Goal: Task Accomplishment & Management: Use online tool/utility

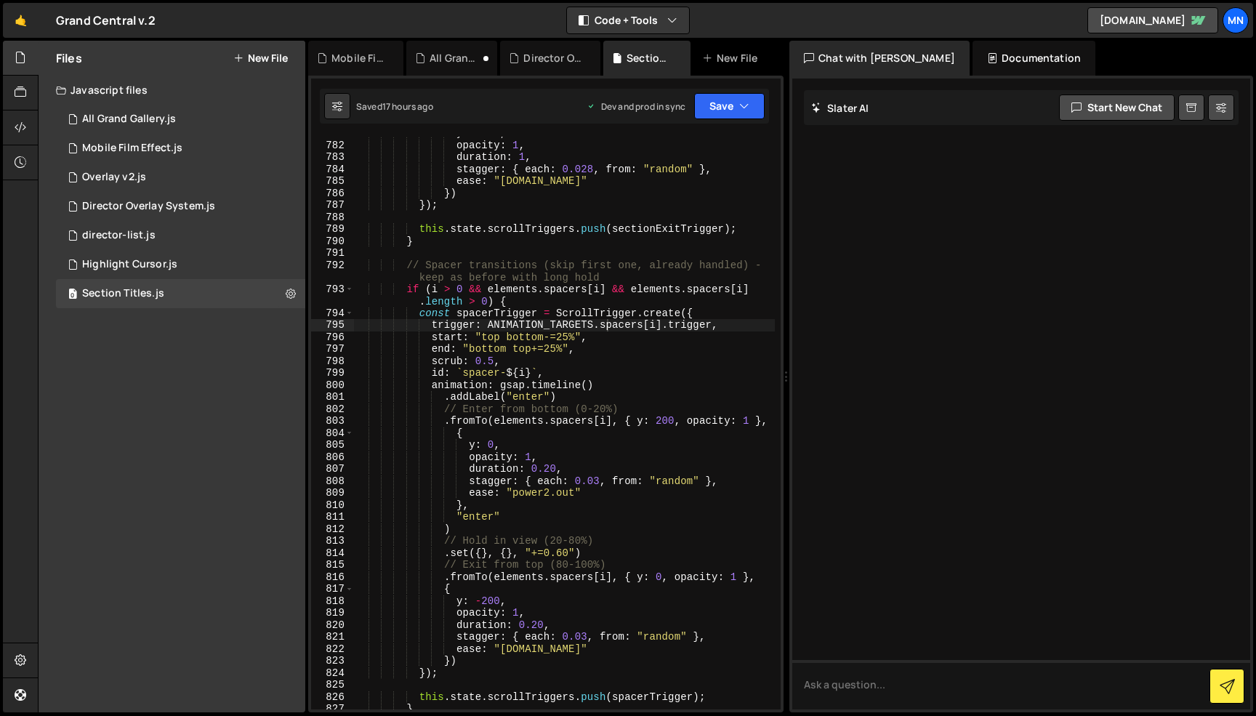
scroll to position [10220, 0]
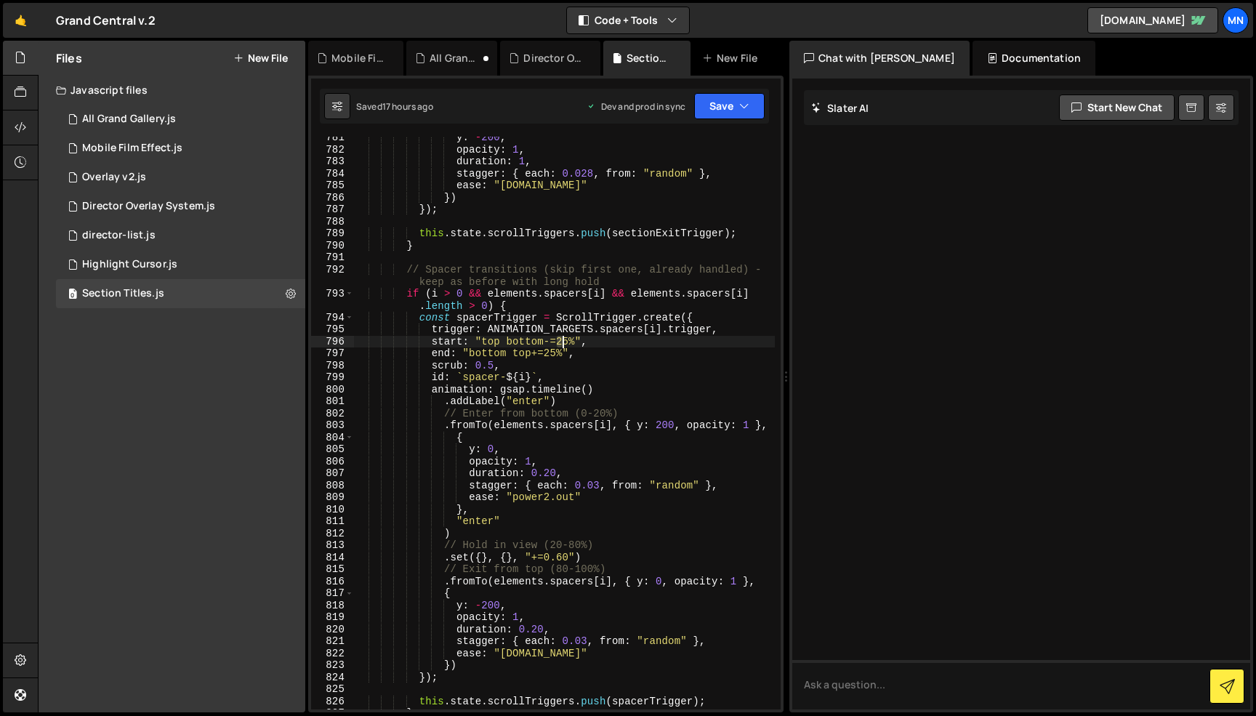
click at [563, 339] on div "y : - 200 , opacity : 1 , duration : 1 , stagger : { each : 0.028 , from : "ran…" at bounding box center [564, 430] width 421 height 597
click at [514, 343] on div "y : - 200 , opacity : 1 , duration : 1 , stagger : { each : 0.028 , from : "ran…" at bounding box center [564, 430] width 421 height 597
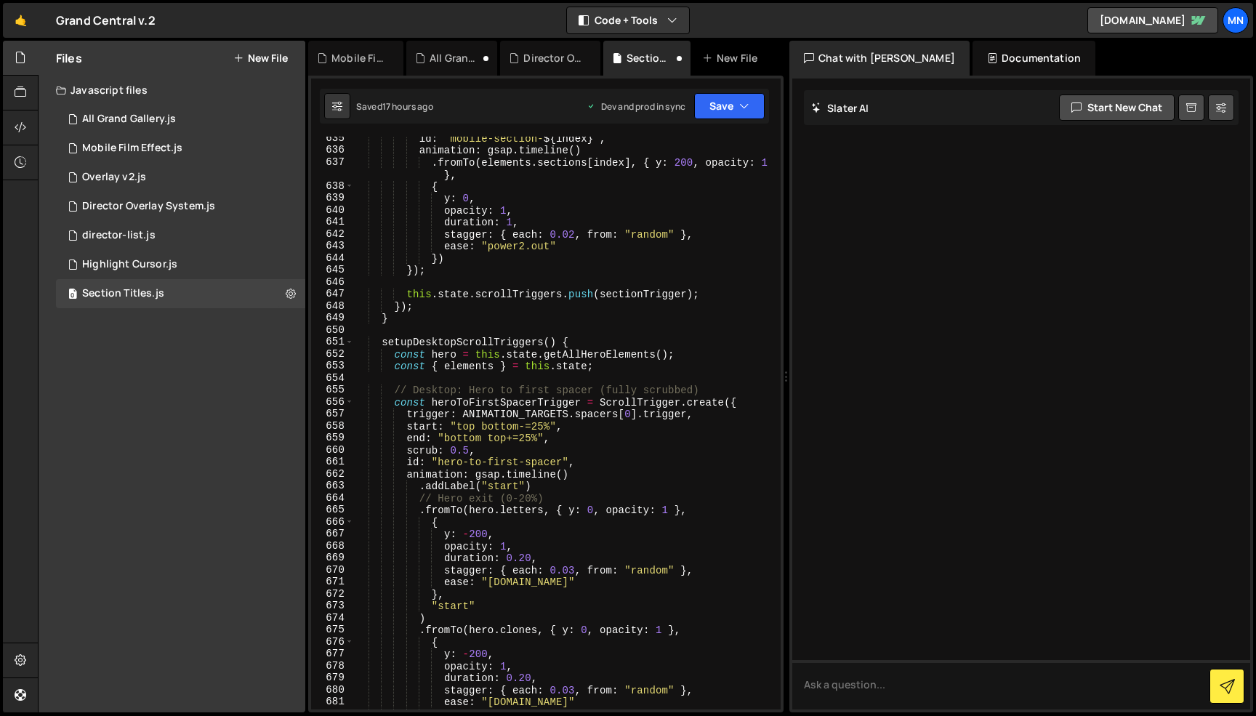
scroll to position [8383, 0]
click at [539, 425] on div "id : ` mobile-section- ${ index } ` , animation : gsap . timeline ( ) . fromTo …" at bounding box center [564, 432] width 421 height 597
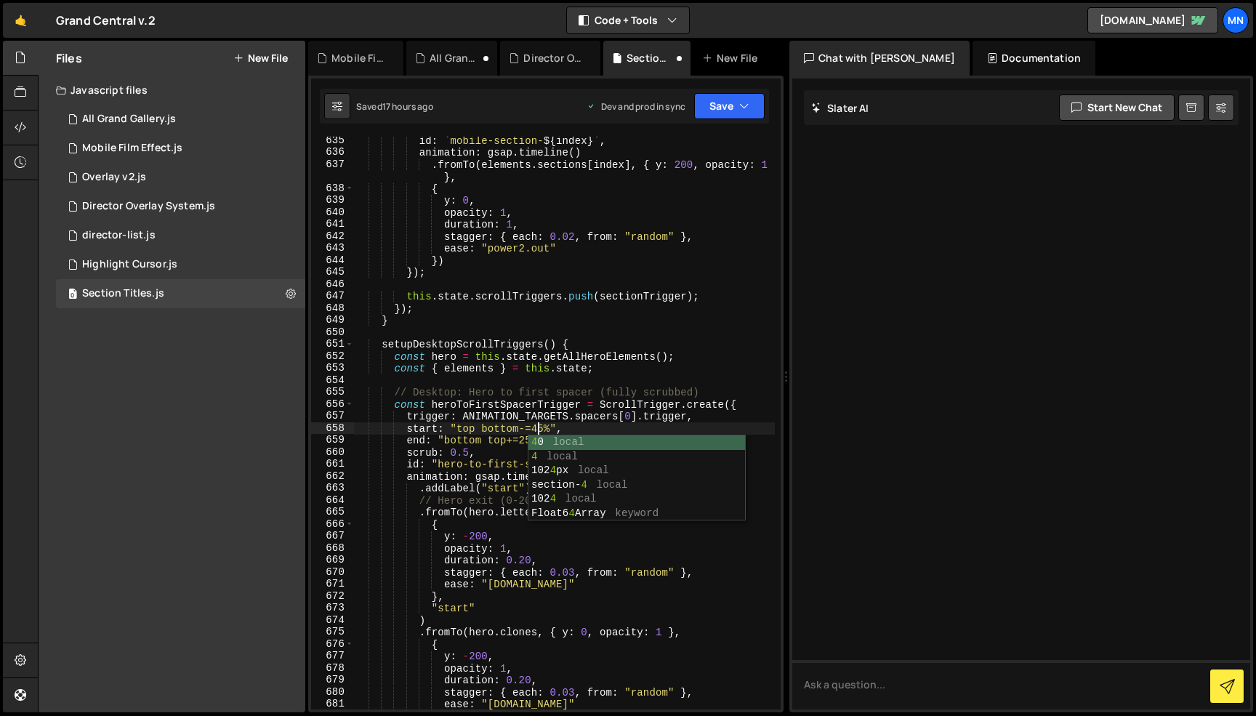
click at [611, 345] on div "id : ` mobile-section- ${ index } ` , animation : gsap . timeline ( ) . fromTo …" at bounding box center [564, 432] width 421 height 597
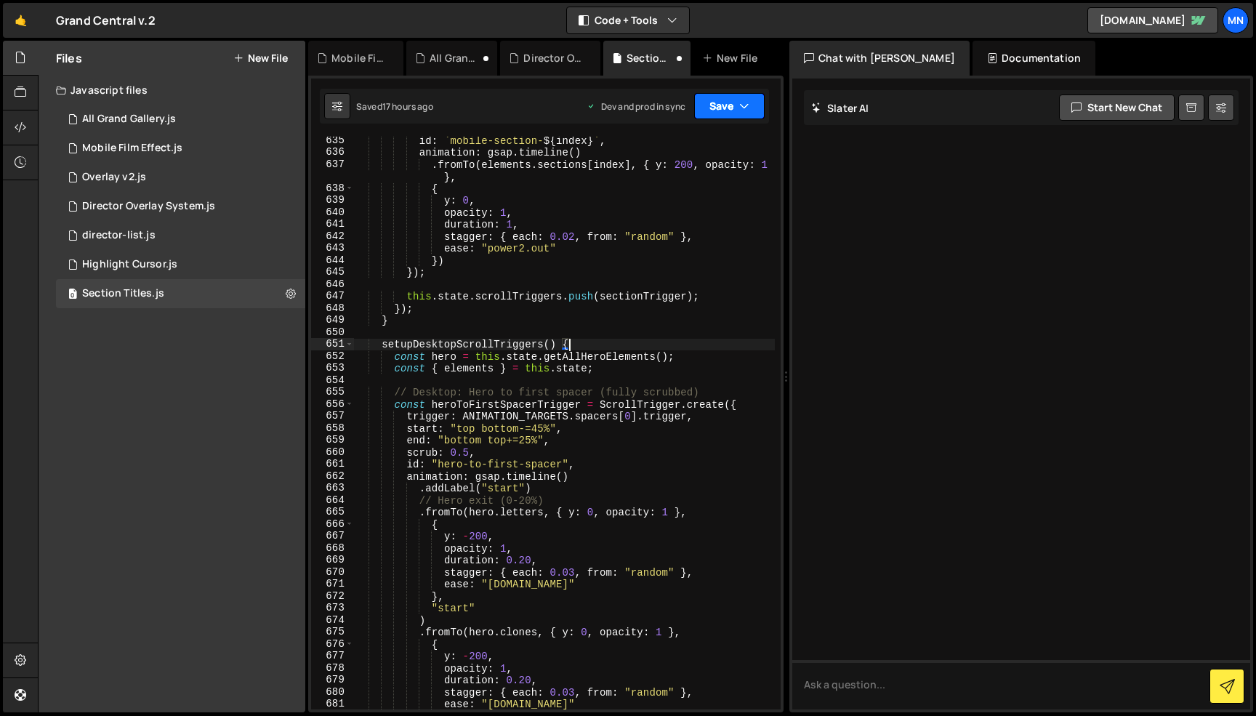
type textarea "setupDesktopScrollTriggers() {"
click at [745, 100] on icon "button" at bounding box center [744, 106] width 10 height 15
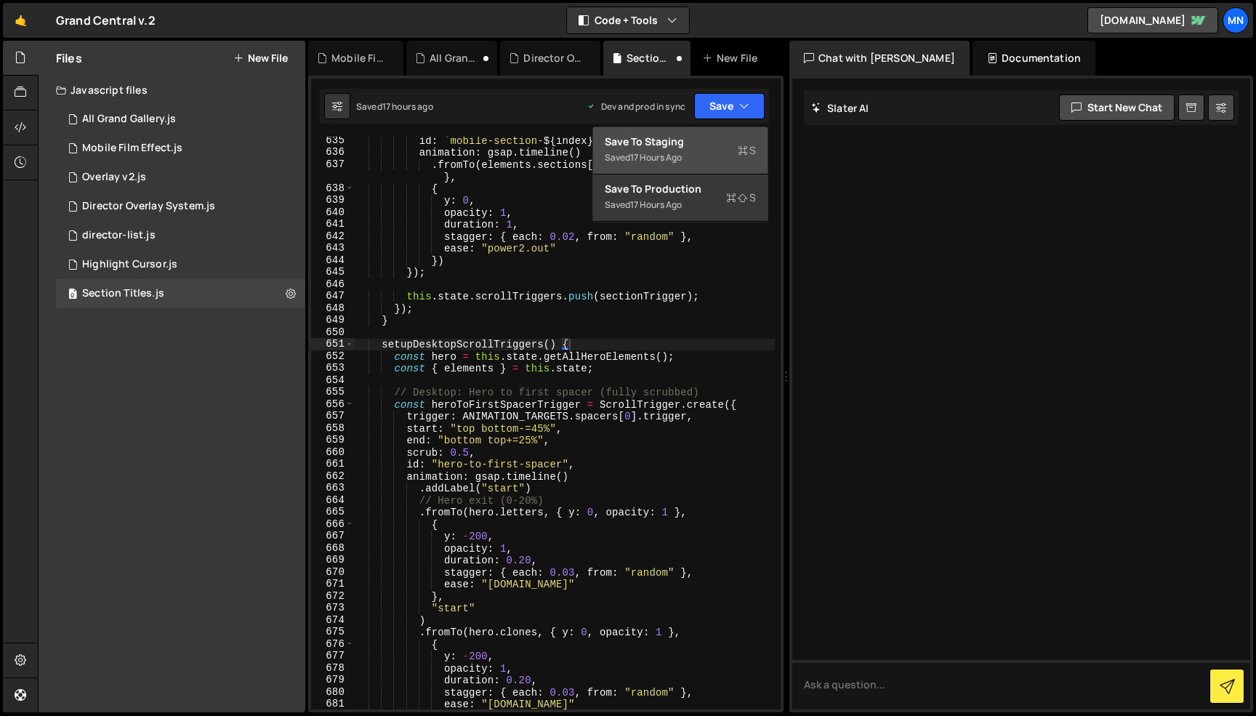
click at [718, 139] on div "Save to Staging S" at bounding box center [680, 141] width 151 height 15
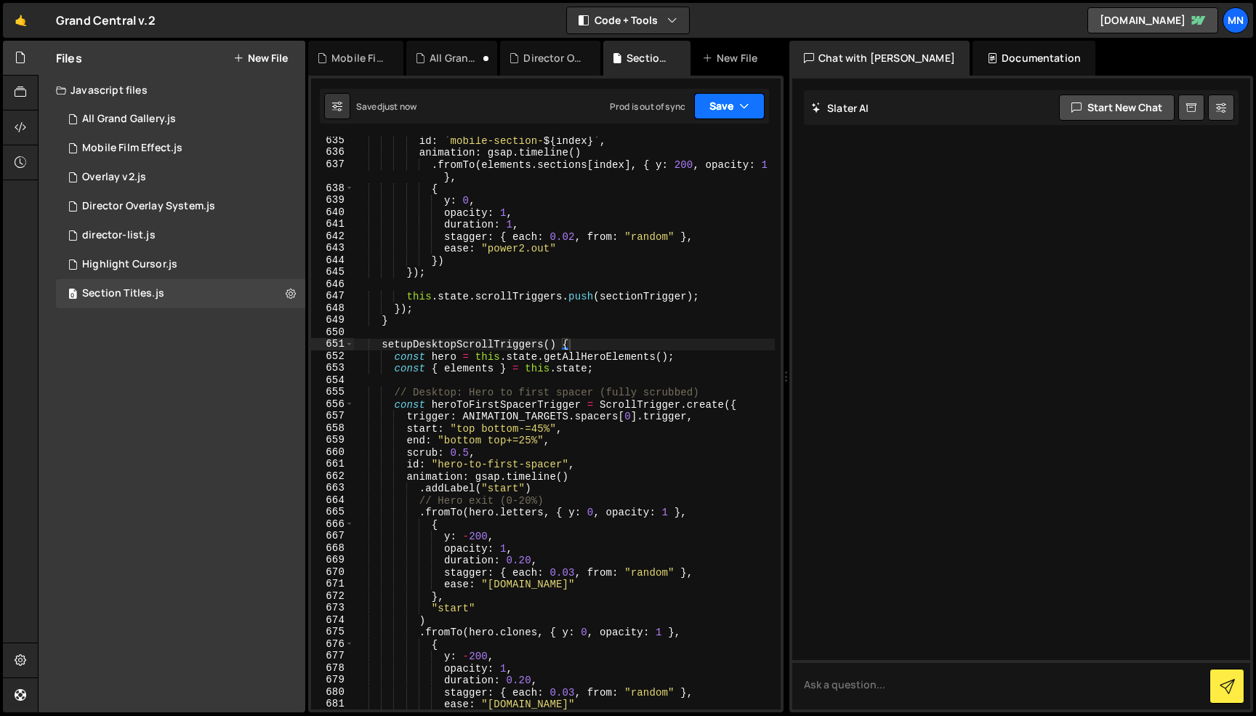
click at [739, 100] on icon "button" at bounding box center [744, 106] width 10 height 15
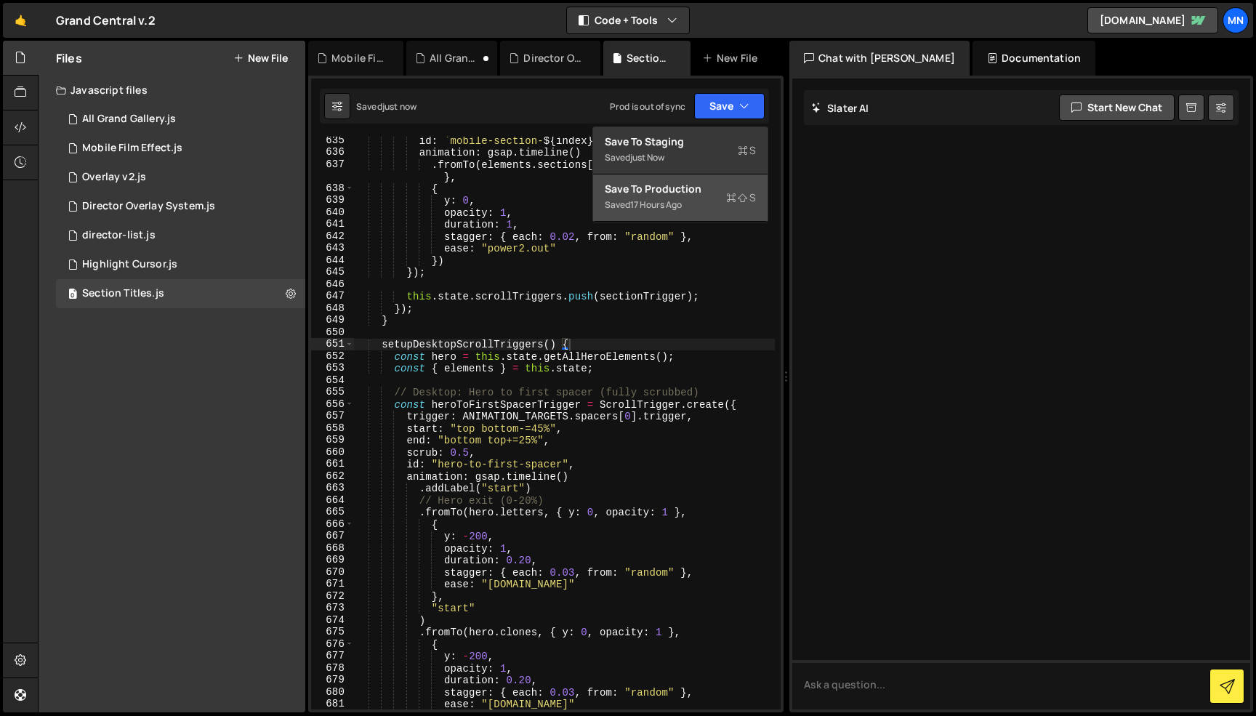
click at [714, 198] on div "Saved 17 hours ago" at bounding box center [680, 204] width 151 height 17
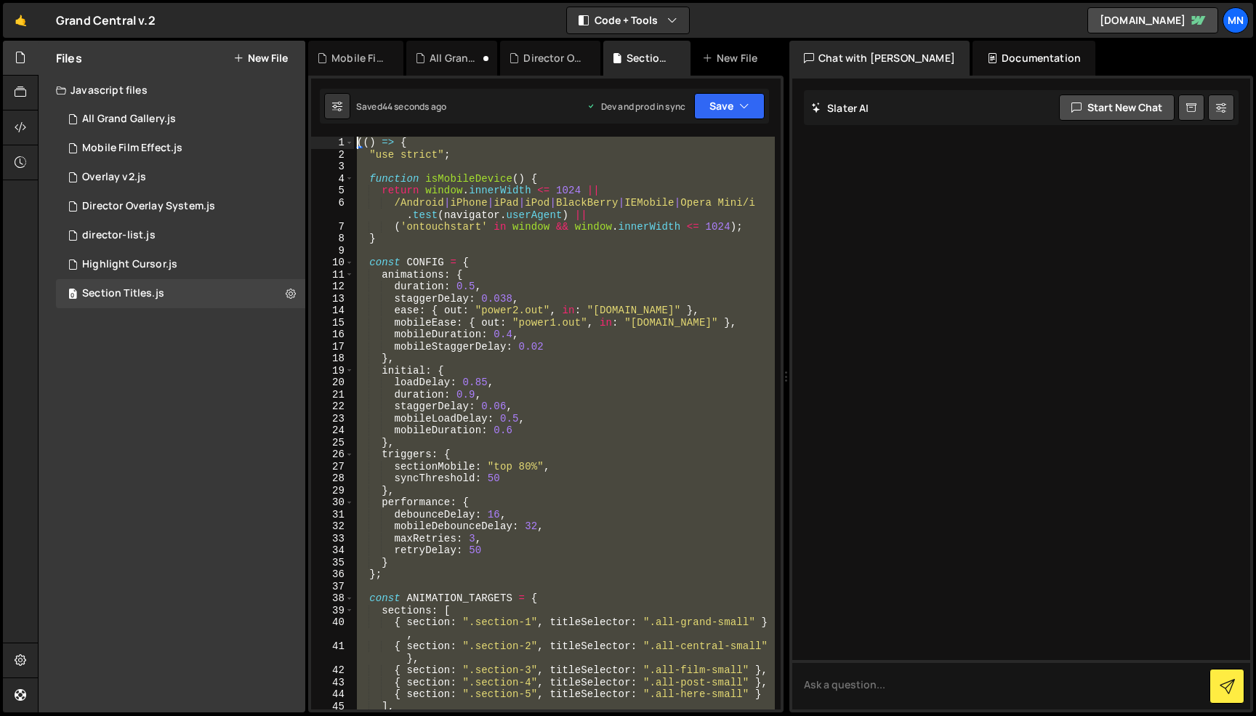
scroll to position [0, 0]
drag, startPoint x: 389, startPoint y: 605, endPoint x: 297, endPoint y: -74, distance: 685.6
click at [297, 0] on html "Projects [GEOGRAPHIC_DATA] Blog [GEOGRAPHIC_DATA] Projects Your Teams Invite te…" at bounding box center [628, 358] width 1256 height 716
click at [600, 398] on div "(( ) => { "use strict" ; function isMobileDevice ( ) { return window . innerWid…" at bounding box center [564, 423] width 421 height 573
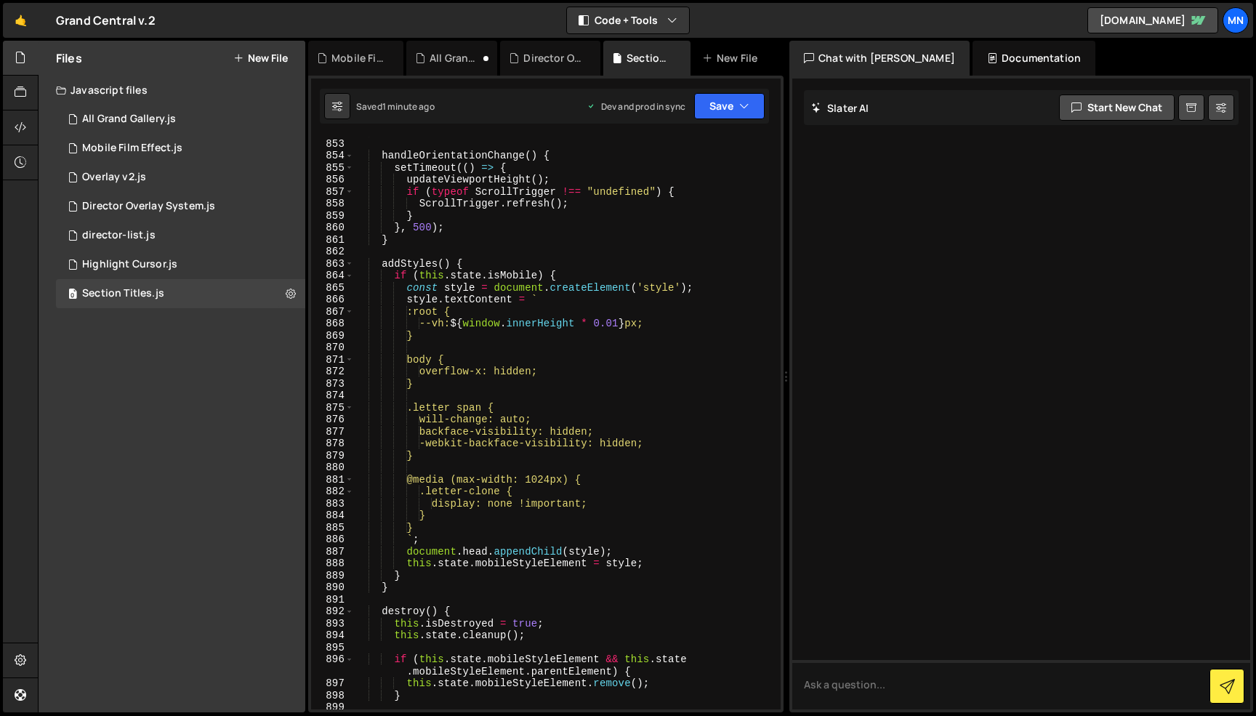
scroll to position [11106, 0]
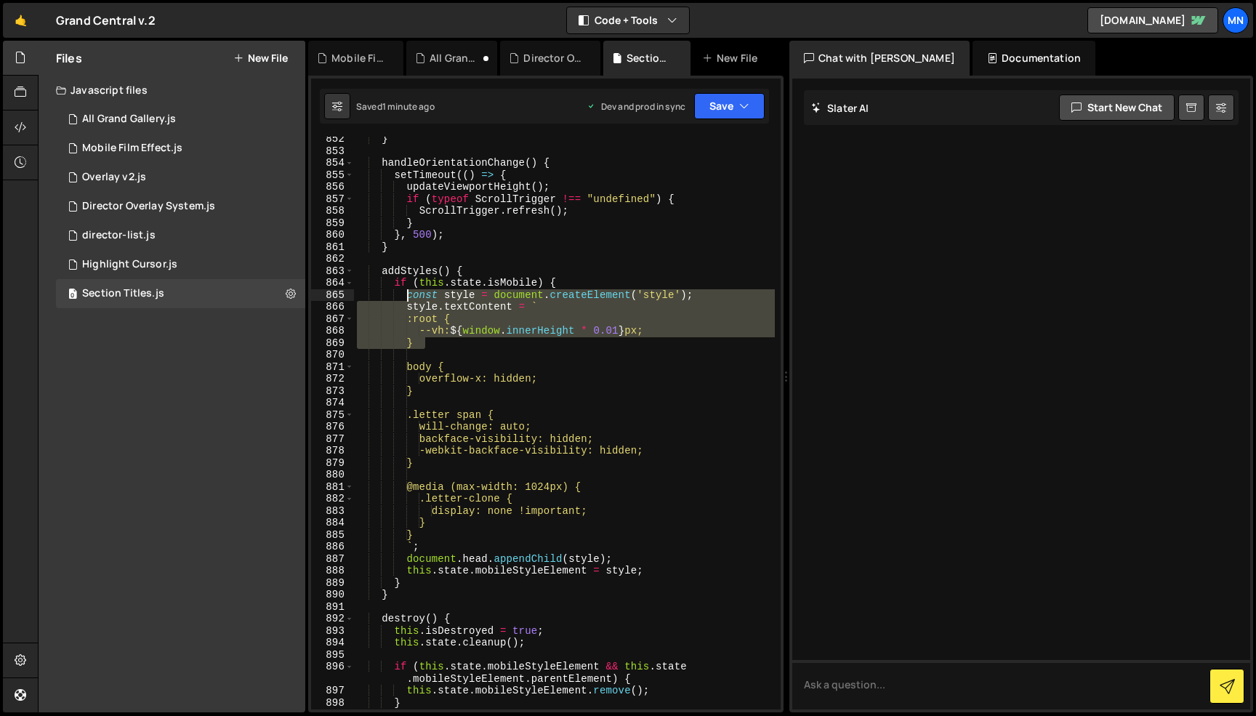
drag, startPoint x: 429, startPoint y: 344, endPoint x: 407, endPoint y: 296, distance: 52.7
click at [407, 296] on div "} handleOrientationChange ( ) { setTimeout (( ) => { updateViewportHeight ( ) ;…" at bounding box center [564, 431] width 421 height 597
type textarea "const style = document.createElement('style'); style.textContent = `"
click at [436, 350] on div "} handleOrientationChange ( ) { setTimeout (( ) => { updateViewportHeight ( ) ;…" at bounding box center [564, 431] width 421 height 597
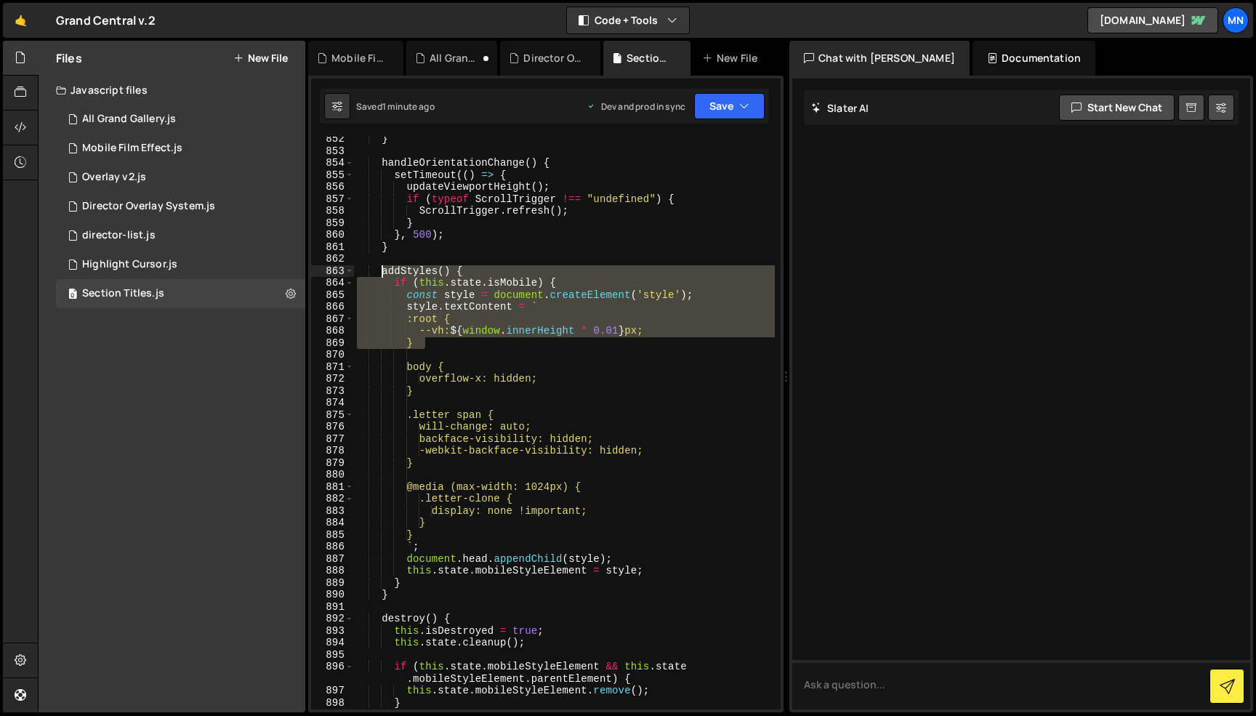
drag, startPoint x: 432, startPoint y: 343, endPoint x: 381, endPoint y: 270, distance: 88.7
click at [381, 270] on div "} handleOrientationChange ( ) { setTimeout (( ) => { updateViewportHeight ( ) ;…" at bounding box center [564, 431] width 421 height 597
paste textarea "}"
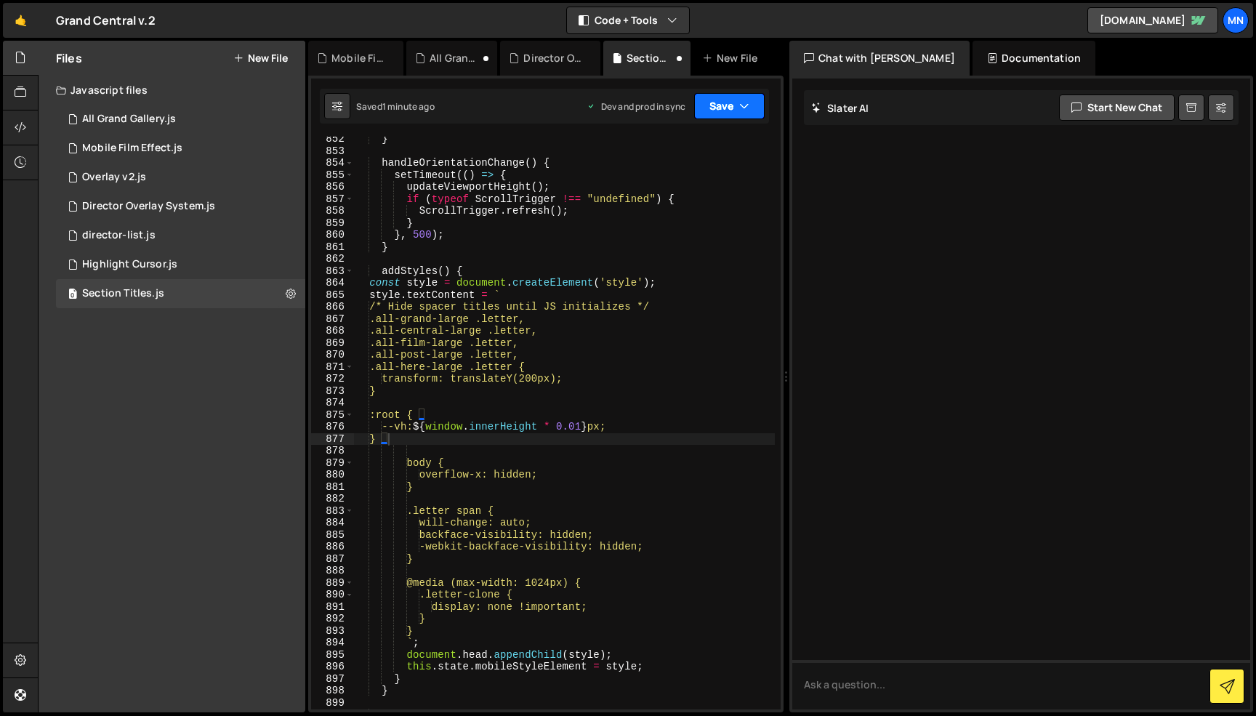
drag, startPoint x: 740, startPoint y: 105, endPoint x: 738, endPoint y: 127, distance: 22.6
click at [740, 105] on icon "button" at bounding box center [744, 106] width 10 height 15
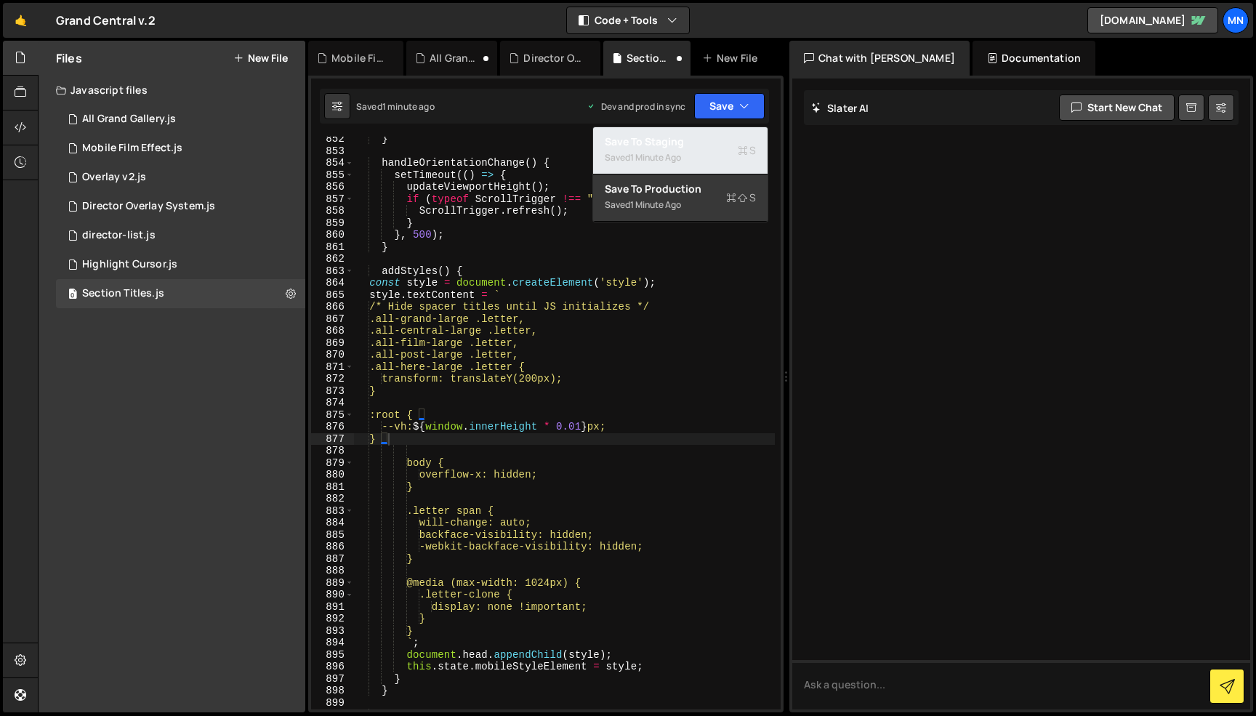
drag, startPoint x: 734, startPoint y: 135, endPoint x: 743, endPoint y: 124, distance: 14.5
click at [734, 135] on div "Save to Staging S" at bounding box center [680, 141] width 151 height 15
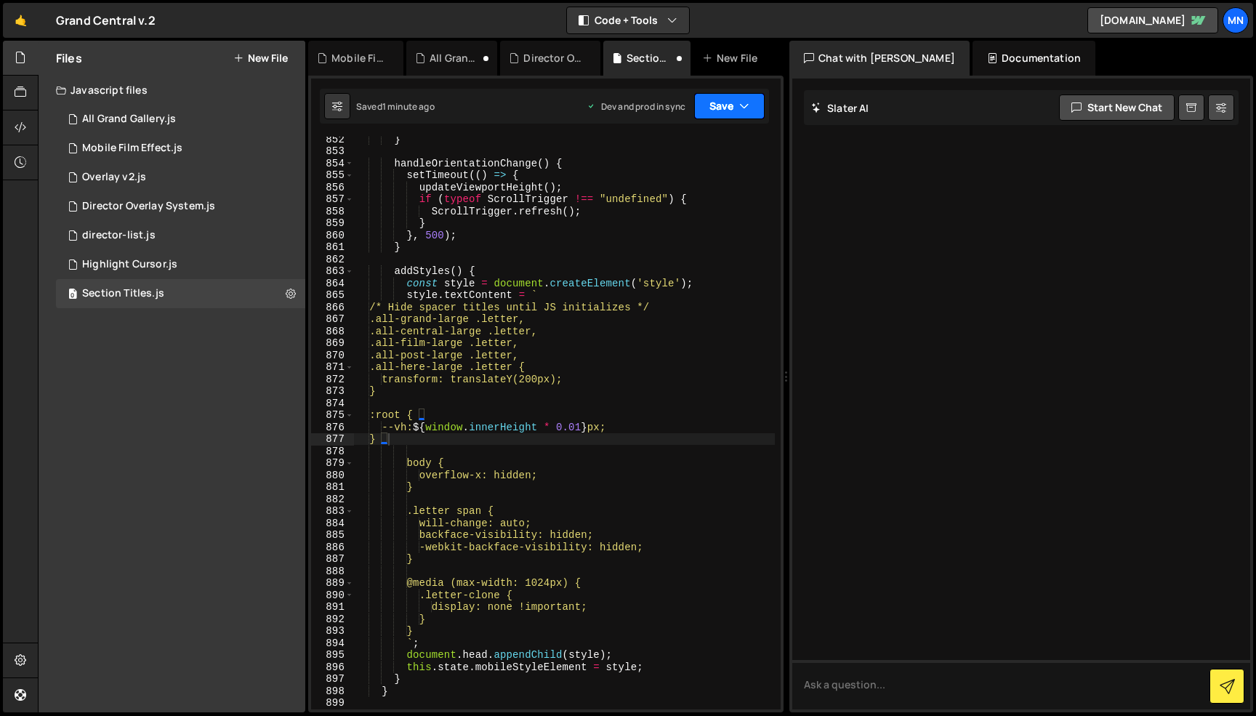
scroll to position [11214, 0]
click at [741, 113] on icon "button" at bounding box center [744, 106] width 10 height 15
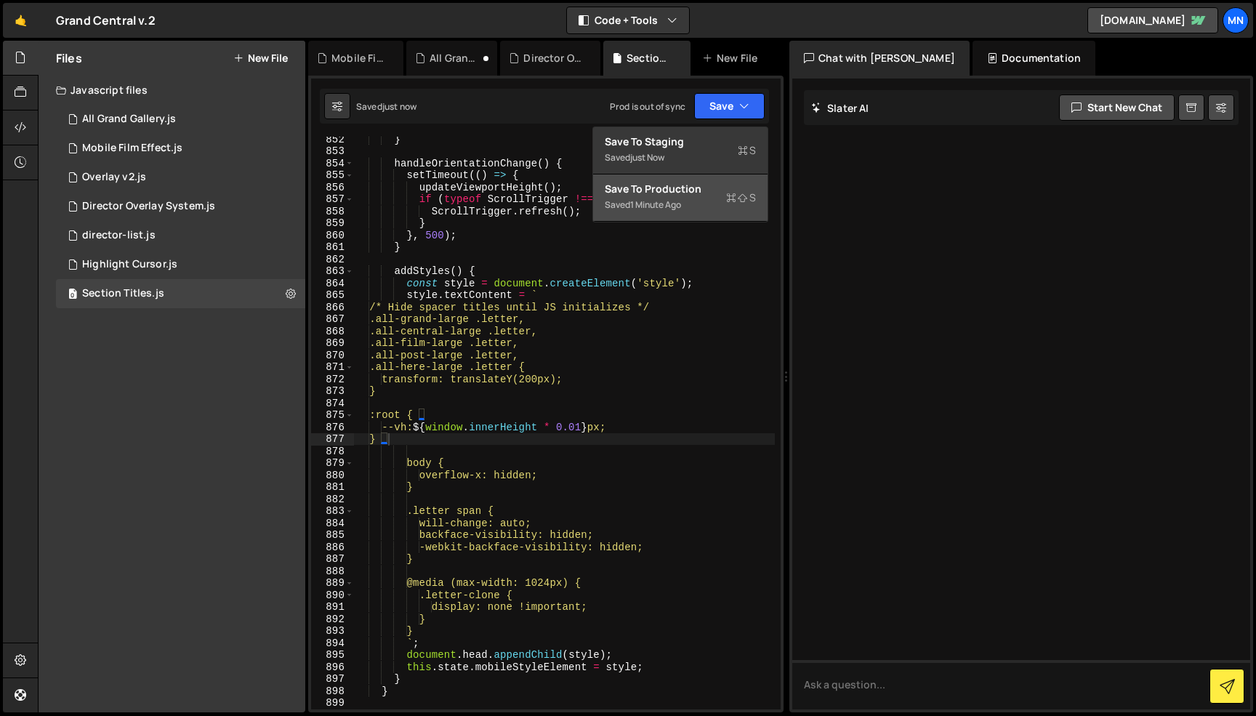
click at [725, 198] on div "Saved 1 minute ago" at bounding box center [680, 204] width 151 height 17
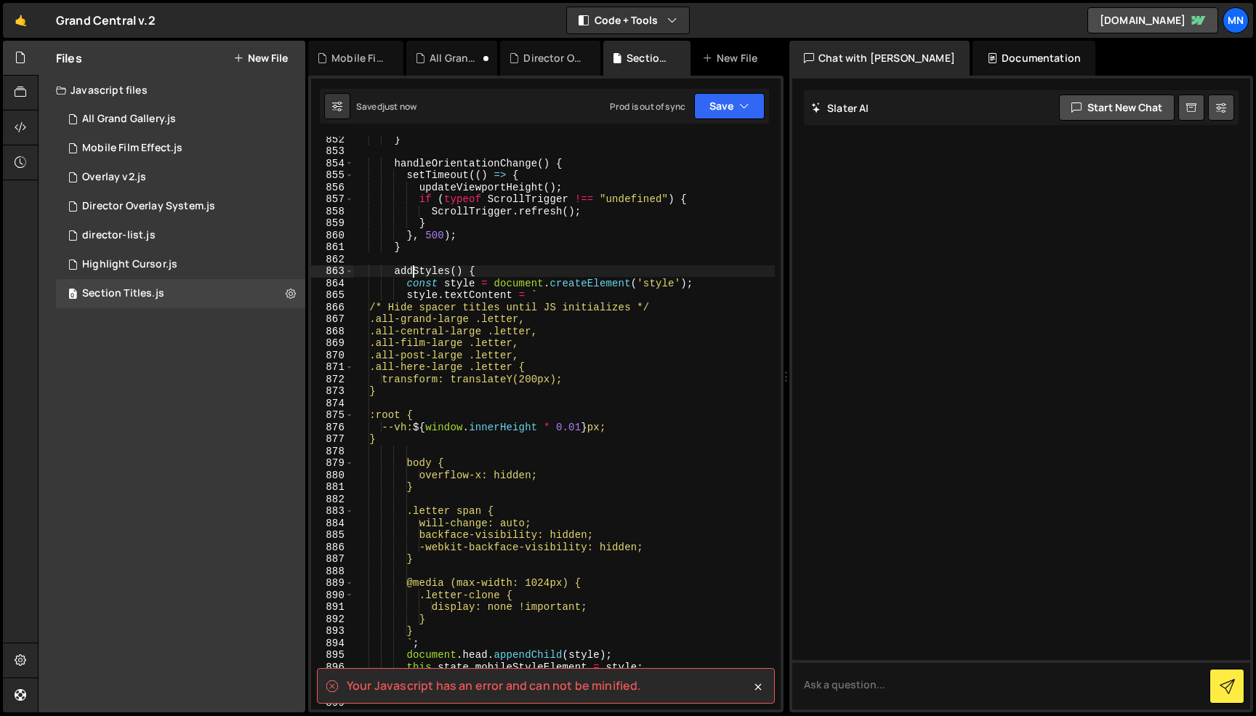
click at [410, 274] on div "} handleOrientationChange ( ) { setTimeout (( ) => { updateViewportHeight ( ) ;…" at bounding box center [564, 431] width 421 height 597
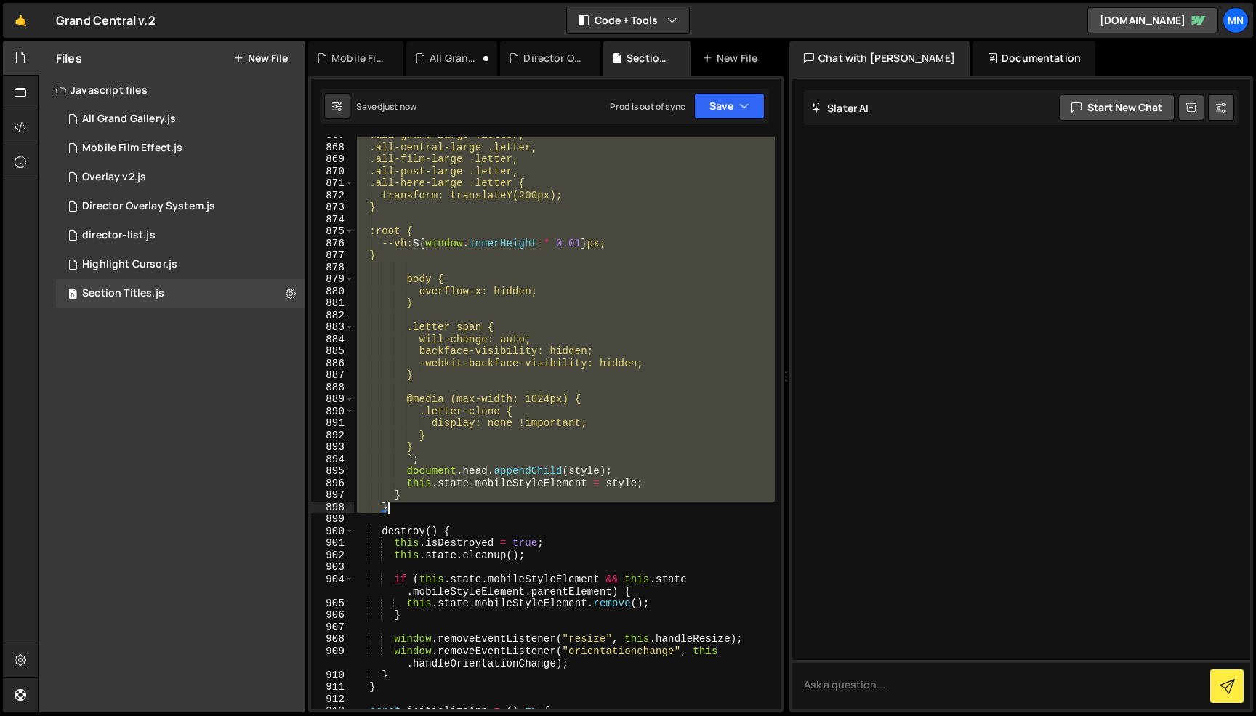
drag, startPoint x: 377, startPoint y: 269, endPoint x: 572, endPoint y: 510, distance: 310.0
click at [572, 510] on div ".all-grand-large .letter, .all-central-large .letter, .all-film-large .letter, …" at bounding box center [564, 427] width 421 height 597
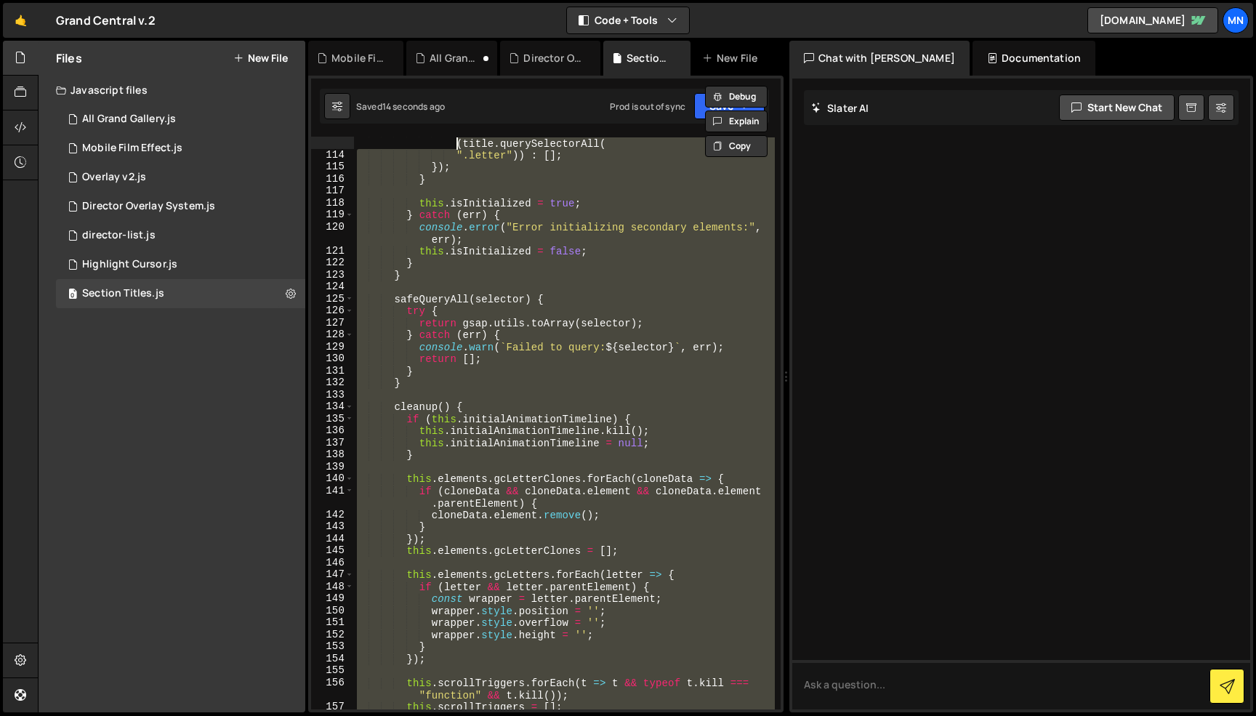
scroll to position [0, 0]
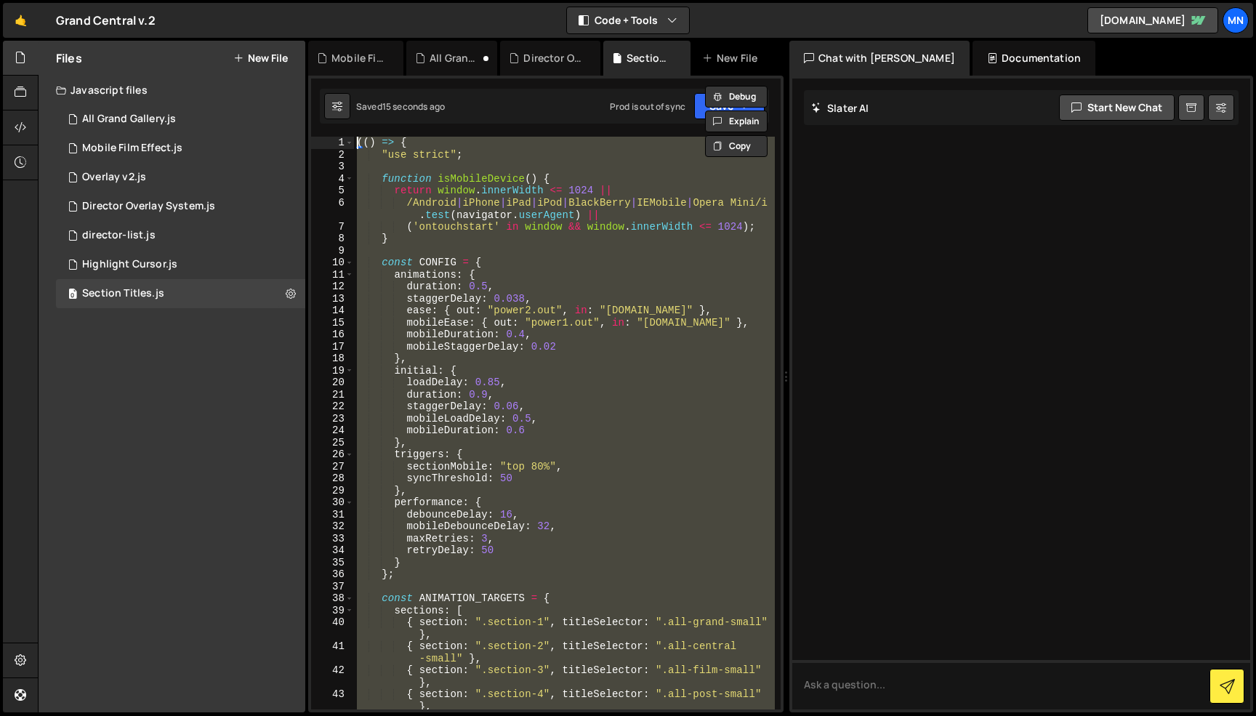
drag, startPoint x: 373, startPoint y: 557, endPoint x: 269, endPoint y: -92, distance: 656.6
click at [269, 0] on html "Projects [GEOGRAPHIC_DATA] Blog [GEOGRAPHIC_DATA] Projects Your Teams Invite te…" at bounding box center [628, 358] width 1256 height 716
paste textarea "})()"
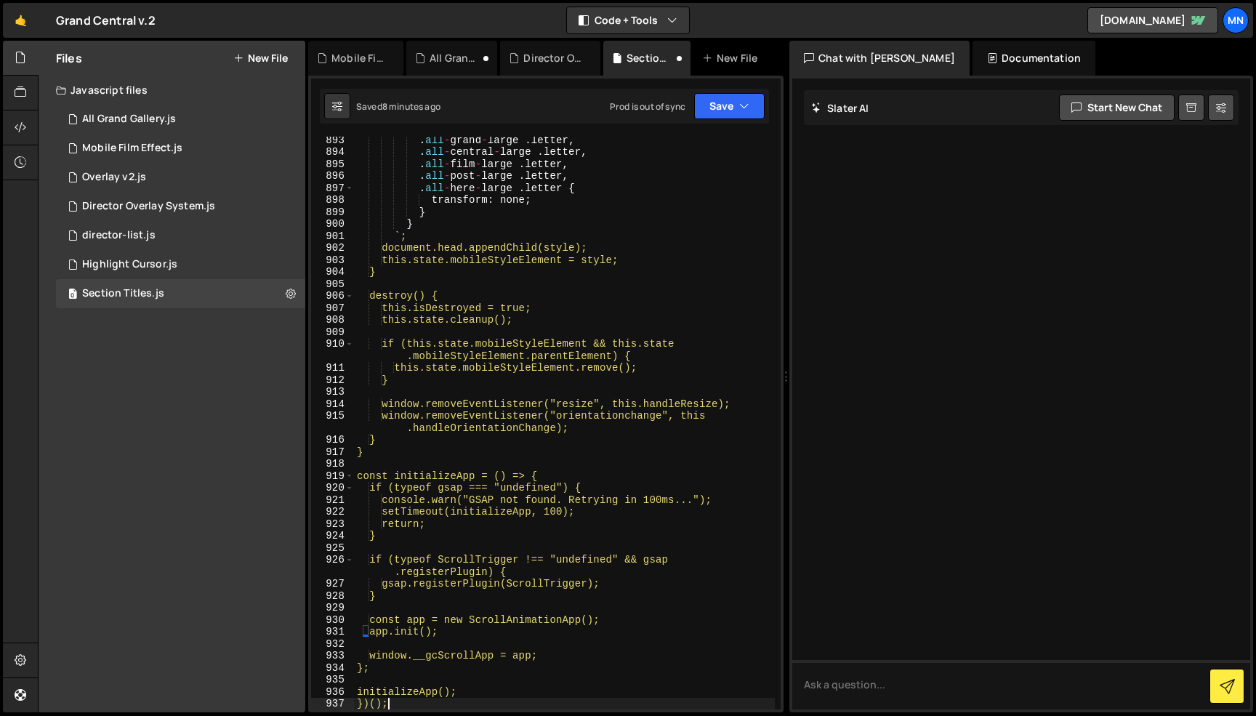
scroll to position [11549, 0]
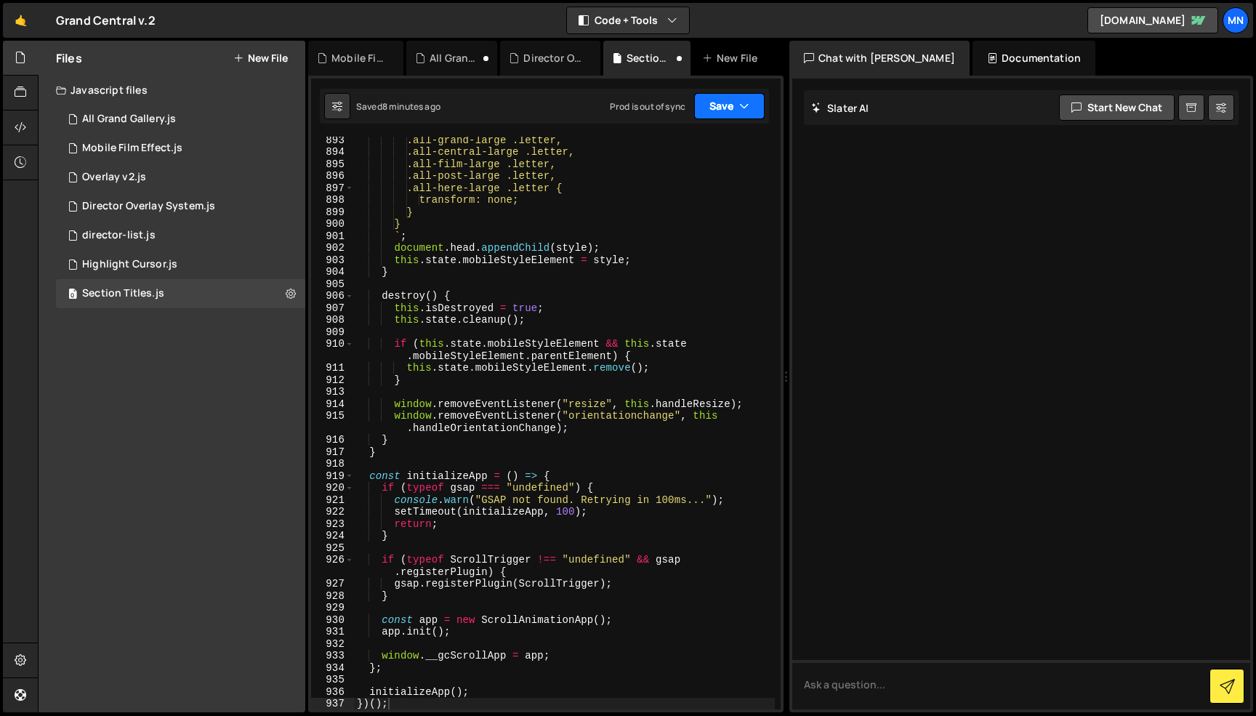
click at [744, 112] on icon "button" at bounding box center [744, 106] width 10 height 15
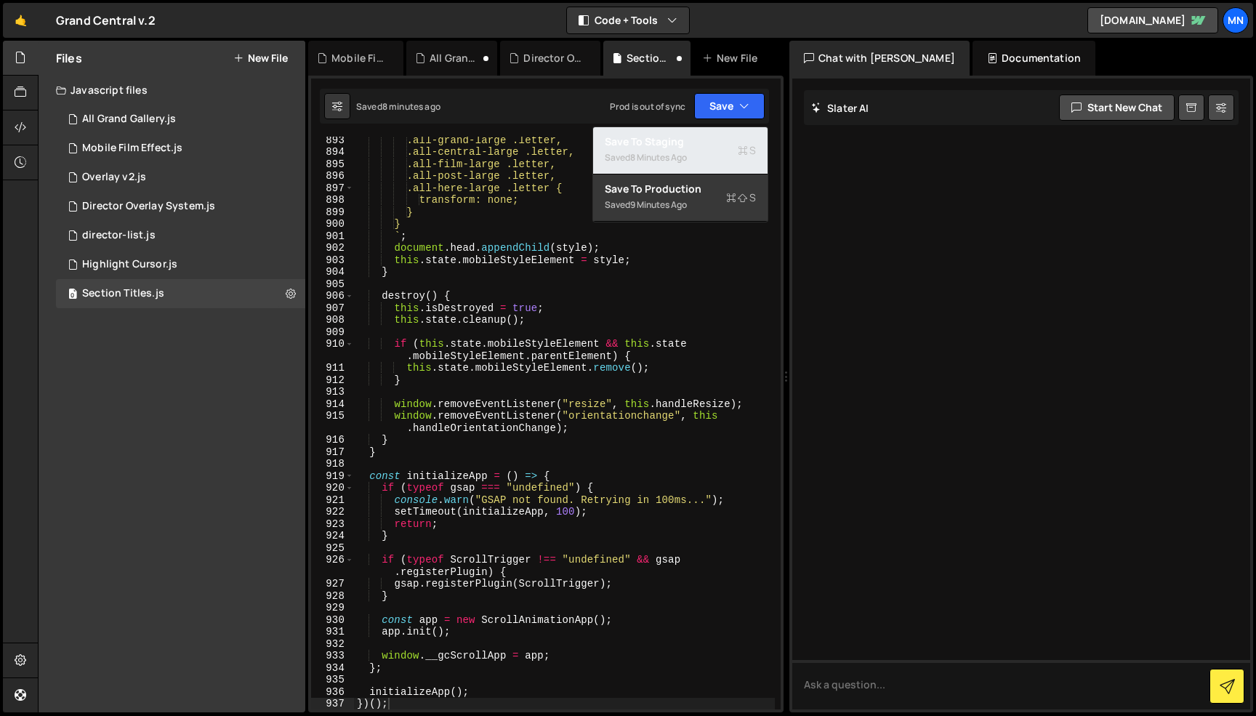
drag, startPoint x: 703, startPoint y: 165, endPoint x: 709, endPoint y: 160, distance: 7.7
click at [703, 165] on div "Saved 8 minutes ago" at bounding box center [680, 157] width 151 height 17
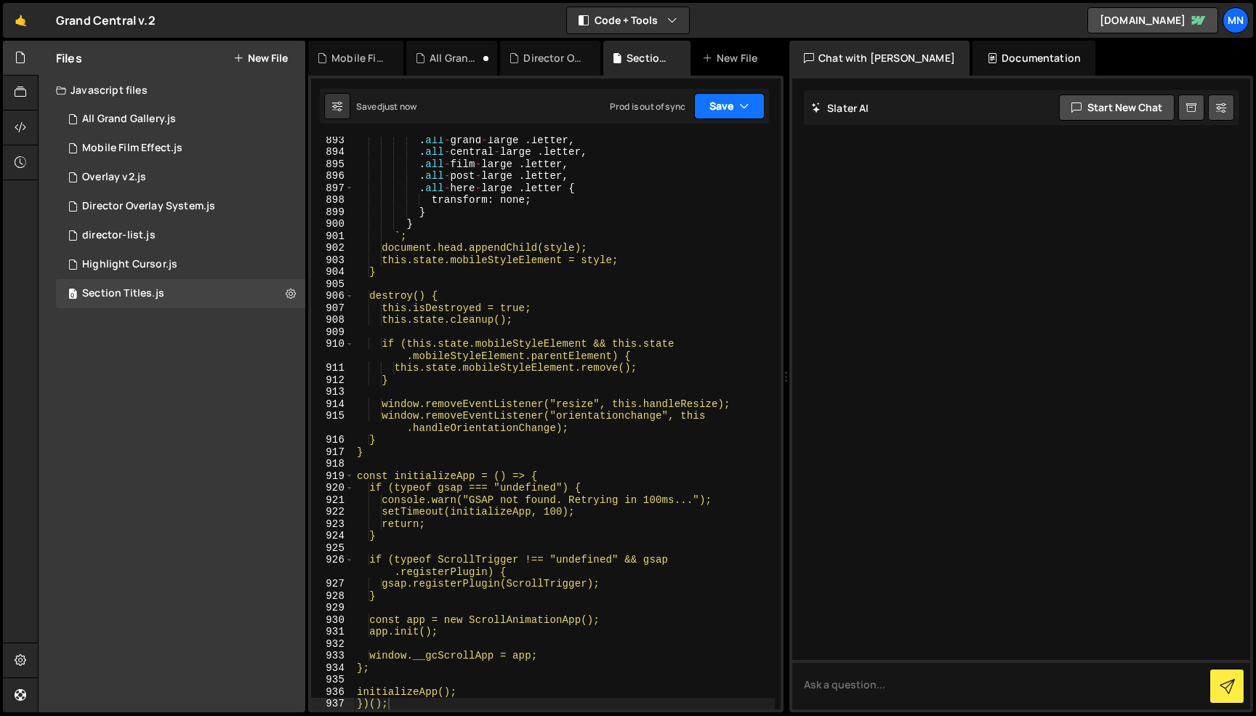
click at [747, 103] on icon "button" at bounding box center [744, 106] width 10 height 15
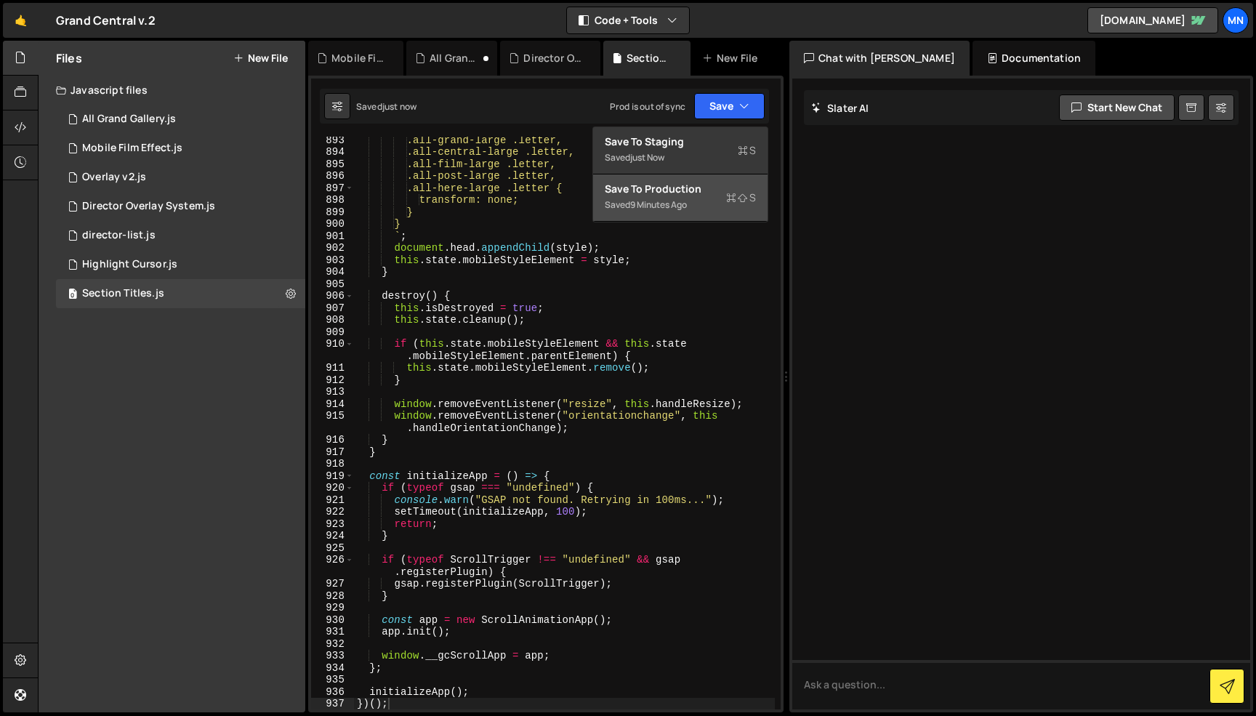
click at [715, 195] on div "Save to Production S" at bounding box center [680, 189] width 151 height 15
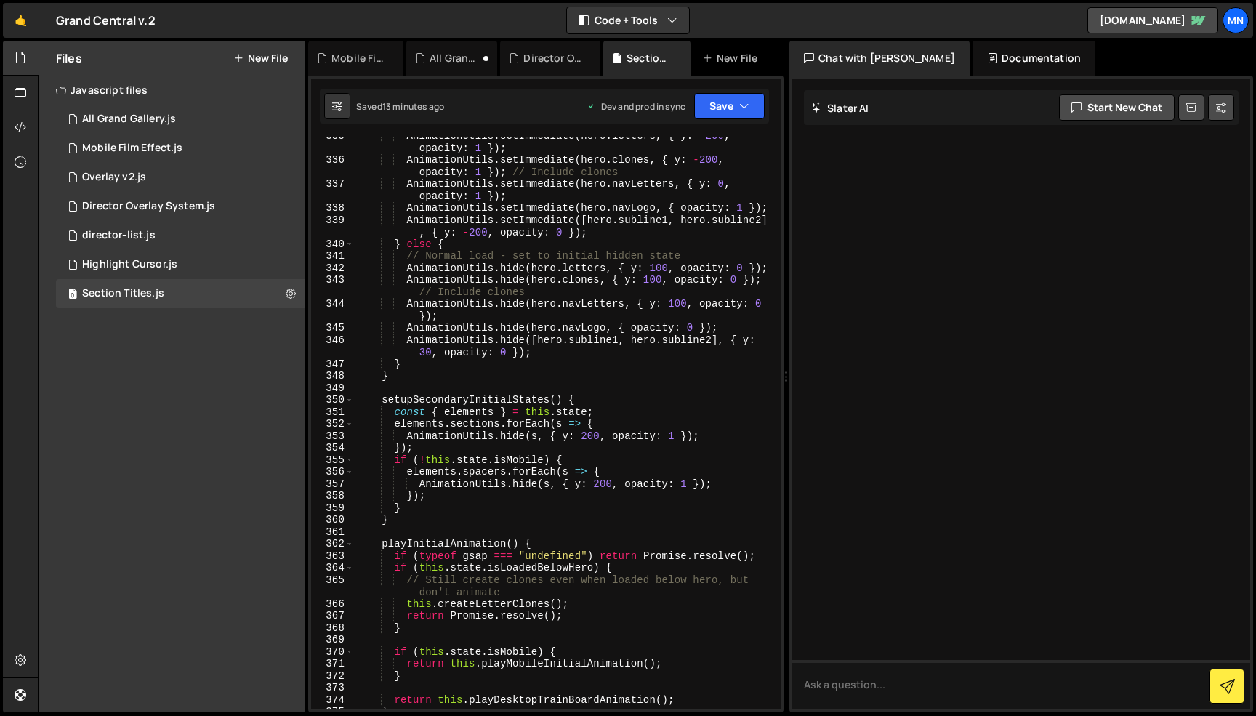
scroll to position [4513, 0]
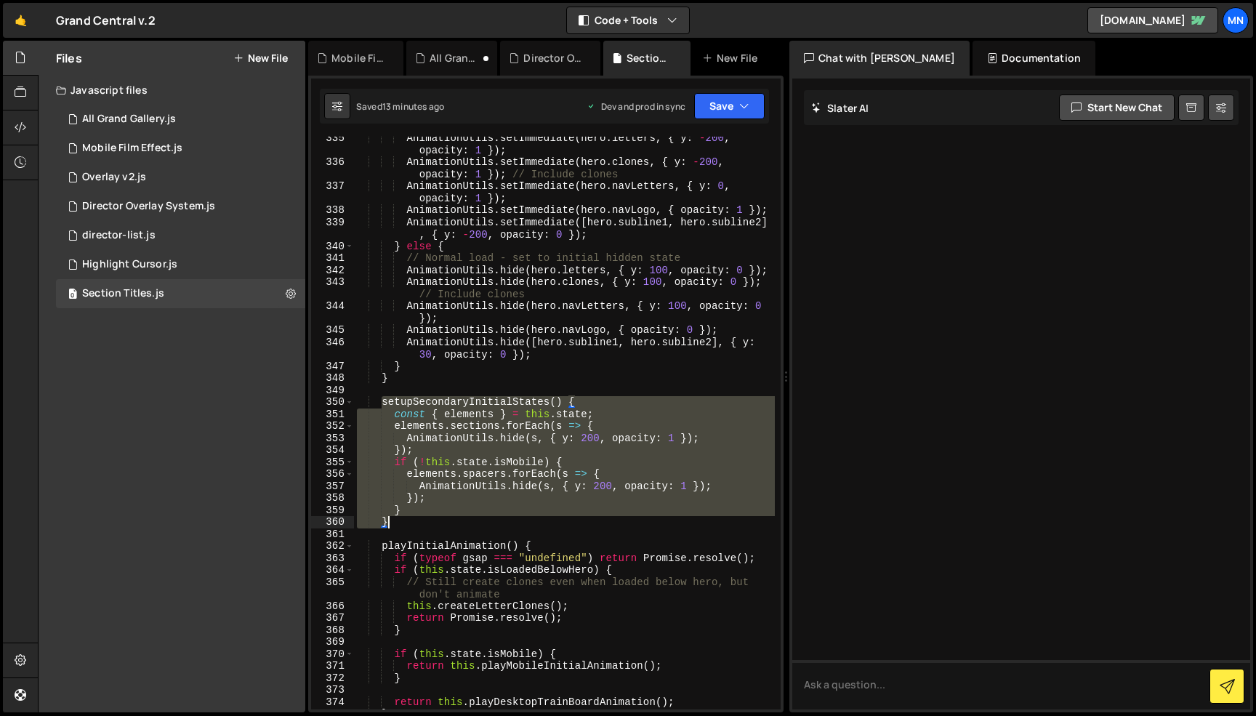
drag, startPoint x: 383, startPoint y: 400, endPoint x: 390, endPoint y: 521, distance: 120.8
click at [390, 521] on div "AnimationUtils . setImmediate ( hero . letters , { y : - 200 , opacity : 1 }) ;…" at bounding box center [564, 436] width 421 height 609
paste textarea
type textarea "}"
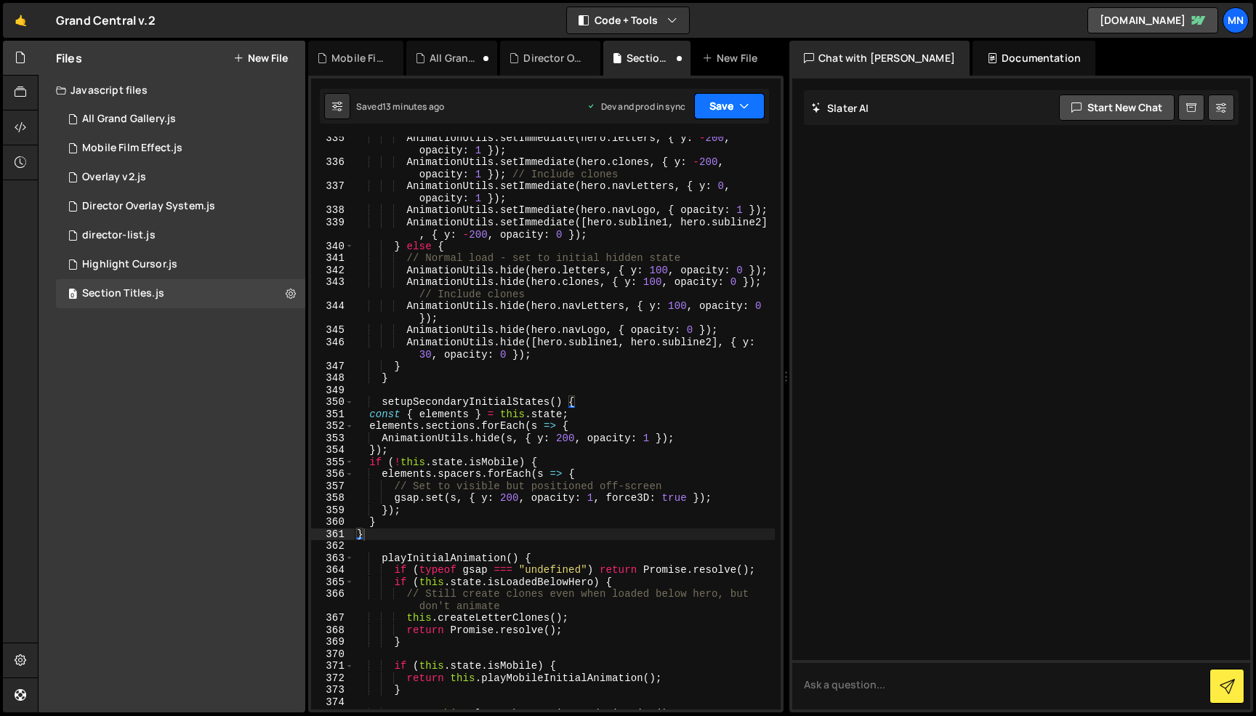
drag, startPoint x: 754, startPoint y: 111, endPoint x: 736, endPoint y: 144, distance: 37.4
click at [754, 112] on button "Save" at bounding box center [729, 106] width 70 height 26
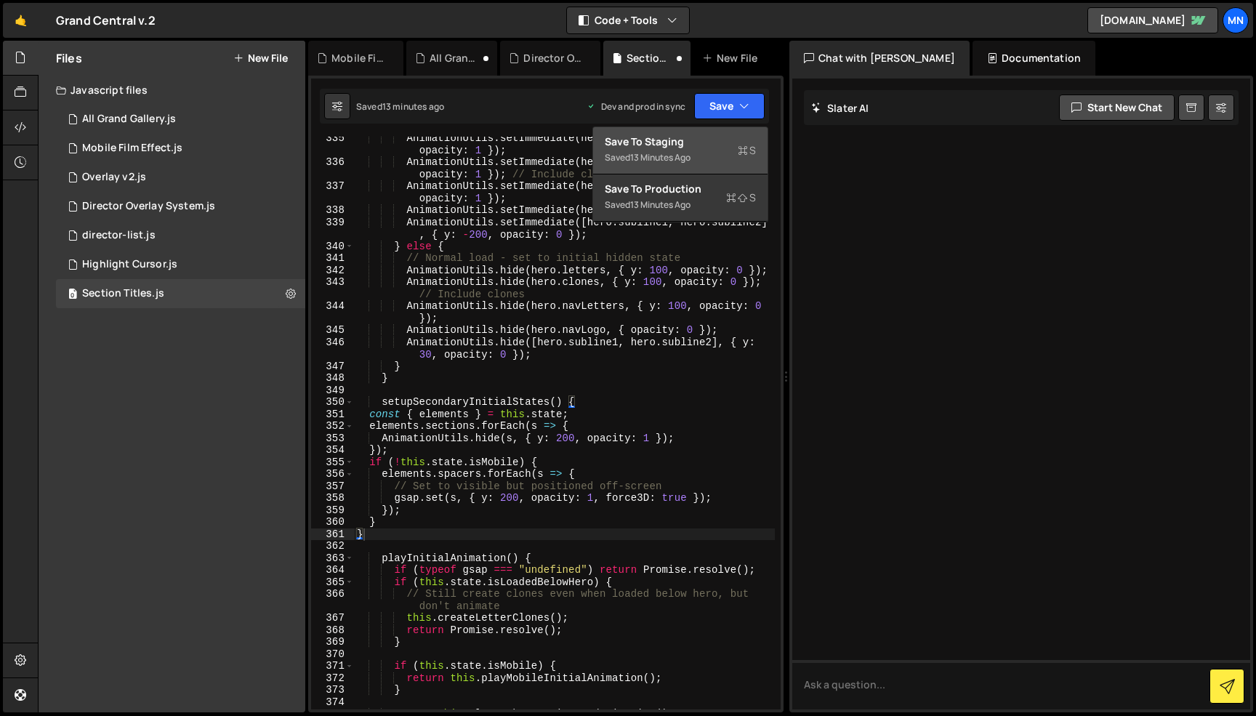
click at [734, 146] on div "Save to Staging S" at bounding box center [680, 141] width 151 height 15
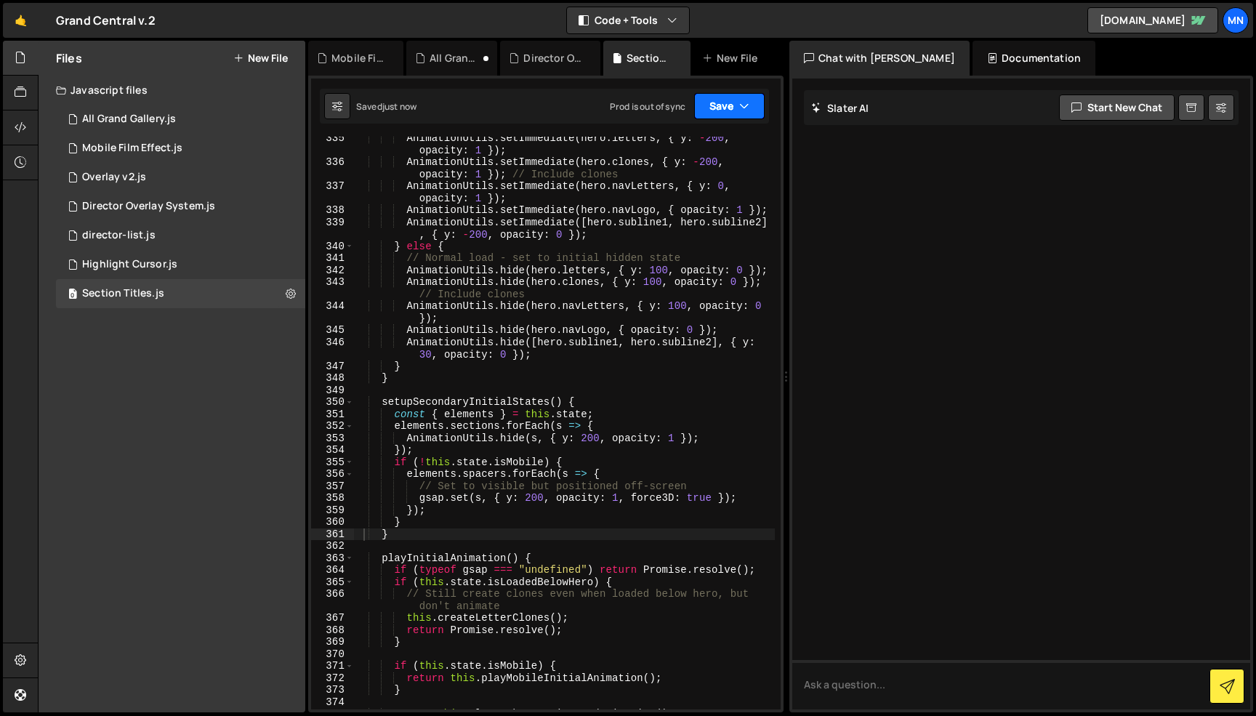
click at [749, 102] on button "Save" at bounding box center [729, 106] width 70 height 26
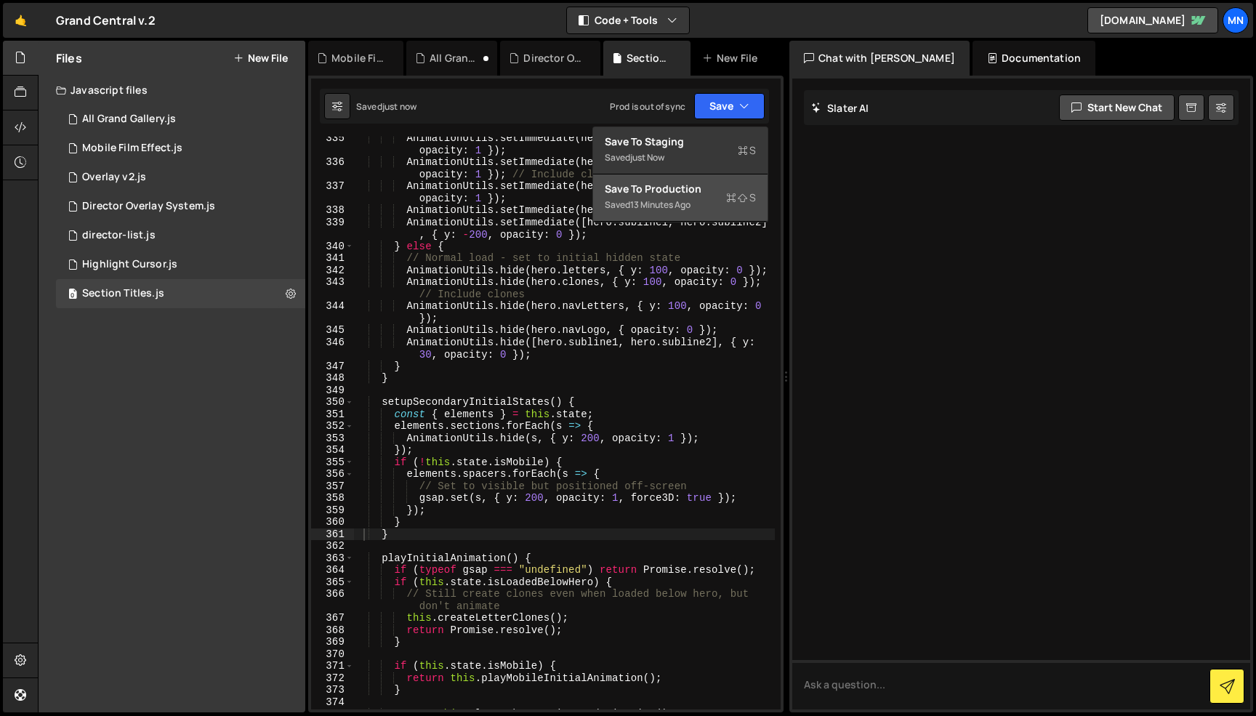
click at [735, 195] on icon at bounding box center [731, 197] width 10 height 15
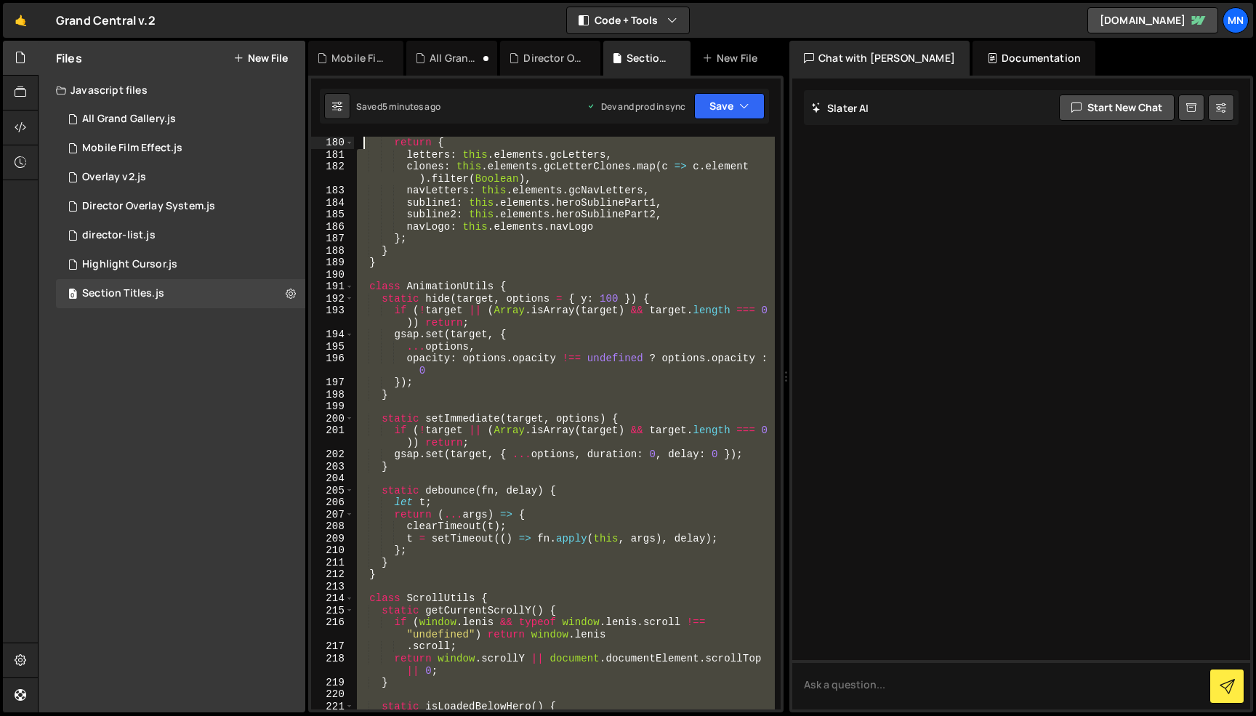
scroll to position [0, 0]
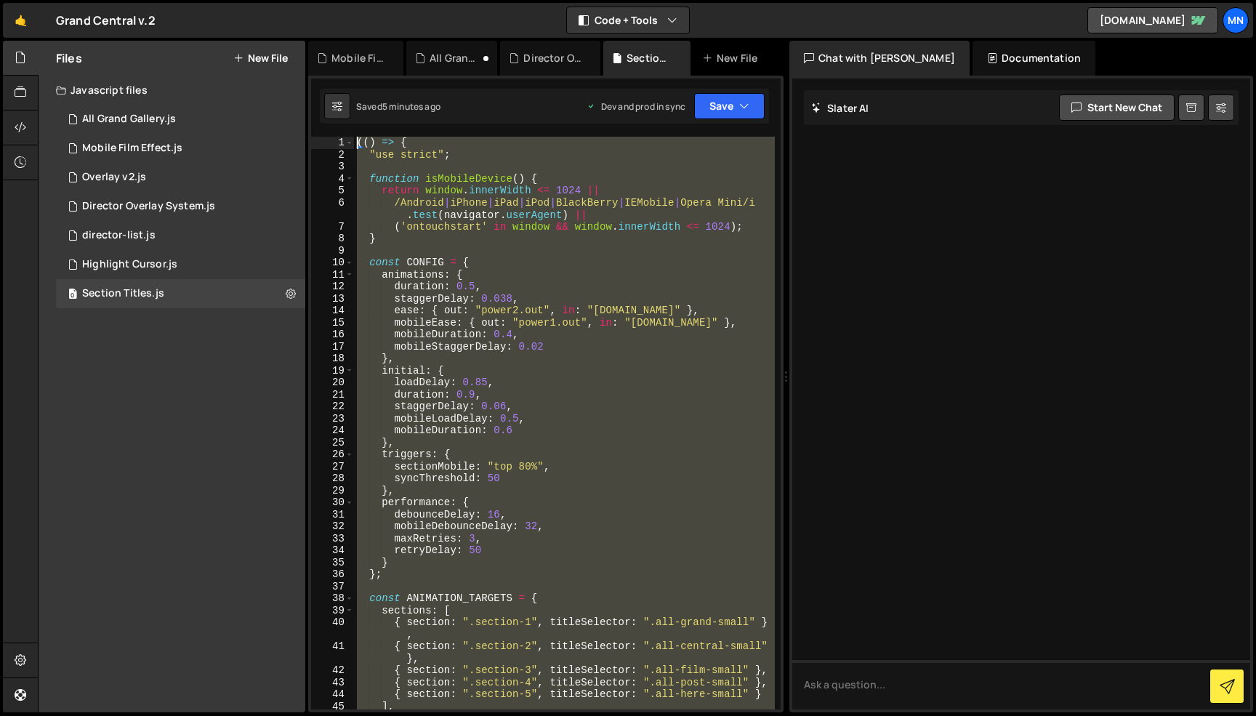
drag, startPoint x: 365, startPoint y: 642, endPoint x: 361, endPoint y: -92, distance: 733.9
click at [361, 0] on html "Projects [GEOGRAPHIC_DATA] Blog [GEOGRAPHIC_DATA] Projects Your Teams Invite te…" at bounding box center [628, 358] width 1256 height 716
paste textarea "})()"
type textarea "})();"
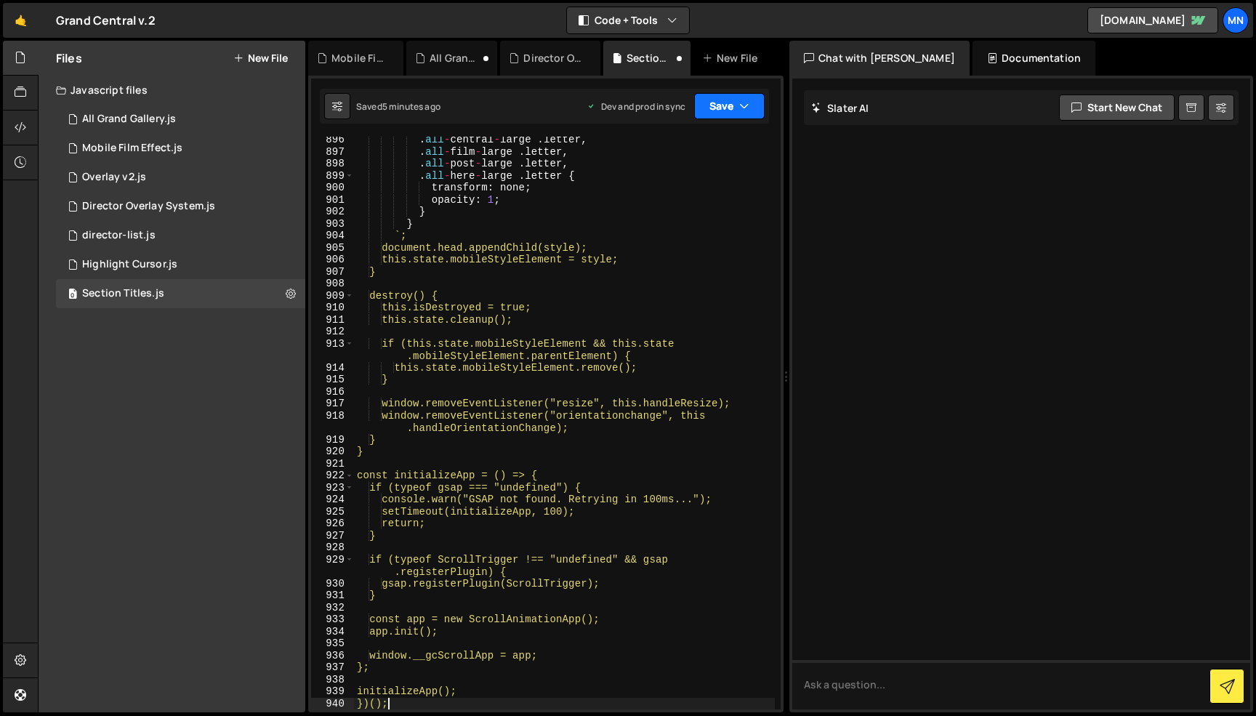
click at [739, 102] on icon "button" at bounding box center [744, 106] width 10 height 15
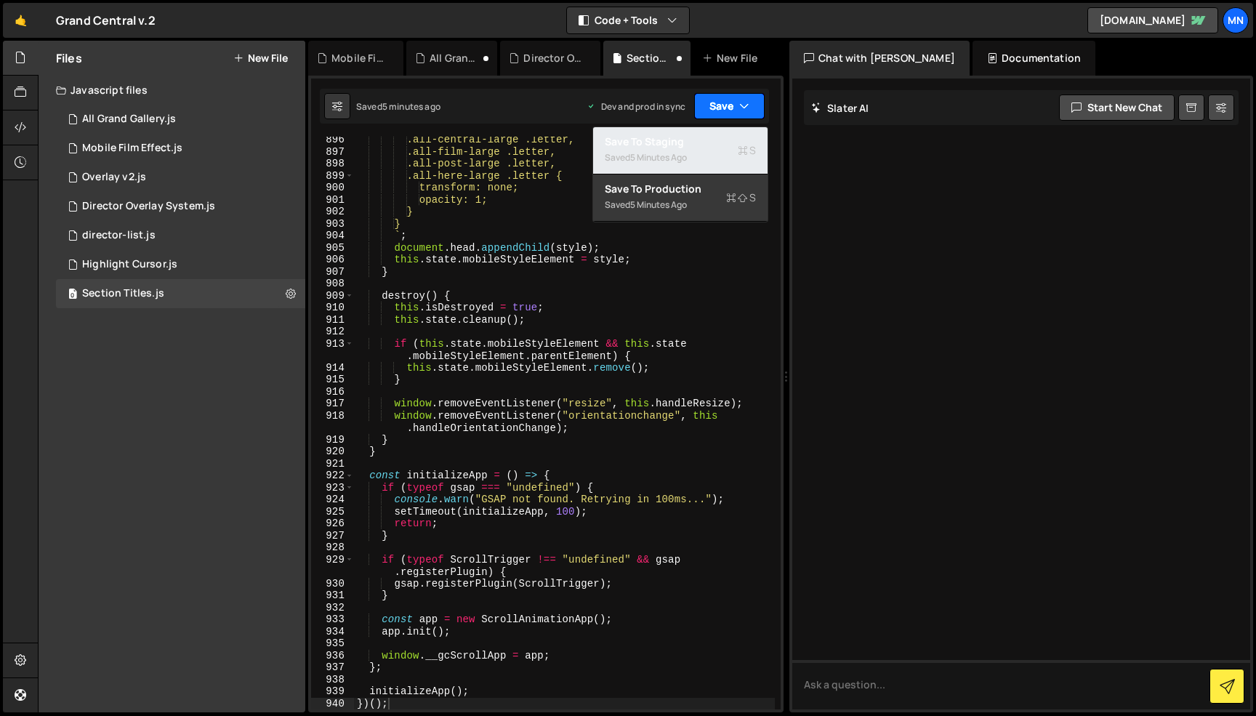
drag, startPoint x: 697, startPoint y: 132, endPoint x: 732, endPoint y: 108, distance: 42.7
click at [698, 132] on button "Save to Staging S Saved 5 minutes ago" at bounding box center [680, 150] width 174 height 47
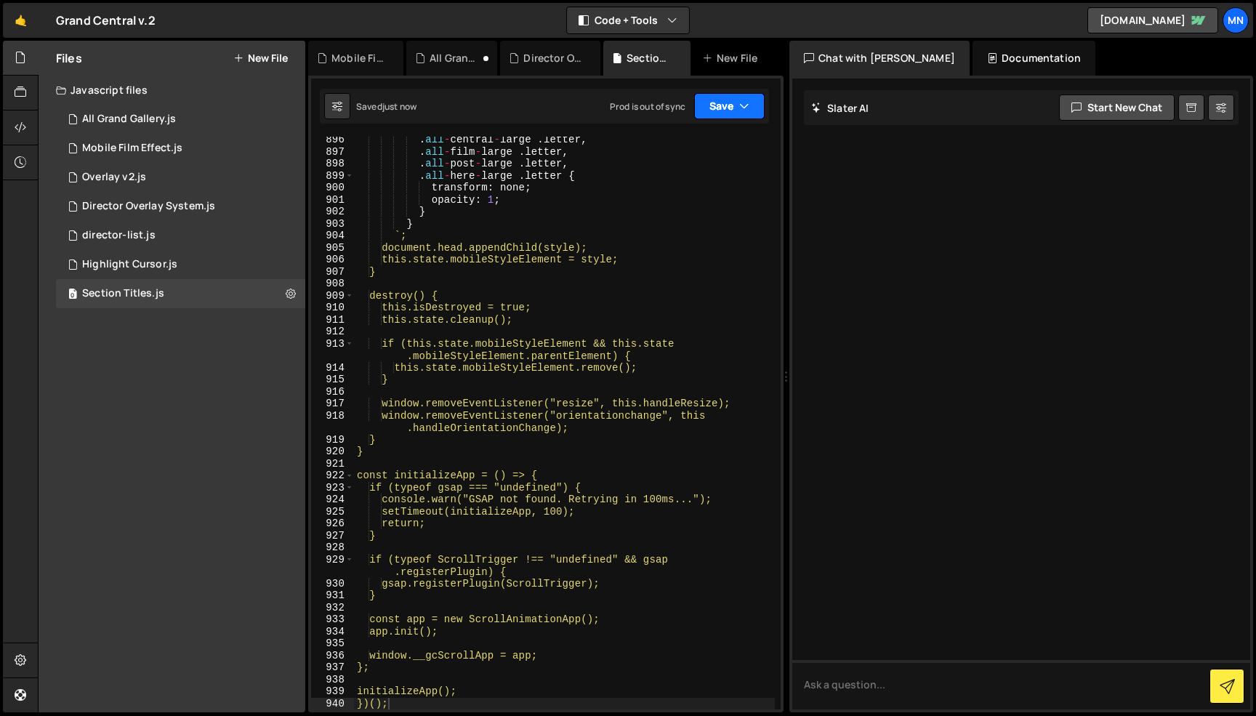
drag, startPoint x: 738, startPoint y: 99, endPoint x: 724, endPoint y: 161, distance: 63.8
click at [738, 100] on button "Save" at bounding box center [729, 106] width 70 height 26
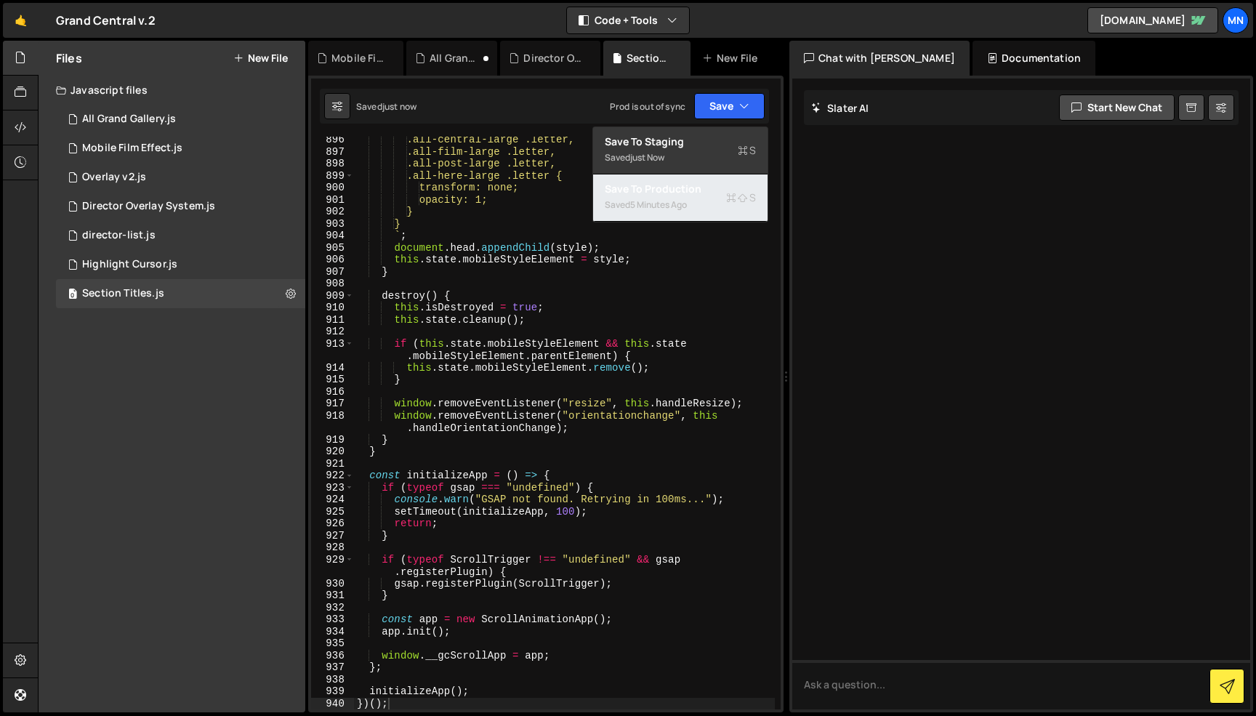
drag, startPoint x: 698, startPoint y: 213, endPoint x: 762, endPoint y: 201, distance: 65.0
click at [700, 213] on div "Saved 5 minutes ago" at bounding box center [680, 204] width 151 height 17
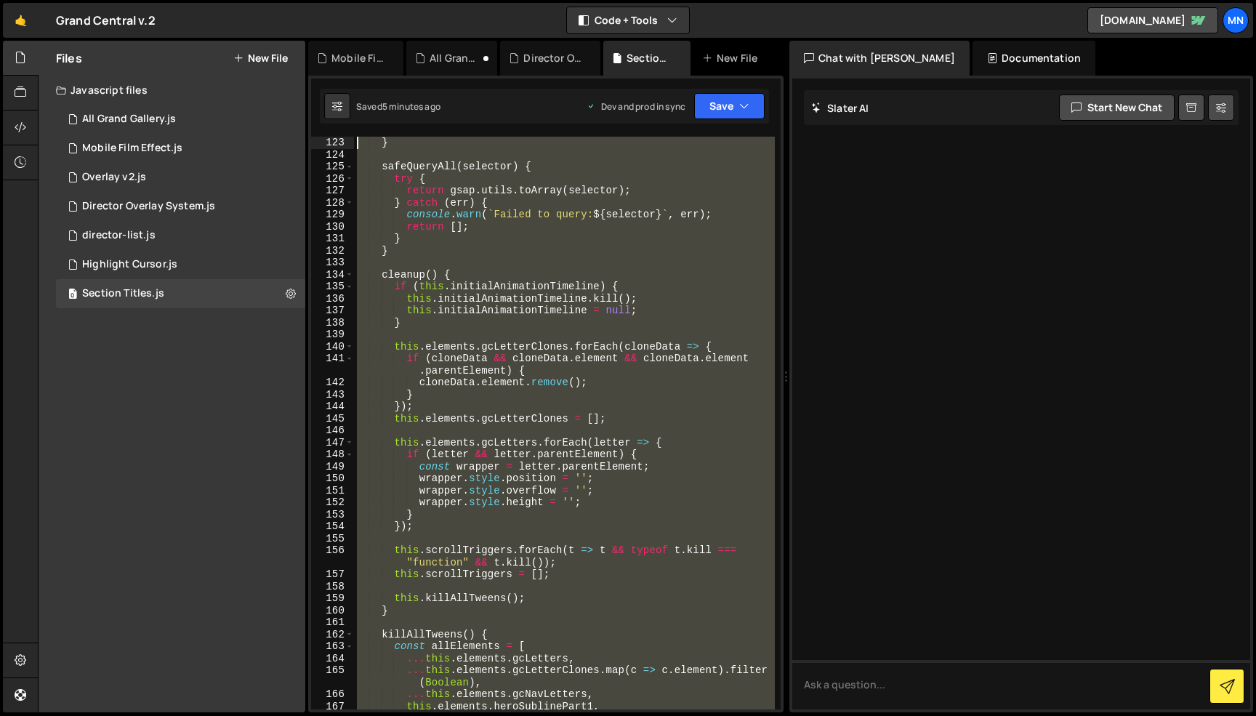
scroll to position [0, 0]
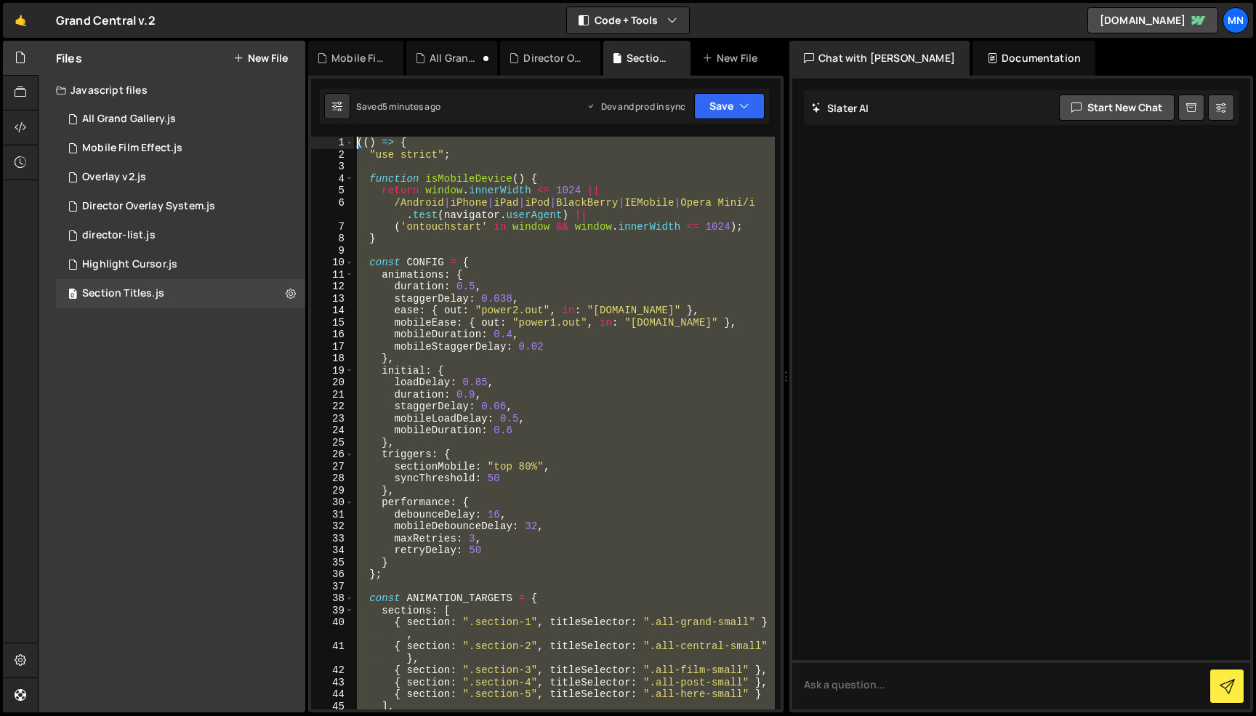
drag, startPoint x: 472, startPoint y: 593, endPoint x: 324, endPoint y: -92, distance: 700.4
click at [324, 0] on html "Projects [GEOGRAPHIC_DATA] Blog [GEOGRAPHIC_DATA] Projects Your Teams Invite te…" at bounding box center [628, 358] width 1256 height 716
paste textarea "})()"
type textarea "})();"
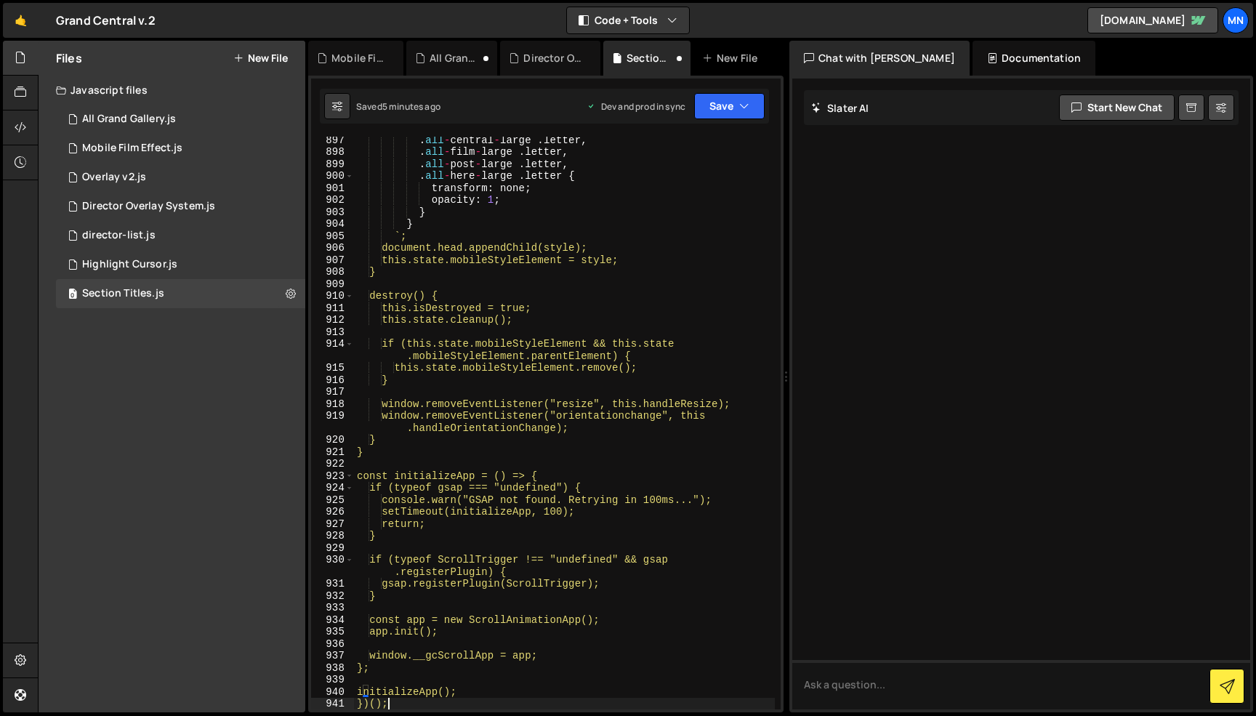
scroll to position [11597, 0]
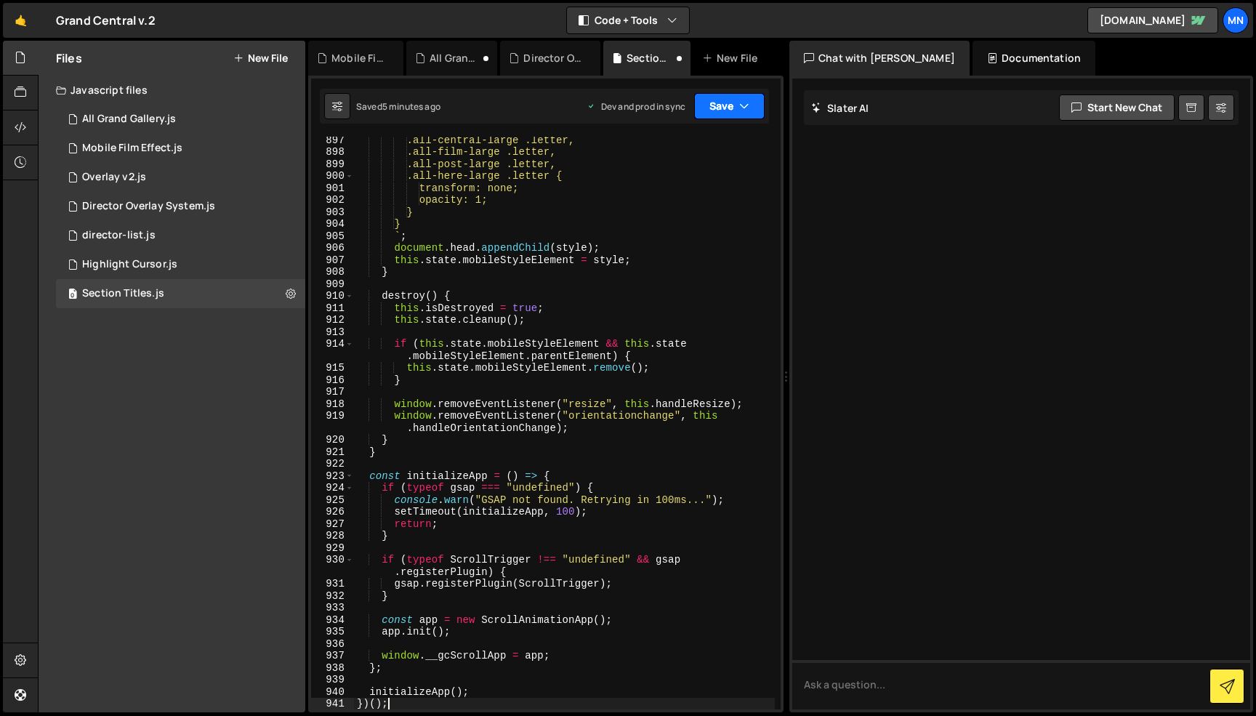
click at [736, 105] on button "Save" at bounding box center [729, 106] width 70 height 26
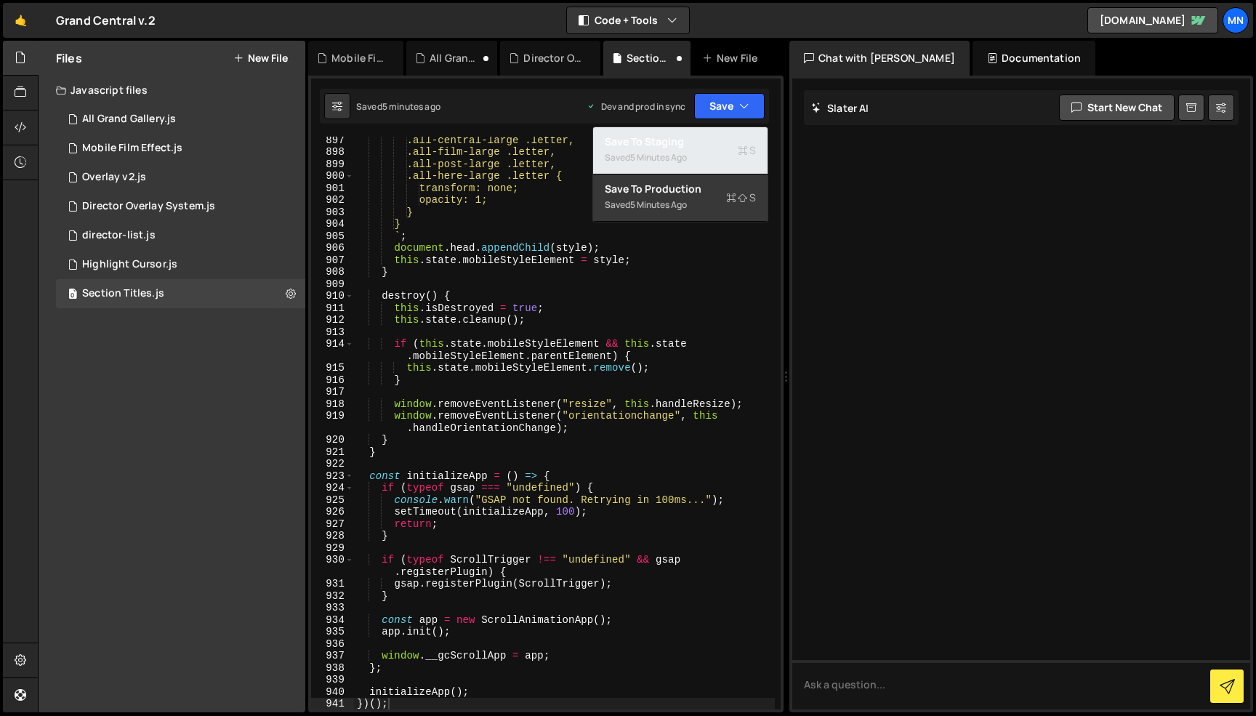
drag, startPoint x: 718, startPoint y: 166, endPoint x: 731, endPoint y: 124, distance: 44.1
click at [718, 166] on div "Saved 5 minutes ago" at bounding box center [680, 157] width 151 height 17
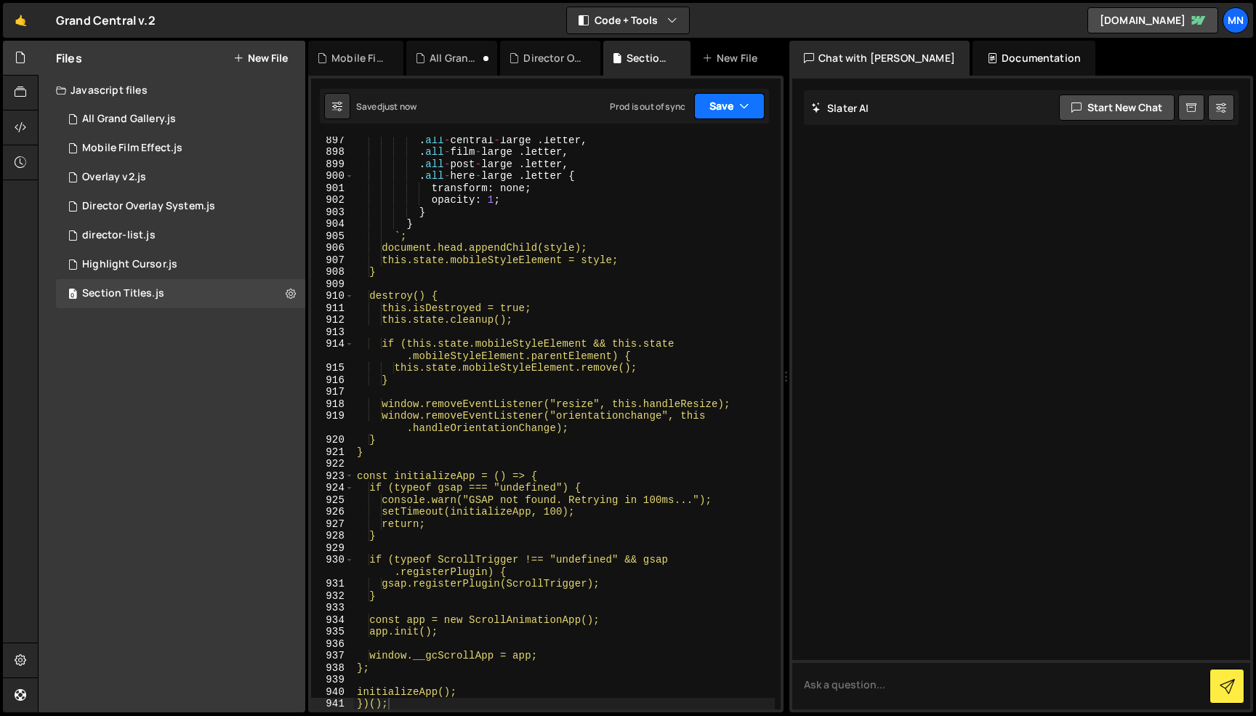
drag, startPoint x: 735, startPoint y: 101, endPoint x: 716, endPoint y: 179, distance: 80.6
click at [735, 101] on button "Save" at bounding box center [729, 106] width 70 height 26
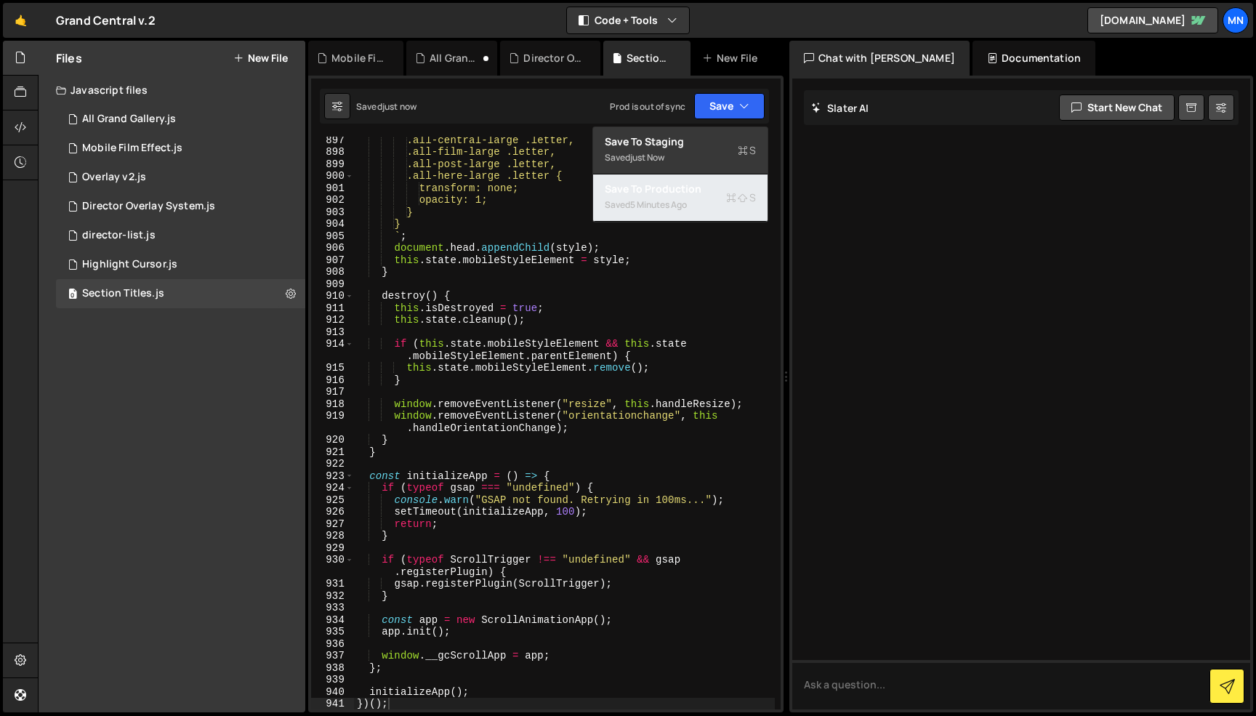
drag, startPoint x: 712, startPoint y: 200, endPoint x: 804, endPoint y: 155, distance: 102.0
click at [713, 199] on div "Saved 5 minutes ago" at bounding box center [680, 204] width 151 height 17
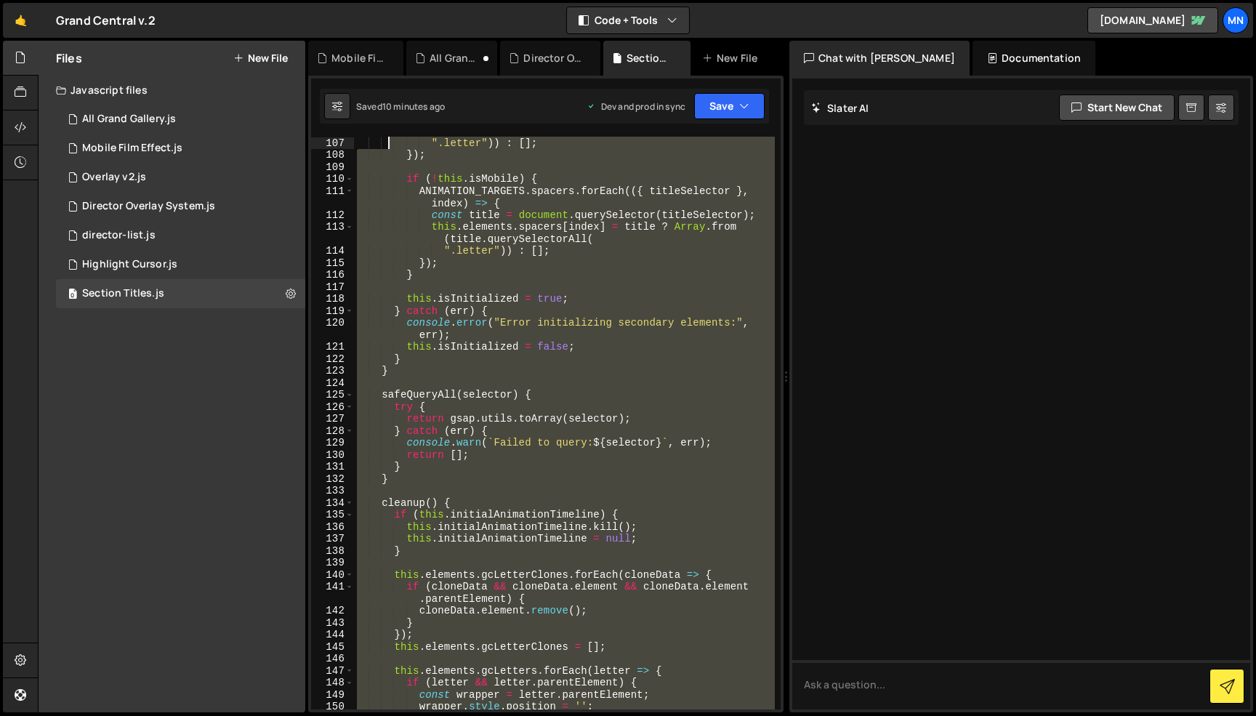
scroll to position [0, 0]
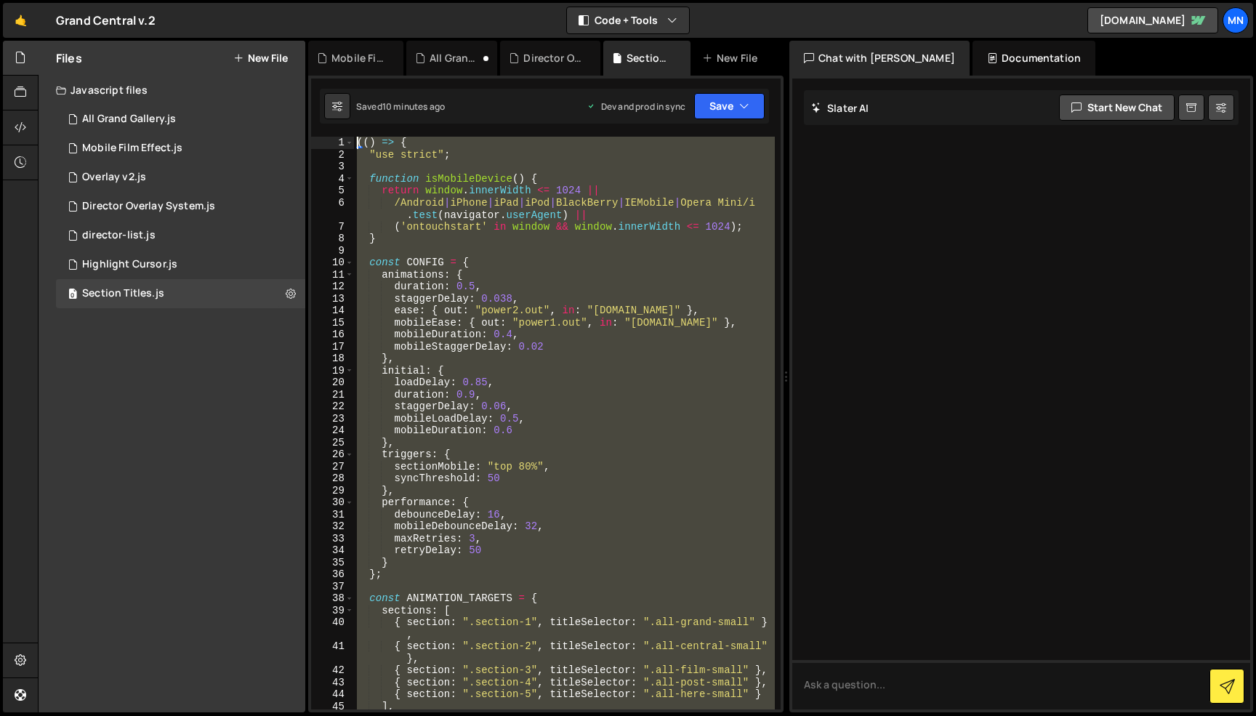
drag, startPoint x: 410, startPoint y: 642, endPoint x: 385, endPoint y: -92, distance: 734.3
click at [385, 0] on html "Projects [GEOGRAPHIC_DATA] Blog [GEOGRAPHIC_DATA] Projects Your Teams Invite te…" at bounding box center [628, 358] width 1256 height 716
paste textarea "})()"
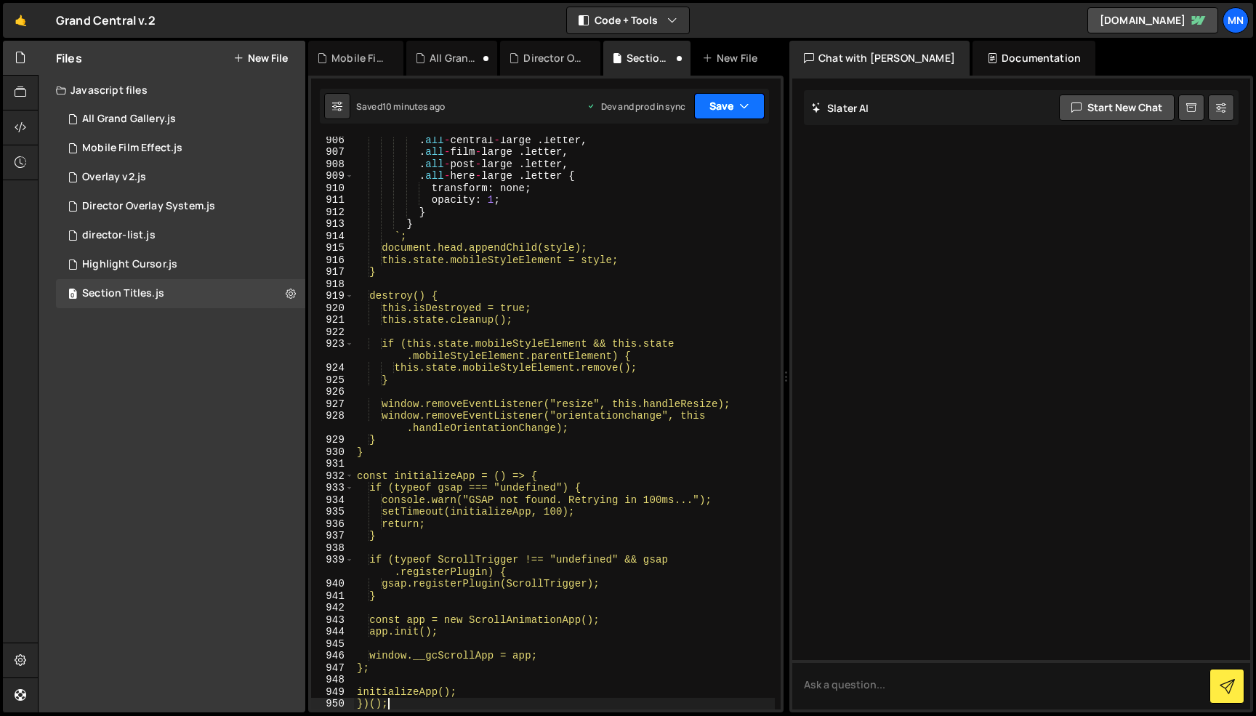
click at [735, 102] on button "Save" at bounding box center [729, 106] width 70 height 26
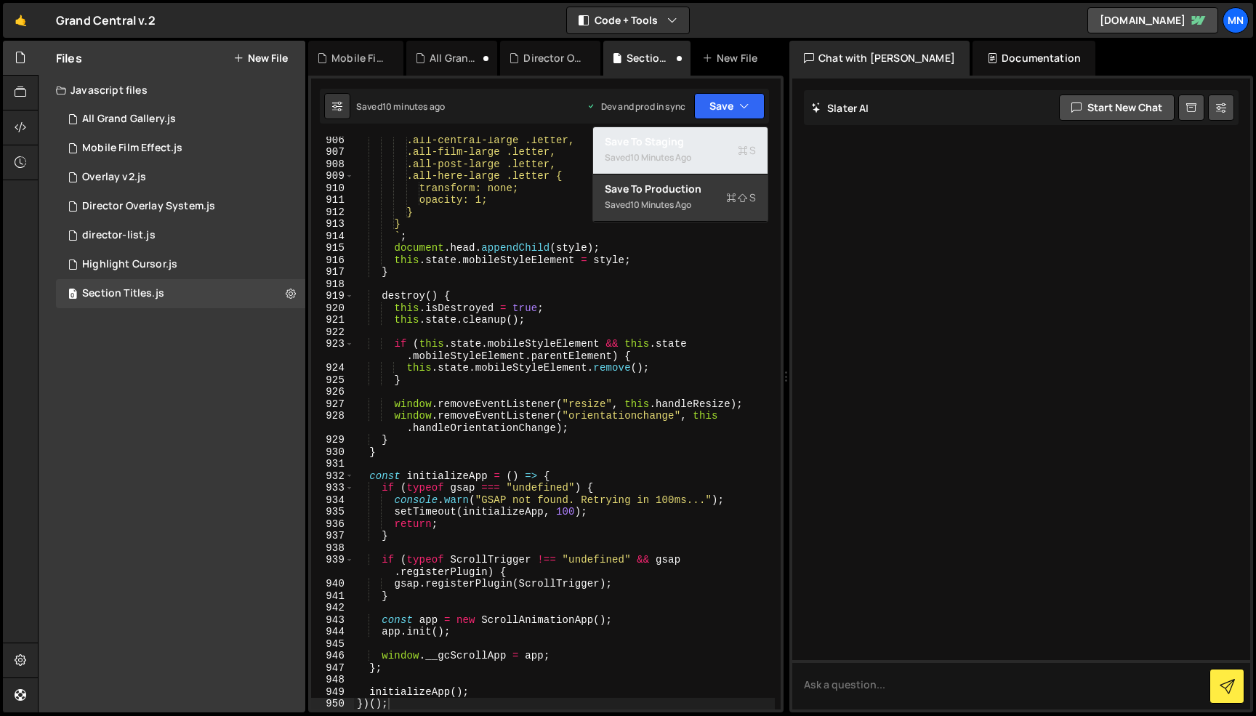
click at [695, 160] on div "Saved 10 minutes ago" at bounding box center [680, 157] width 151 height 17
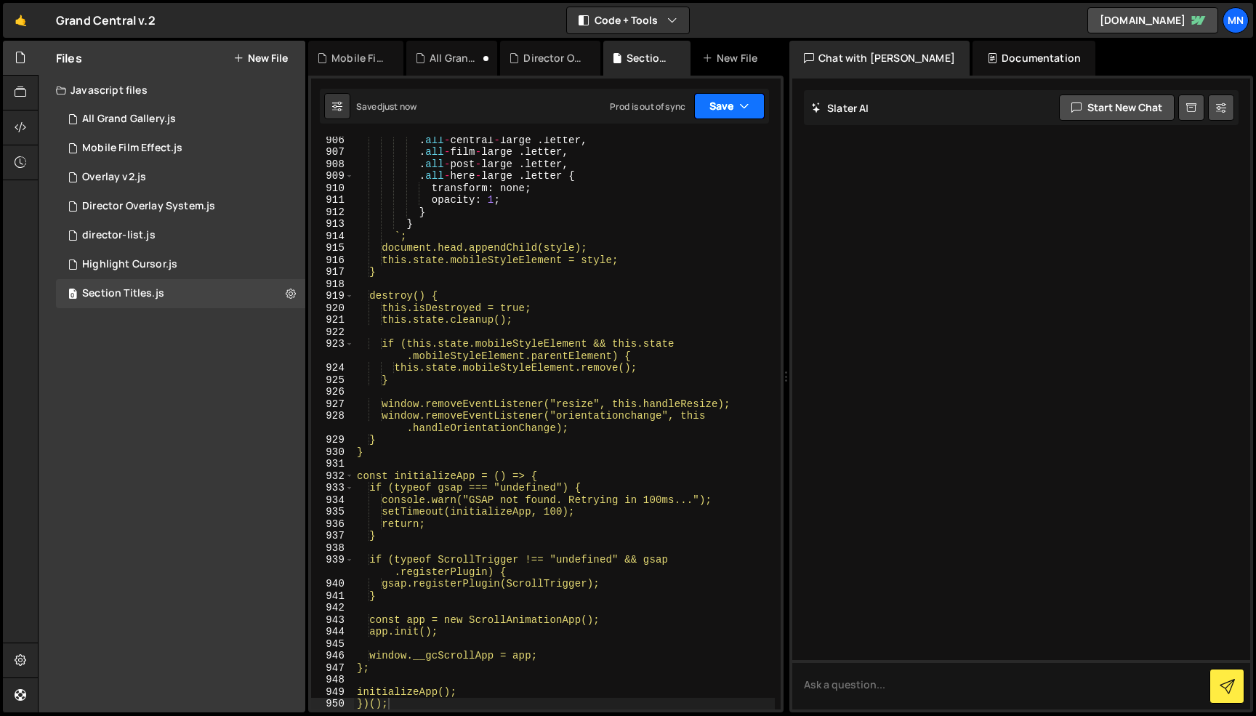
click at [735, 102] on button "Save" at bounding box center [729, 106] width 70 height 26
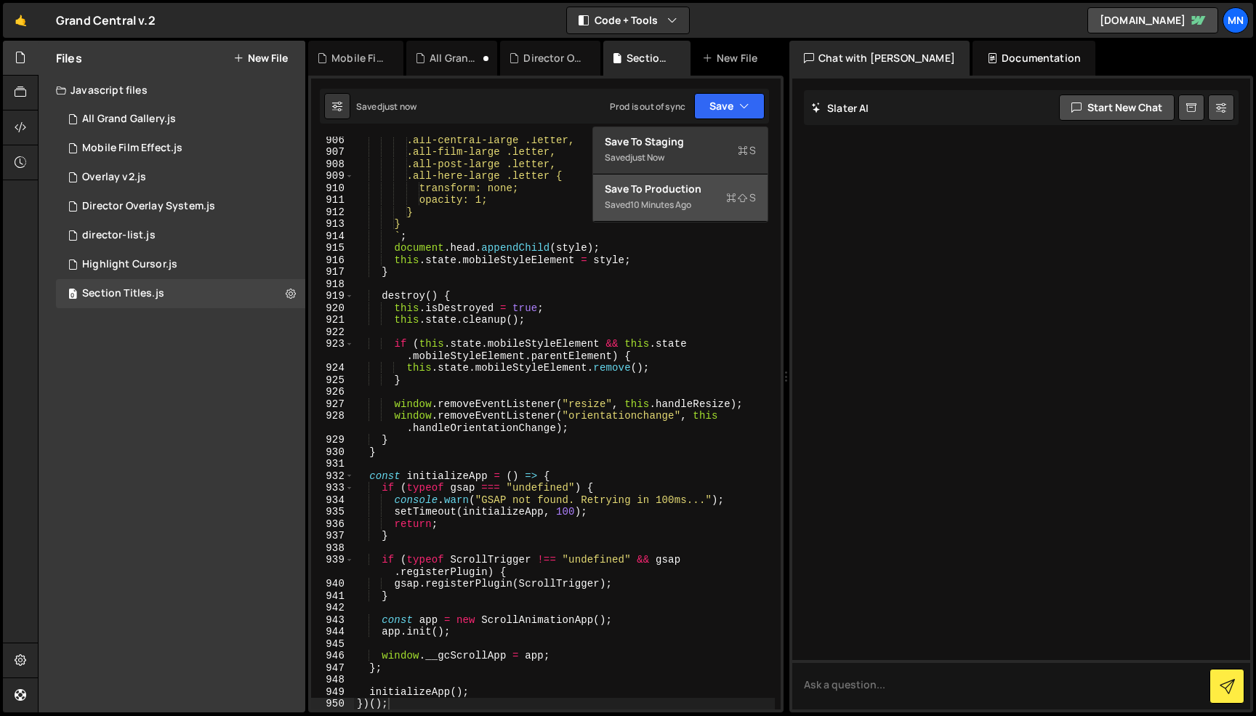
click at [711, 217] on button "Save to Production S Saved 10 minutes ago" at bounding box center [680, 197] width 174 height 47
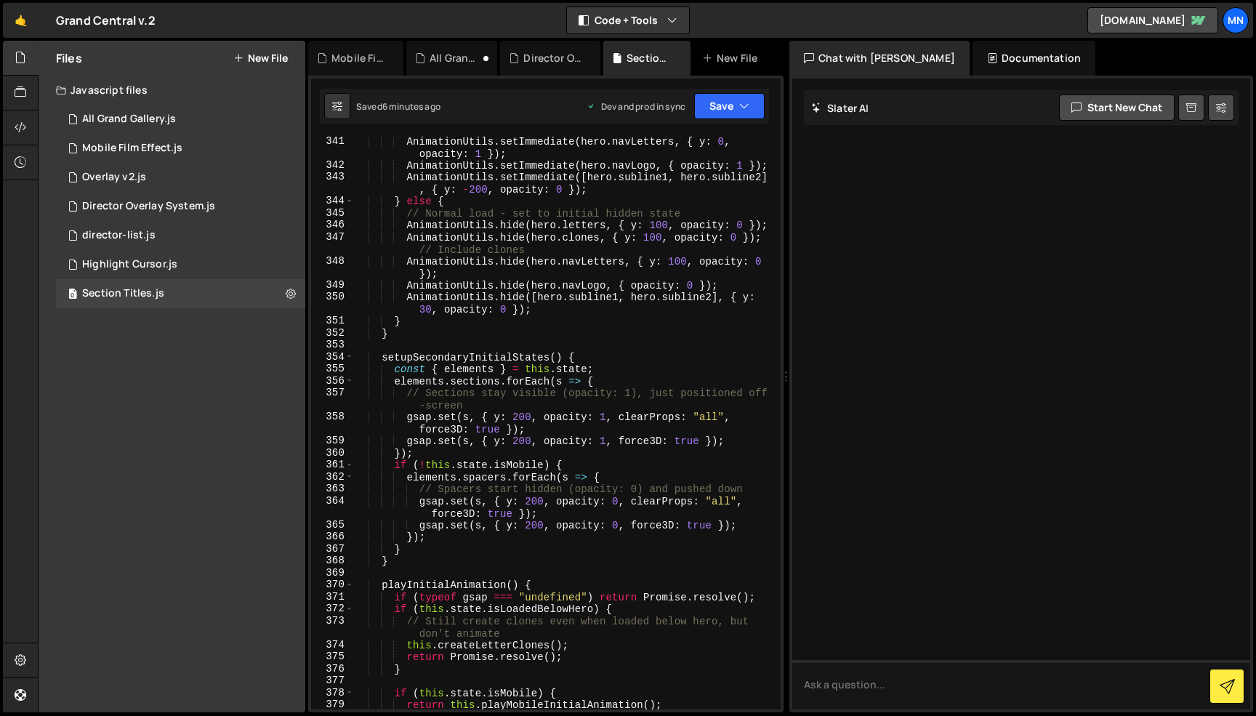
scroll to position [4610, 0]
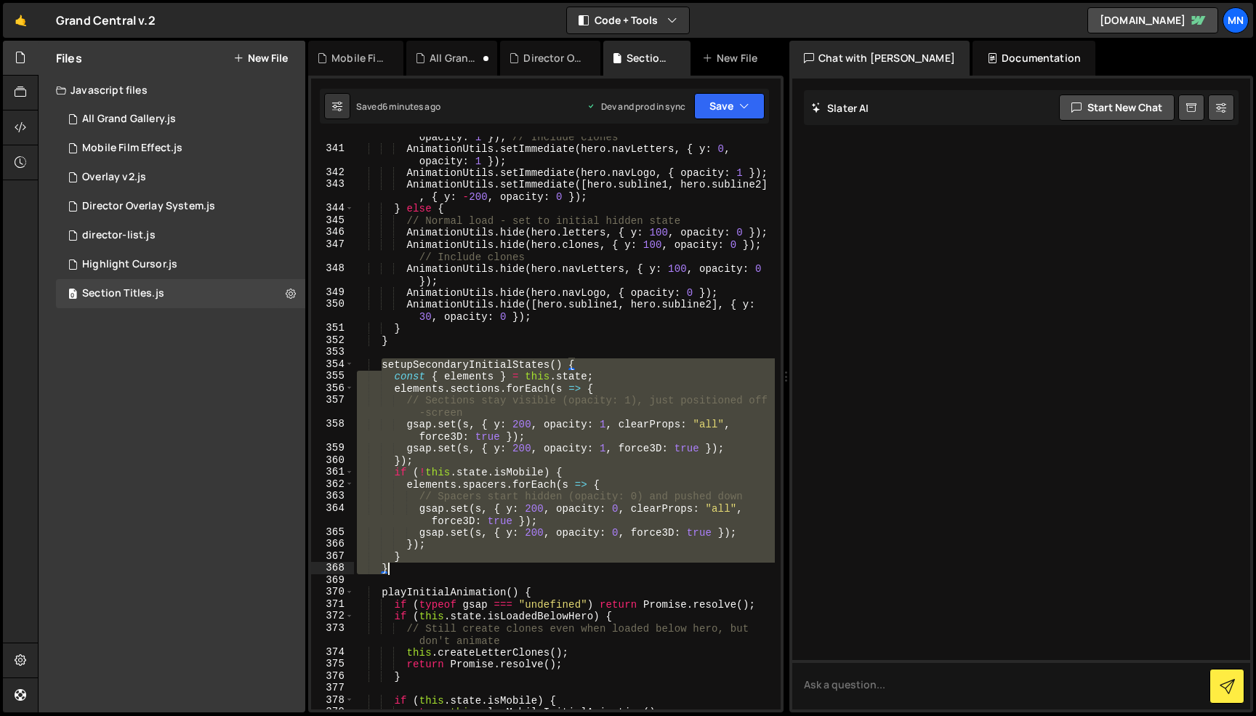
drag, startPoint x: 384, startPoint y: 362, endPoint x: 399, endPoint y: 569, distance: 207.7
click at [399, 569] on div "AnimationUtils . setImmediate ( hero . clones , { y : - 200 , opacity : 1 }) ; …" at bounding box center [564, 422] width 421 height 609
paste textarea
type textarea "}"
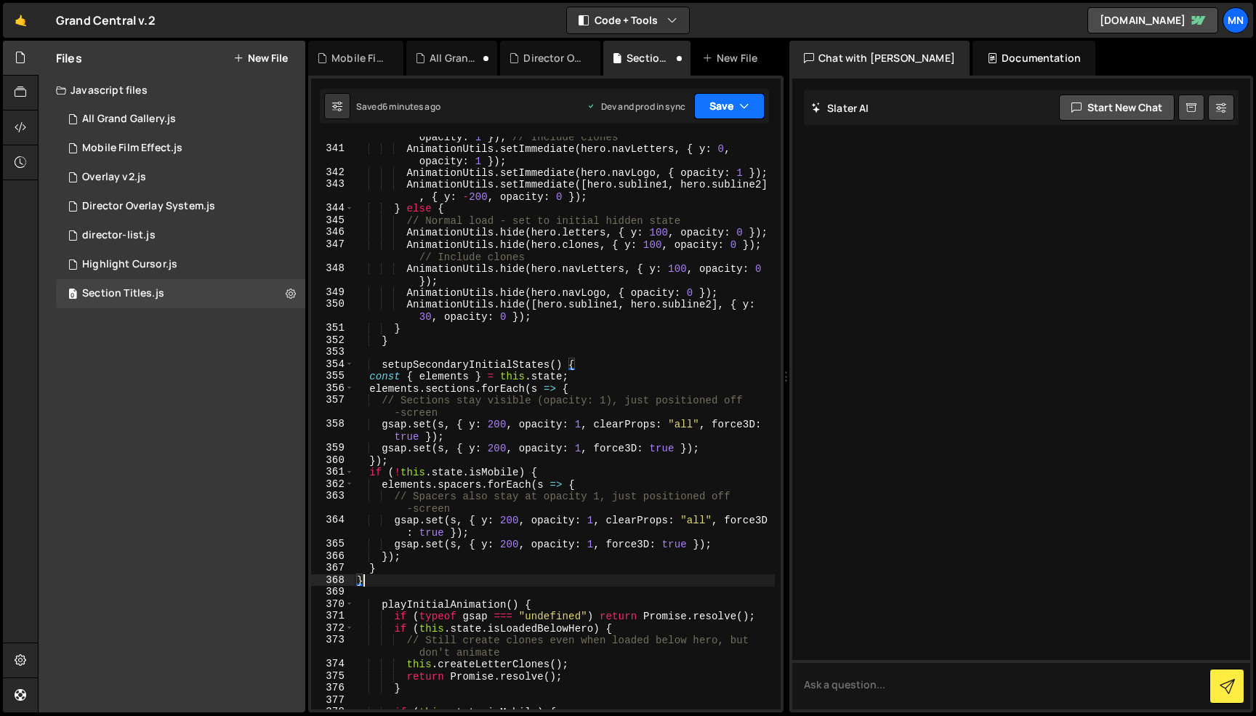
drag, startPoint x: 722, startPoint y: 103, endPoint x: 712, endPoint y: 131, distance: 29.4
click at [722, 104] on button "Save" at bounding box center [729, 106] width 70 height 26
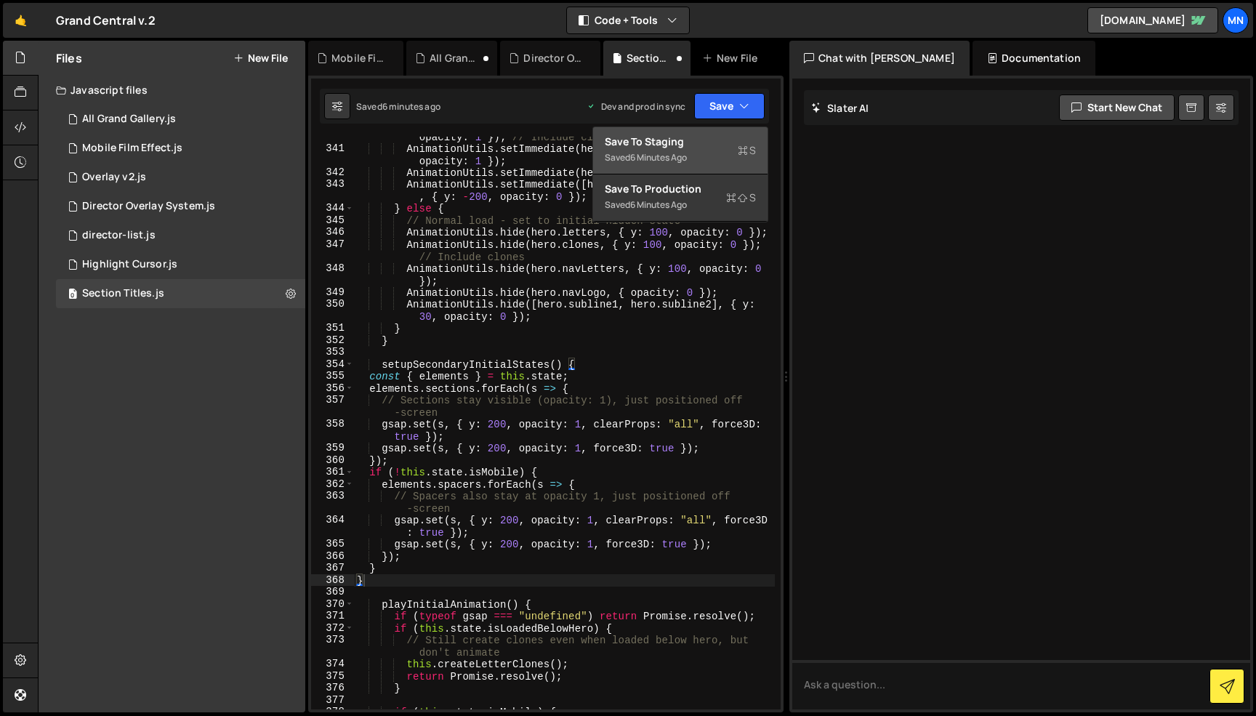
click at [708, 146] on div "Save to Staging S" at bounding box center [680, 141] width 151 height 15
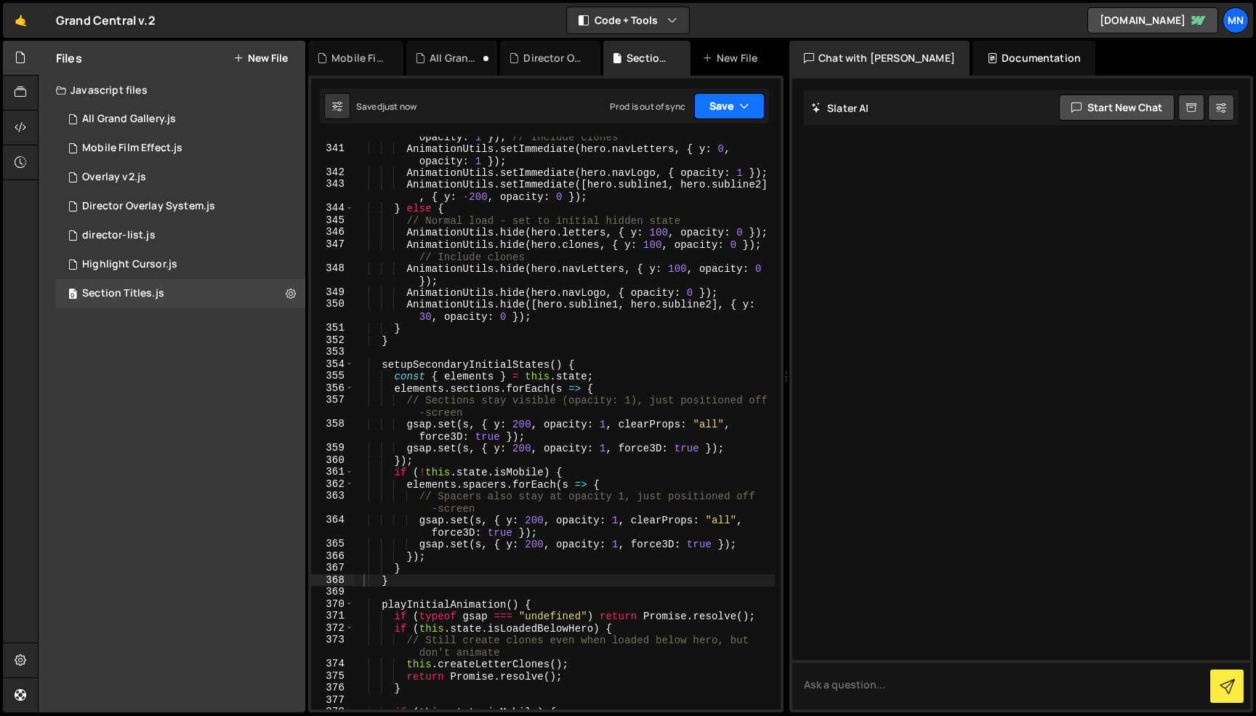
drag, startPoint x: 740, startPoint y: 105, endPoint x: 727, endPoint y: 164, distance: 61.0
click at [740, 107] on icon "button" at bounding box center [744, 106] width 10 height 15
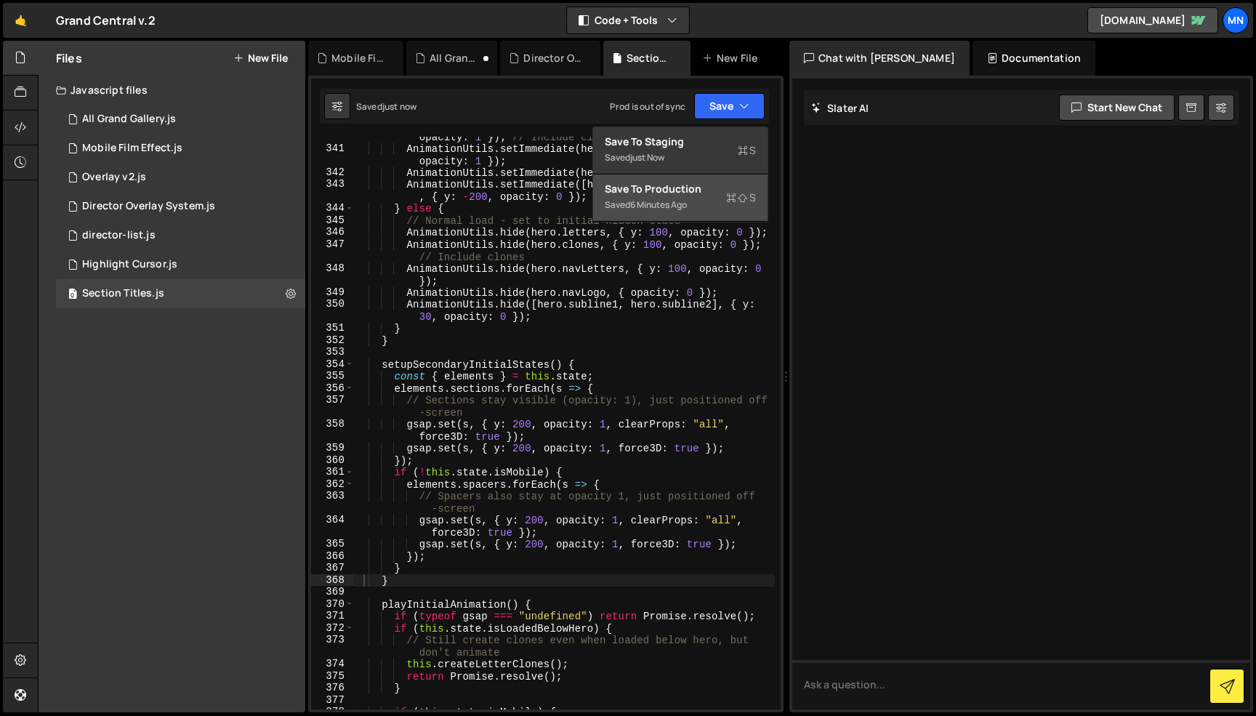
click at [717, 179] on button "Save to Production S Saved 6 minutes ago" at bounding box center [680, 197] width 174 height 47
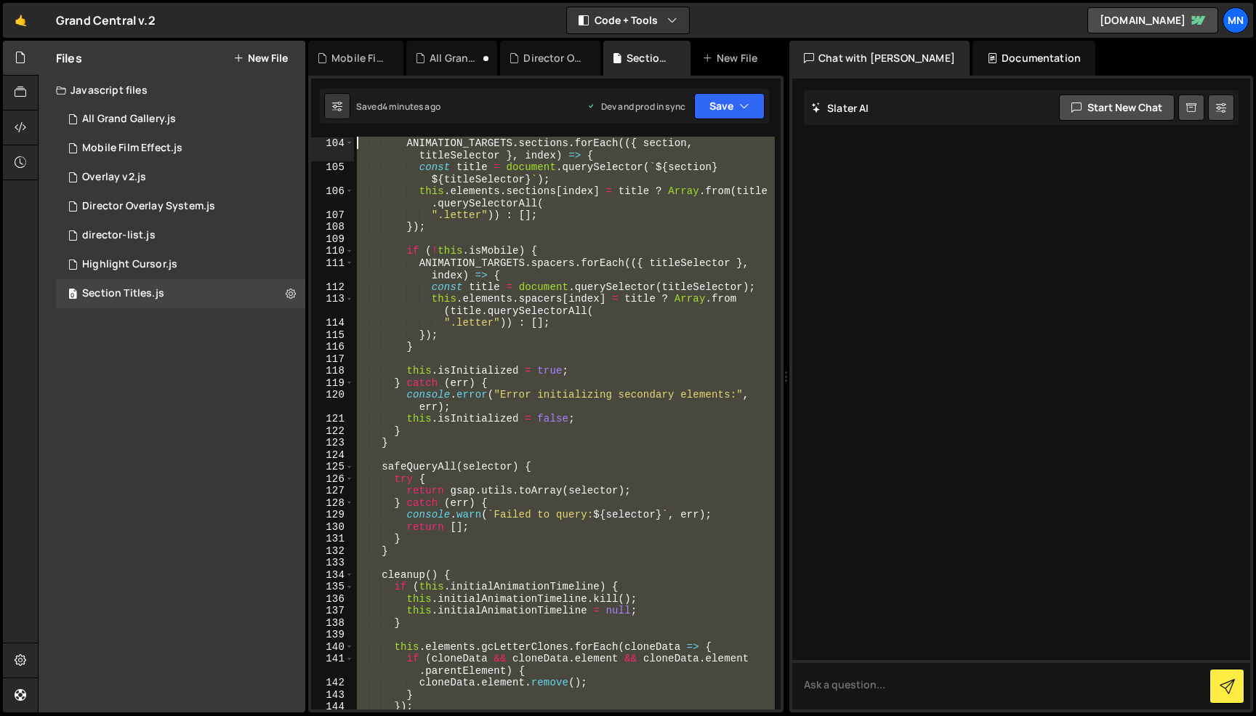
scroll to position [0, 0]
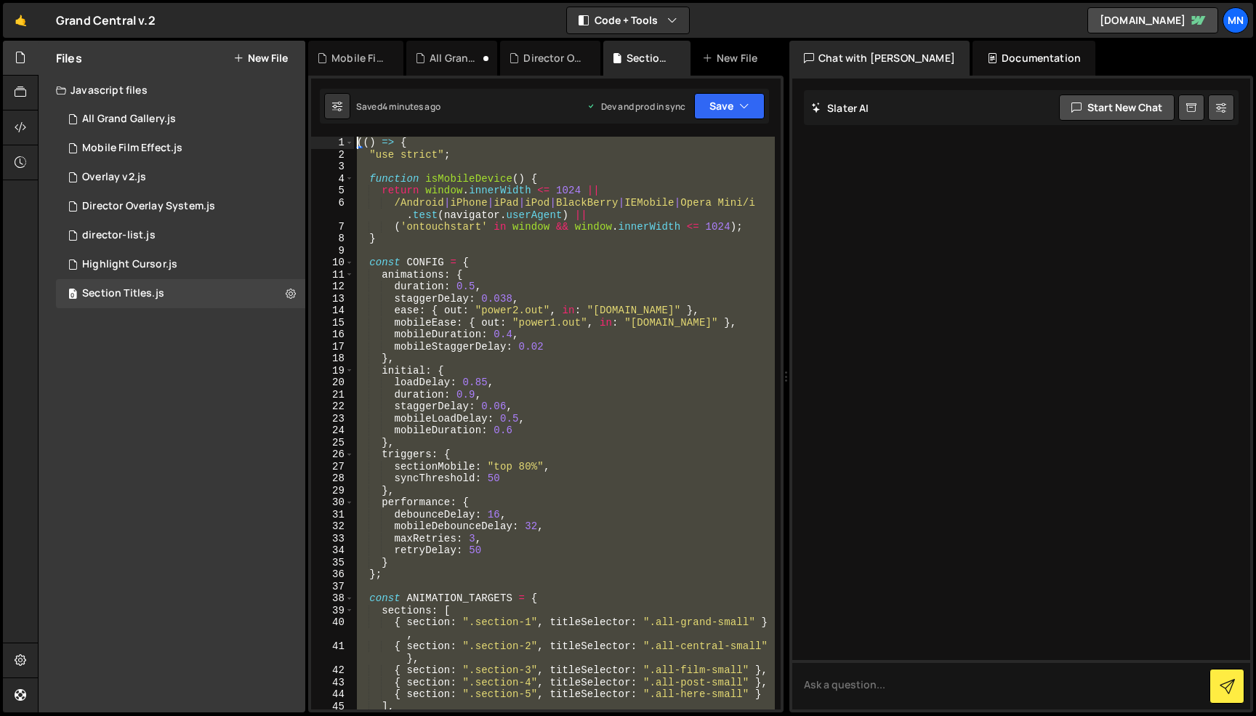
drag, startPoint x: 413, startPoint y: 640, endPoint x: 296, endPoint y: -92, distance: 740.9
click at [296, 0] on html "Projects [GEOGRAPHIC_DATA] Blog [GEOGRAPHIC_DATA] Projects Your Teams Invite te…" at bounding box center [628, 358] width 1256 height 716
paste textarea "})()"
type textarea "})();"
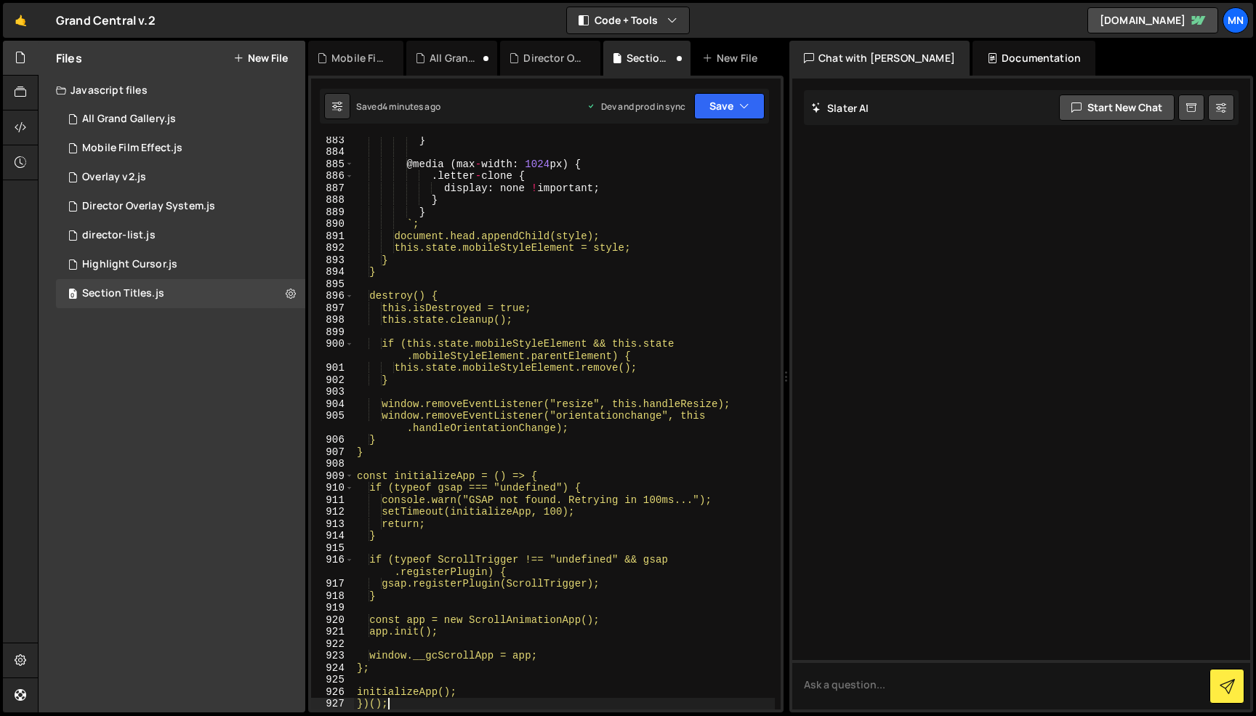
scroll to position [11477, 0]
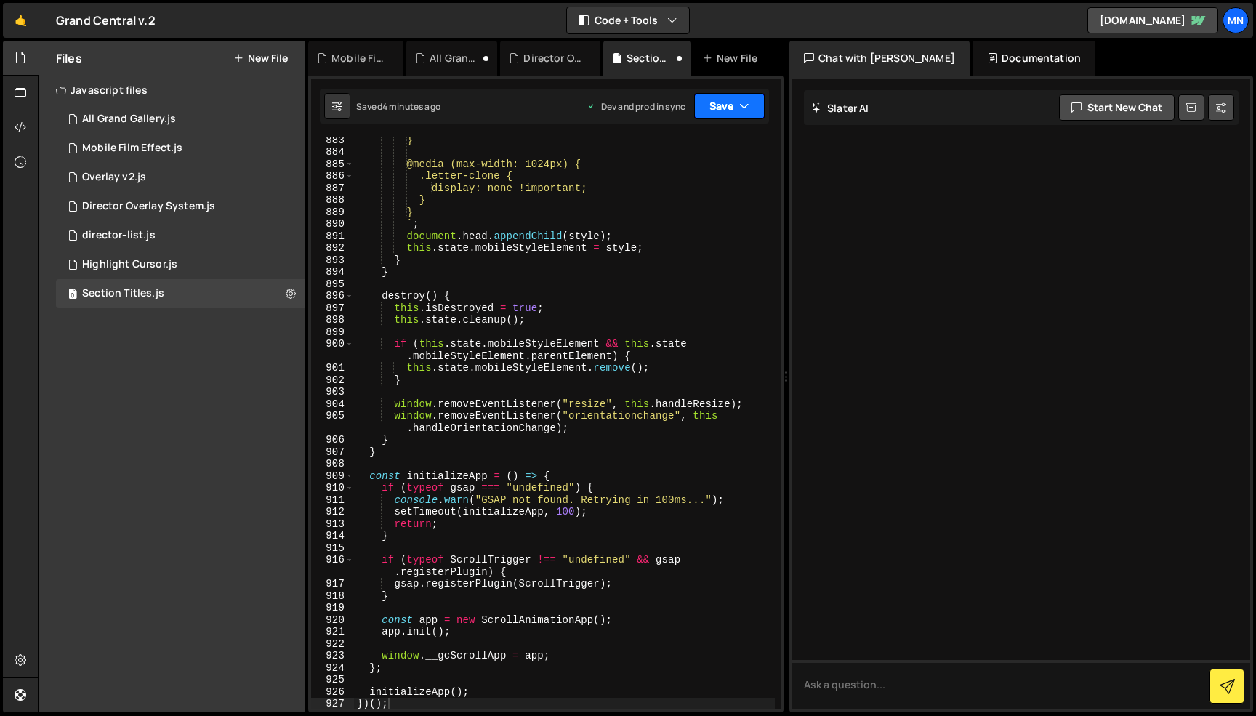
click at [740, 106] on icon "button" at bounding box center [744, 106] width 10 height 15
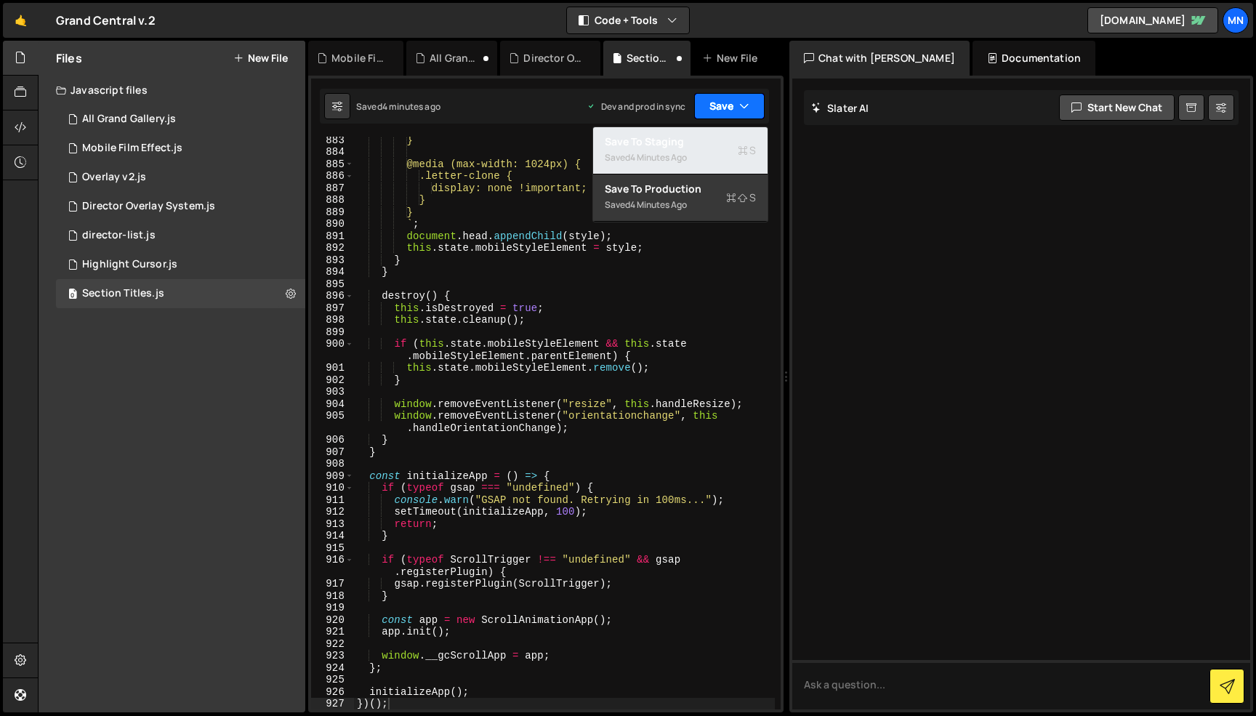
drag, startPoint x: 706, startPoint y: 137, endPoint x: 731, endPoint y: 115, distance: 33.4
click at [708, 136] on div "Save to Staging S" at bounding box center [680, 141] width 151 height 15
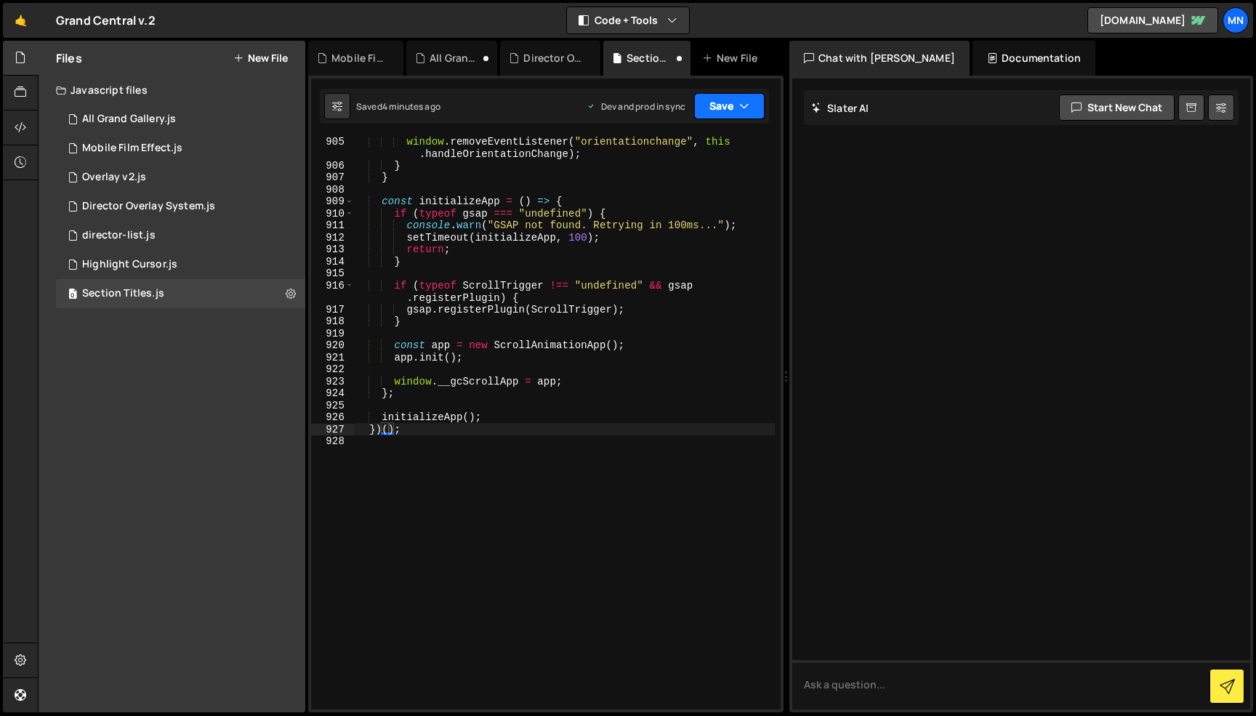
click at [732, 110] on button "Save" at bounding box center [729, 106] width 70 height 26
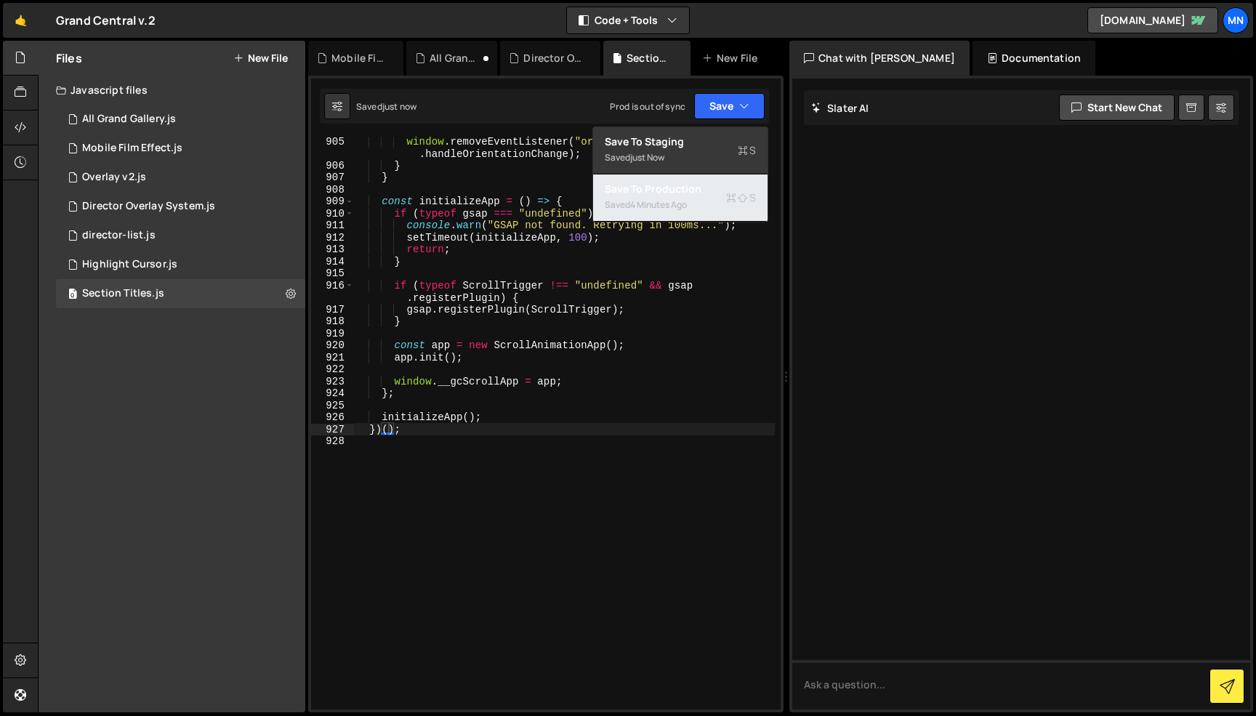
drag, startPoint x: 698, startPoint y: 193, endPoint x: 711, endPoint y: 171, distance: 26.0
click at [698, 193] on div "Save to Production S" at bounding box center [680, 189] width 151 height 15
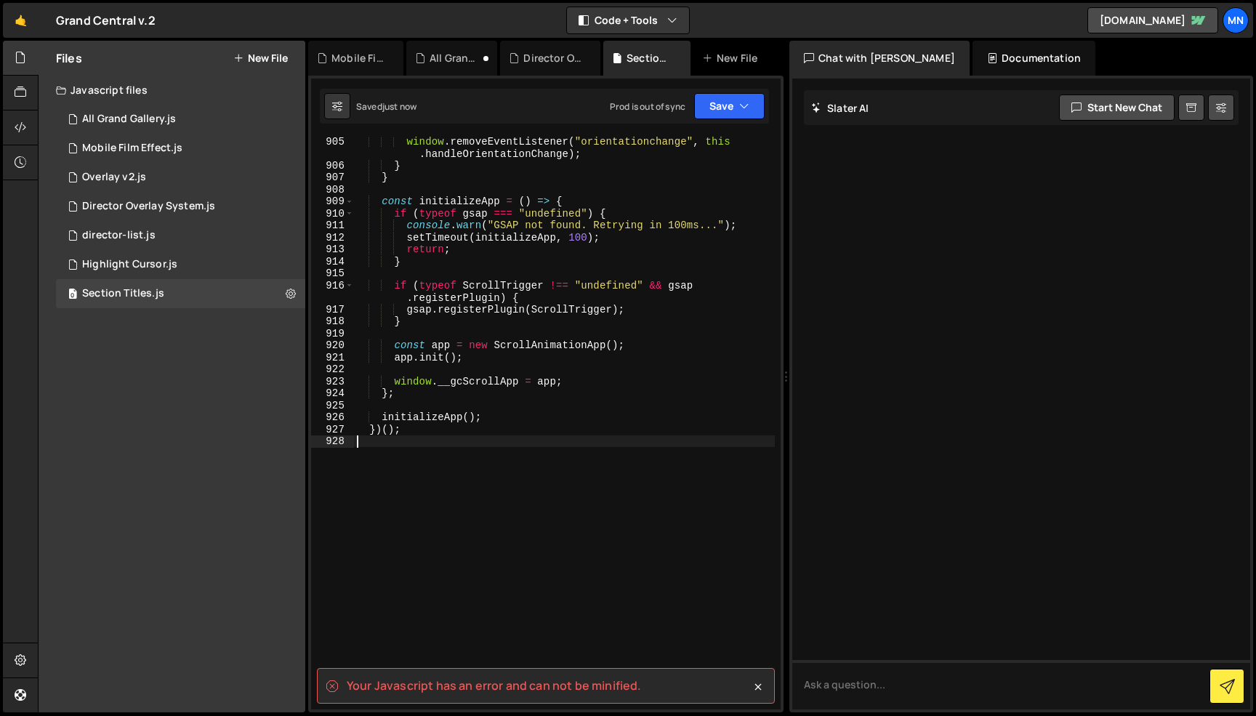
drag, startPoint x: 565, startPoint y: 441, endPoint x: 488, endPoint y: 485, distance: 88.2
click at [560, 445] on div "window . removeEventListener ( "orientationchange" , this . handleOrientationCh…" at bounding box center [564, 439] width 421 height 609
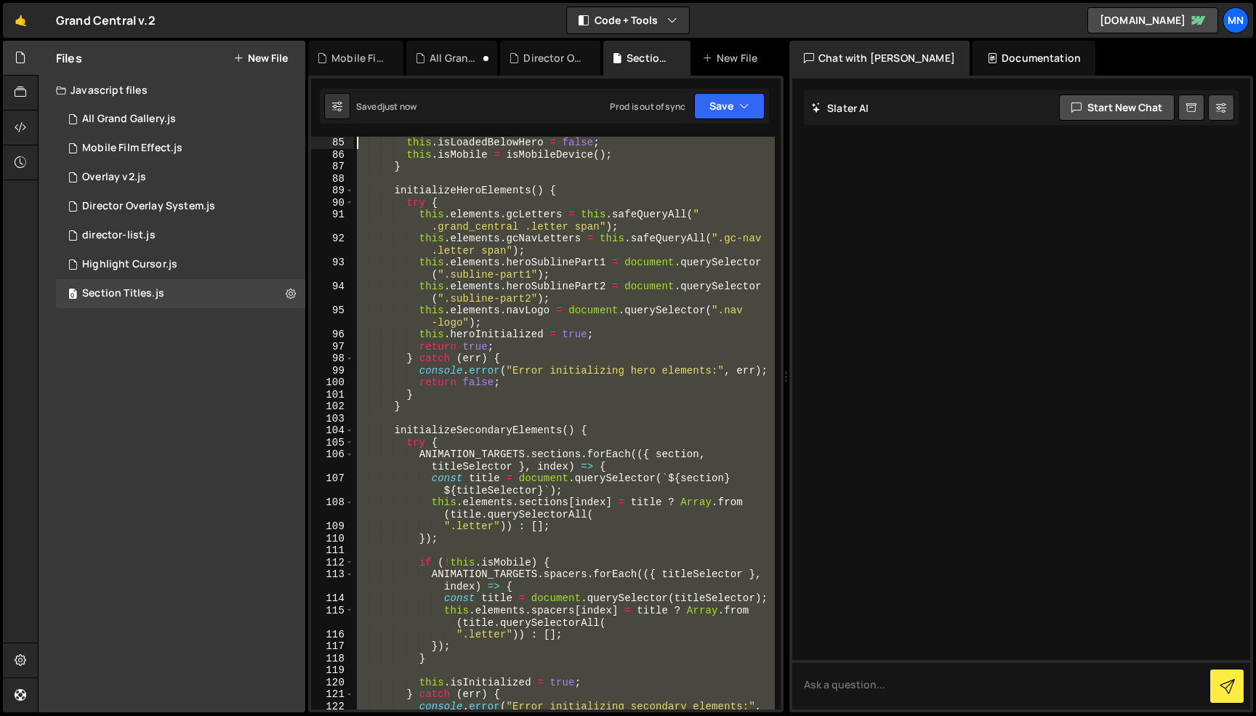
scroll to position [0, 0]
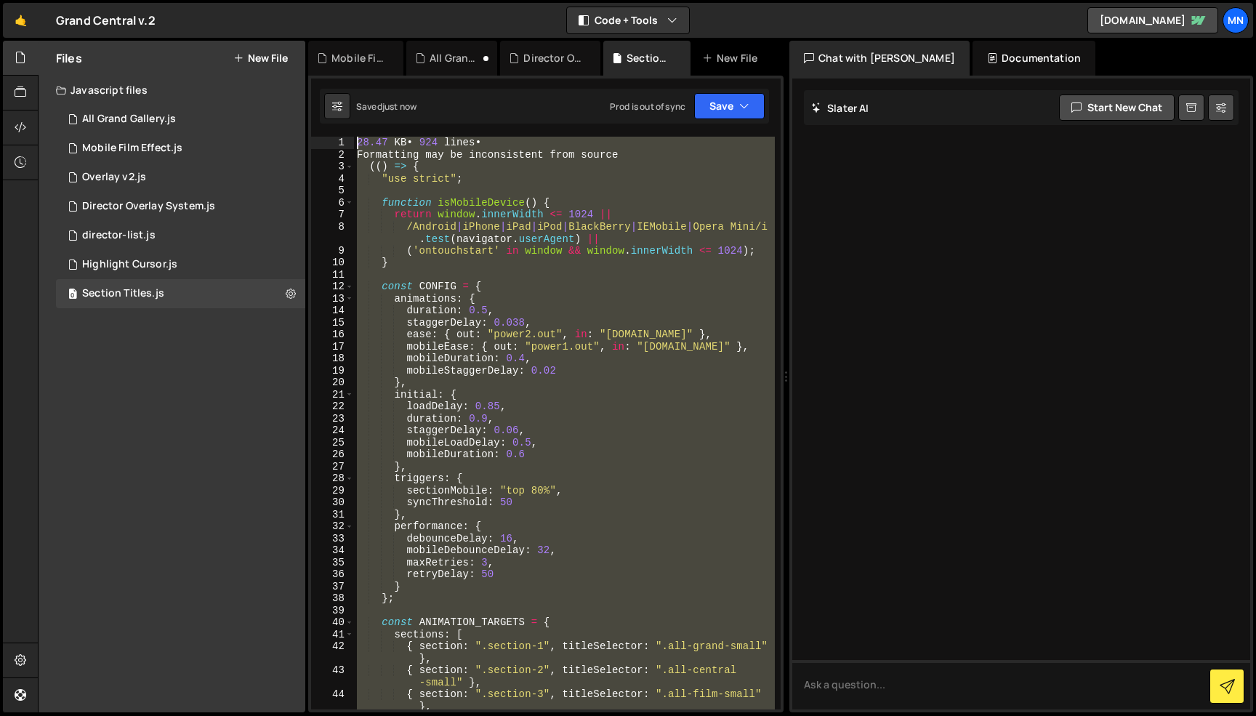
drag, startPoint x: 398, startPoint y: 502, endPoint x: 293, endPoint y: -83, distance: 594.4
click at [293, 0] on html "Projects [GEOGRAPHIC_DATA] Blog [GEOGRAPHIC_DATA] Projects Your Teams Invite te…" at bounding box center [628, 358] width 1256 height 716
paste textarea "})();"
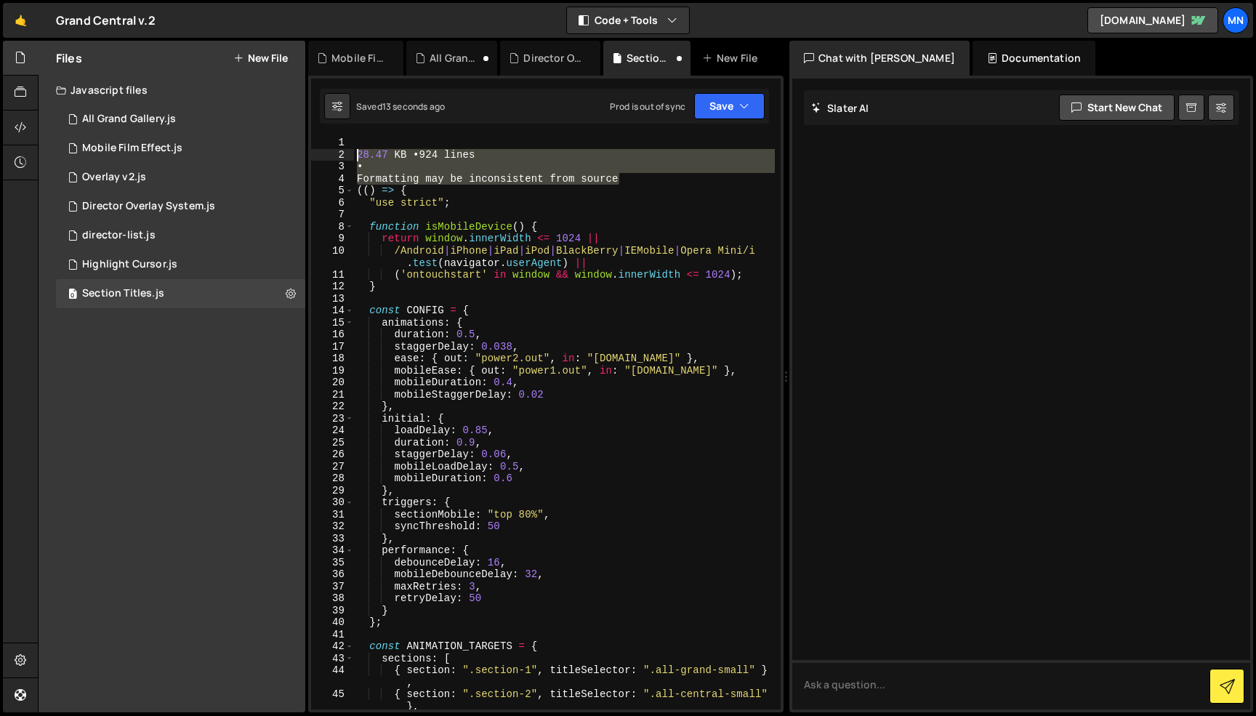
drag, startPoint x: 627, startPoint y: 176, endPoint x: 355, endPoint y: 160, distance: 272.2
click at [355, 160] on div "28.47 KB •924 lines • Formatting may be inconsistent from source (( ) => { "use…" at bounding box center [564, 435] width 421 height 597
type textarea "28.47 KB •924 lines •"
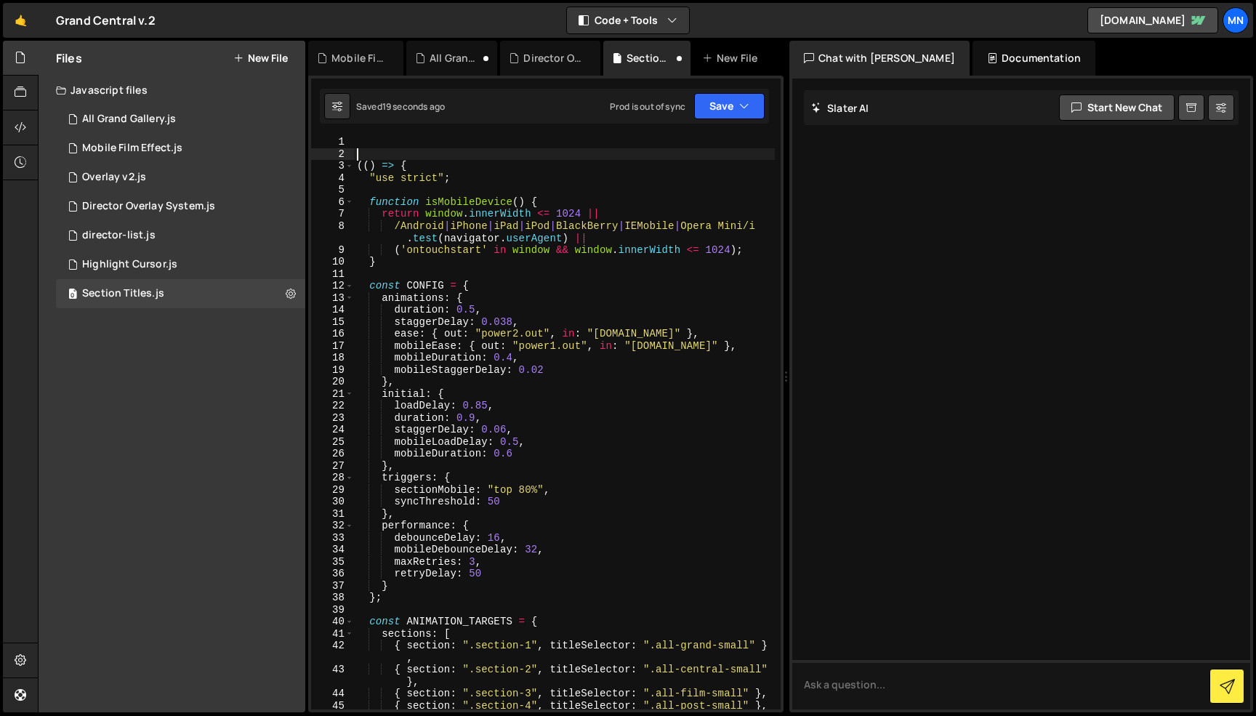
type textarea "(() => {"
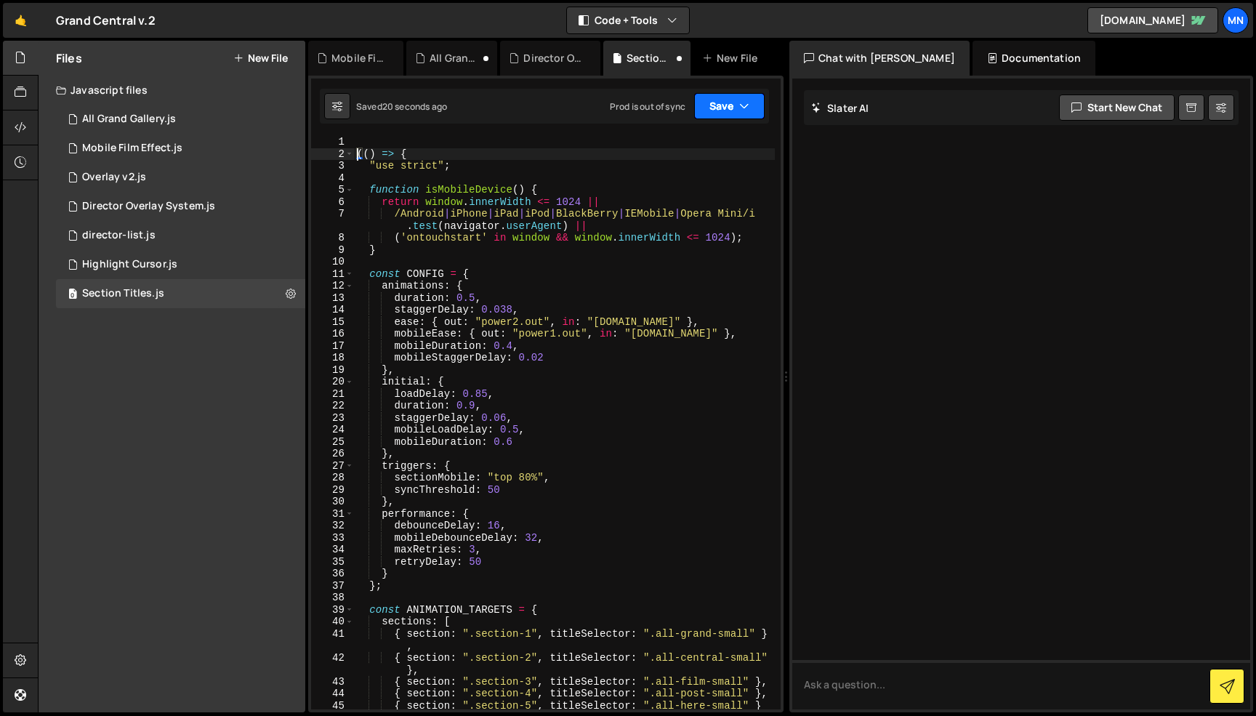
click at [754, 94] on button "Save" at bounding box center [729, 106] width 70 height 26
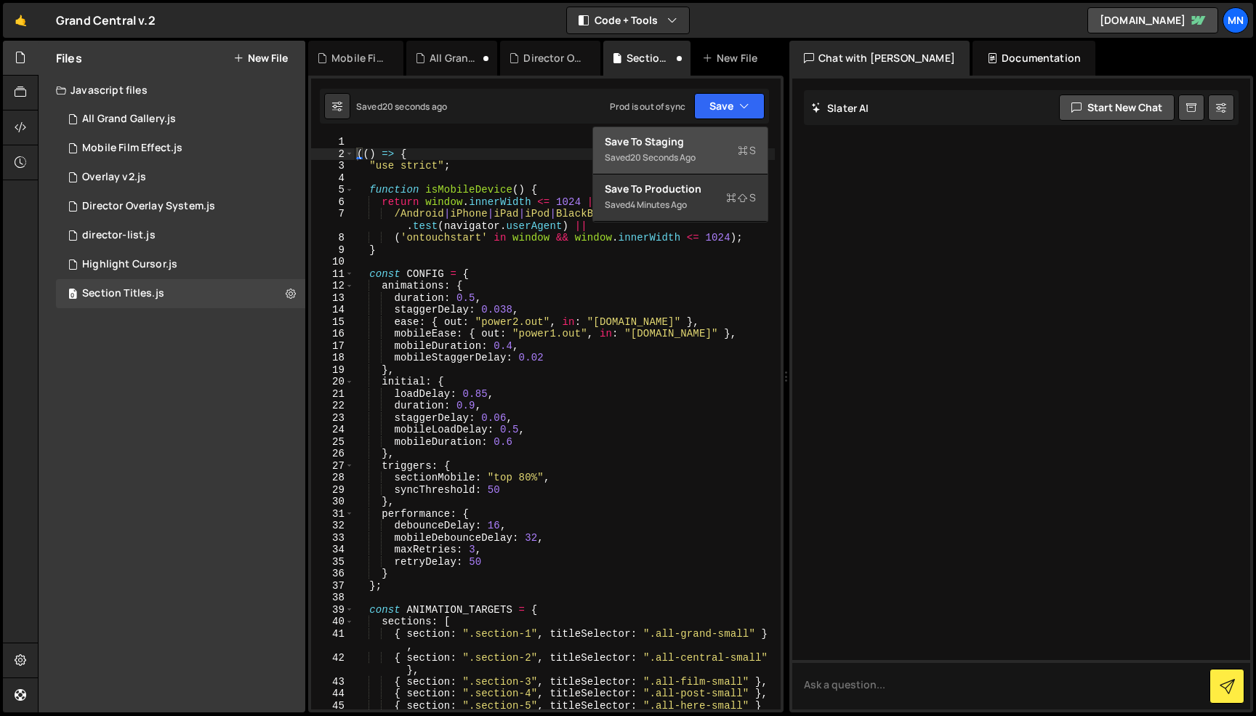
click at [719, 139] on div "Save to Staging S" at bounding box center [680, 141] width 151 height 15
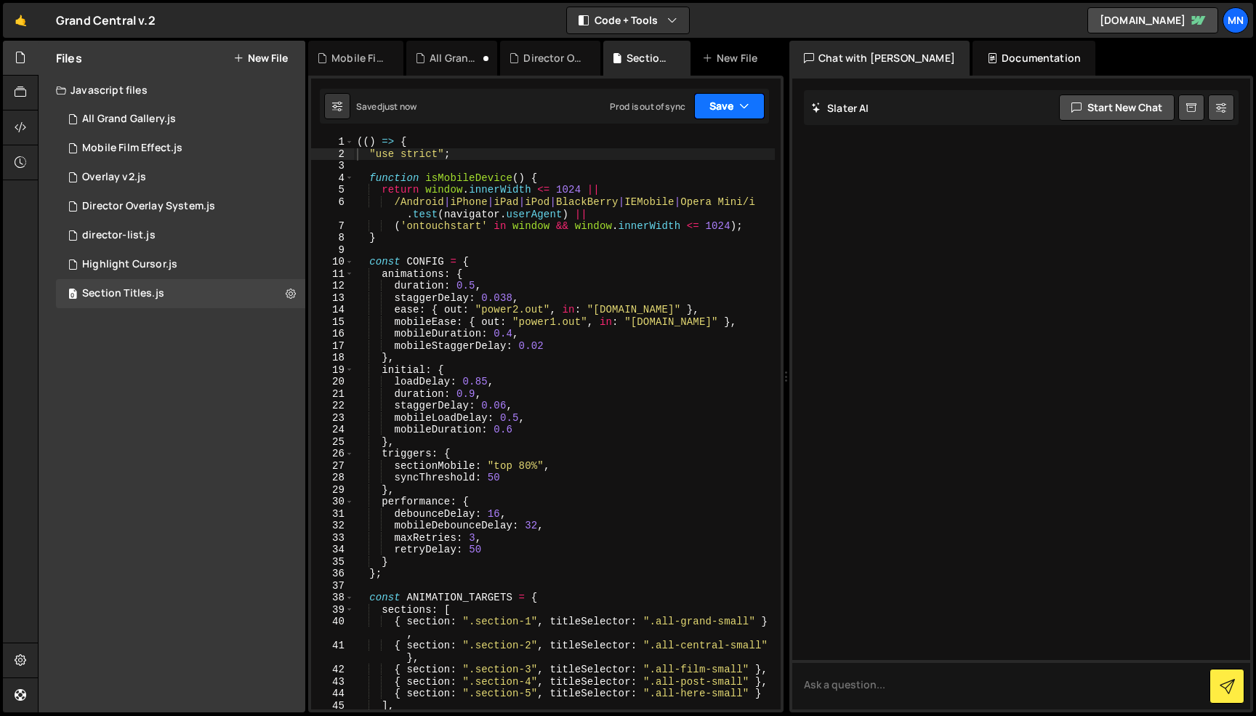
click at [733, 113] on button "Save" at bounding box center [729, 106] width 70 height 26
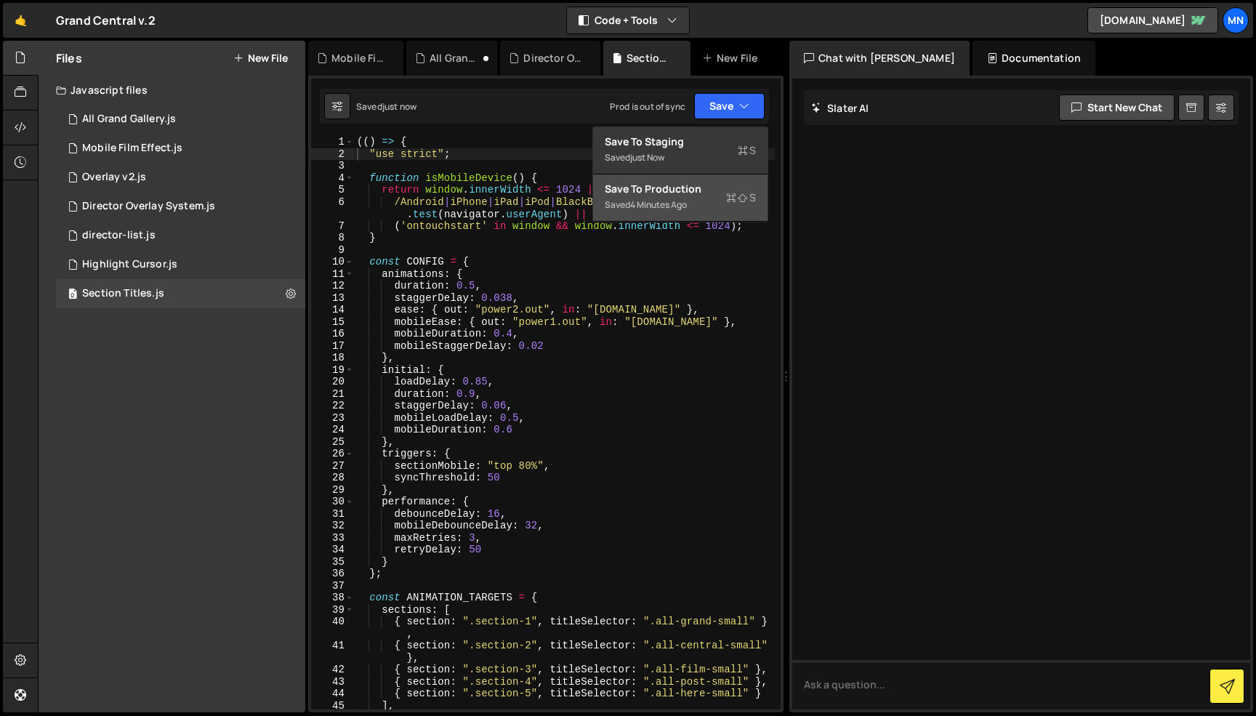
click at [699, 189] on div "Save to Production S" at bounding box center [680, 189] width 151 height 15
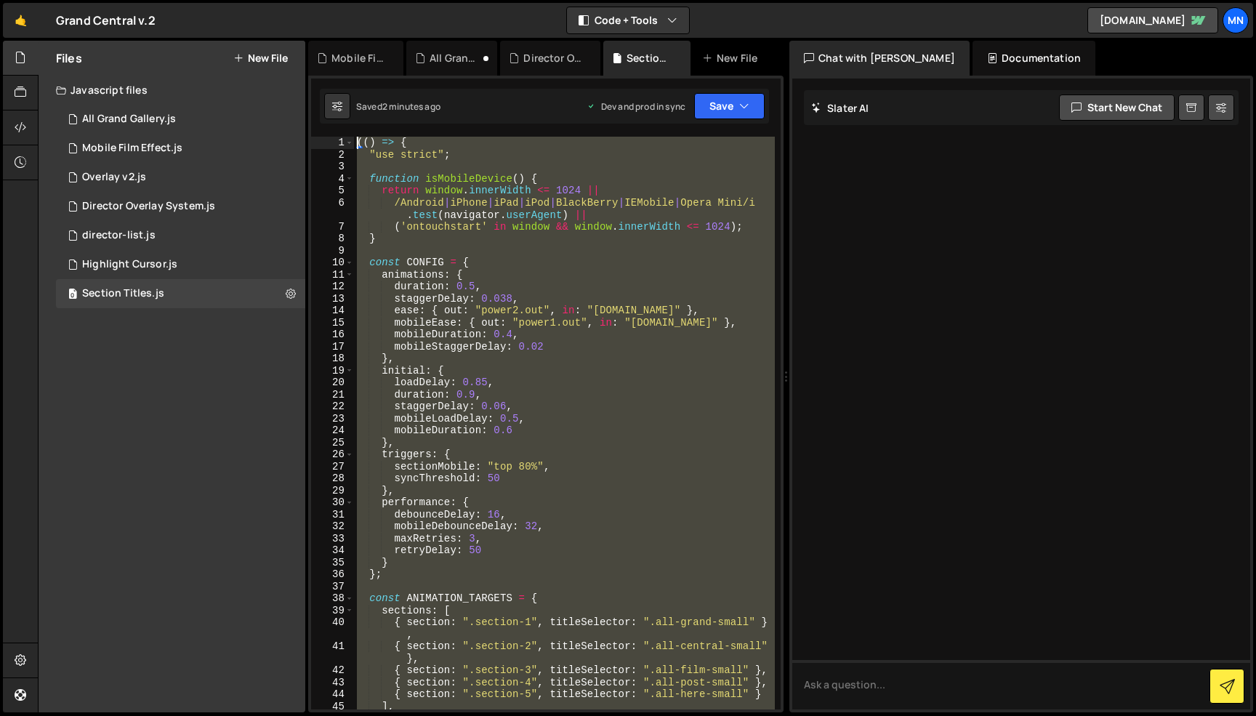
drag, startPoint x: 384, startPoint y: 702, endPoint x: 282, endPoint y: -89, distance: 797.9
click at [282, 0] on html "Projects [GEOGRAPHIC_DATA] Blog [GEOGRAPHIC_DATA] Projects Your Teams Invite te…" at bounding box center [628, 358] width 1256 height 716
paste textarea "})()"
type textarea "})();"
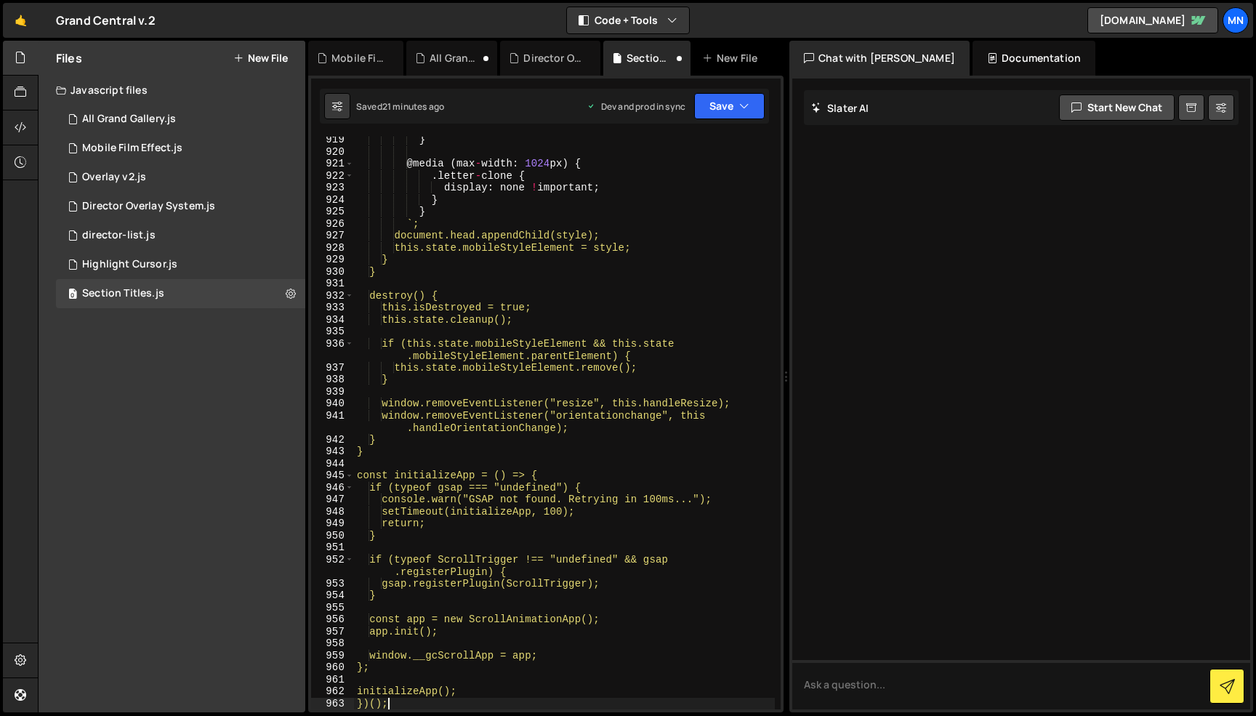
scroll to position [11993, 0]
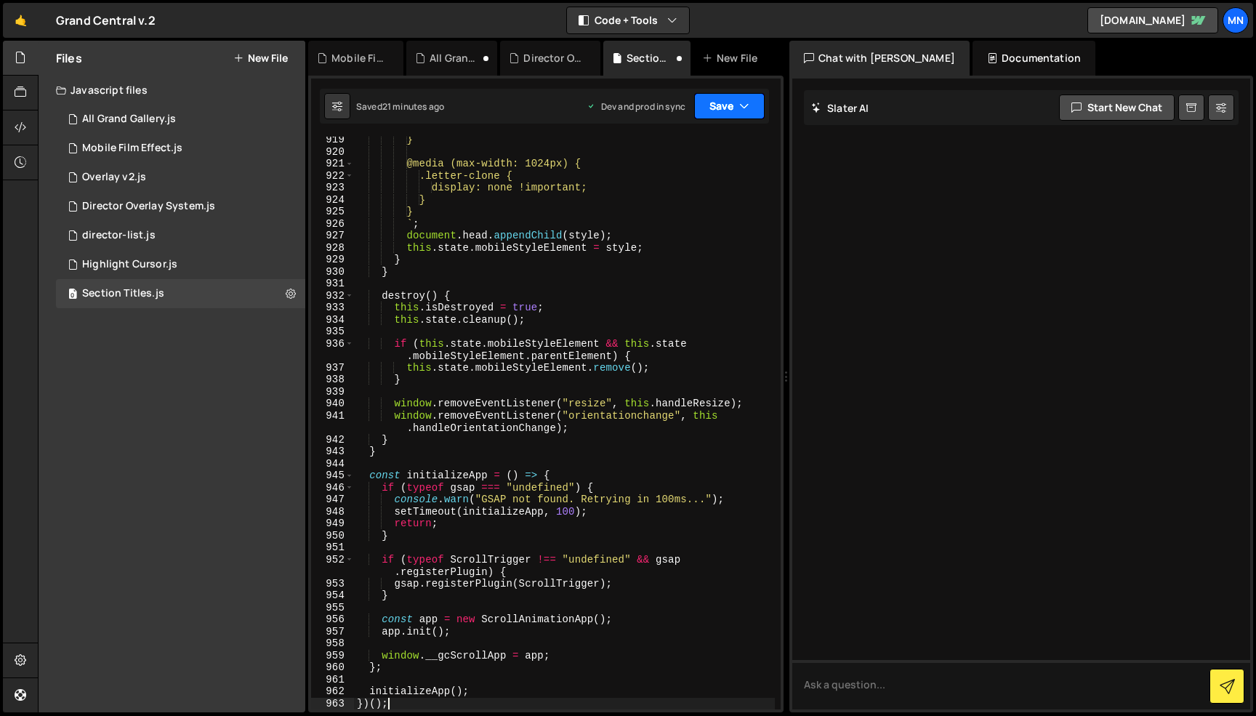
click at [732, 112] on button "Save" at bounding box center [729, 106] width 70 height 26
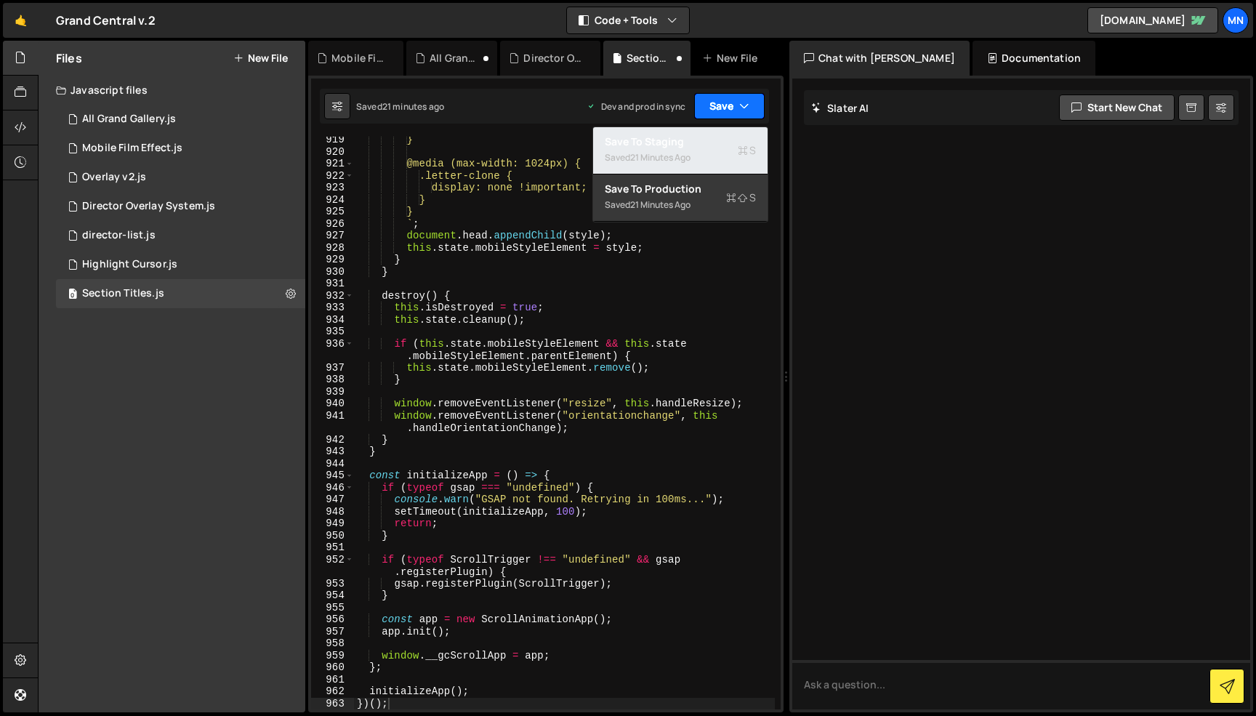
drag, startPoint x: 693, startPoint y: 144, endPoint x: 735, endPoint y: 107, distance: 56.1
click at [697, 142] on div "Save to Staging S" at bounding box center [680, 141] width 151 height 15
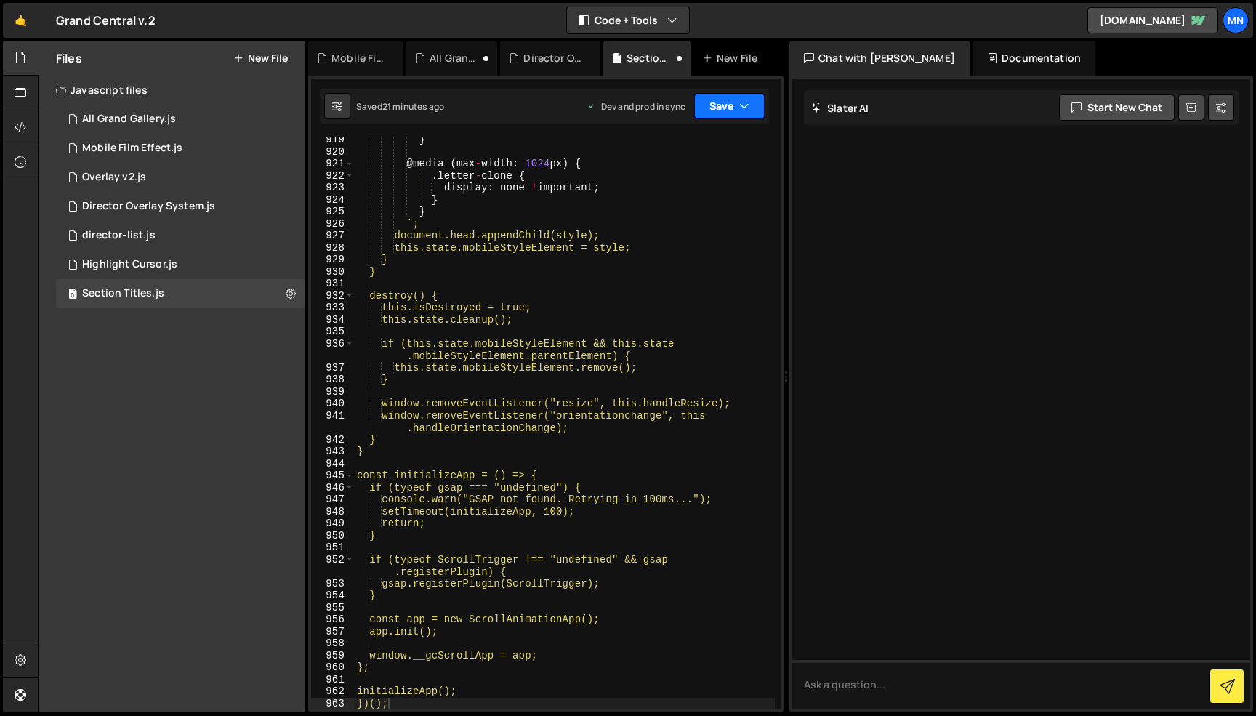
click at [735, 105] on button "Save" at bounding box center [729, 106] width 70 height 26
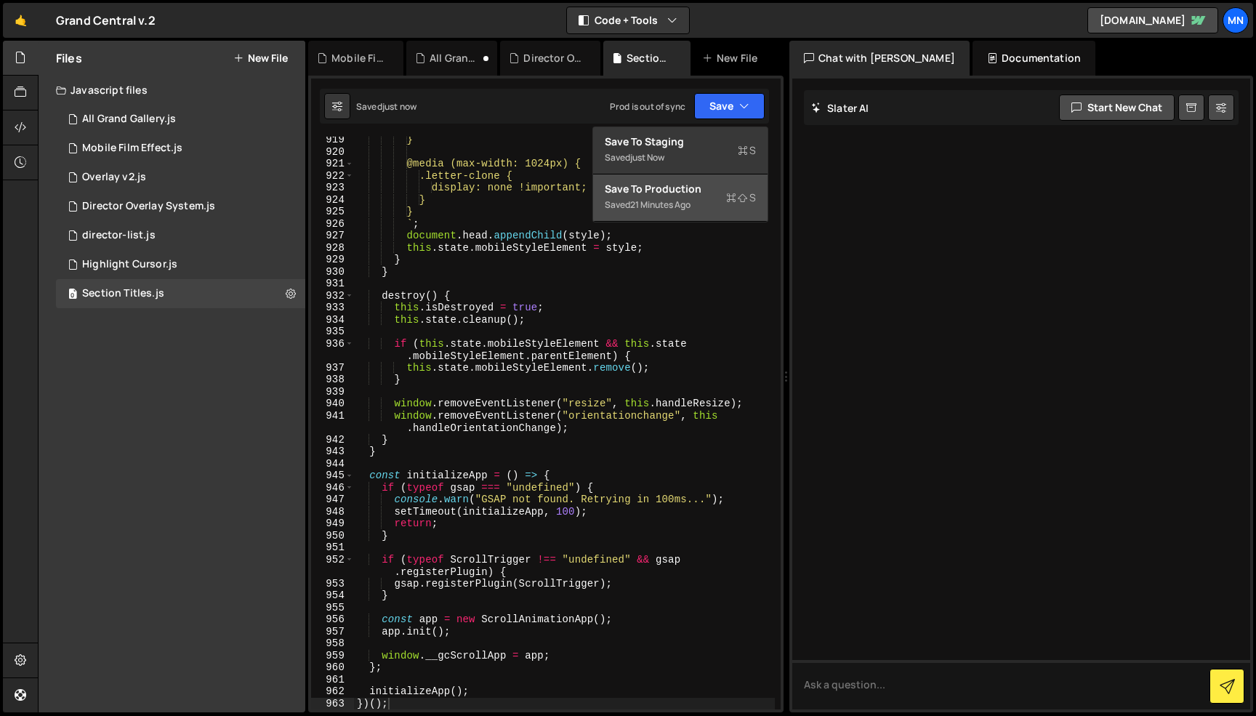
click at [698, 198] on div "Saved 21 minutes ago" at bounding box center [680, 204] width 151 height 17
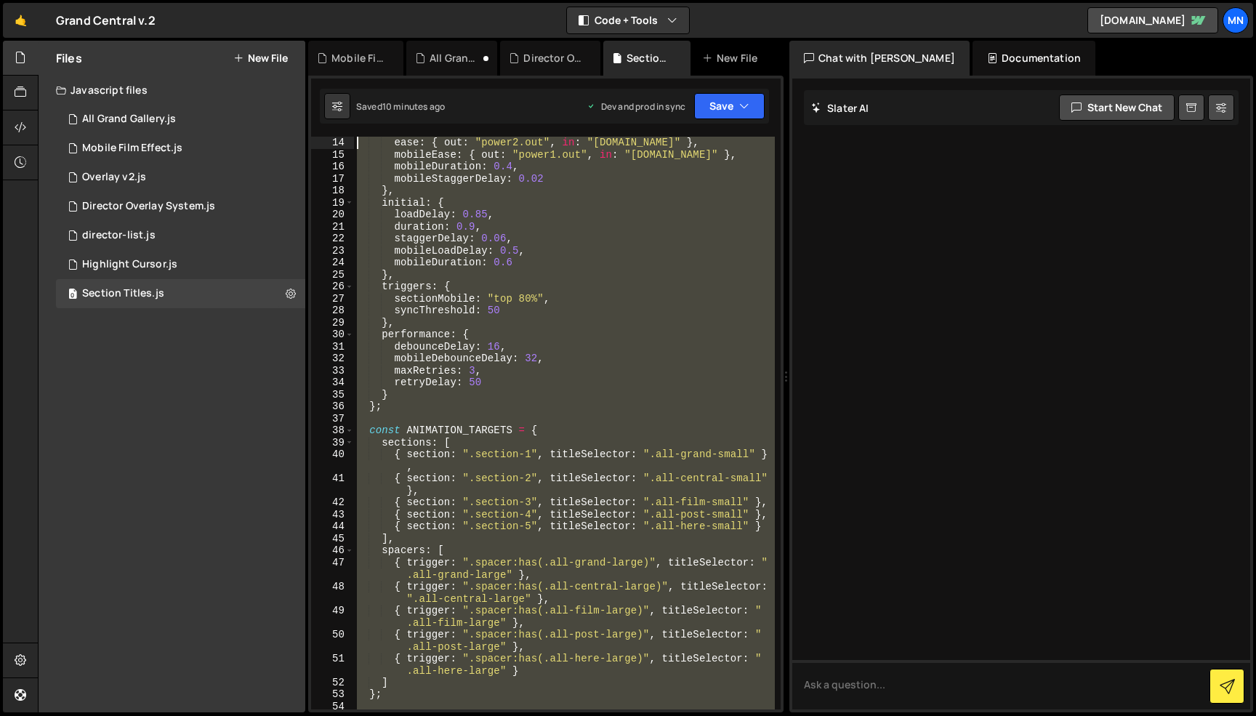
scroll to position [0, 0]
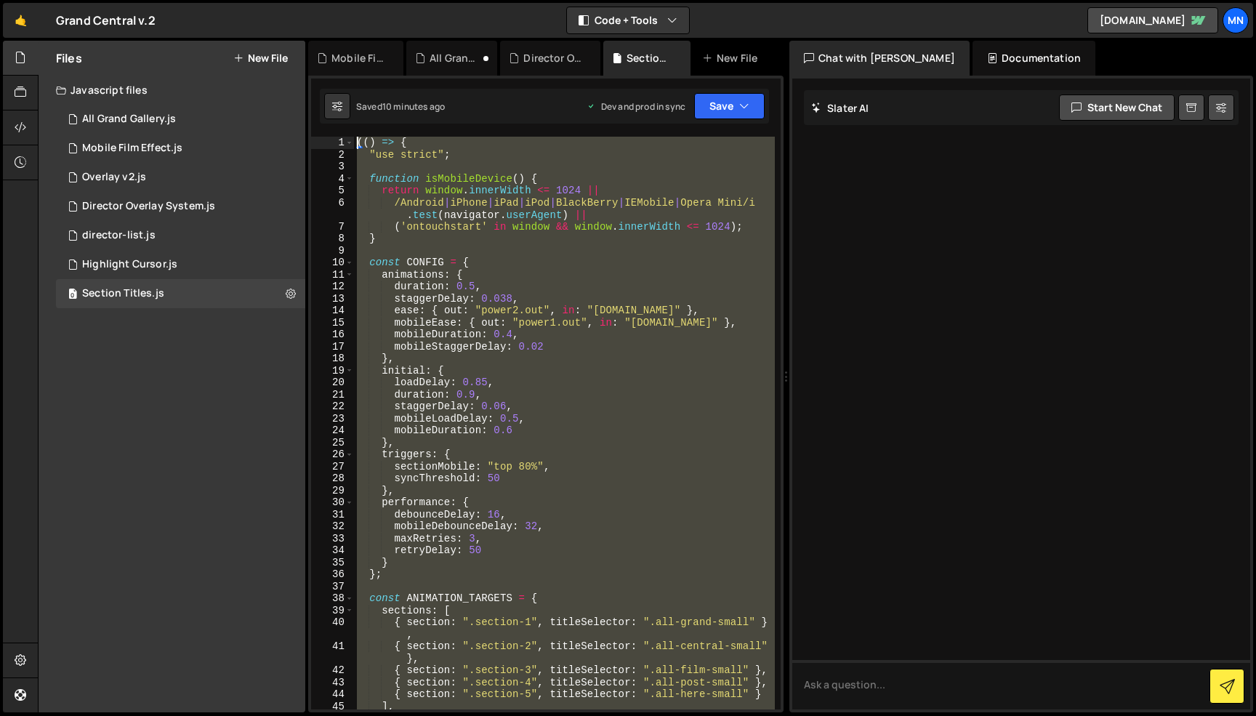
drag, startPoint x: 368, startPoint y: 545, endPoint x: 280, endPoint y: -92, distance: 642.5
click at [280, 0] on html "Projects [GEOGRAPHIC_DATA] Blog [GEOGRAPHIC_DATA] Projects Your Teams Invite te…" at bounding box center [628, 358] width 1256 height 716
paste textarea "})()"
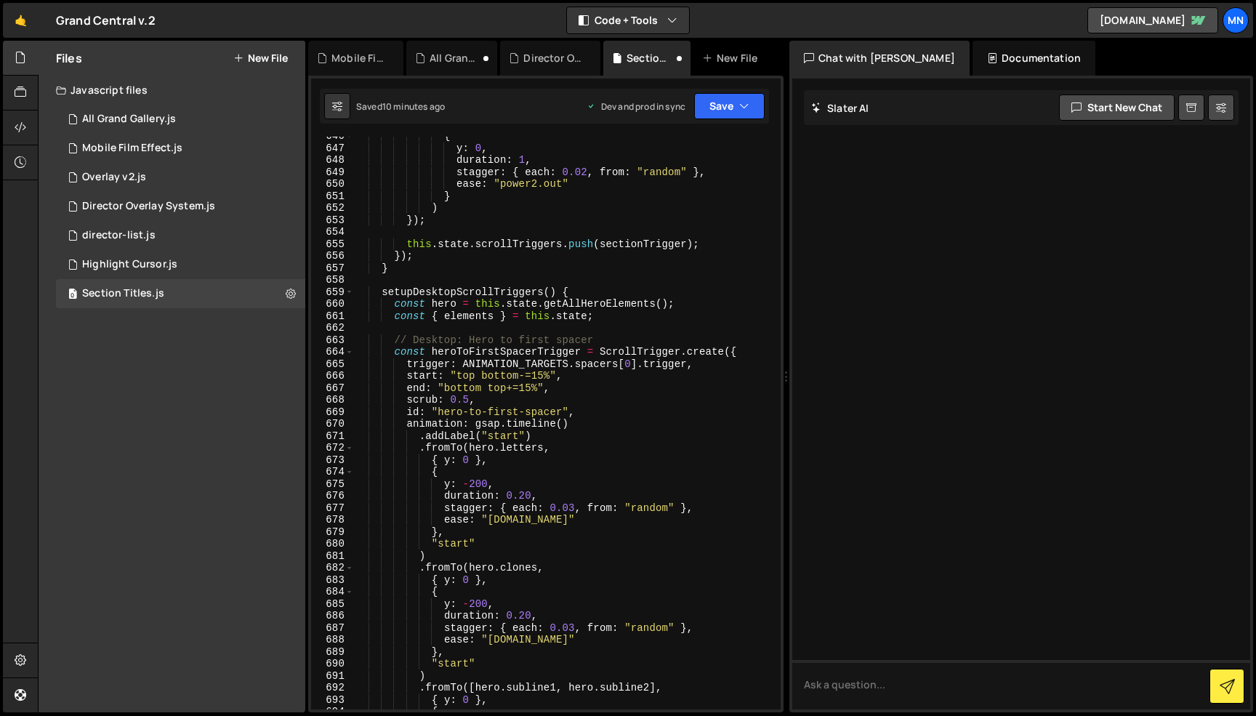
scroll to position [8479, 0]
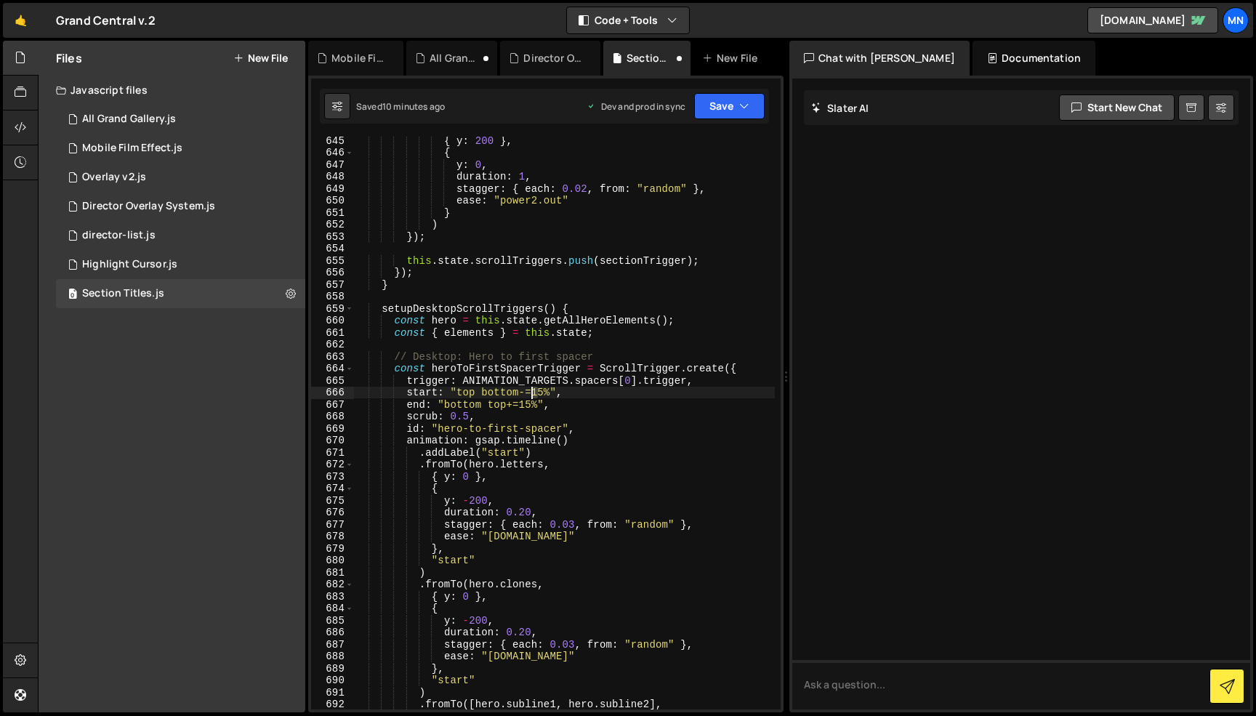
click at [532, 389] on div "{ y : 200 } , { y : 0 , duration : 1 , stagger : { each : 0.02 , from : "random…" at bounding box center [564, 432] width 421 height 597
drag, startPoint x: 677, startPoint y: 370, endPoint x: 650, endPoint y: 355, distance: 30.6
click at [677, 370] on div "{ y : 200 } , { y : 0 , duration : 1 , stagger : { each : 0.02 , from : "random…" at bounding box center [564, 432] width 421 height 597
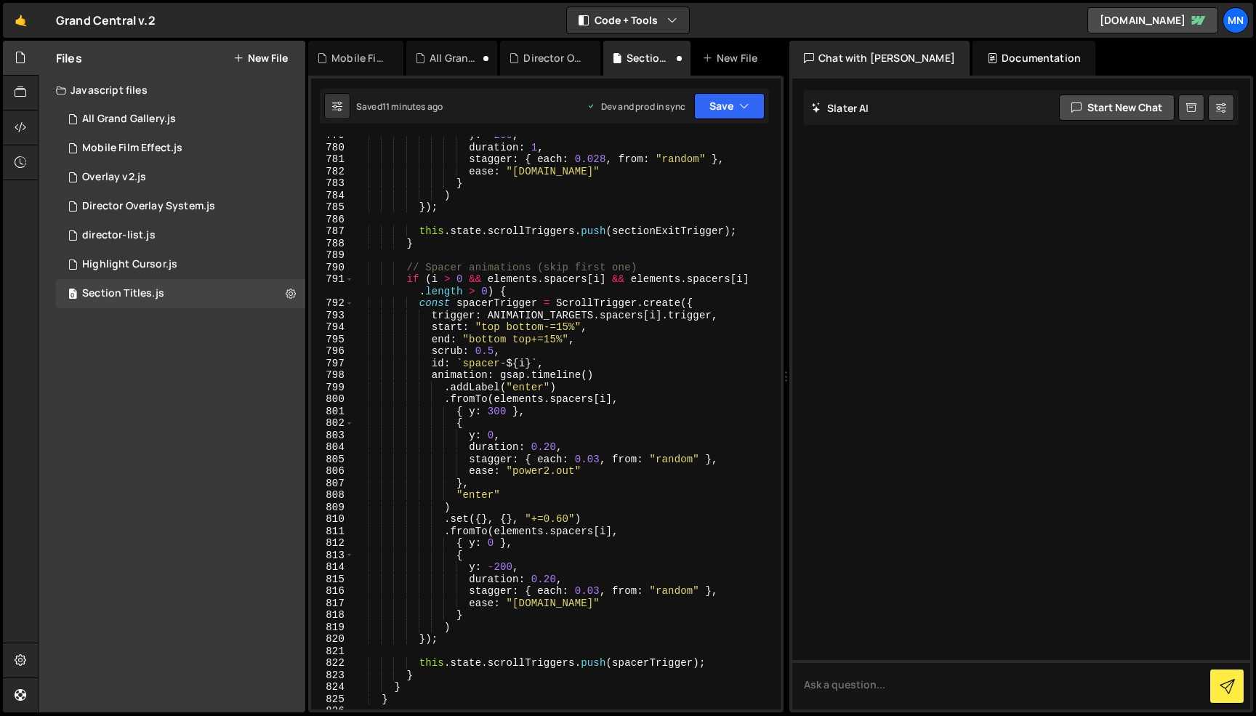
scroll to position [10082, 0]
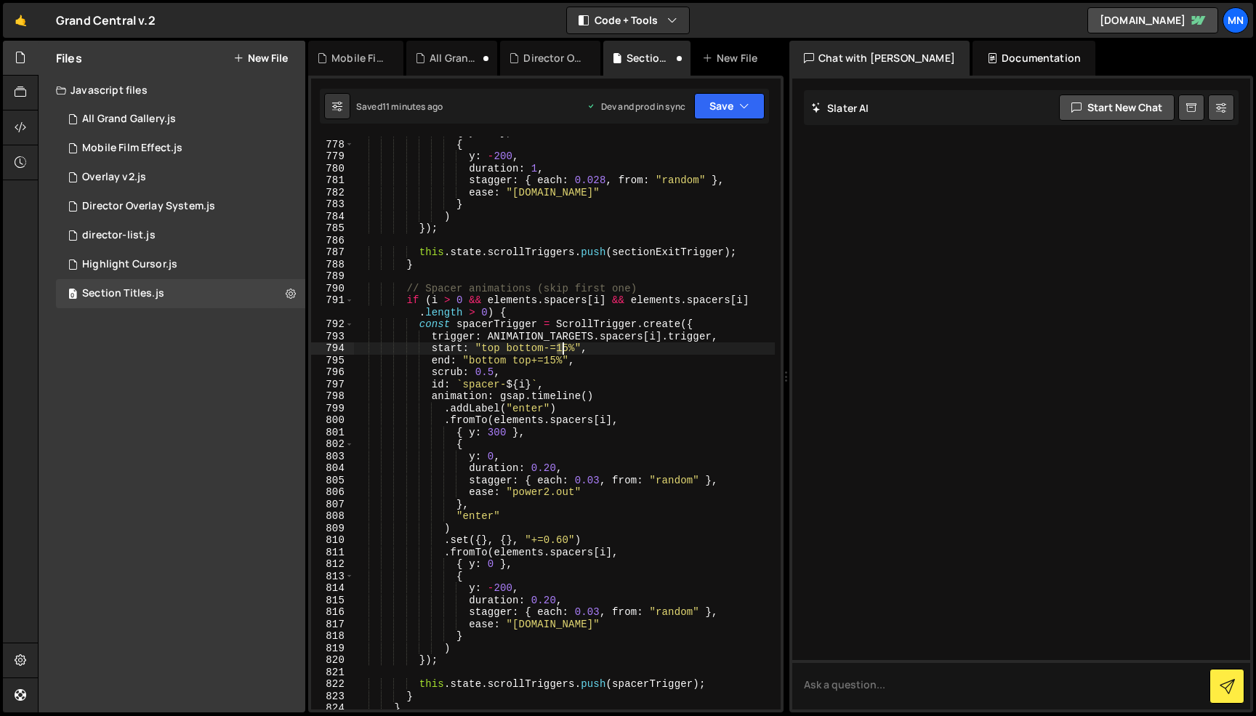
click at [562, 345] on div "{ y : 0 } , { y : - 200 , duration : 1 , stagger : { each : 0.028 , from : "ran…" at bounding box center [564, 424] width 421 height 597
click at [653, 304] on div "{ y : 0 } , { y : - 200 , duration : 1 , stagger : { each : 0.028 , from : "ran…" at bounding box center [564, 424] width 421 height 597
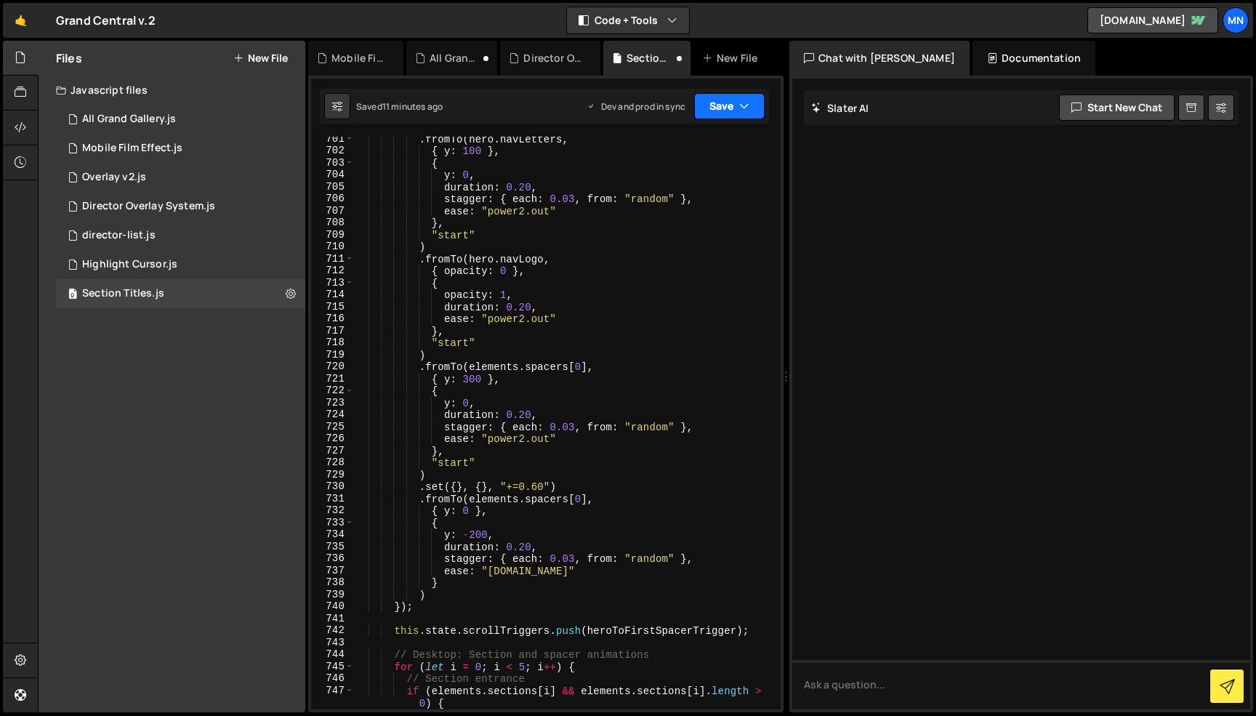
type textarea "if (i > 0 && elements.spacers[i] && elements.spacers[i].length > 0) {"
click at [737, 108] on button "Save" at bounding box center [729, 106] width 70 height 26
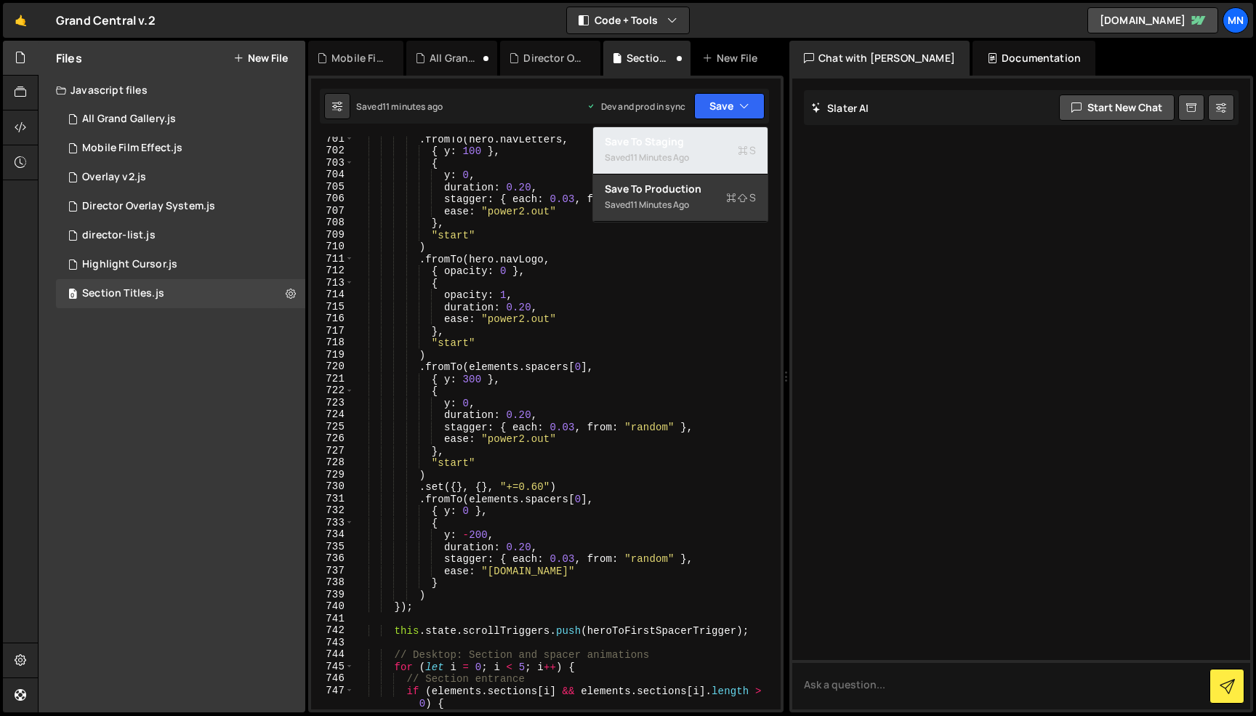
drag, startPoint x: 721, startPoint y: 158, endPoint x: 734, endPoint y: 135, distance: 26.0
click at [721, 158] on div "Saved 11 minutes ago" at bounding box center [680, 157] width 151 height 17
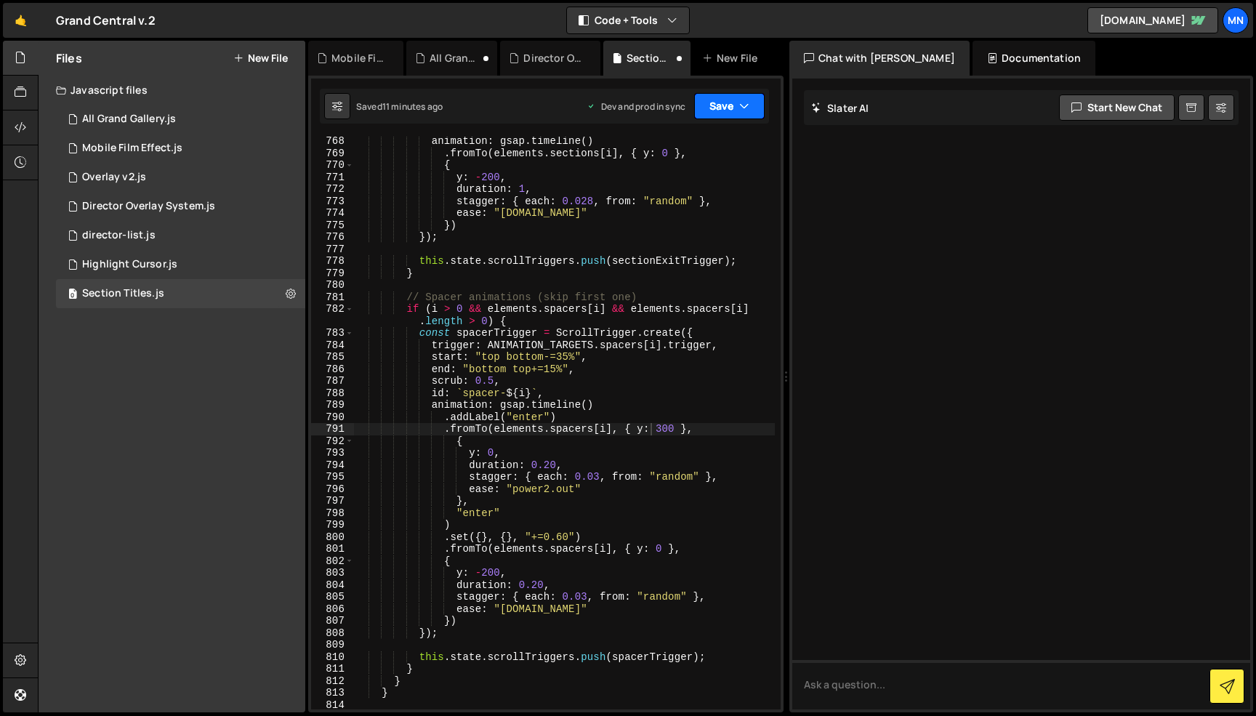
scroll to position [9953, 0]
click at [743, 105] on icon "button" at bounding box center [744, 106] width 10 height 15
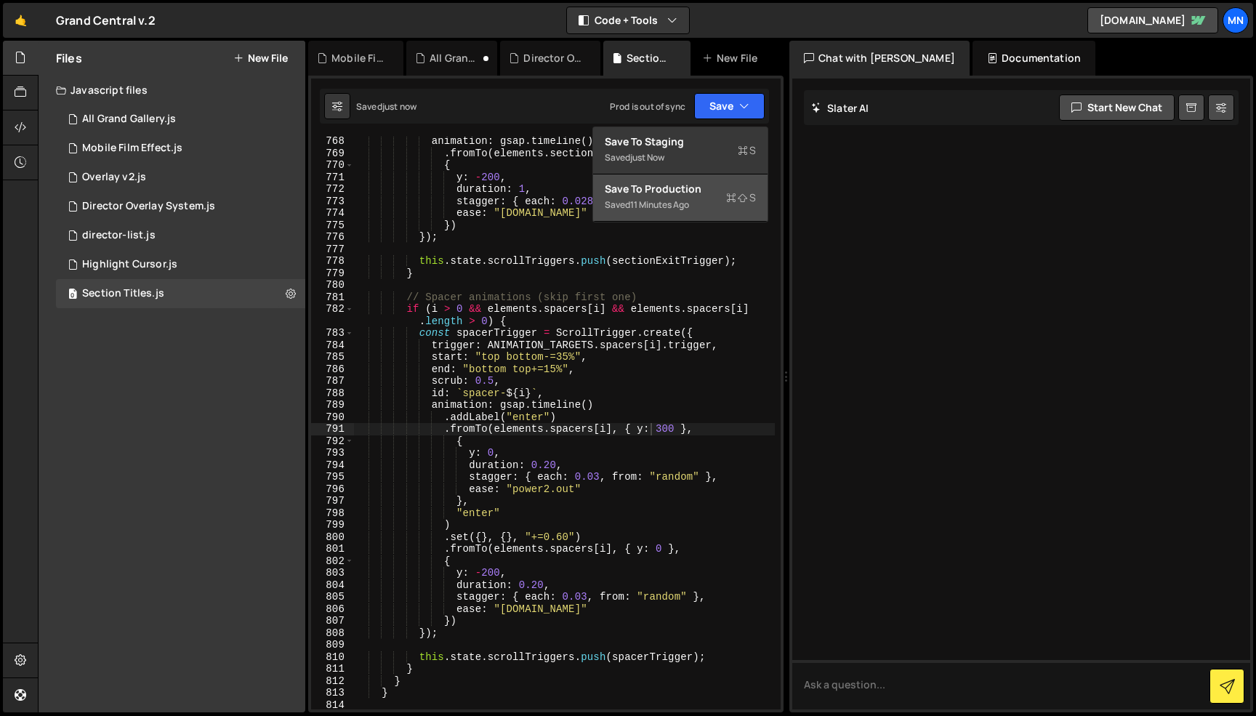
click at [723, 197] on div "Saved 11 minutes ago" at bounding box center [680, 204] width 151 height 17
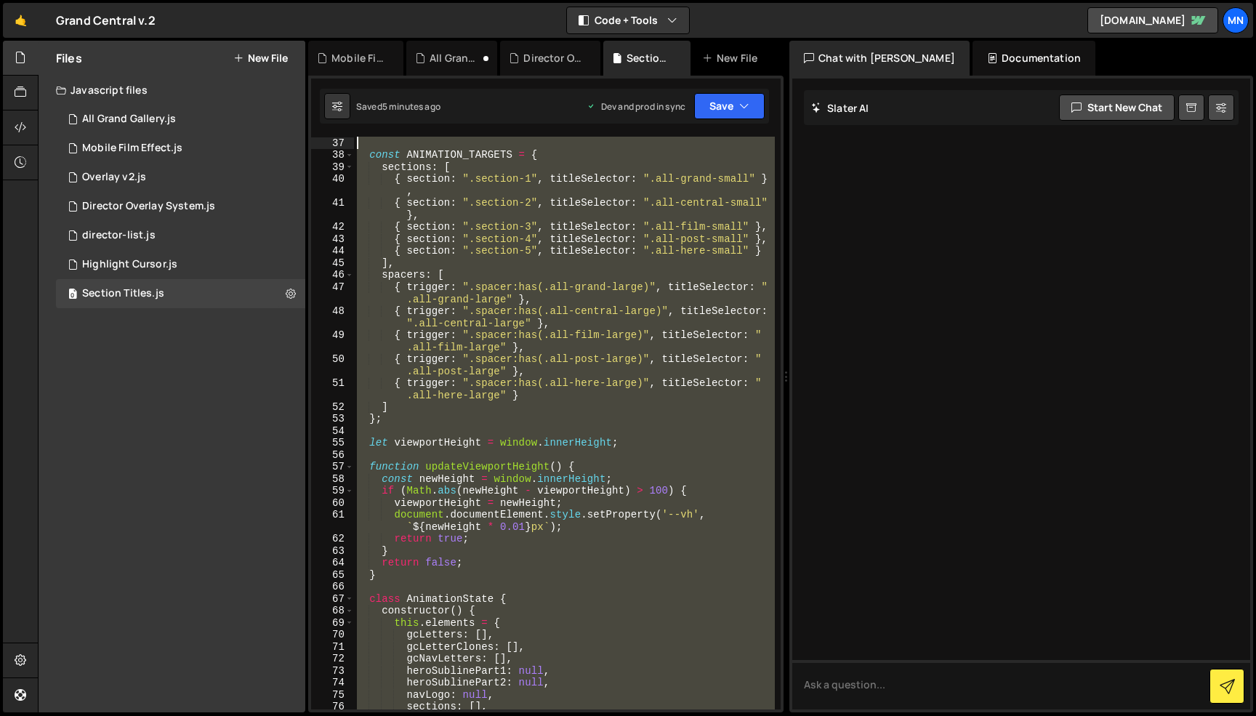
scroll to position [0, 0]
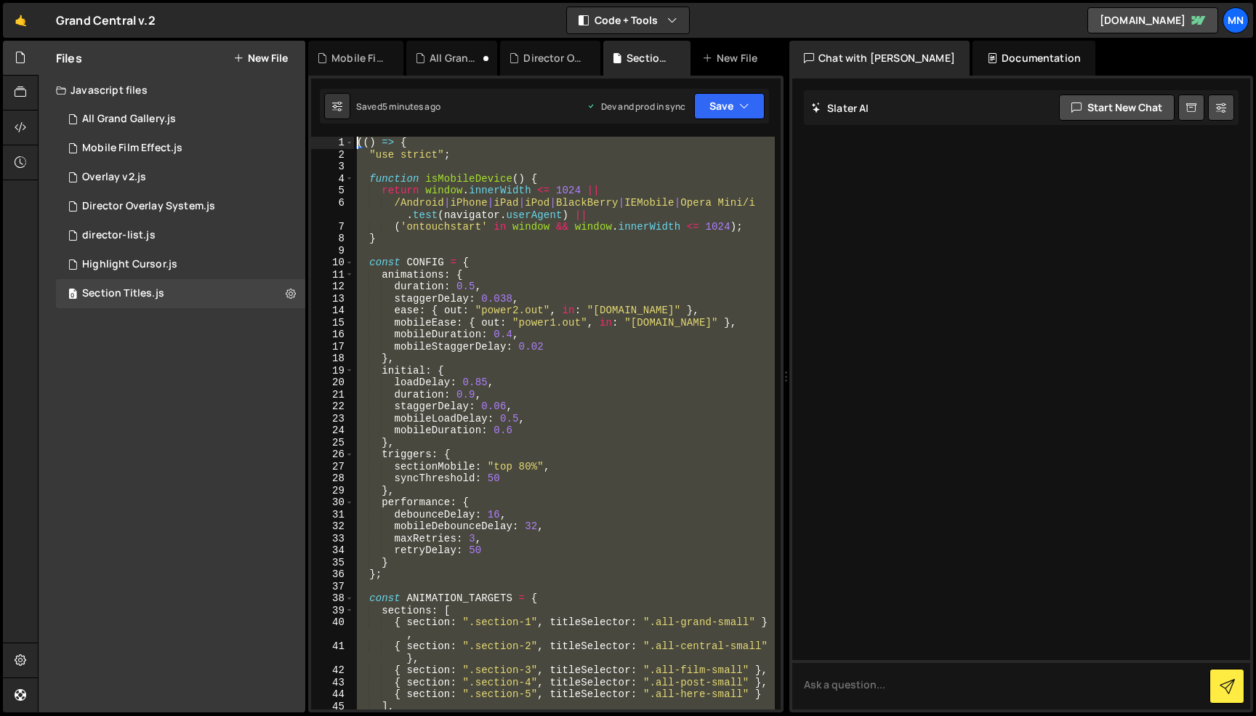
drag, startPoint x: 283, startPoint y: 562, endPoint x: 244, endPoint y: -92, distance: 655.2
click at [244, 0] on html "Projects [GEOGRAPHIC_DATA] Blog [GEOGRAPHIC_DATA] Projects Your Teams Invite te…" at bounding box center [628, 358] width 1256 height 716
paste textarea "})()"
type textarea "})();"
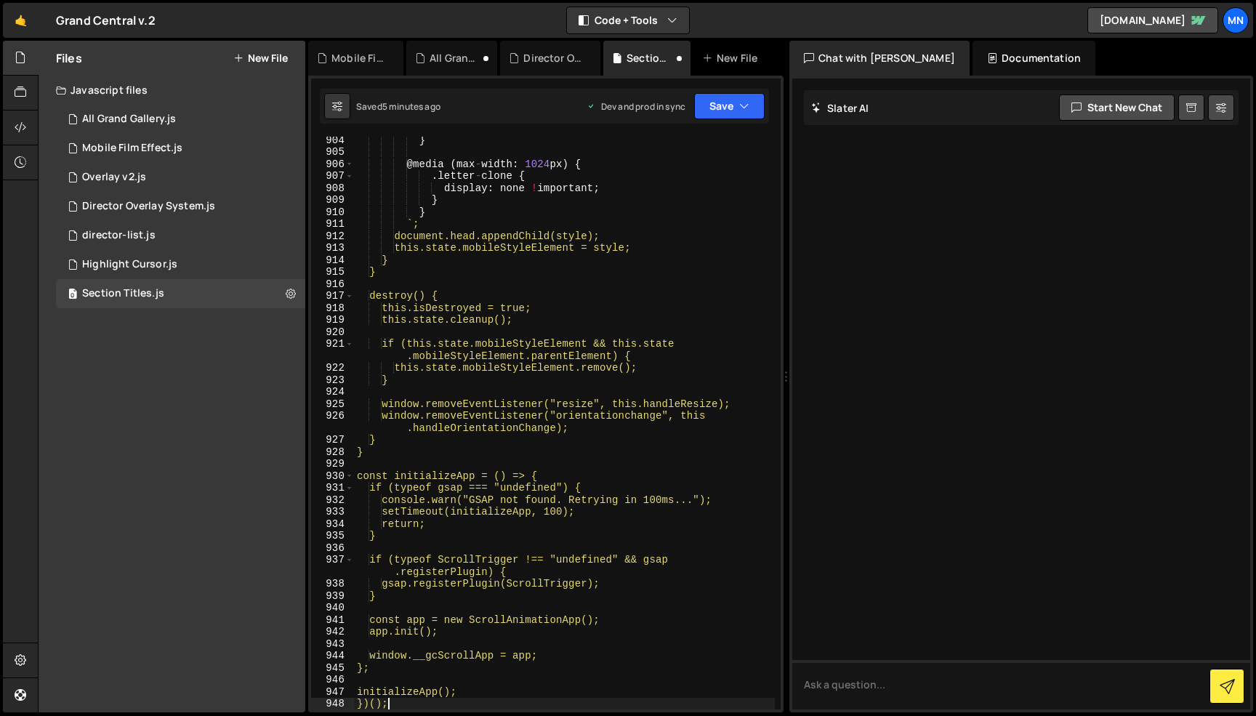
scroll to position [11812, 0]
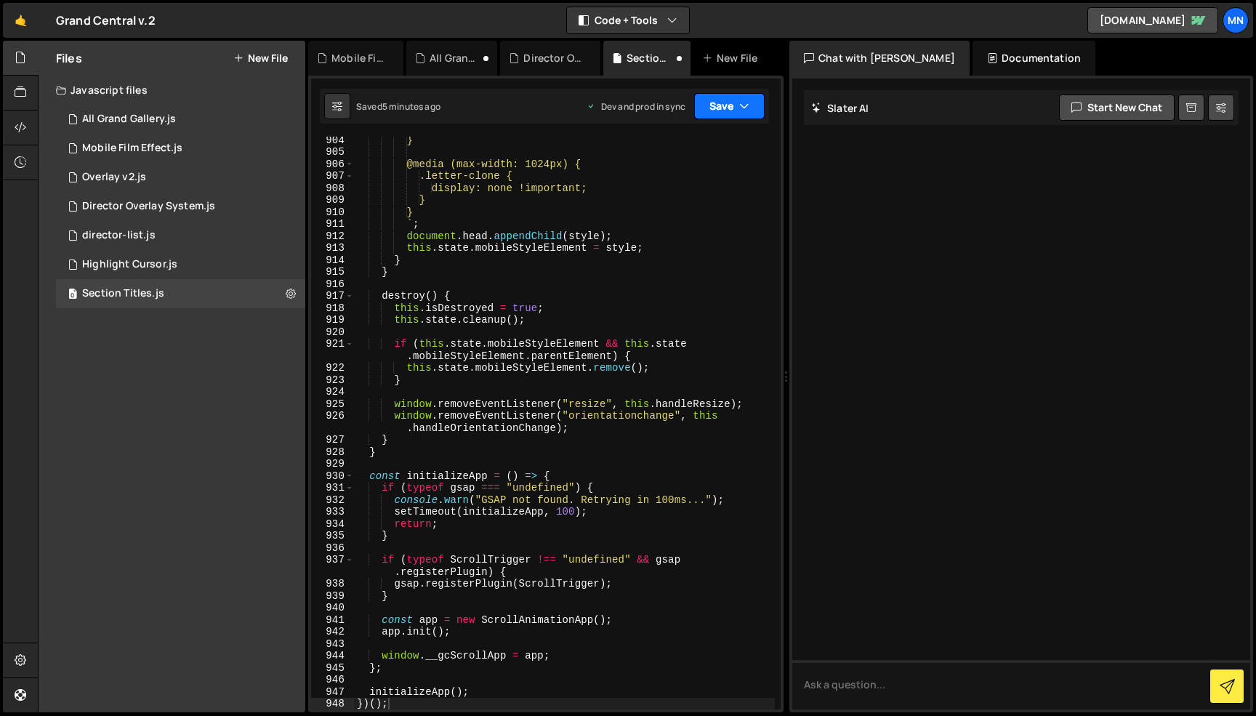
click at [722, 113] on button "Save" at bounding box center [729, 106] width 70 height 26
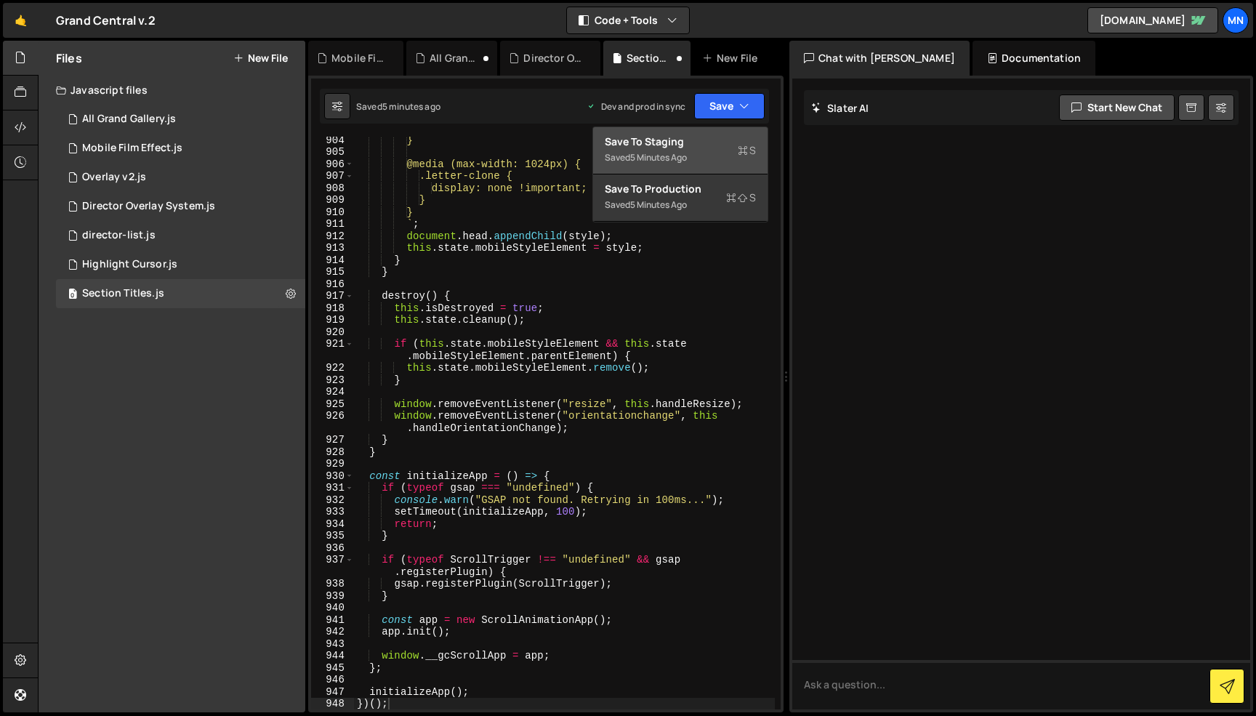
click at [700, 134] on button "Save to Staging S Saved 5 minutes ago" at bounding box center [680, 150] width 174 height 47
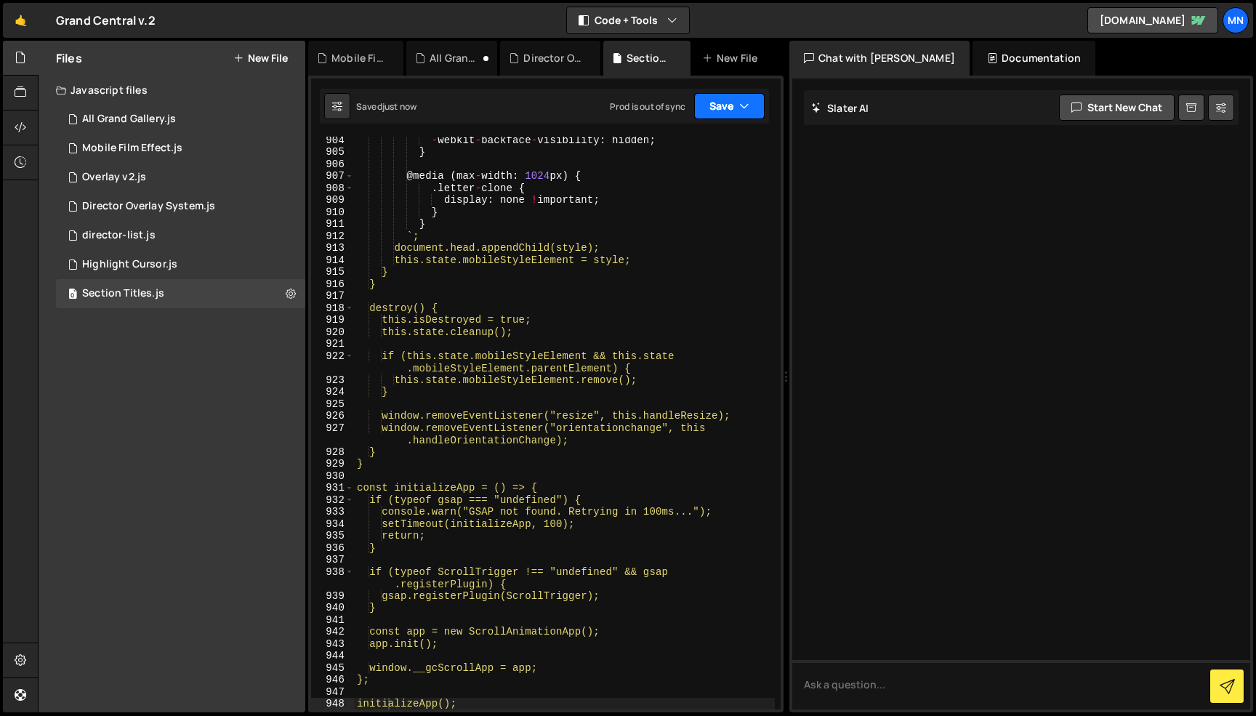
click at [735, 101] on button "Save" at bounding box center [729, 106] width 70 height 26
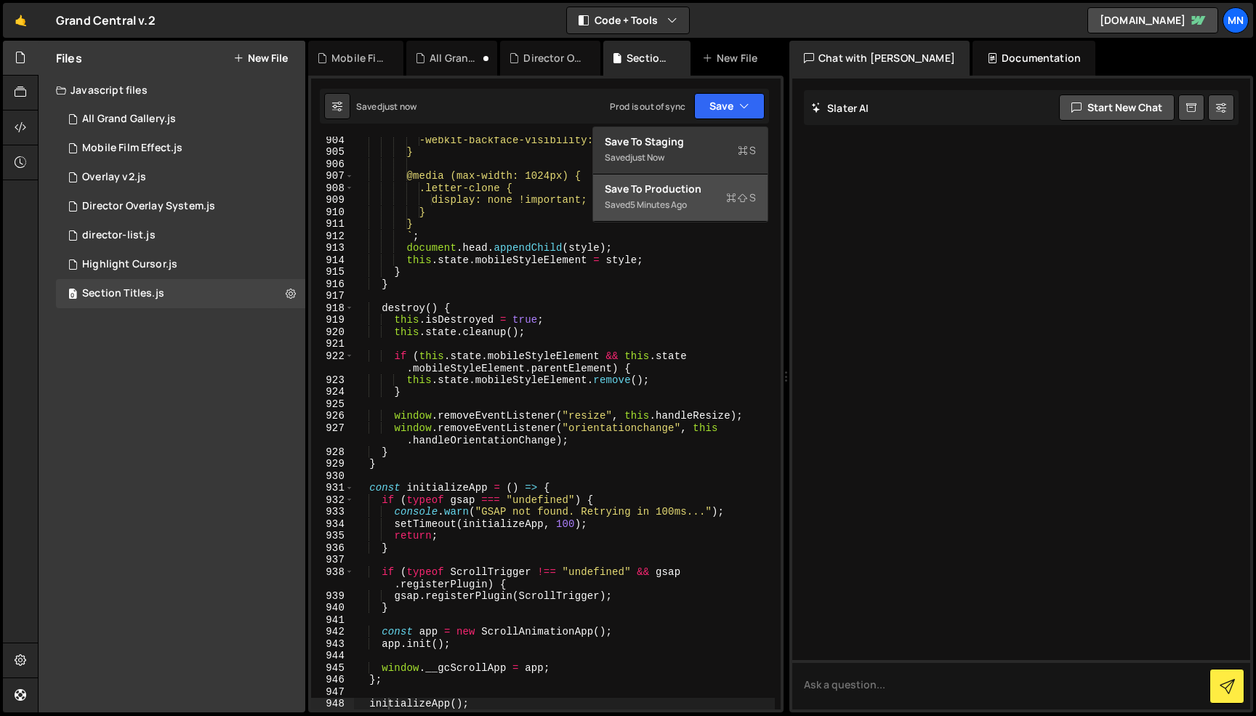
click at [689, 193] on div "Save to Production S" at bounding box center [680, 189] width 151 height 15
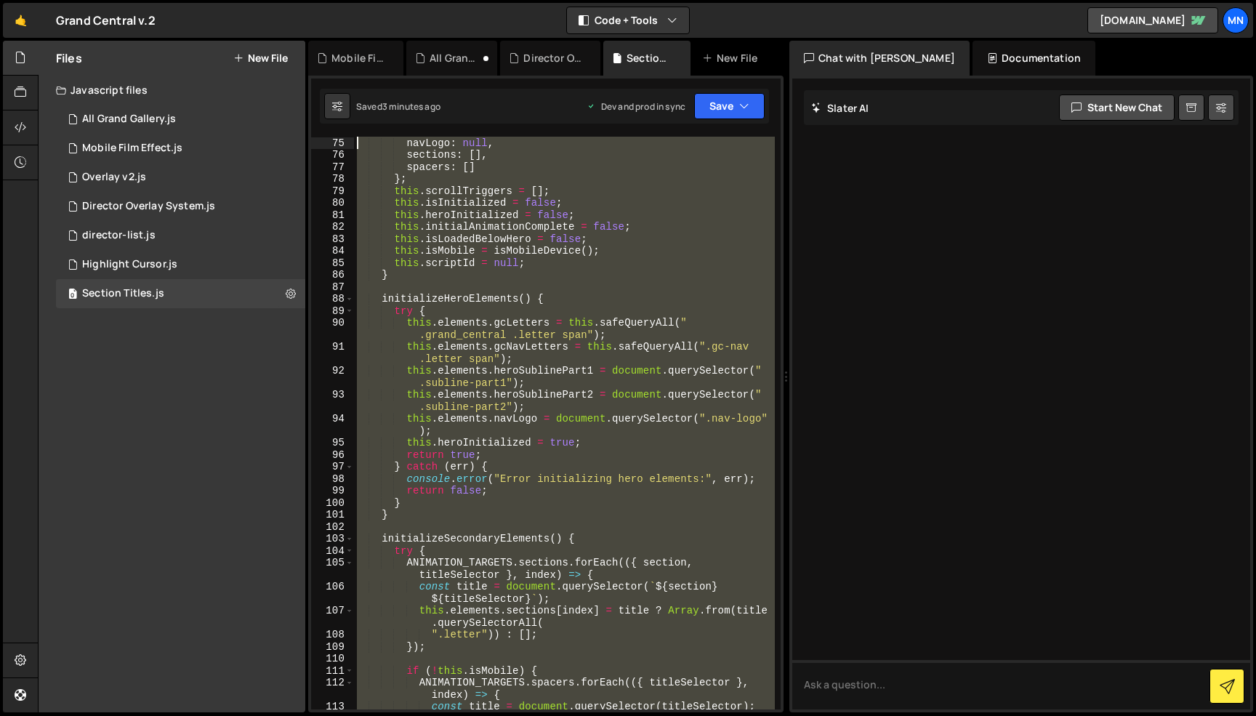
scroll to position [0, 0]
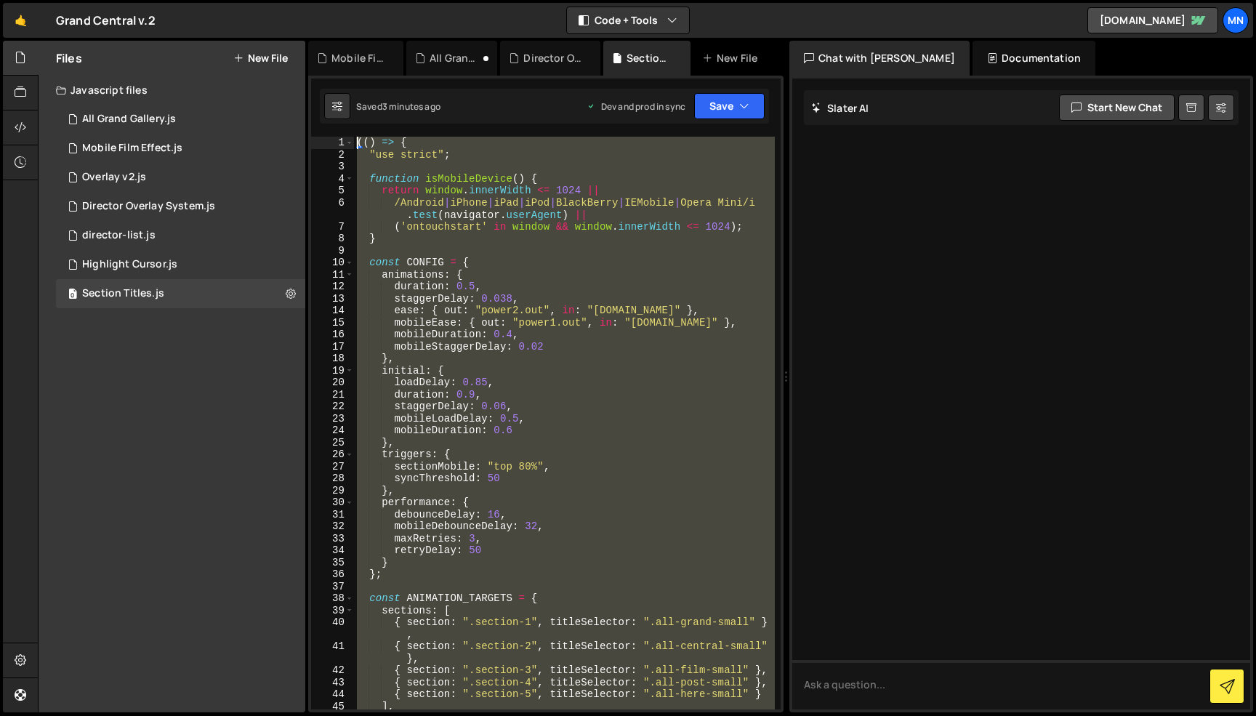
drag, startPoint x: 413, startPoint y: 594, endPoint x: 274, endPoint y: -92, distance: 700.0
click at [274, 0] on html "Projects [GEOGRAPHIC_DATA] Blog [GEOGRAPHIC_DATA] Projects Your Teams Invite te…" at bounding box center [628, 358] width 1256 height 716
paste textarea "})()"
type textarea "})();"
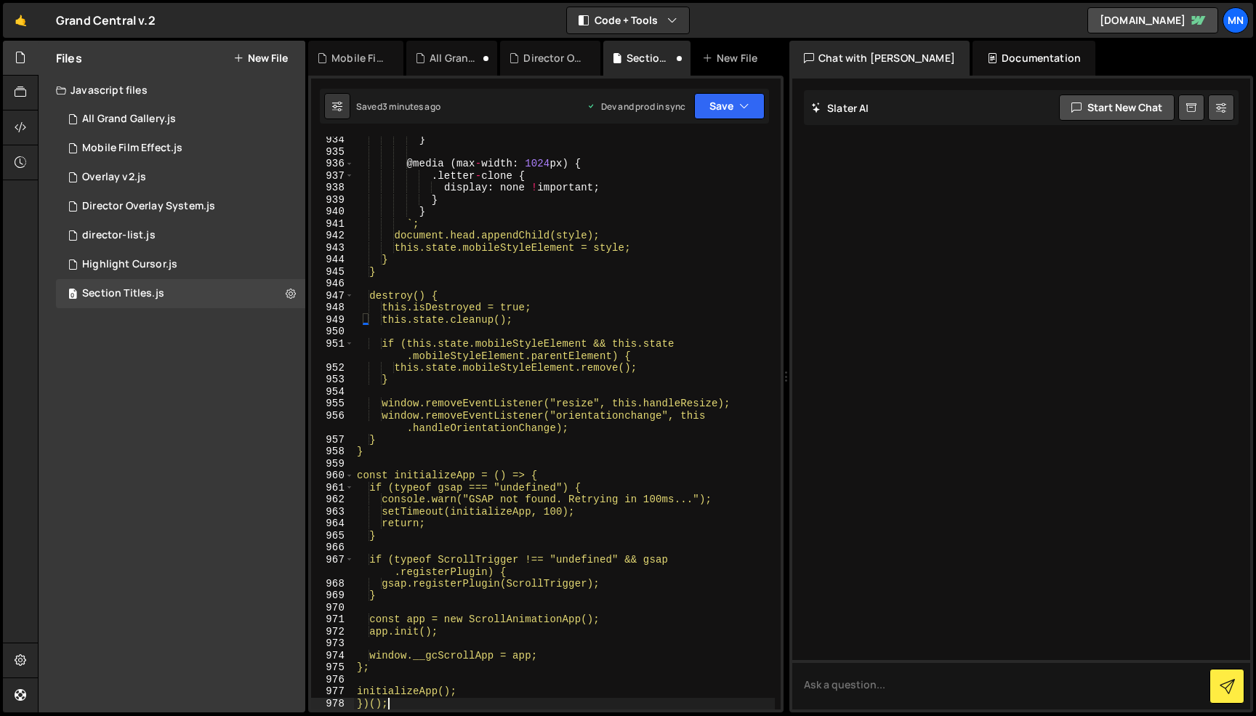
scroll to position [12376, 0]
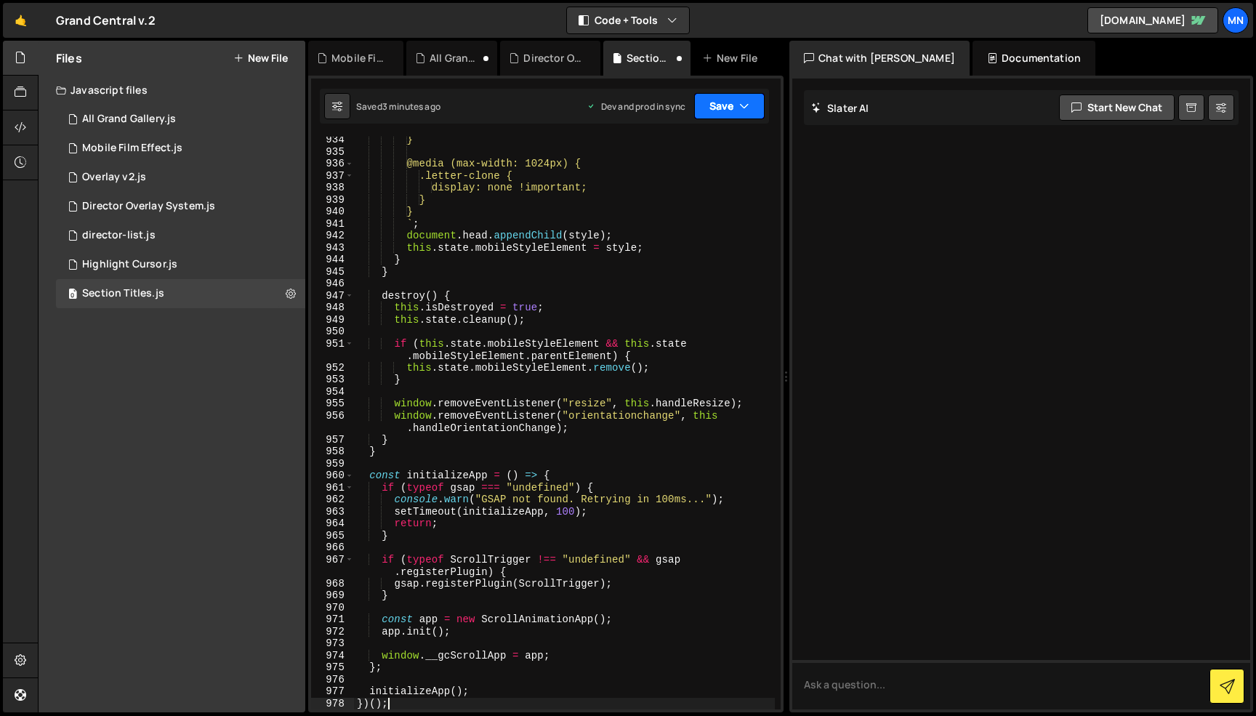
click at [728, 100] on button "Save" at bounding box center [729, 106] width 70 height 26
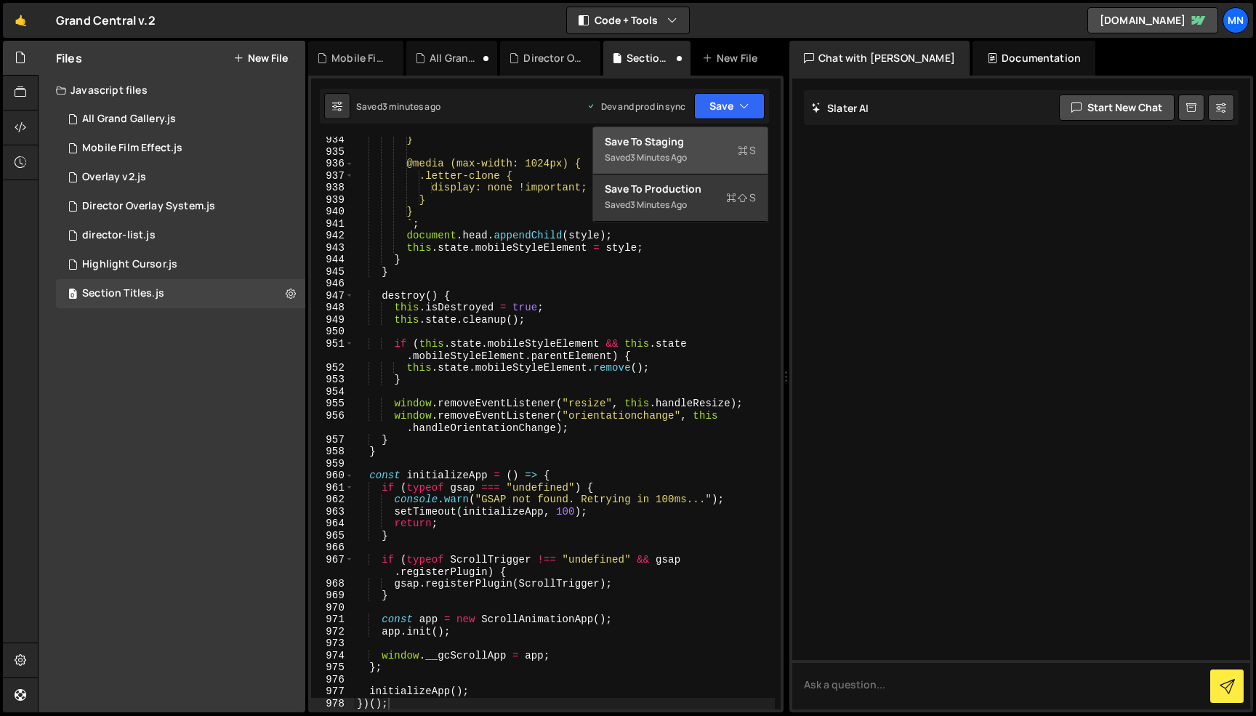
click at [719, 141] on div "Save to Staging S" at bounding box center [680, 141] width 151 height 15
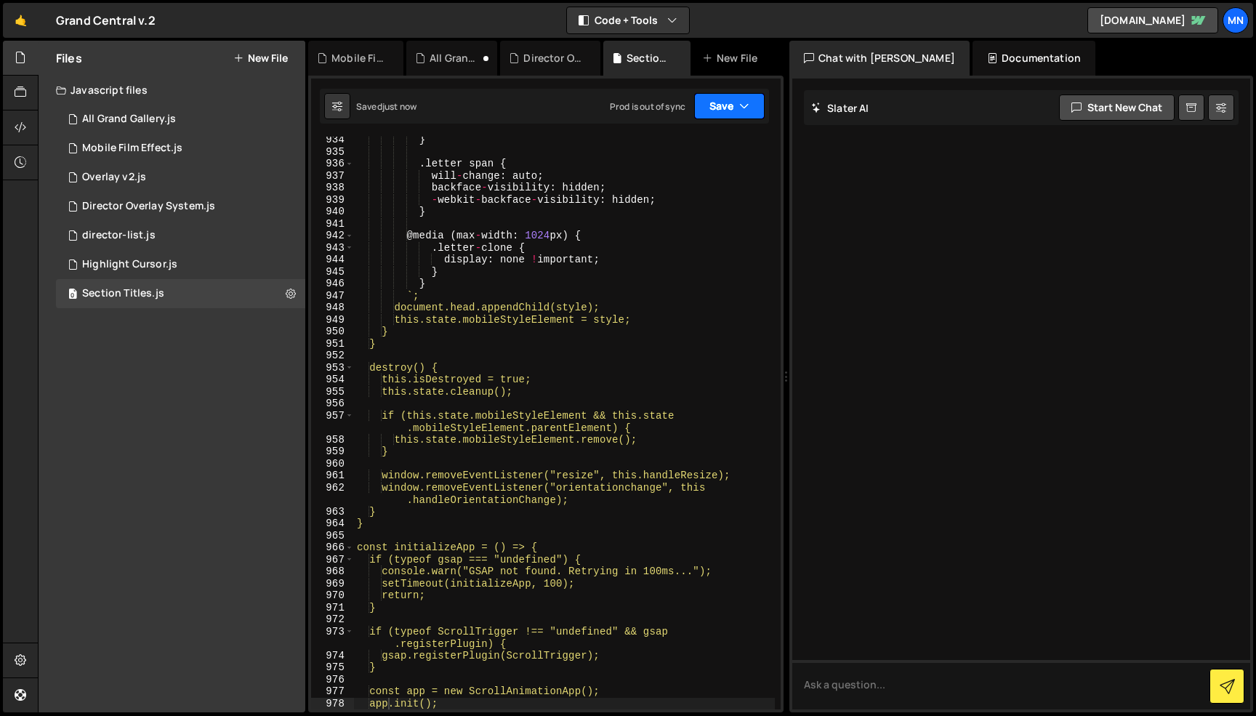
click at [734, 110] on button "Save" at bounding box center [729, 106] width 70 height 26
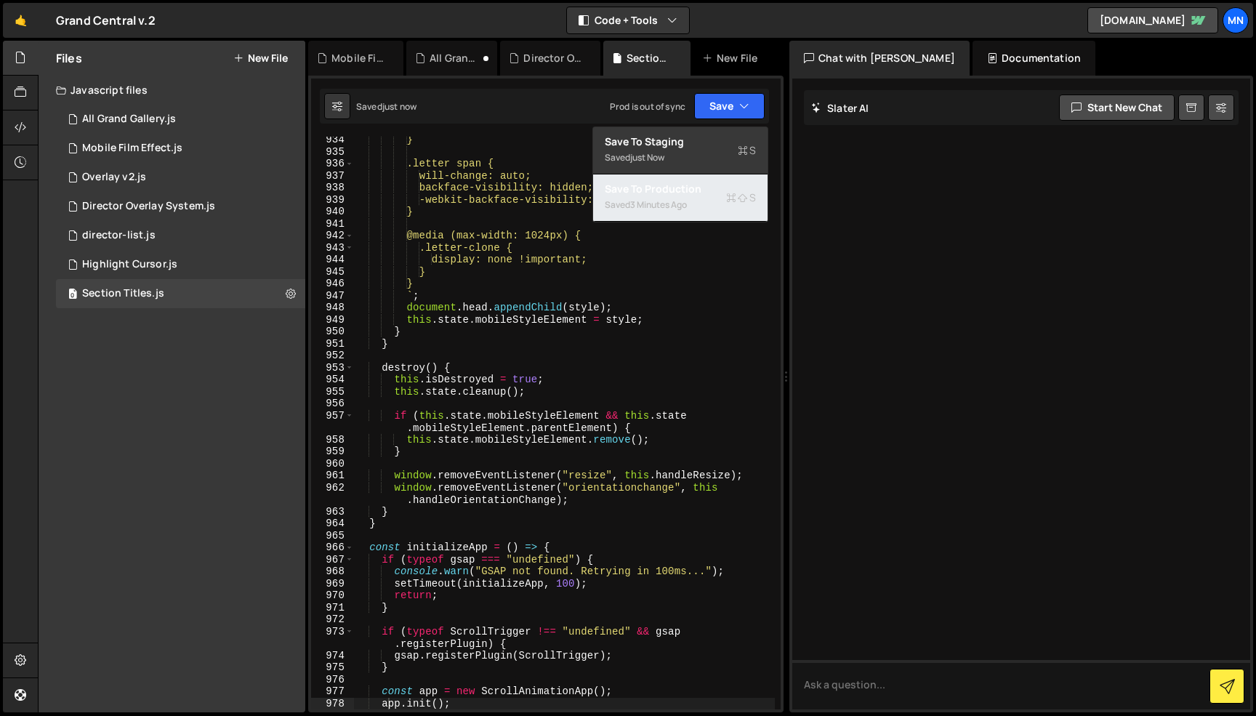
click at [718, 185] on div "Save to Production S" at bounding box center [680, 189] width 151 height 15
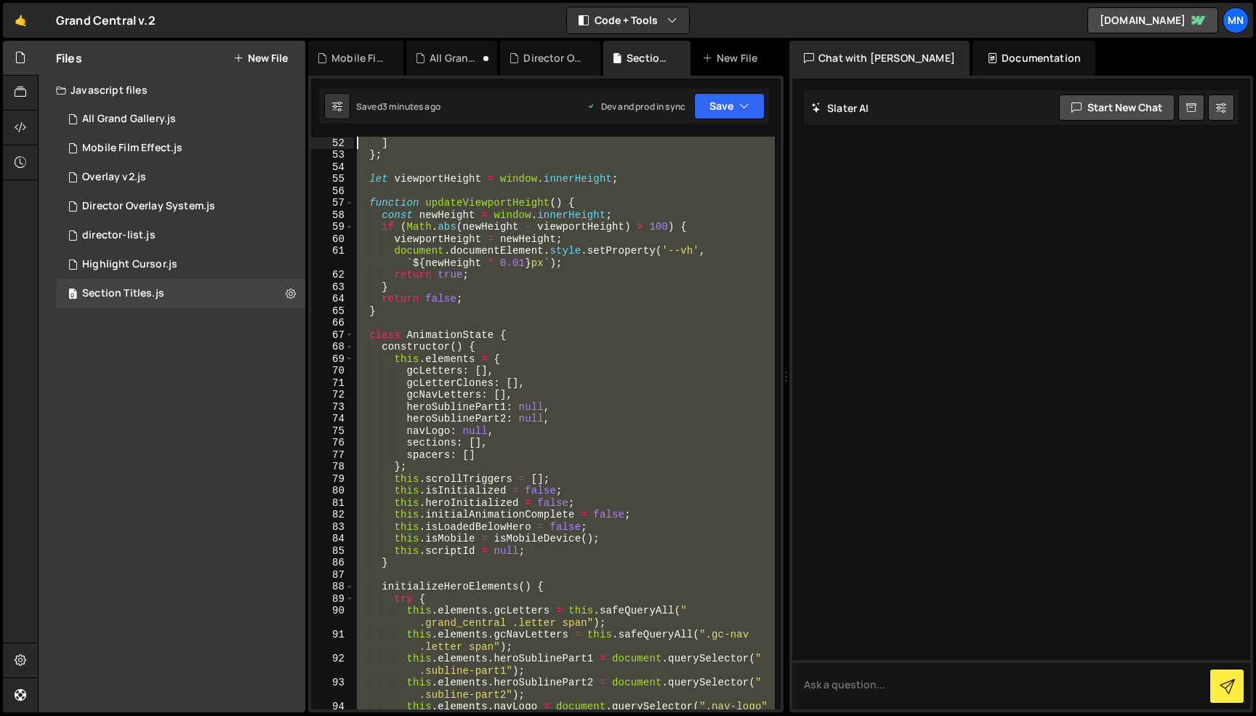
scroll to position [0, 0]
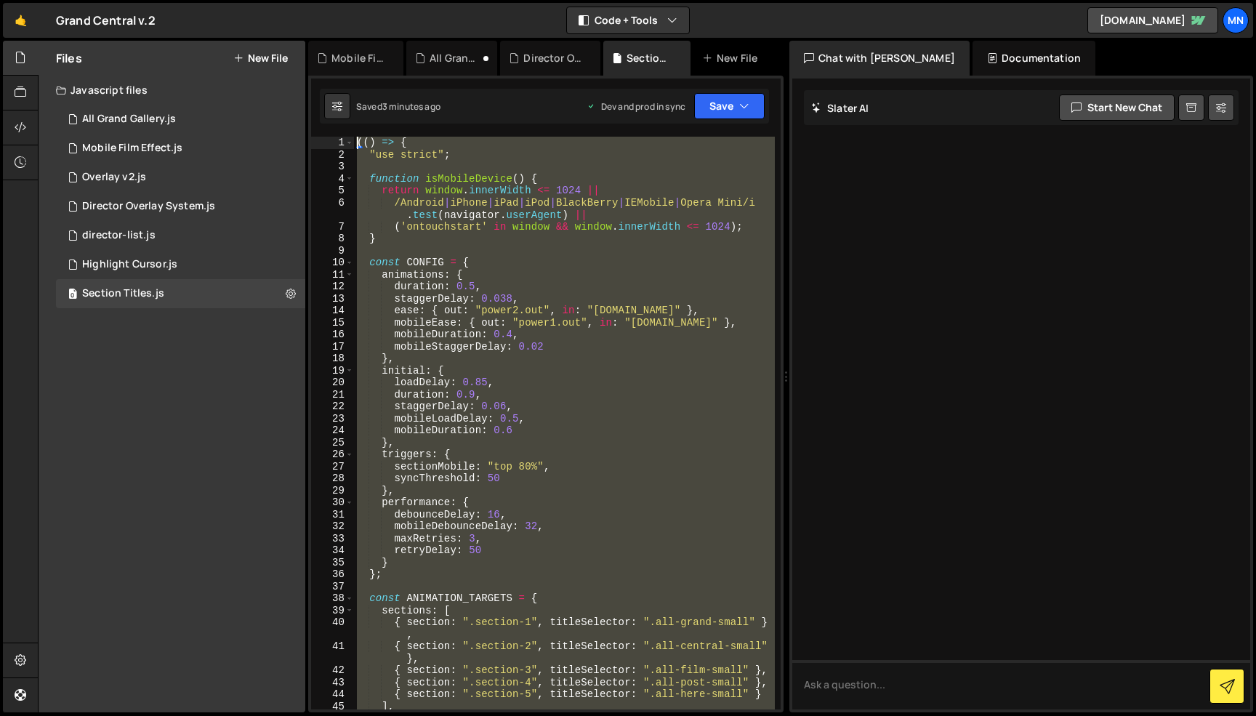
drag, startPoint x: 427, startPoint y: 637, endPoint x: 216, endPoint y: -92, distance: 758.2
click at [216, 0] on html "Projects [GEOGRAPHIC_DATA] Blog [GEOGRAPHIC_DATA] Projects Your Teams Invite te…" at bounding box center [628, 358] width 1256 height 716
paste textarea "})()"
type textarea "})();"
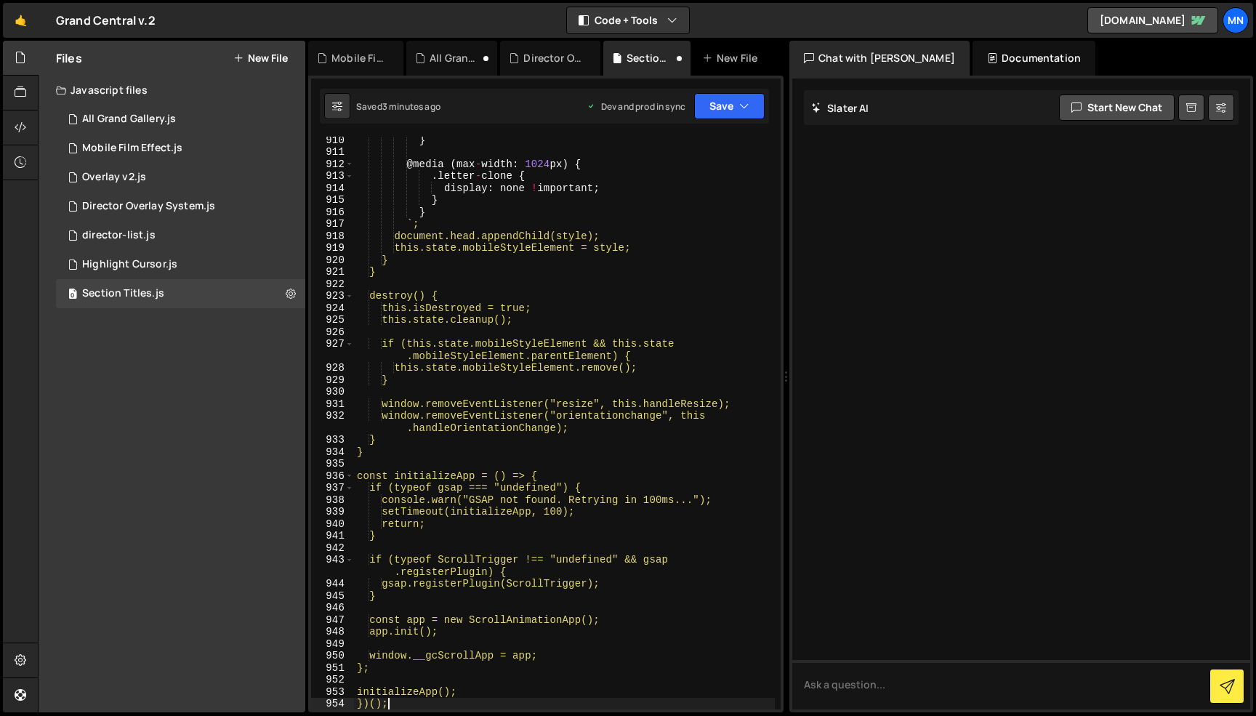
scroll to position [11908, 0]
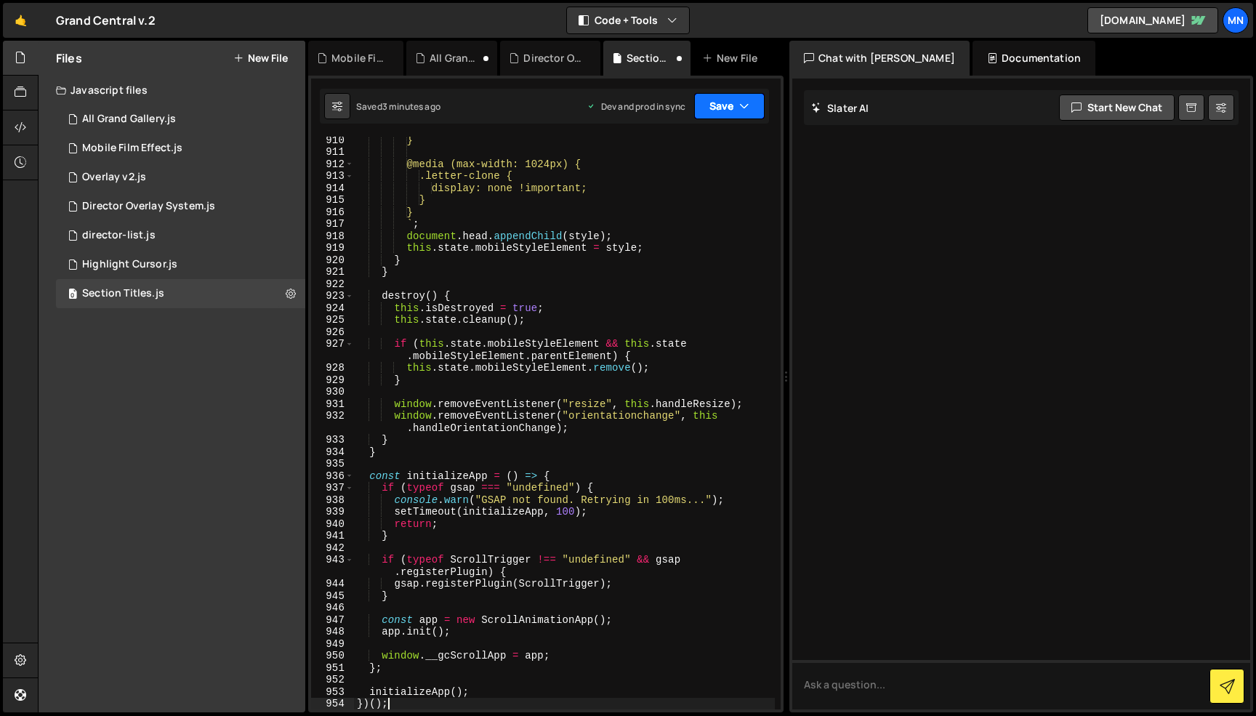
click at [711, 93] on button "Save" at bounding box center [729, 106] width 70 height 26
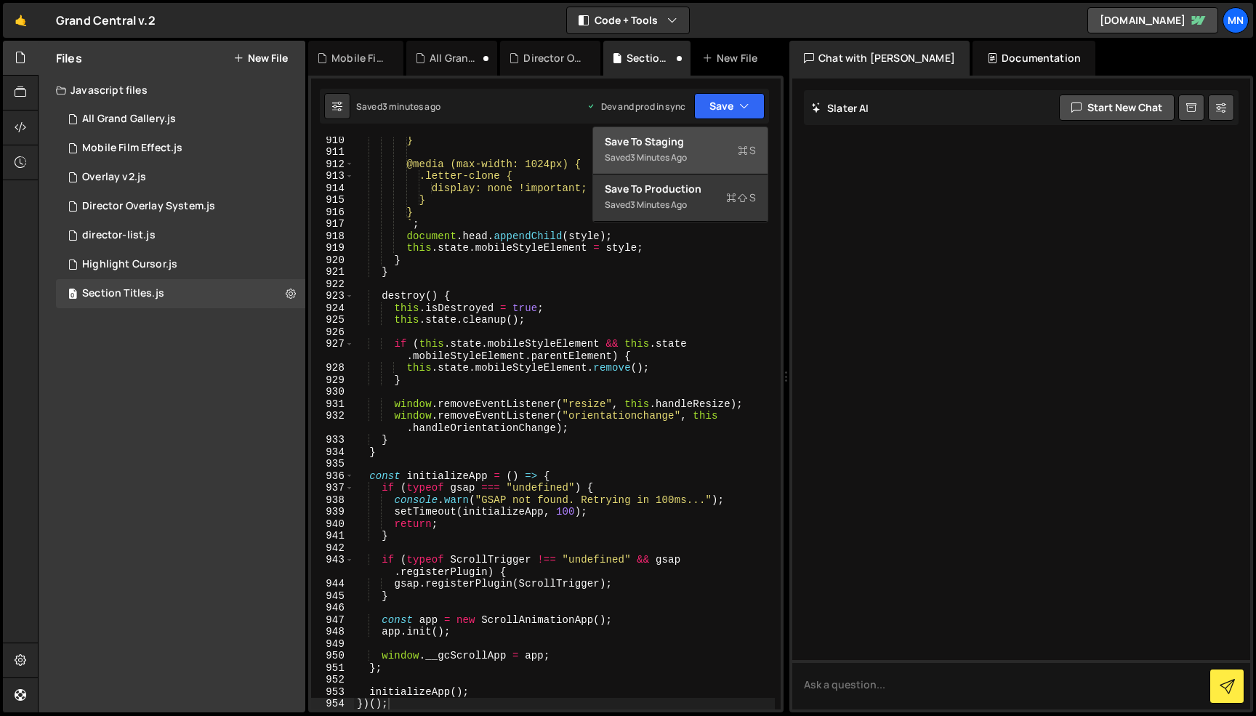
click at [708, 135] on div "Save to Staging S" at bounding box center [680, 141] width 151 height 15
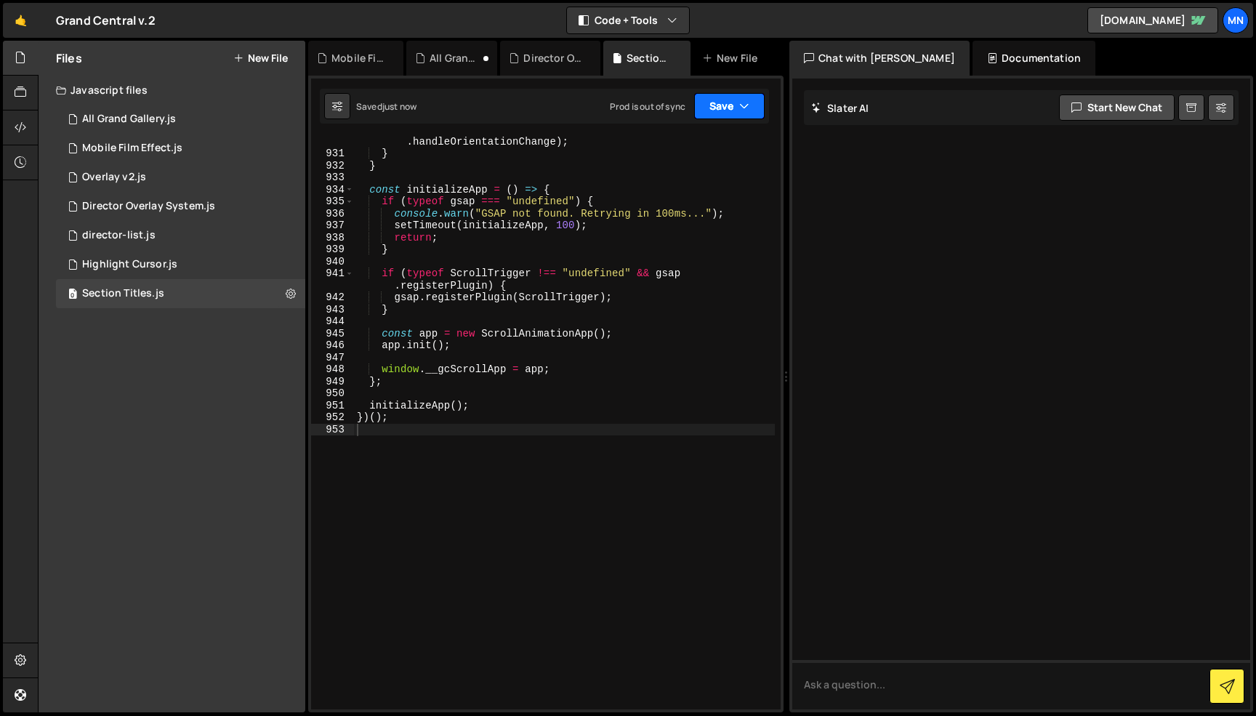
click at [728, 106] on button "Save" at bounding box center [729, 106] width 70 height 26
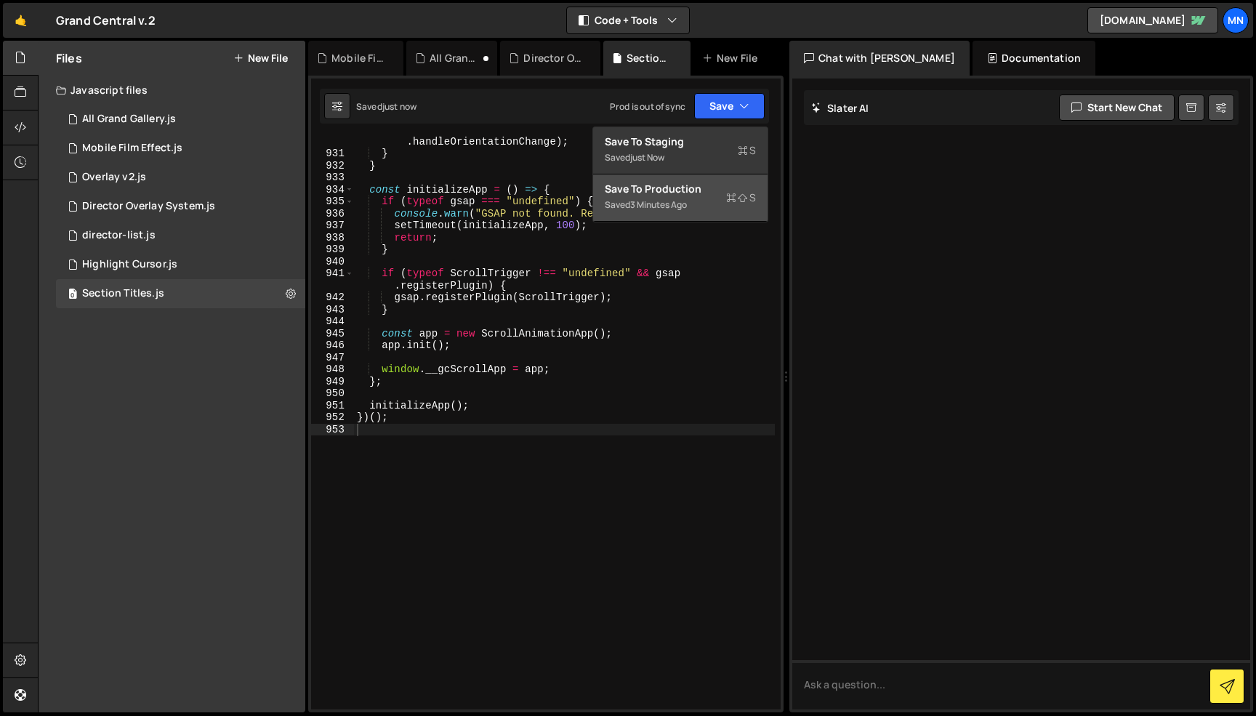
click at [706, 206] on div "Saved 3 minutes ago" at bounding box center [680, 204] width 151 height 17
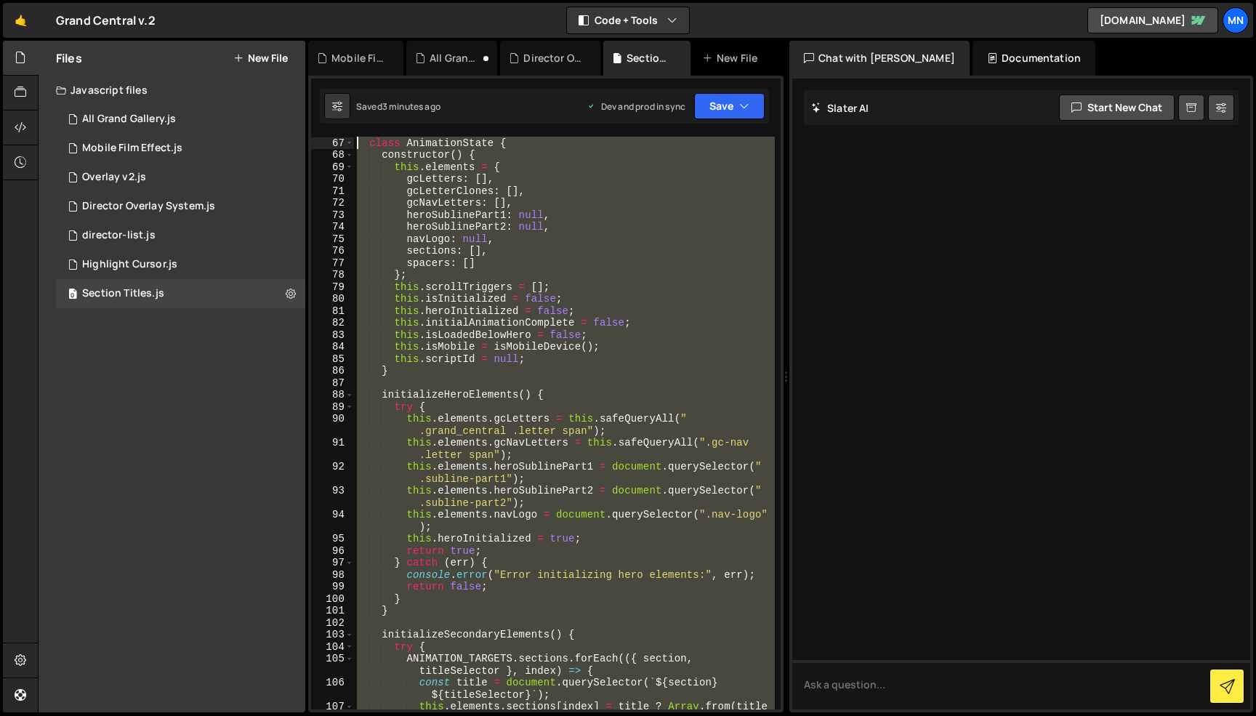
scroll to position [0, 0]
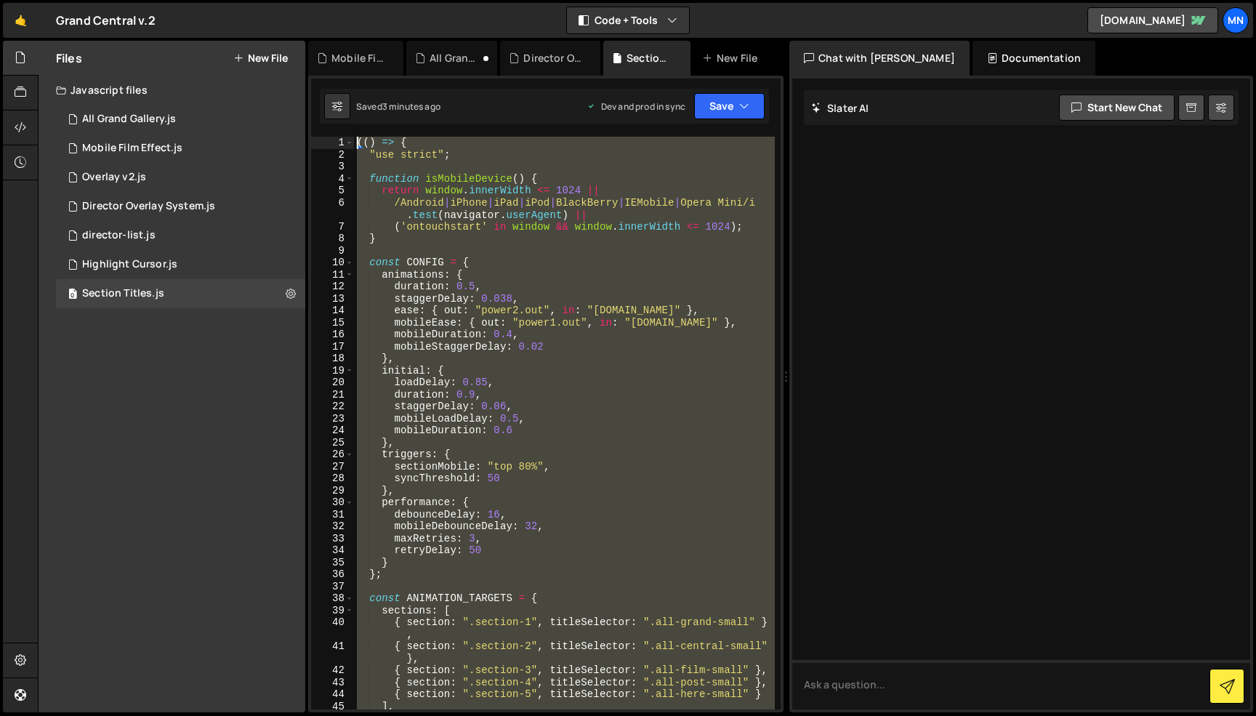
drag, startPoint x: 362, startPoint y: 530, endPoint x: 185, endPoint y: -92, distance: 646.1
click at [185, 0] on html "Projects [GEOGRAPHIC_DATA] Blog [GEOGRAPHIC_DATA] Projects Your Teams Invite te…" at bounding box center [628, 358] width 1256 height 716
paste textarea "})()"
type textarea "})();"
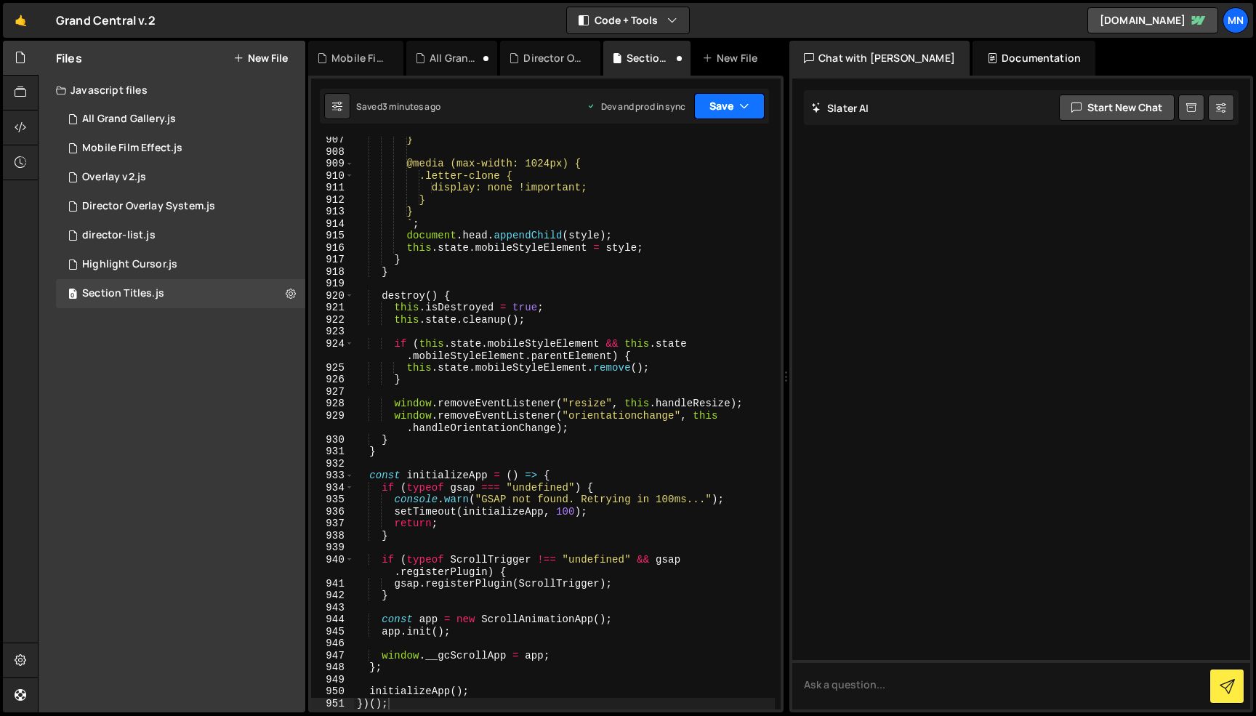
click at [754, 106] on button "Save" at bounding box center [729, 106] width 70 height 26
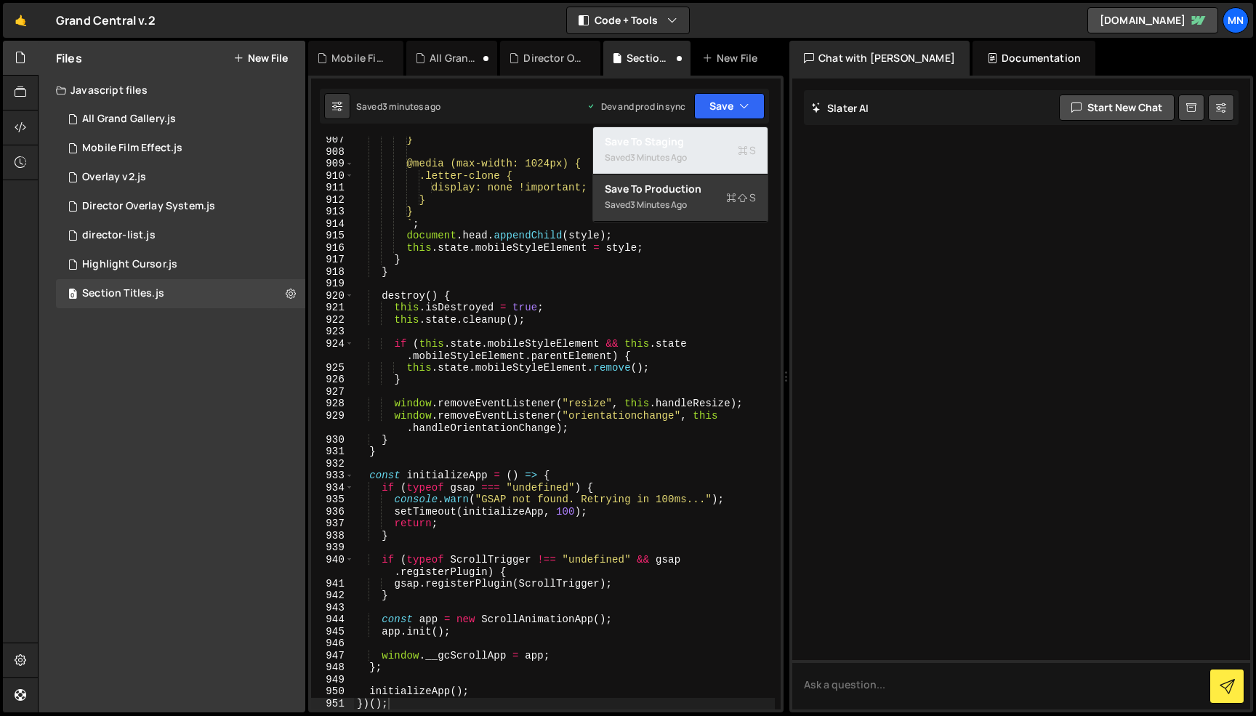
drag, startPoint x: 714, startPoint y: 147, endPoint x: 736, endPoint y: 128, distance: 29.4
click at [715, 146] on div "Save to Staging S" at bounding box center [680, 141] width 151 height 15
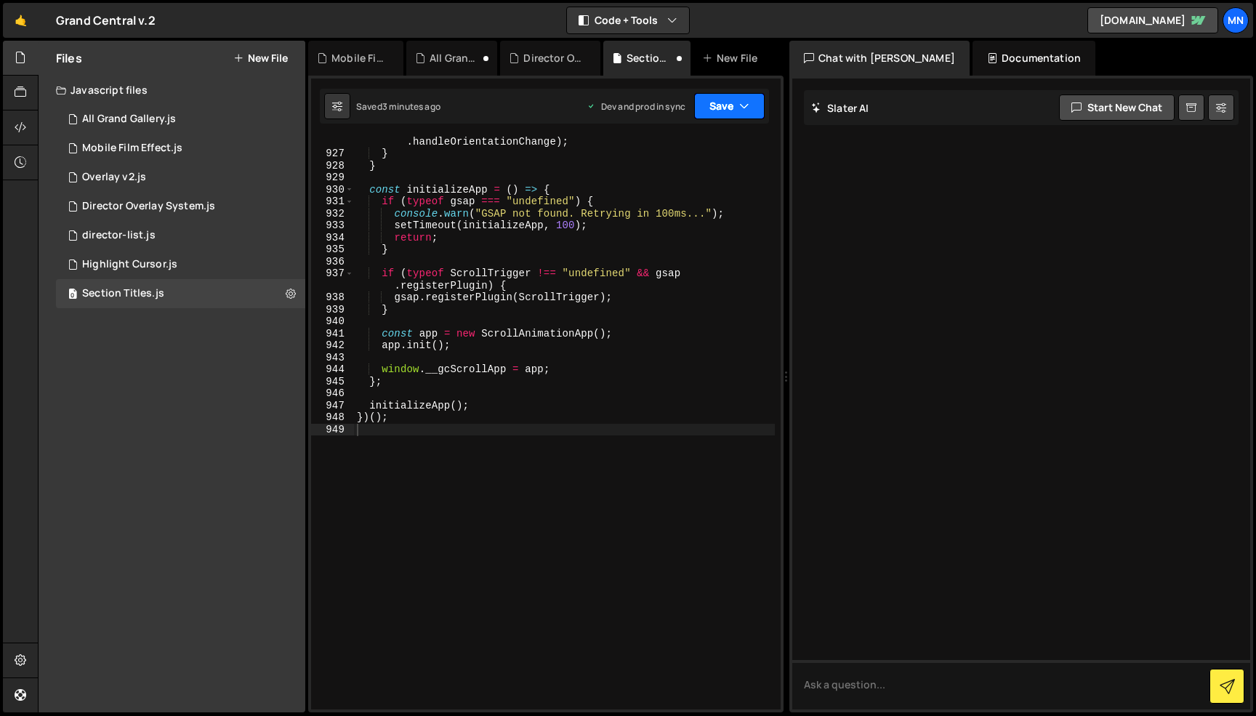
scroll to position [12099, 0]
click at [743, 109] on icon "button" at bounding box center [744, 106] width 10 height 15
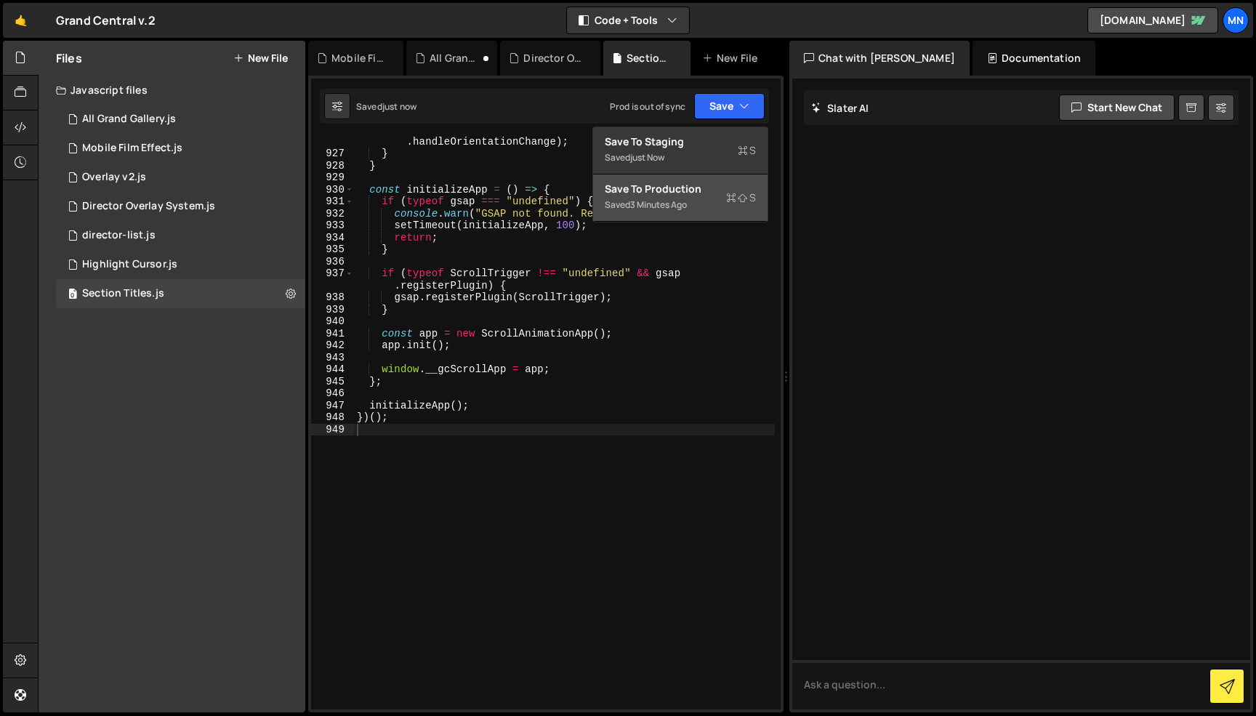
click at [717, 201] on div "Saved 3 minutes ago" at bounding box center [680, 204] width 151 height 17
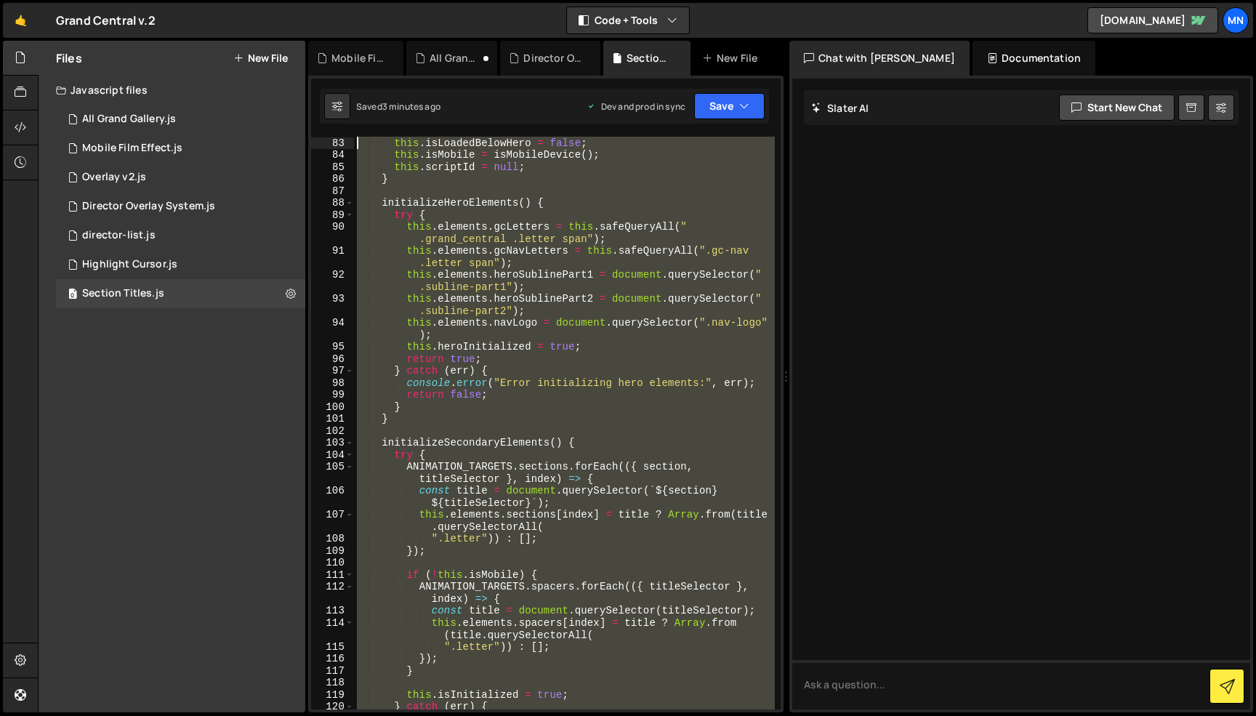
scroll to position [0, 0]
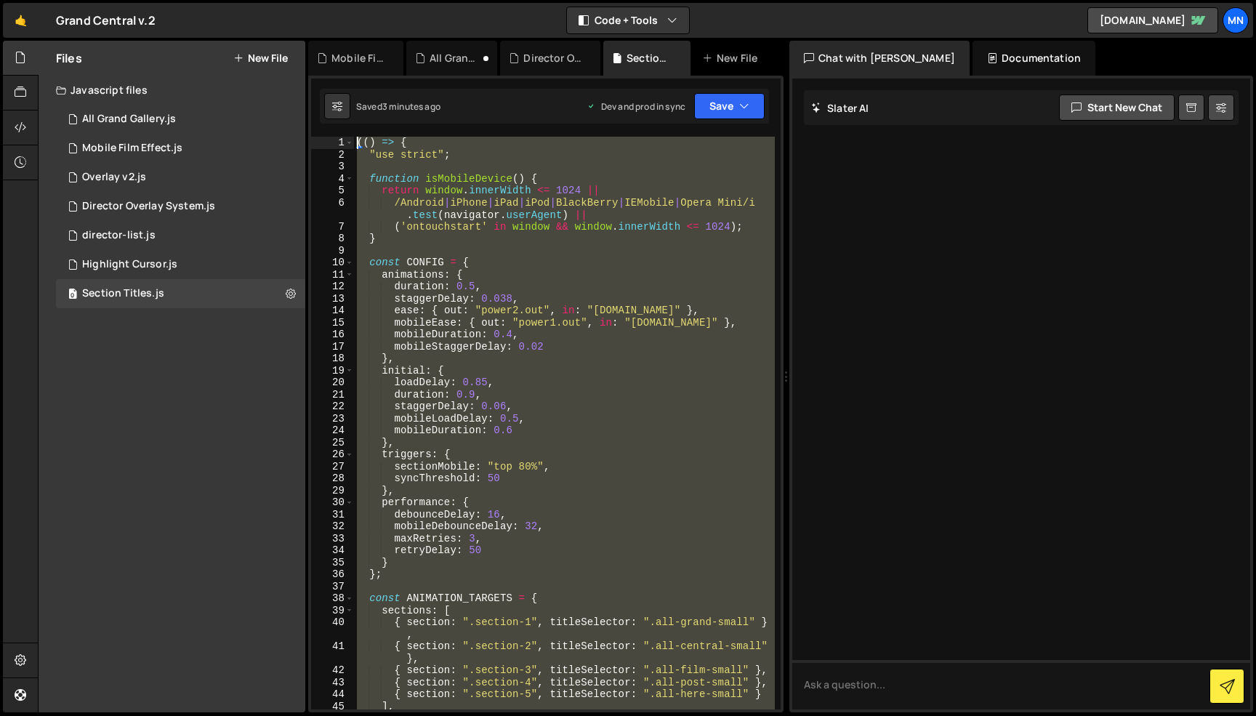
drag, startPoint x: 306, startPoint y: 416, endPoint x: 277, endPoint y: -92, distance: 508.8
click at [277, 0] on html "Projects [GEOGRAPHIC_DATA] Blog [GEOGRAPHIC_DATA] Projects Your Teams Invite te…" at bounding box center [628, 358] width 1256 height 716
paste textarea "})()"
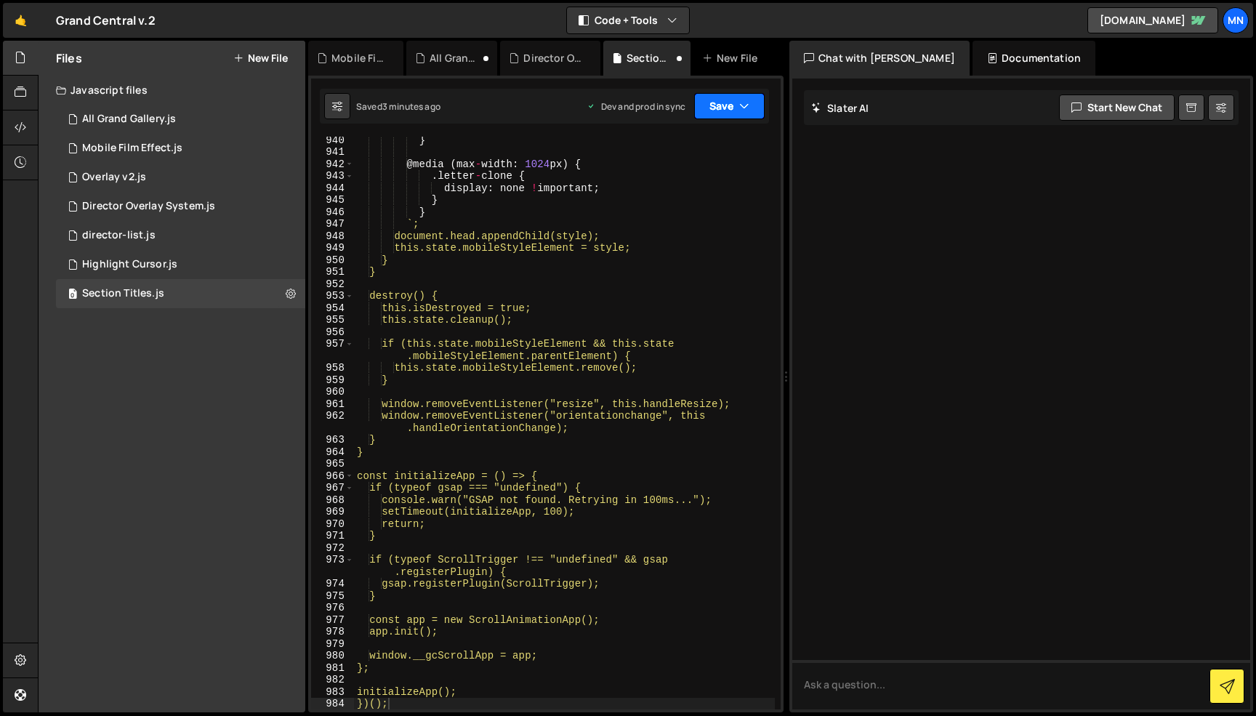
drag, startPoint x: 731, startPoint y: 108, endPoint x: 700, endPoint y: 138, distance: 42.7
click at [732, 109] on button "Save" at bounding box center [729, 106] width 70 height 26
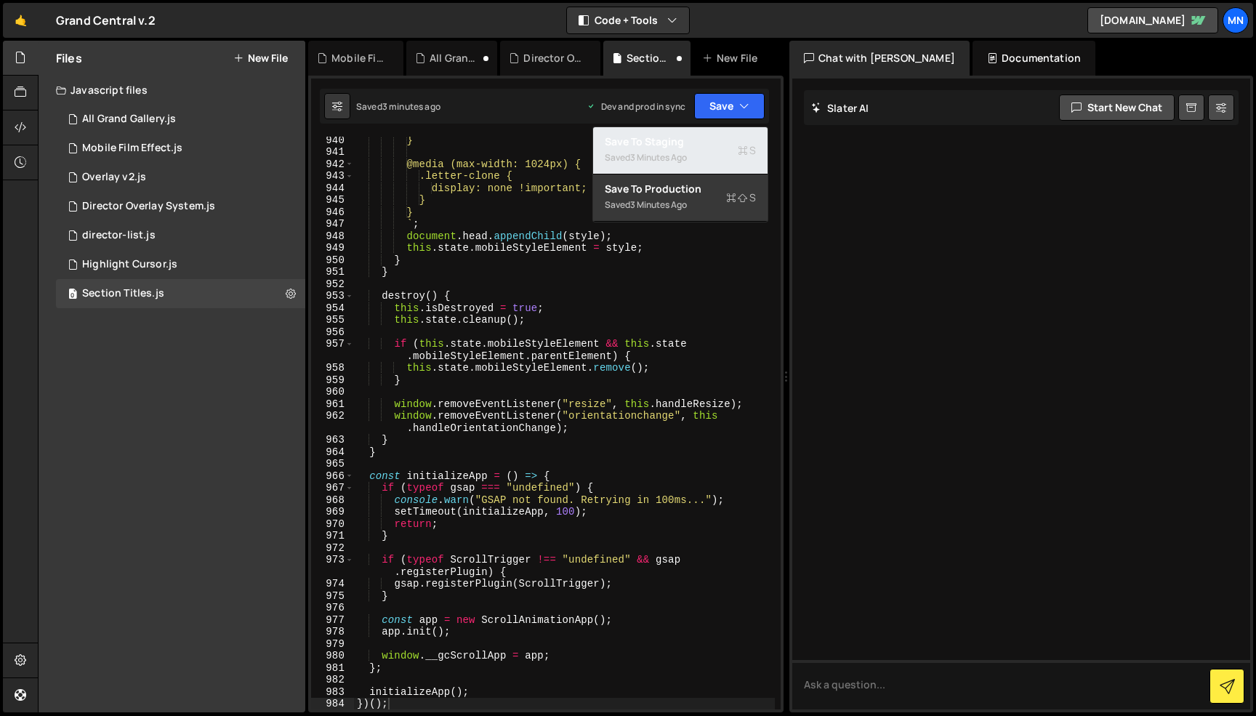
drag, startPoint x: 689, startPoint y: 145, endPoint x: 717, endPoint y: 126, distance: 34.1
click at [689, 145] on div "Save to Staging S" at bounding box center [680, 141] width 151 height 15
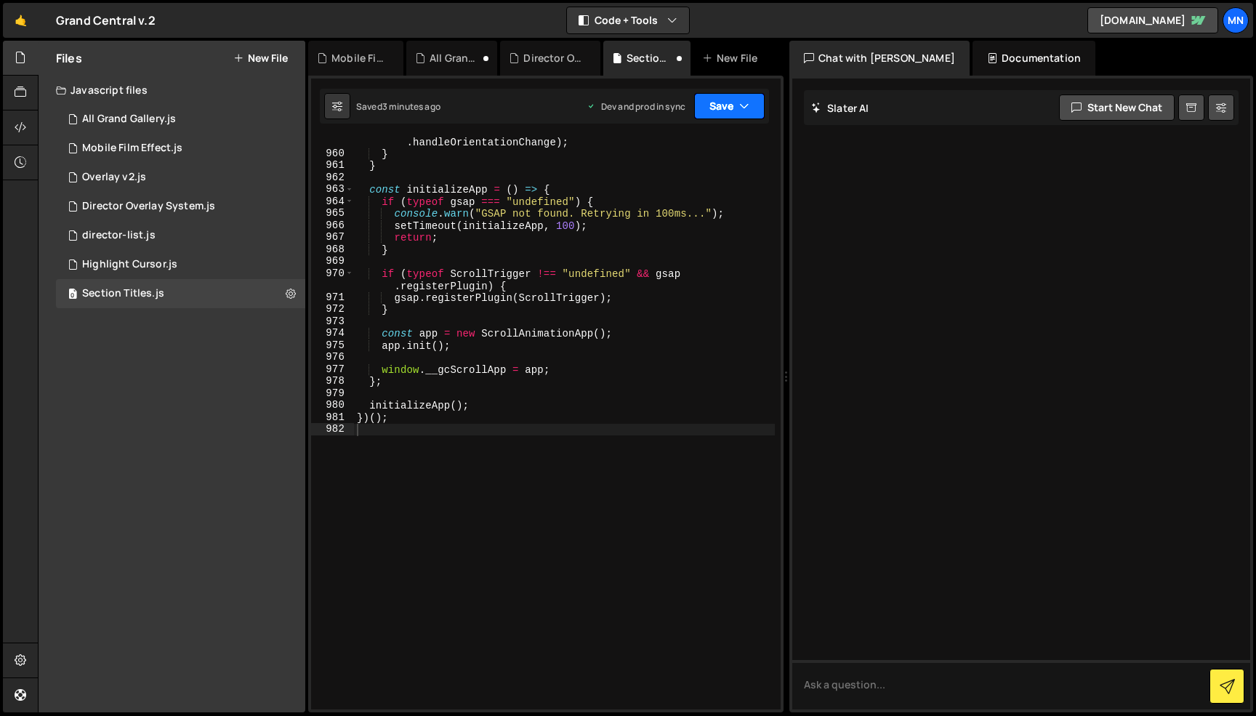
scroll to position [12495, 0]
drag, startPoint x: 732, startPoint y: 110, endPoint x: 694, endPoint y: 184, distance: 82.9
click at [726, 113] on button "Save" at bounding box center [729, 106] width 70 height 26
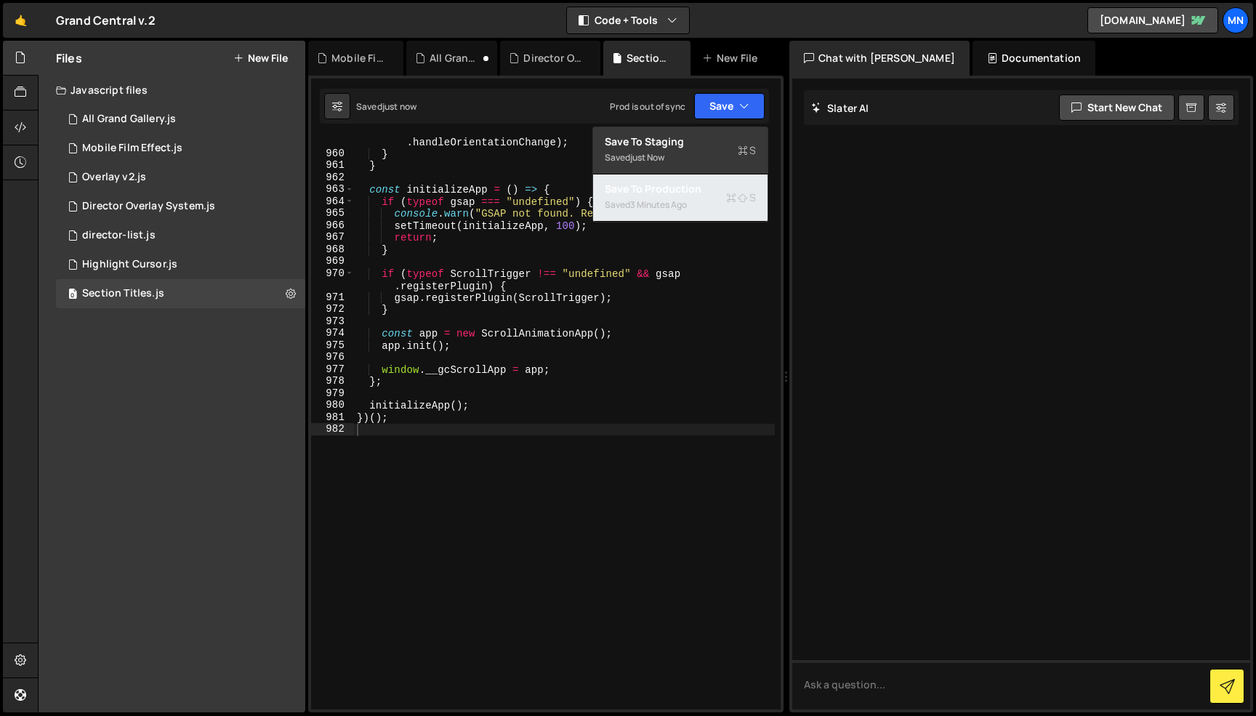
drag, startPoint x: 685, startPoint y: 208, endPoint x: 702, endPoint y: 205, distance: 17.0
click at [686, 208] on div "3 minutes ago" at bounding box center [658, 204] width 57 height 12
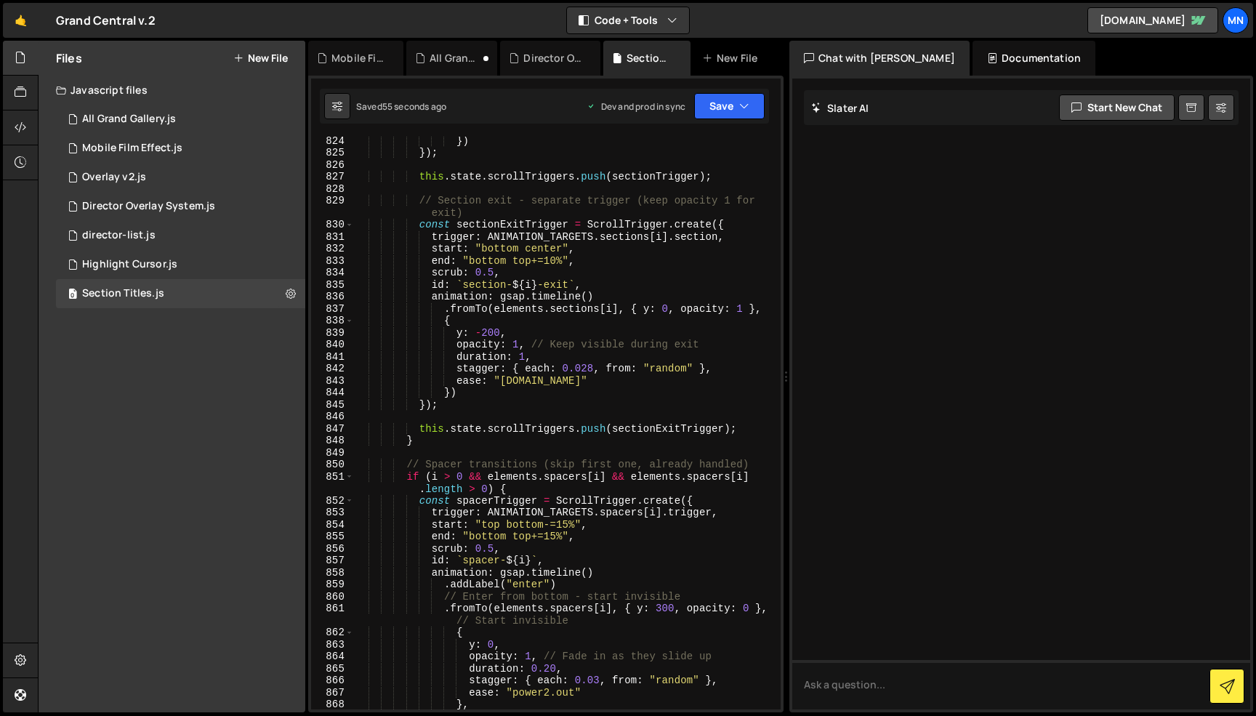
scroll to position [10814, 0]
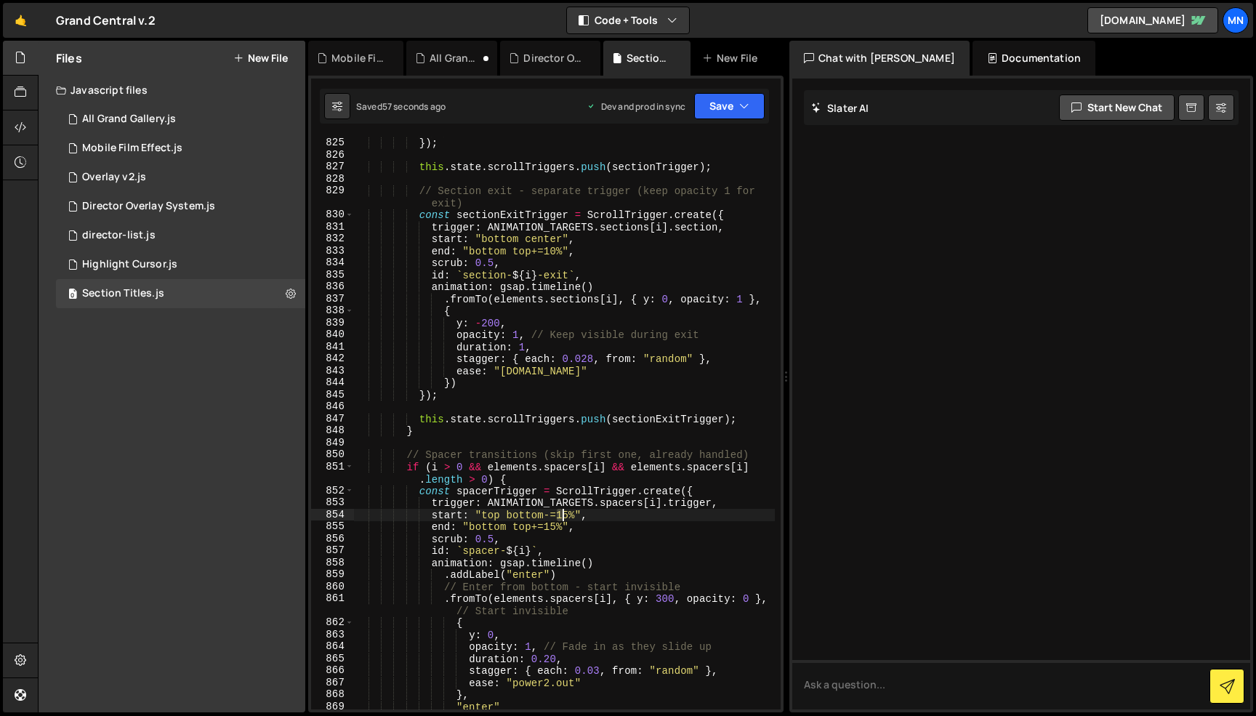
click at [562, 514] on div "}) }) ; this . state . scrollTriggers . push ( sectionTrigger ) ; // Section ex…" at bounding box center [564, 423] width 421 height 597
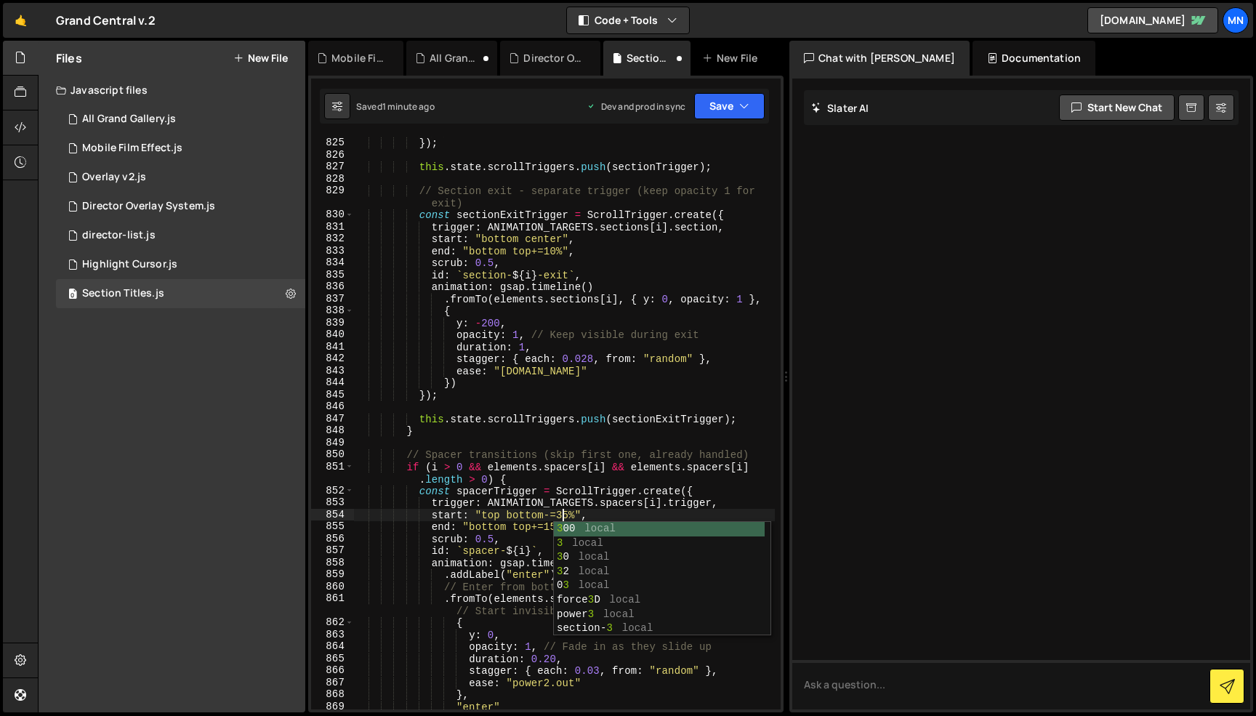
click at [669, 391] on div "}) }) ; this . state . scrollTriggers . push ( sectionTrigger ) ; // Section ex…" at bounding box center [564, 423] width 421 height 597
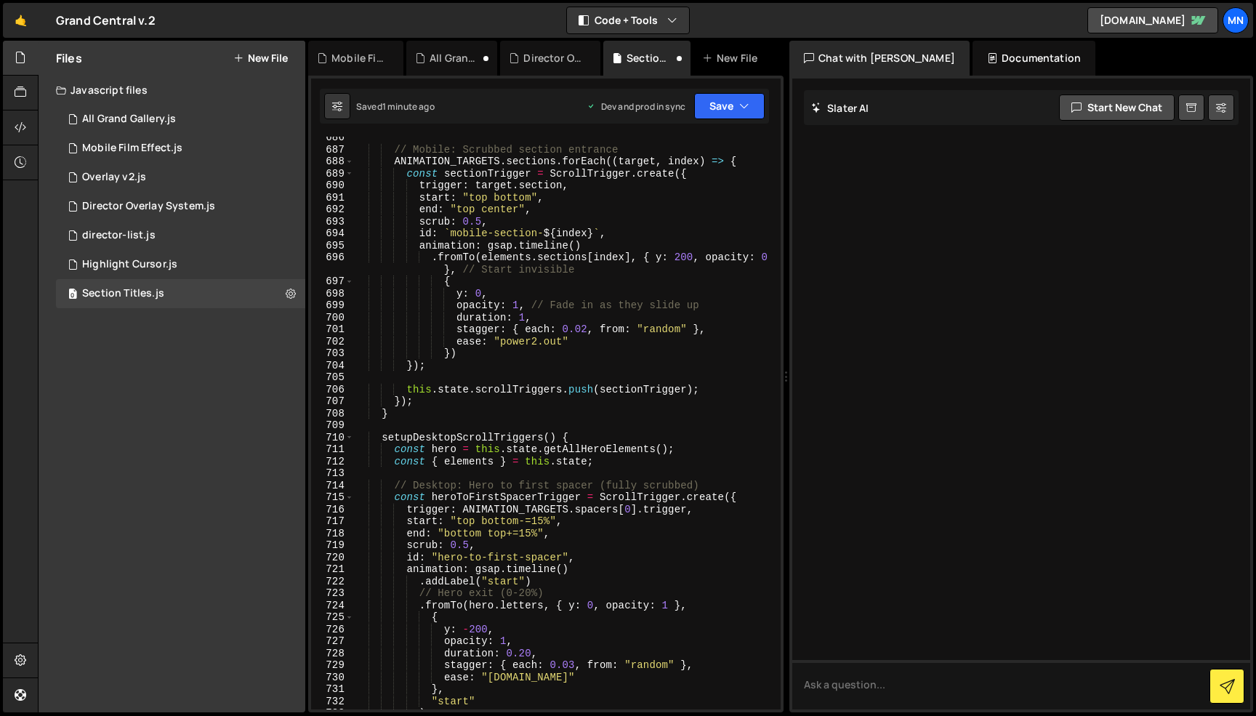
scroll to position [9085, 0]
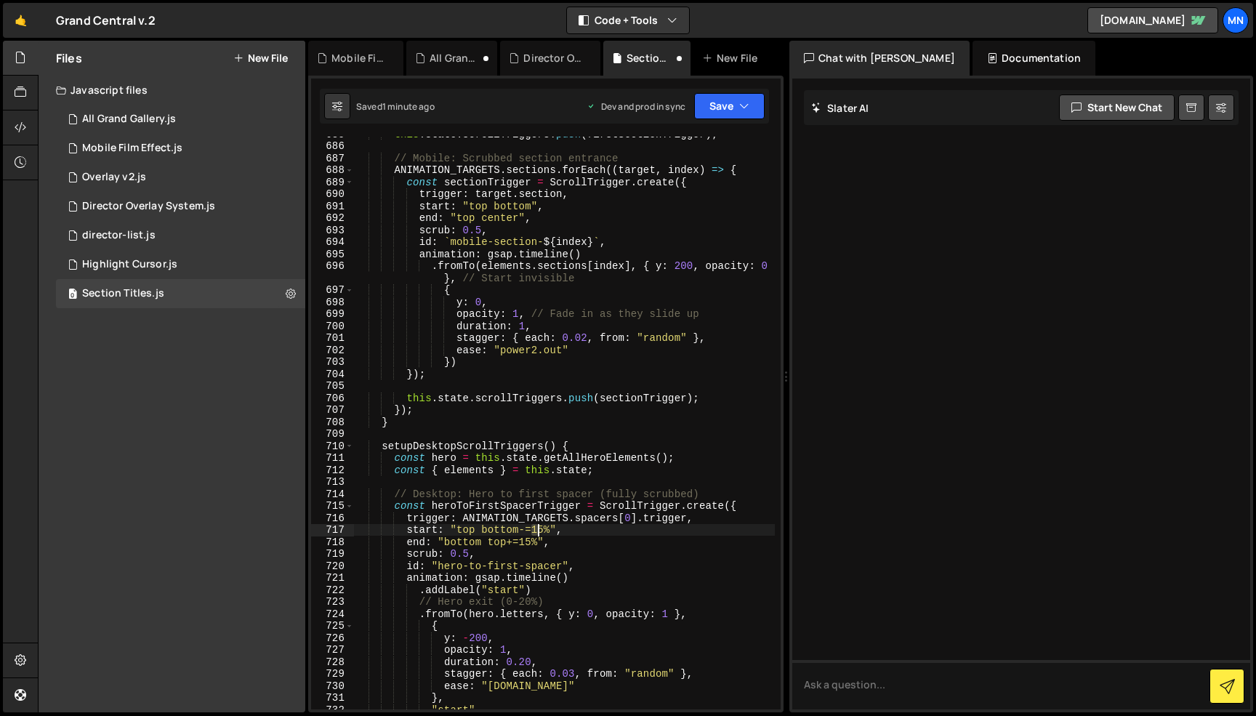
click at [538, 529] on div "this . state . scrollTriggers . push ( firstSectionTrigger ) ; // Mobile: Scrub…" at bounding box center [564, 426] width 421 height 597
click at [734, 488] on div "this . state . scrollTriggers . push ( firstSectionTrigger ) ; // Mobile: Scrub…" at bounding box center [564, 426] width 421 height 597
drag, startPoint x: 701, startPoint y: 592, endPoint x: 715, endPoint y: 580, distance: 18.5
click at [703, 591] on div "this . state . scrollTriggers . push ( firstSectionTrigger ) ; // Mobile: Scrub…" at bounding box center [564, 426] width 421 height 597
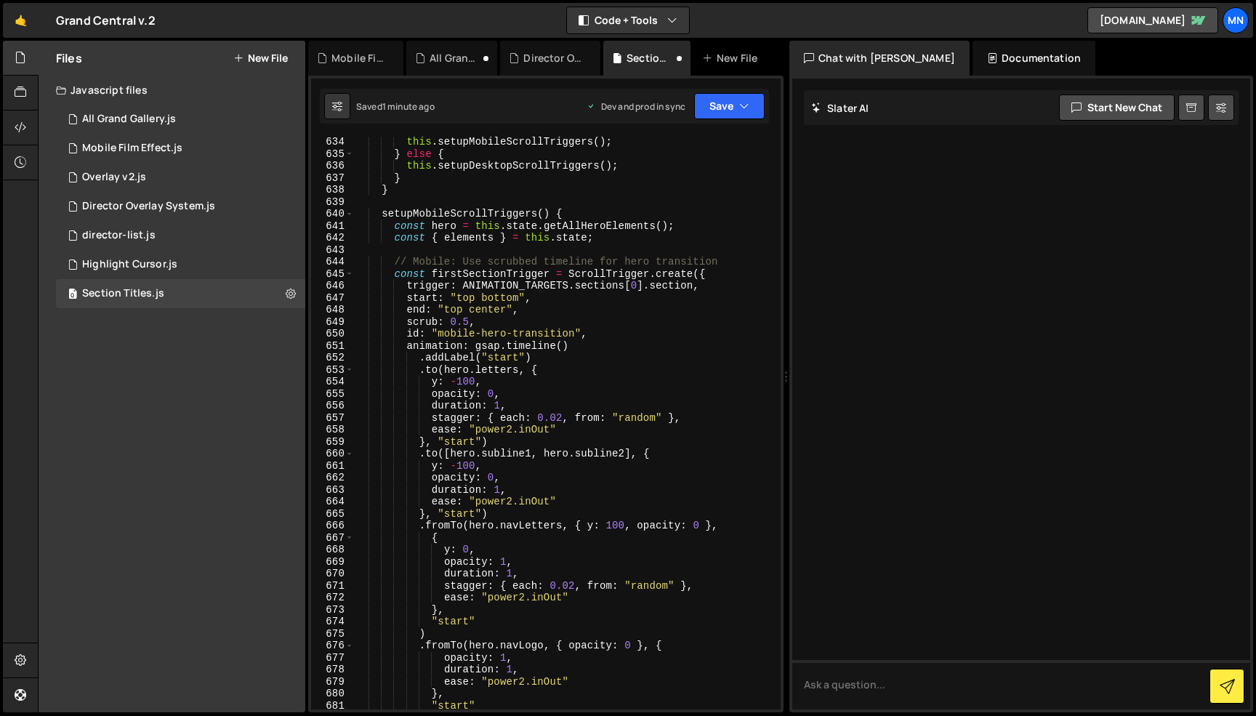
scroll to position [8461, 0]
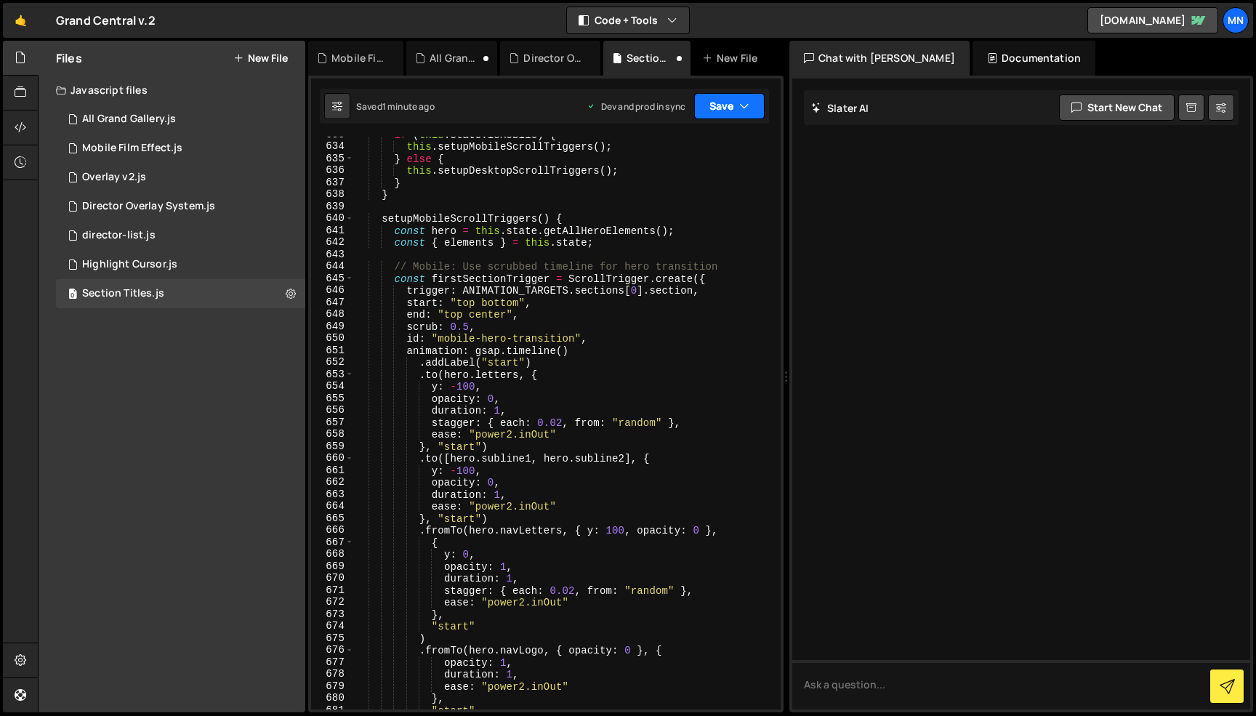
click at [730, 109] on button "Save" at bounding box center [729, 106] width 70 height 26
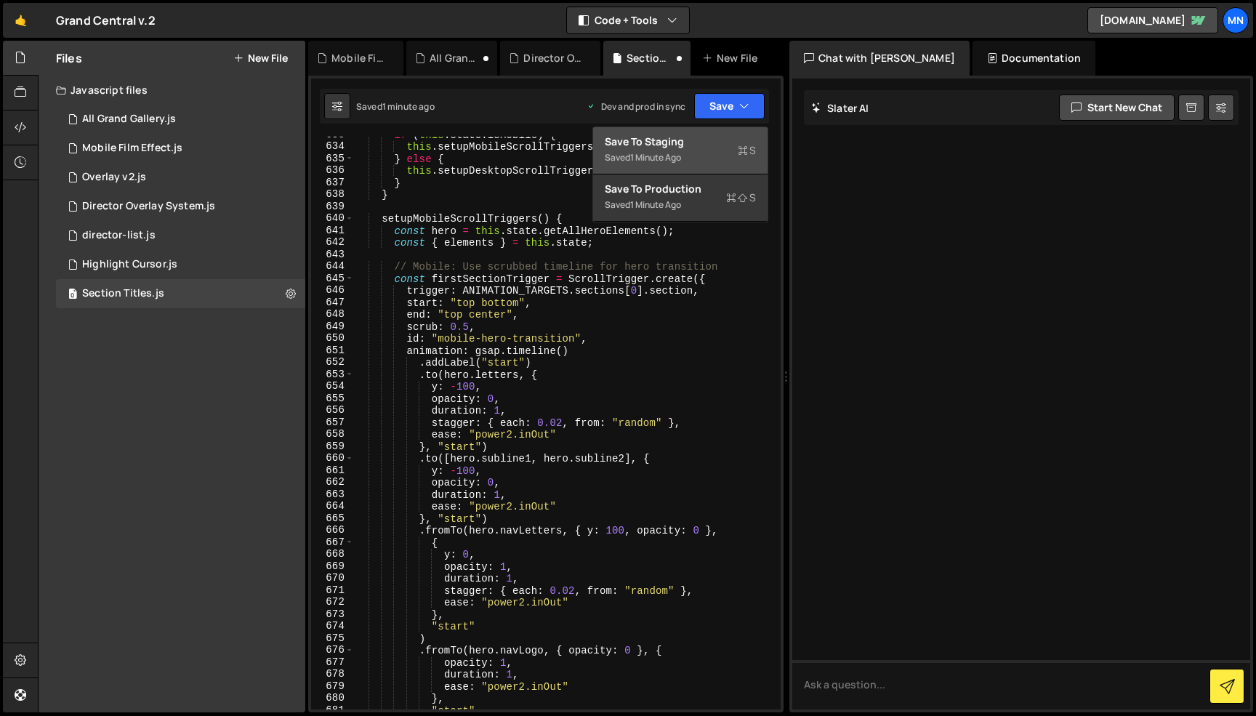
click at [698, 138] on div "Save to Staging S" at bounding box center [680, 141] width 151 height 15
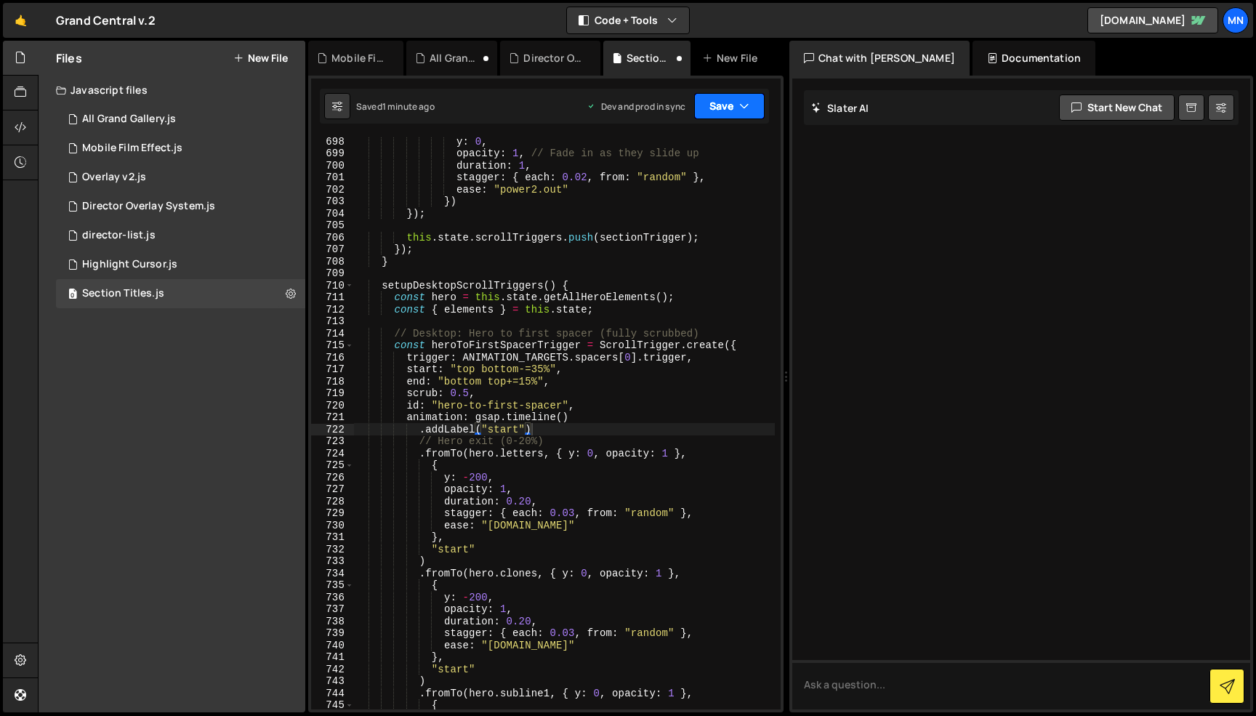
scroll to position [9245, 0]
click at [740, 106] on icon "button" at bounding box center [744, 106] width 10 height 15
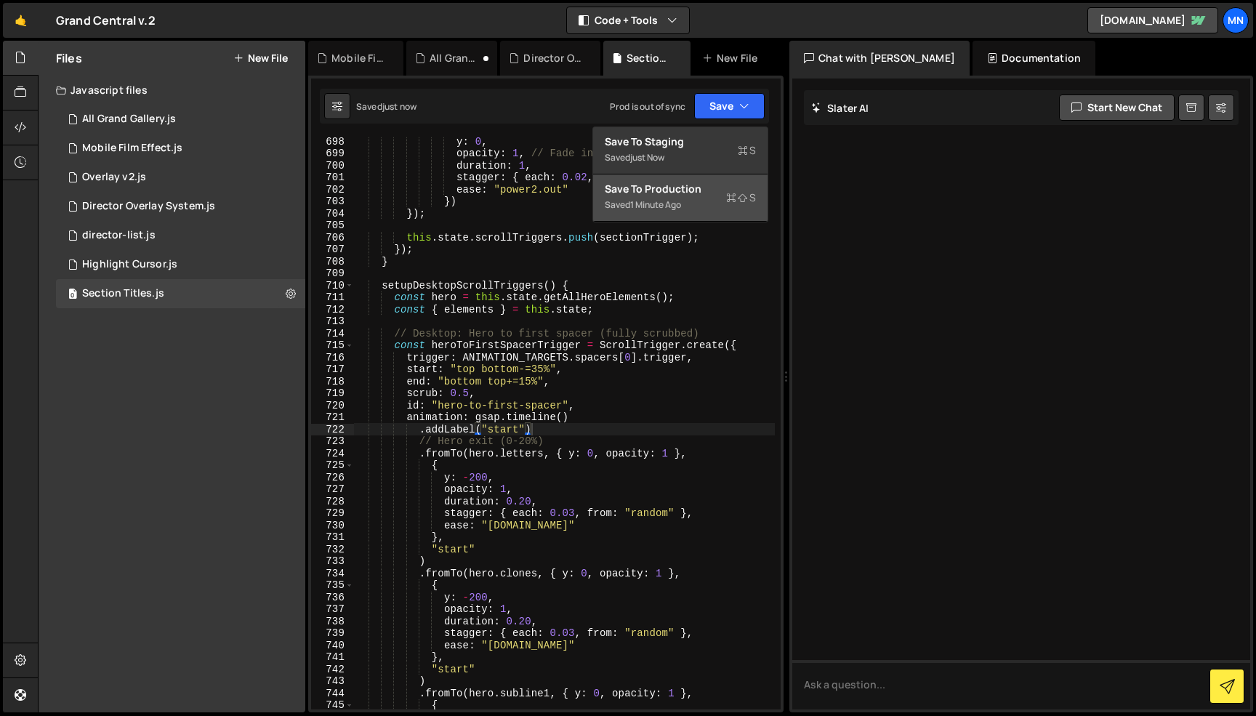
click at [711, 185] on div "Save to Production S" at bounding box center [680, 189] width 151 height 15
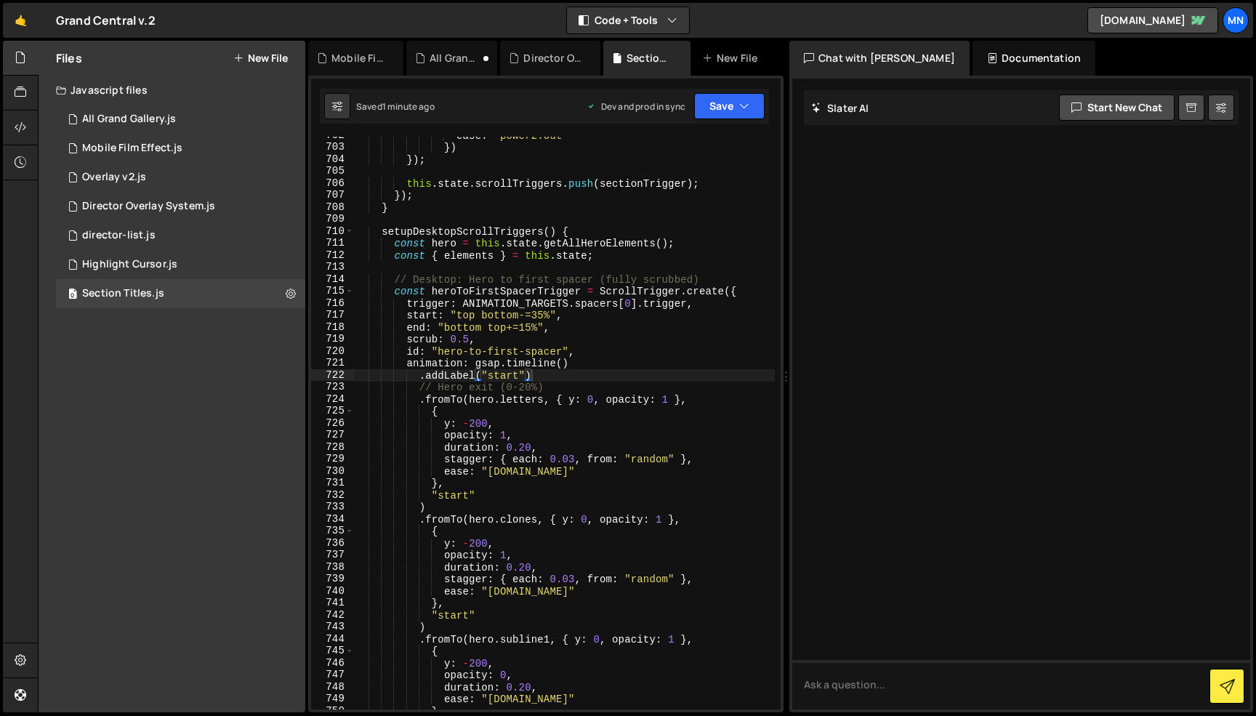
scroll to position [9302, 0]
drag, startPoint x: 555, startPoint y: 395, endPoint x: 693, endPoint y: 401, distance: 137.5
click at [693, 401] on div "ease : "power2.out" }) }) ; this . state . scrollTriggers . push ( sectionTrigg…" at bounding box center [564, 424] width 421 height 597
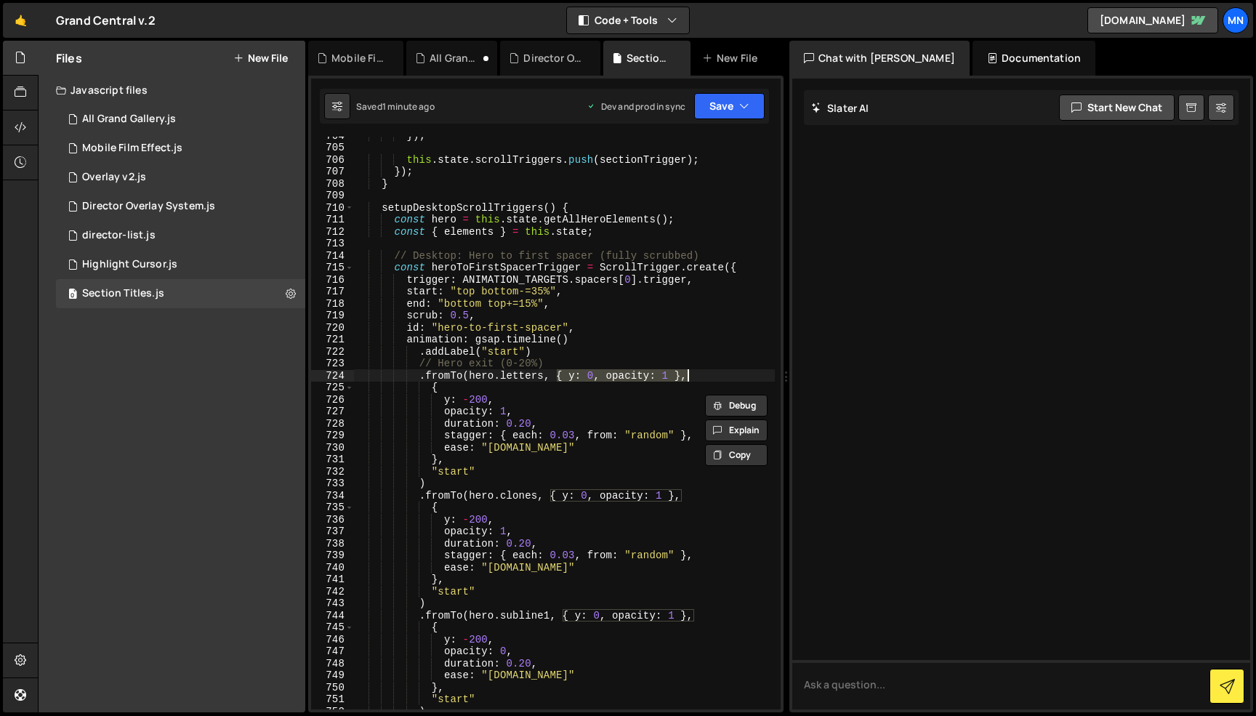
scroll to position [9244, 0]
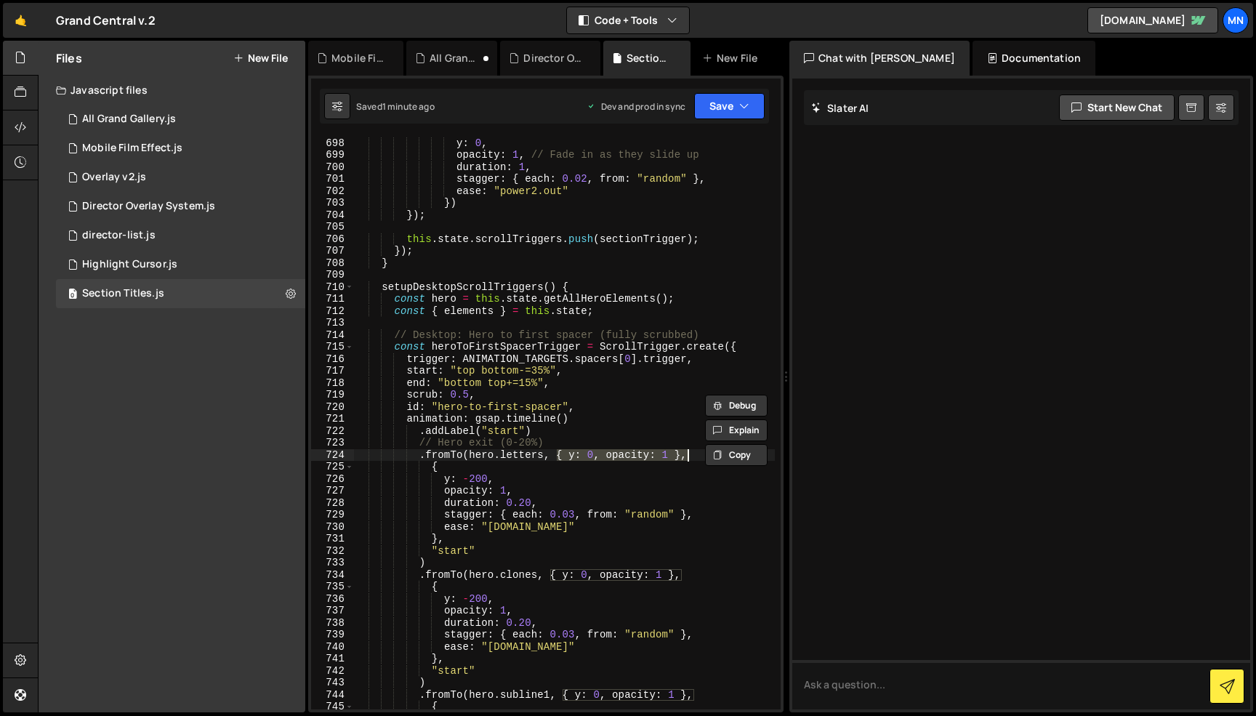
click at [621, 410] on div "{ y : 0 , opacity : 1 , // Fade in as they slide up duration : 1 , stagger : { …" at bounding box center [564, 423] width 421 height 597
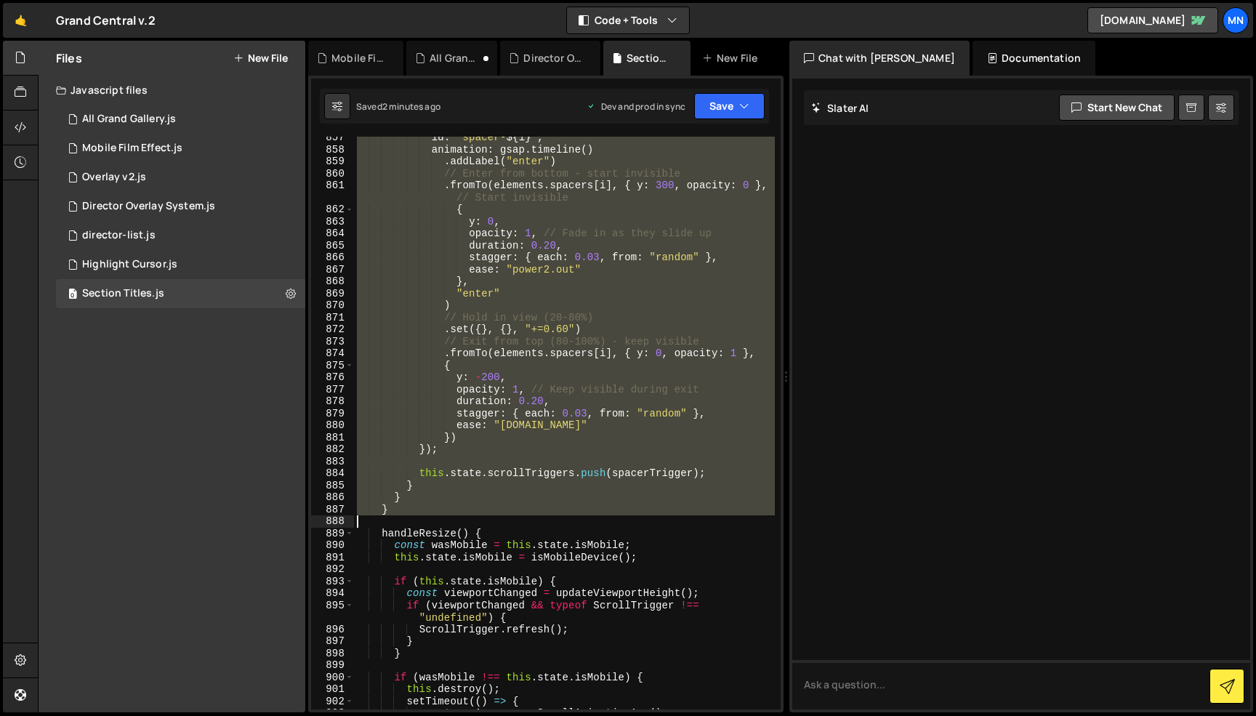
scroll to position [11225, 0]
drag, startPoint x: 379, startPoint y: 284, endPoint x: 746, endPoint y: 516, distance: 434.7
click at [746, 516] on div "id : ` spacer- ${ i } ` , animation : gsap . timeline ( ) . addLabel ( "enter" …" at bounding box center [564, 432] width 421 height 597
type textarea "} }"
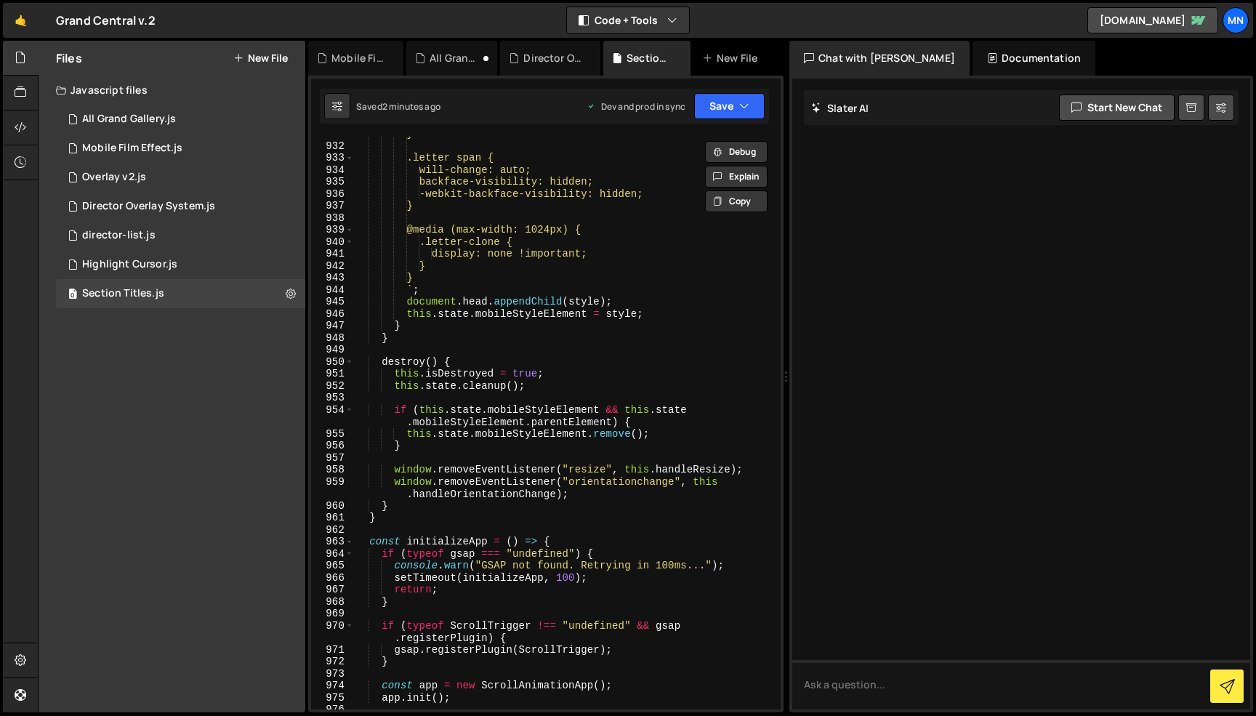
scroll to position [12501, 0]
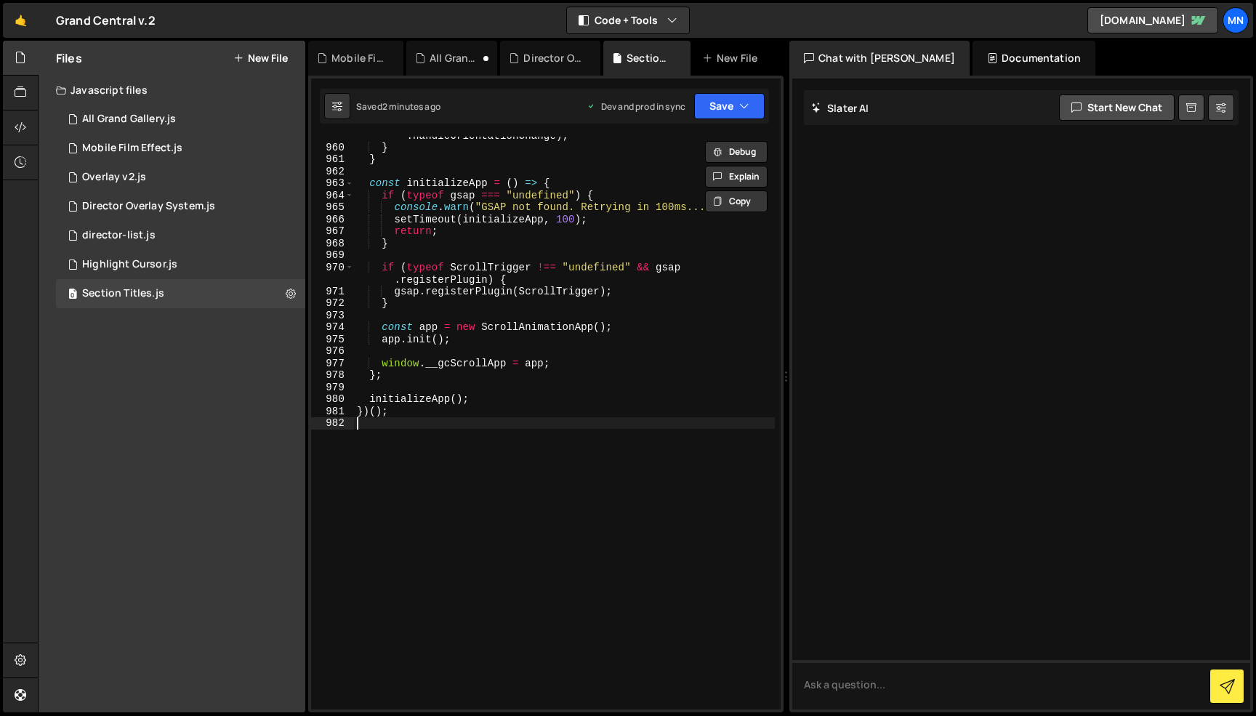
drag, startPoint x: 440, startPoint y: 574, endPoint x: 453, endPoint y: 570, distance: 13.1
click at [442, 572] on div "window . removeEventListener ( "orientationchange" , this . handleOrientationCh…" at bounding box center [564, 421] width 421 height 609
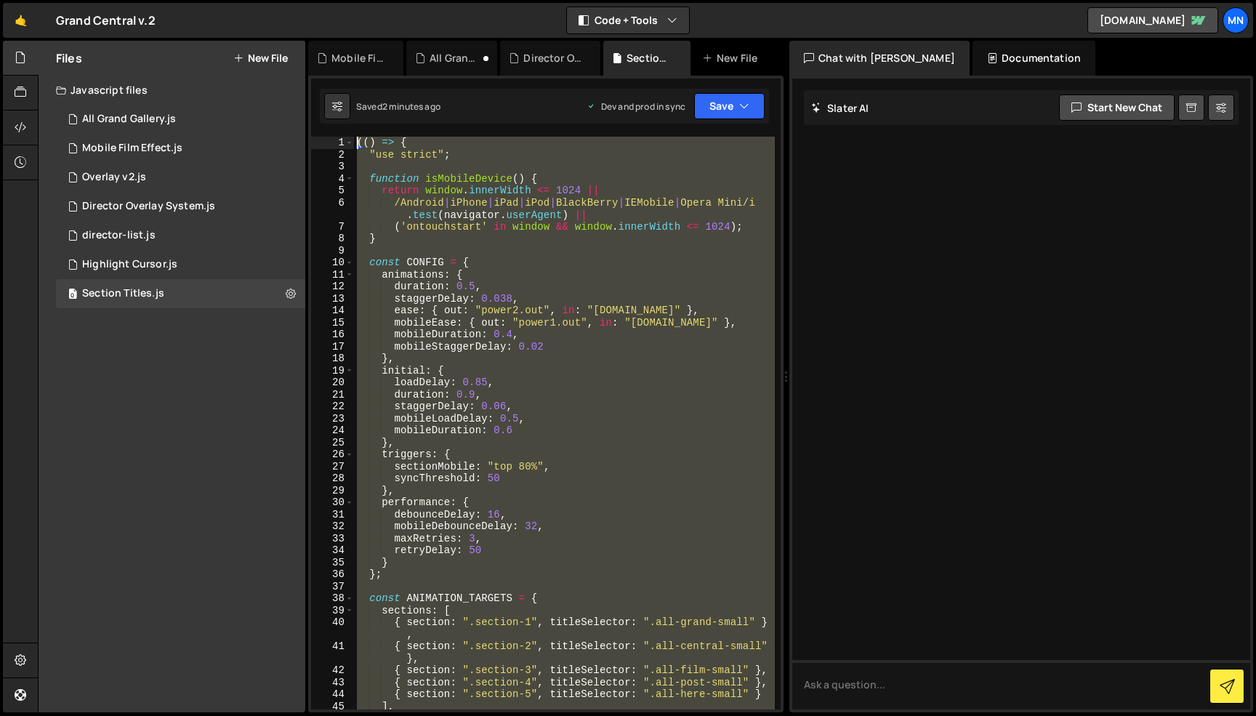
scroll to position [0, 0]
drag, startPoint x: 374, startPoint y: 518, endPoint x: 301, endPoint y: -92, distance: 614.1
click at [301, 0] on html "Projects [GEOGRAPHIC_DATA] Blog [GEOGRAPHIC_DATA] Projects Your Teams Invite te…" at bounding box center [628, 358] width 1256 height 716
paste textarea "})()"
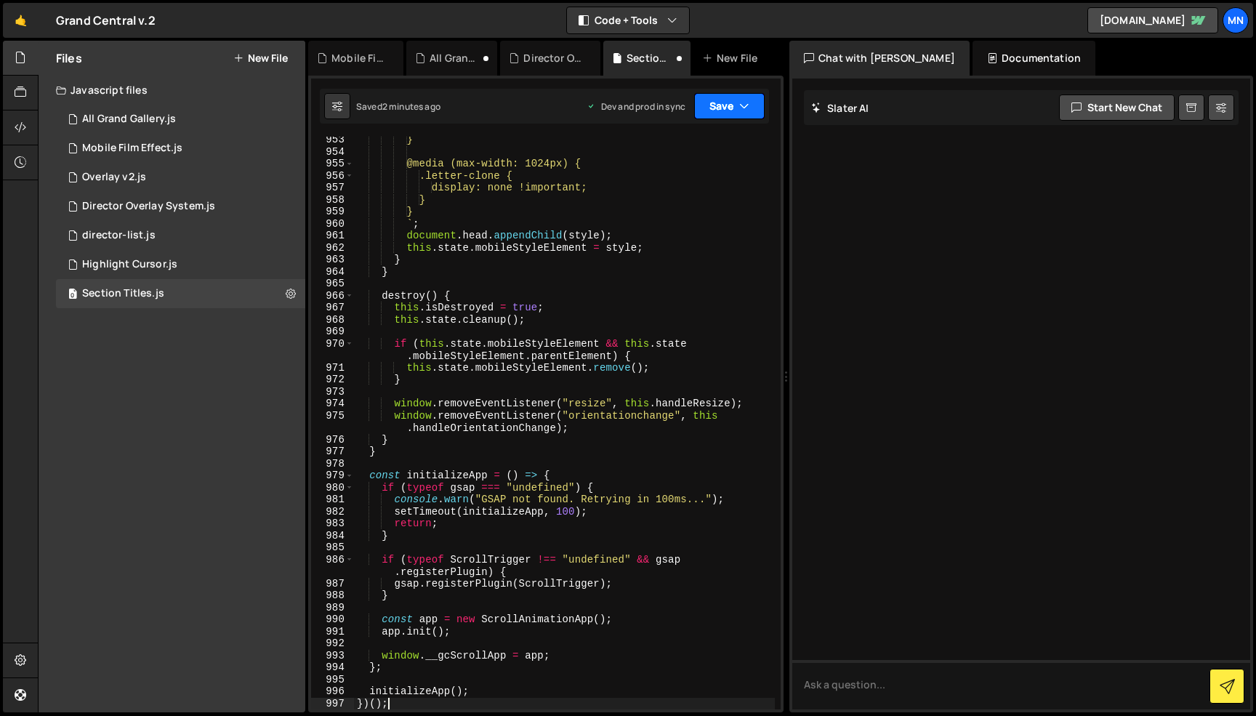
click at [751, 96] on button "Save" at bounding box center [729, 106] width 70 height 26
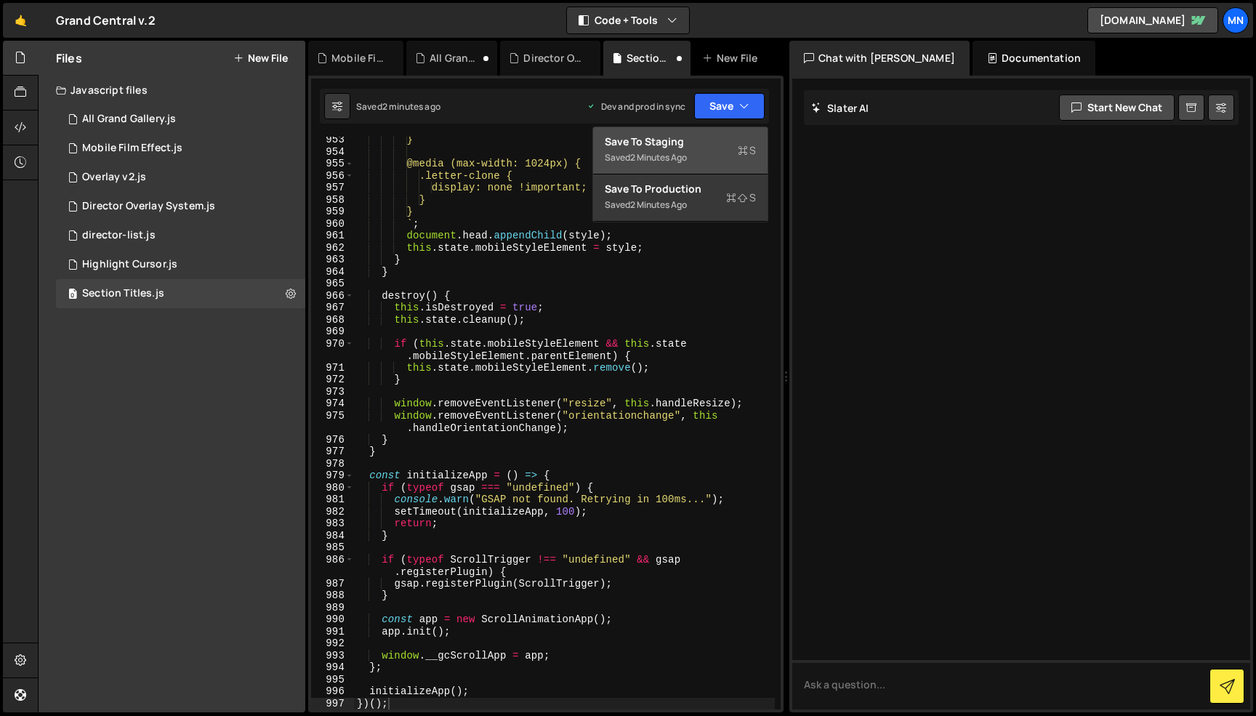
click at [744, 142] on div "Save to Staging S" at bounding box center [680, 141] width 151 height 15
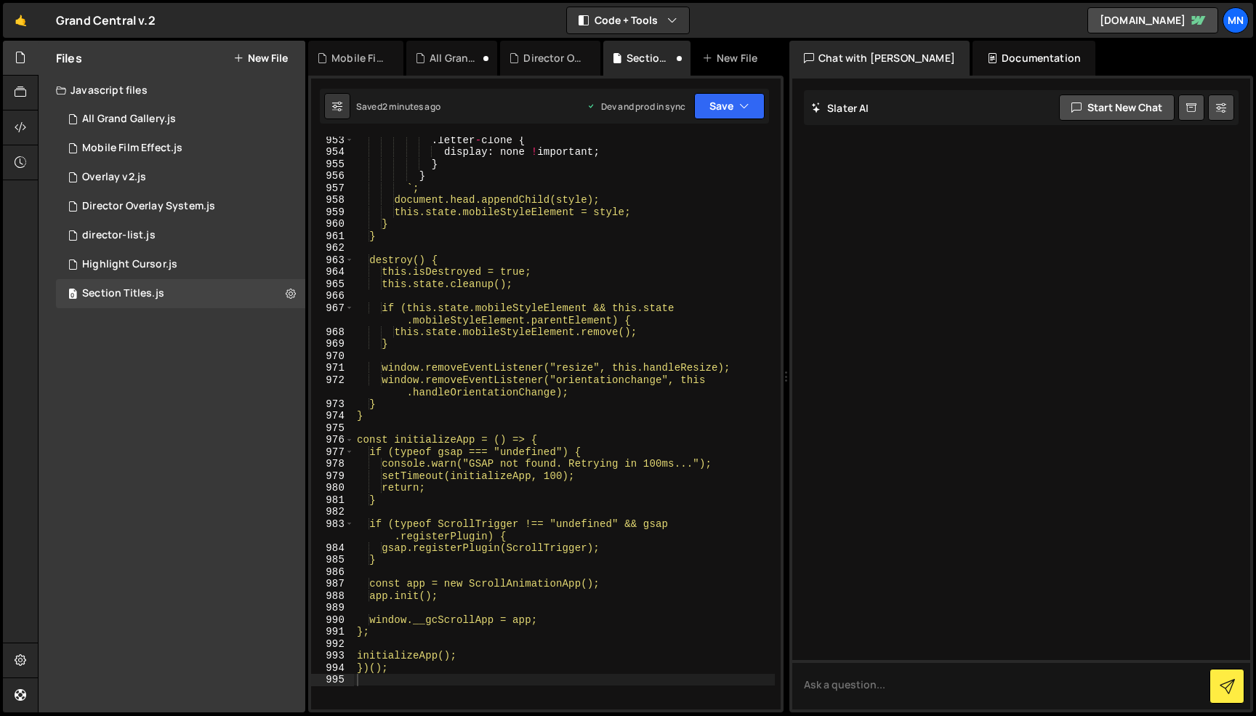
scroll to position [12388, 0]
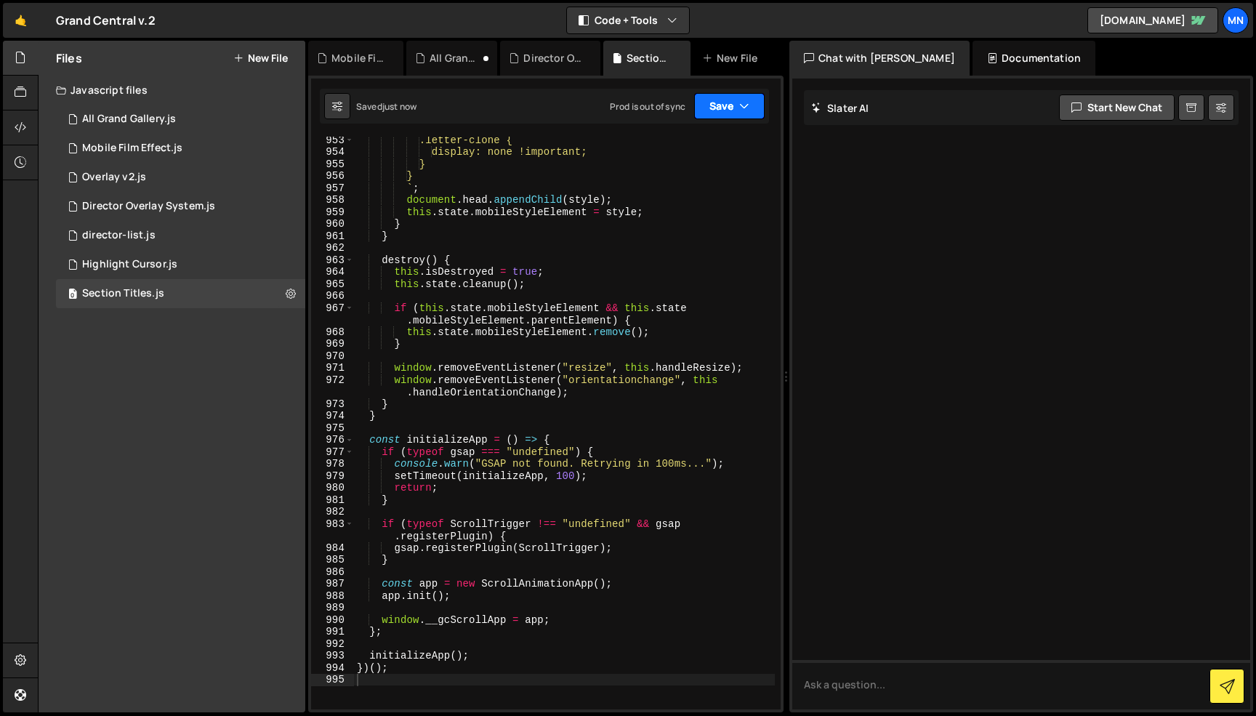
click at [719, 111] on button "Save" at bounding box center [729, 106] width 70 height 26
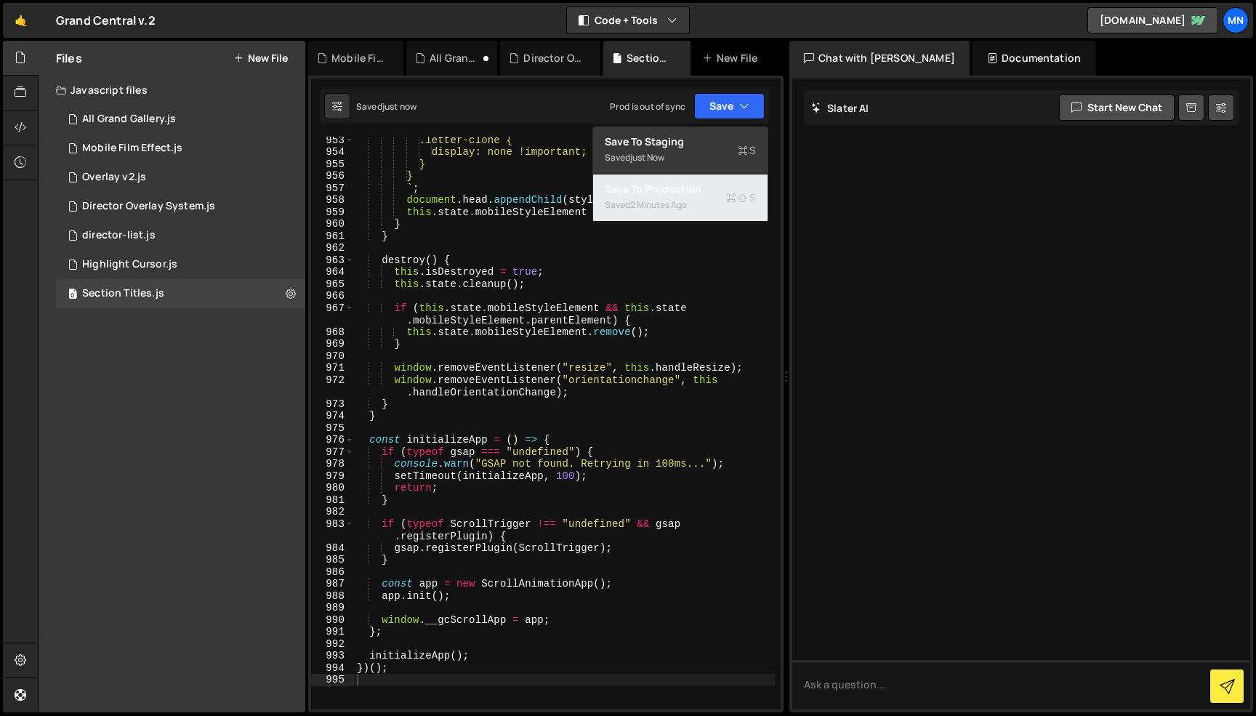
drag, startPoint x: 696, startPoint y: 213, endPoint x: 705, endPoint y: 209, distance: 9.4
click at [697, 213] on div "Saved 2 minutes ago" at bounding box center [680, 204] width 151 height 17
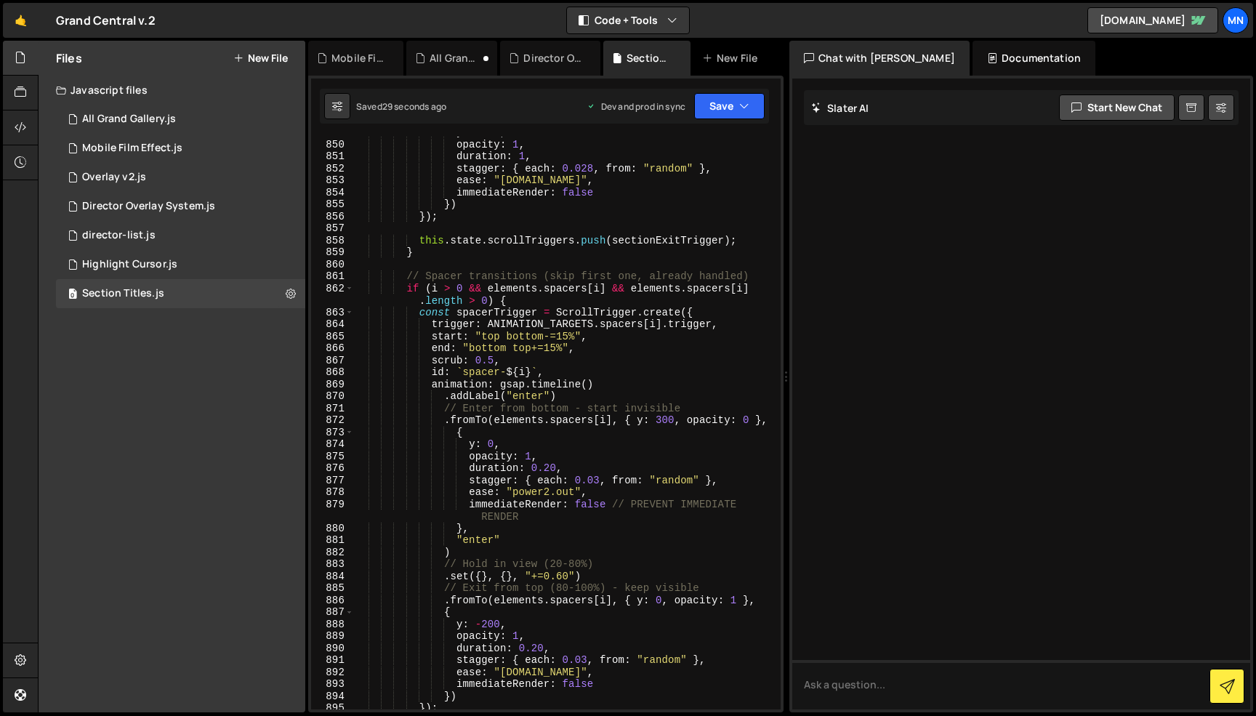
scroll to position [11113, 0]
click at [561, 331] on div "y : - 200 , opacity : 1 , duration : 1 , stagger : { each : 0.028 , from : "ran…" at bounding box center [564, 424] width 421 height 597
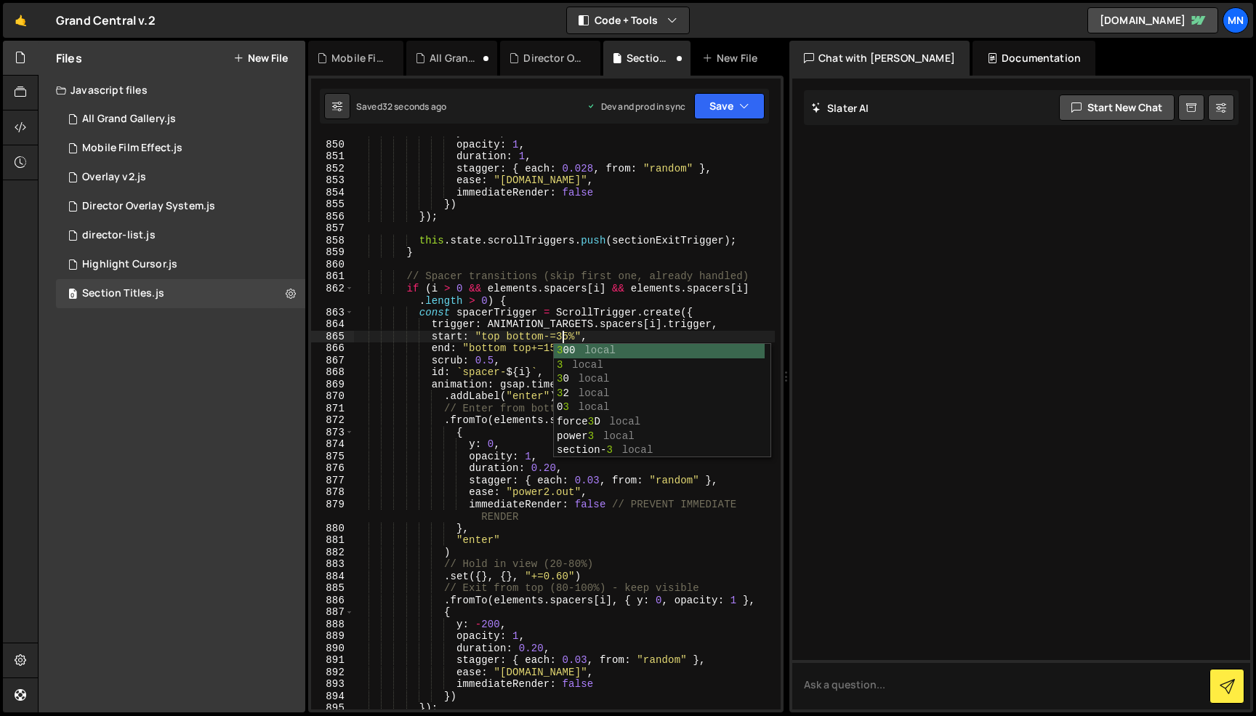
click at [602, 288] on div "y : - 200 , opacity : 1 , duration : 1 , stagger : { each : 0.028 , from : "ran…" at bounding box center [564, 424] width 421 height 597
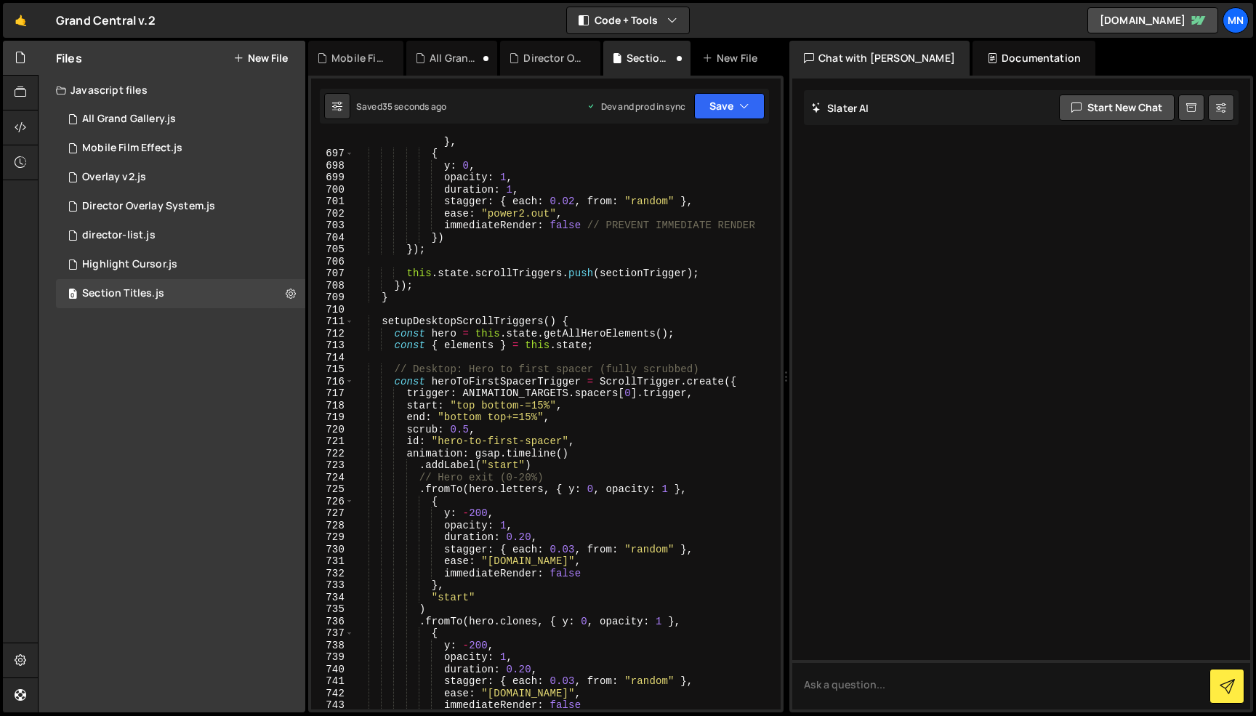
scroll to position [9215, 0]
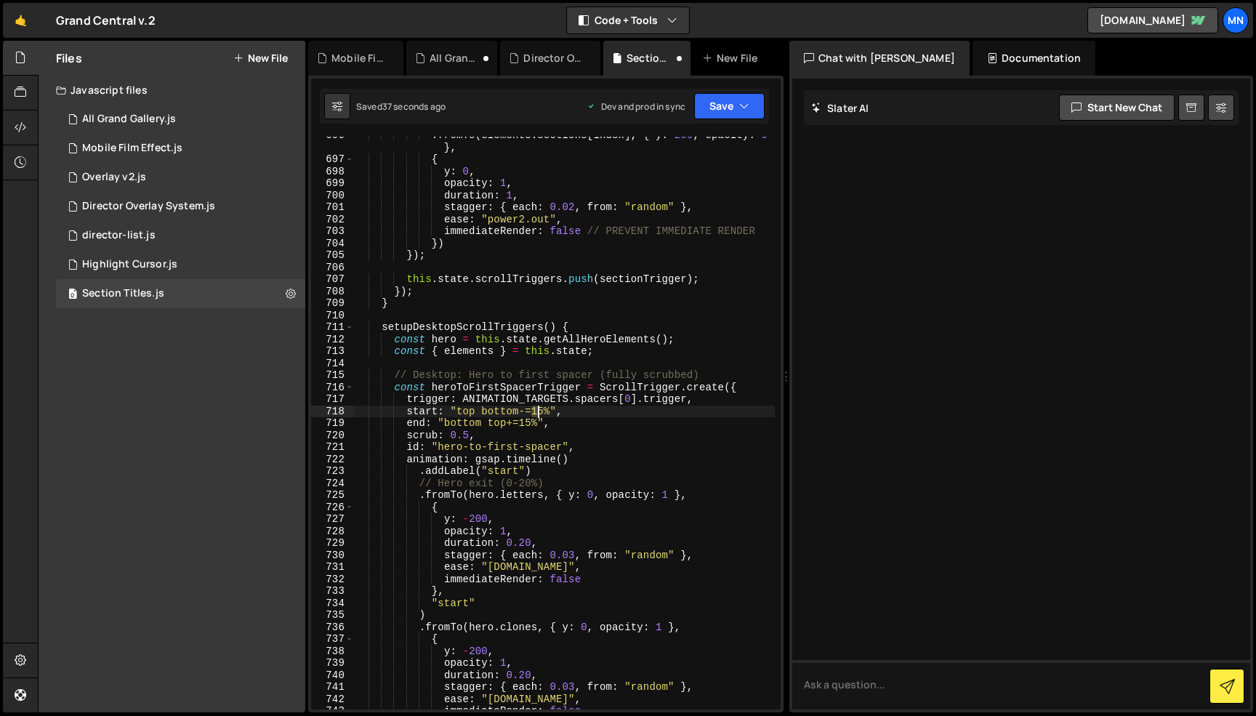
click at [538, 406] on div ". fromTo ( elements . sections [ index ] , { y : 200 , opacity : 0 } , { y : 0 …" at bounding box center [564, 433] width 421 height 609
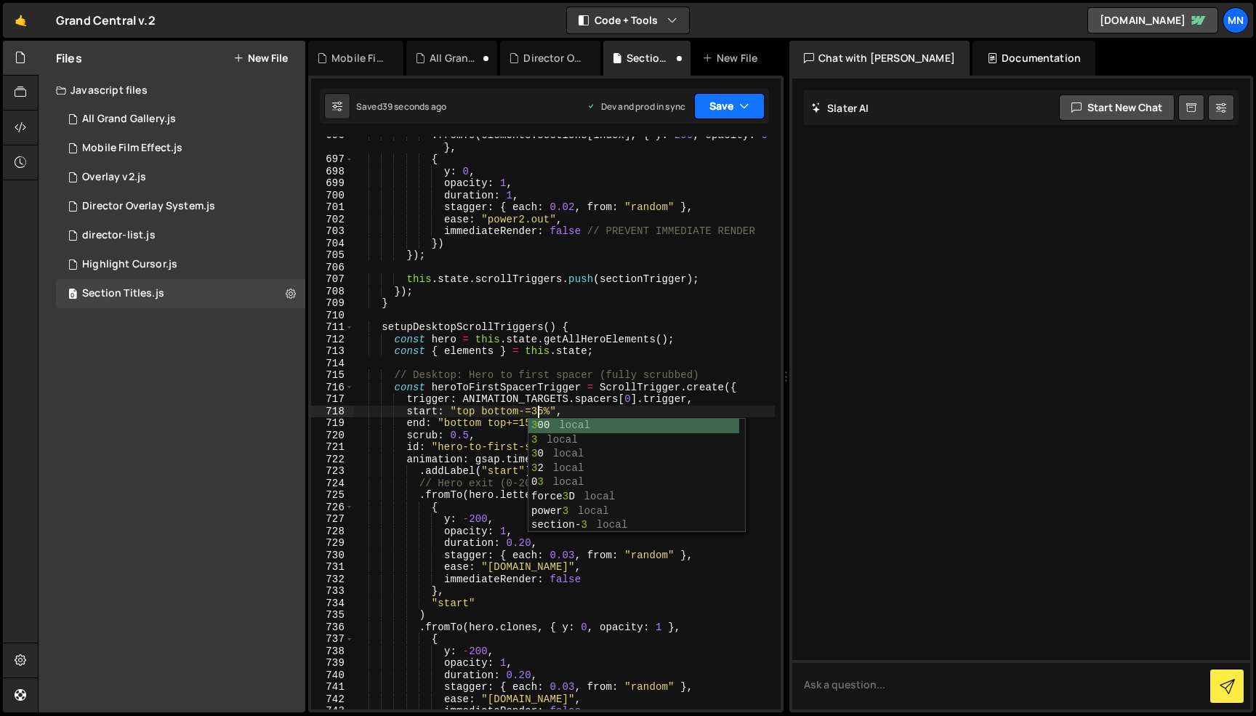
type textarea "start: "top bottom-=35%","
click at [733, 100] on button "Save" at bounding box center [729, 106] width 70 height 26
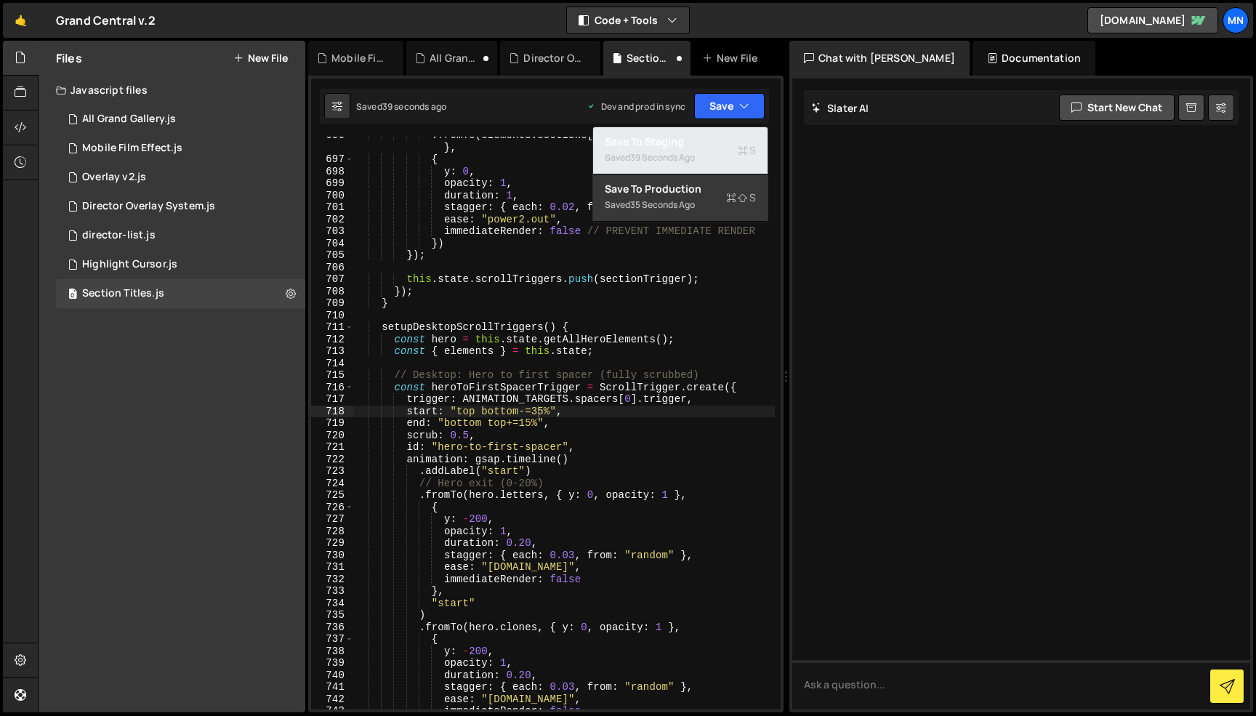
drag, startPoint x: 725, startPoint y: 151, endPoint x: 726, endPoint y: 134, distance: 17.5
click at [725, 150] on div "Saved 39 seconds ago" at bounding box center [680, 157] width 151 height 17
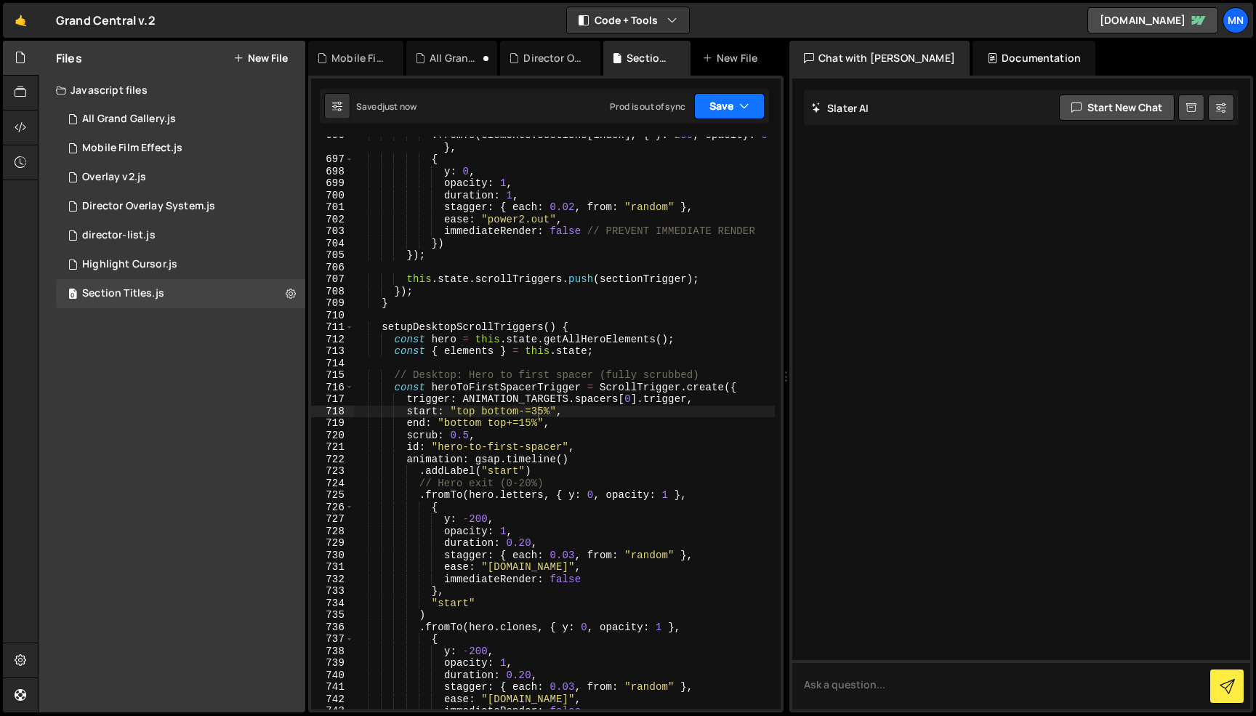
click at [730, 105] on button "Save" at bounding box center [729, 106] width 70 height 26
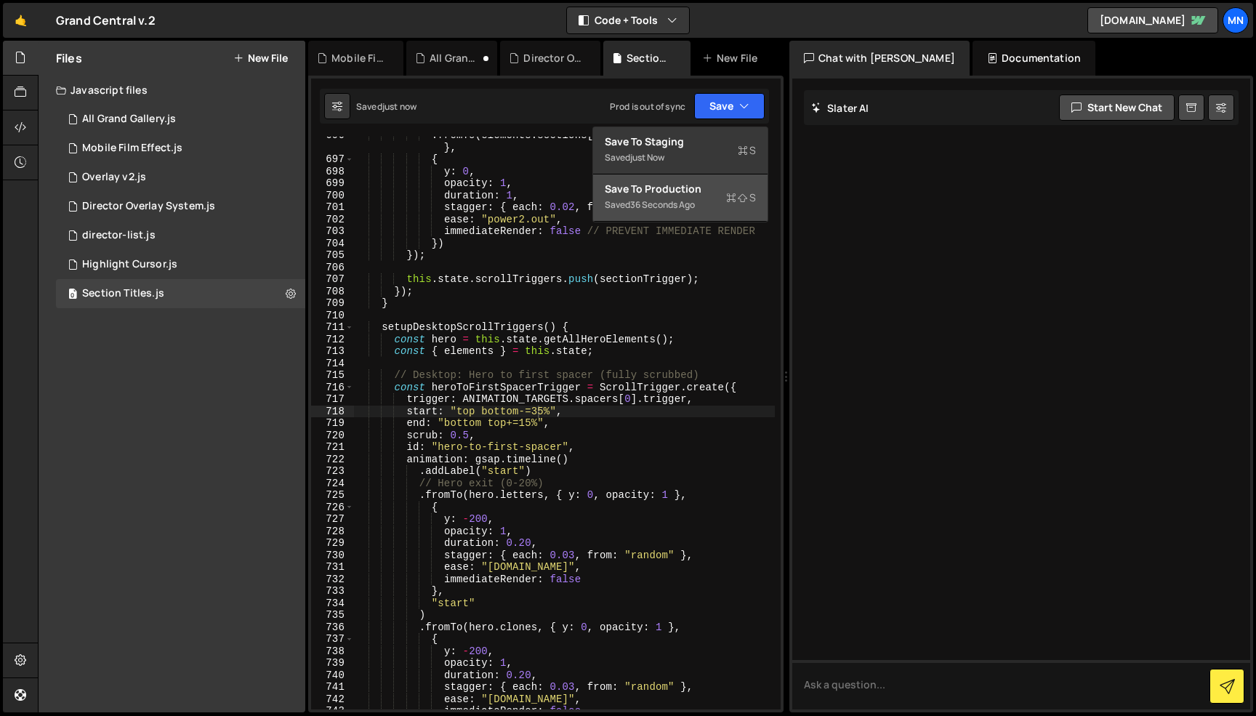
click at [702, 201] on div "Saved 36 seconds ago" at bounding box center [680, 204] width 151 height 17
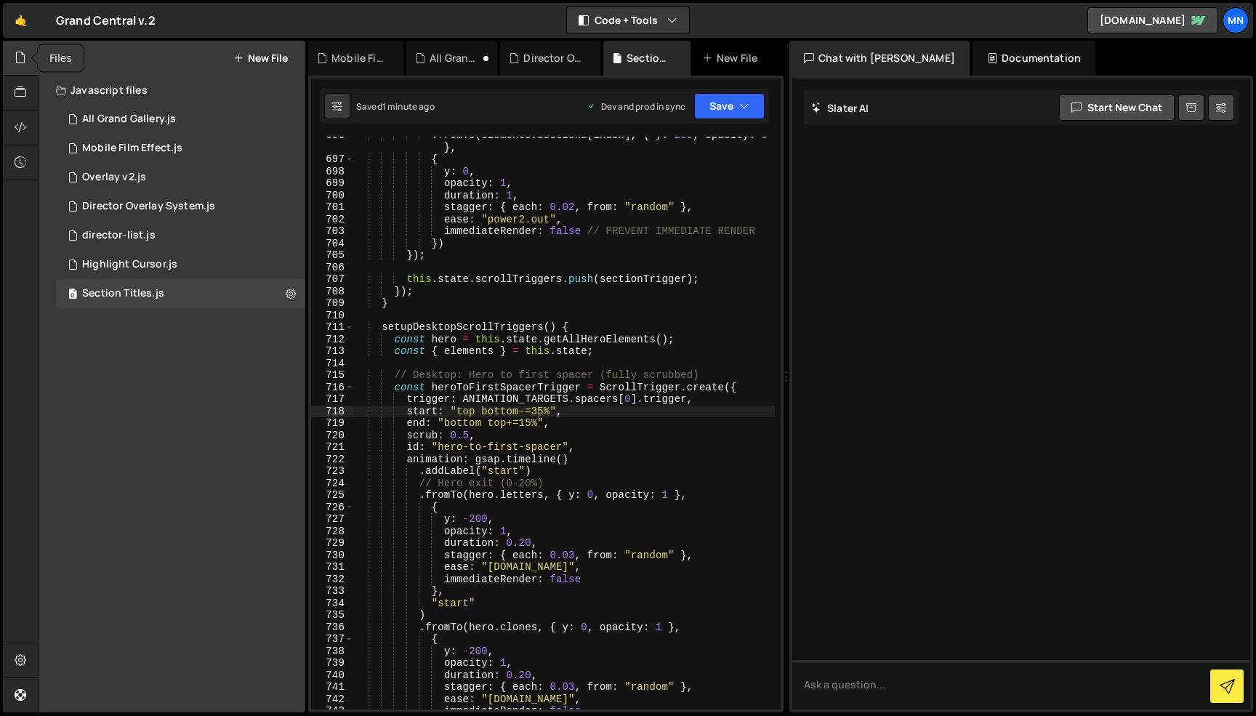
click at [15, 51] on icon at bounding box center [21, 57] width 12 height 16
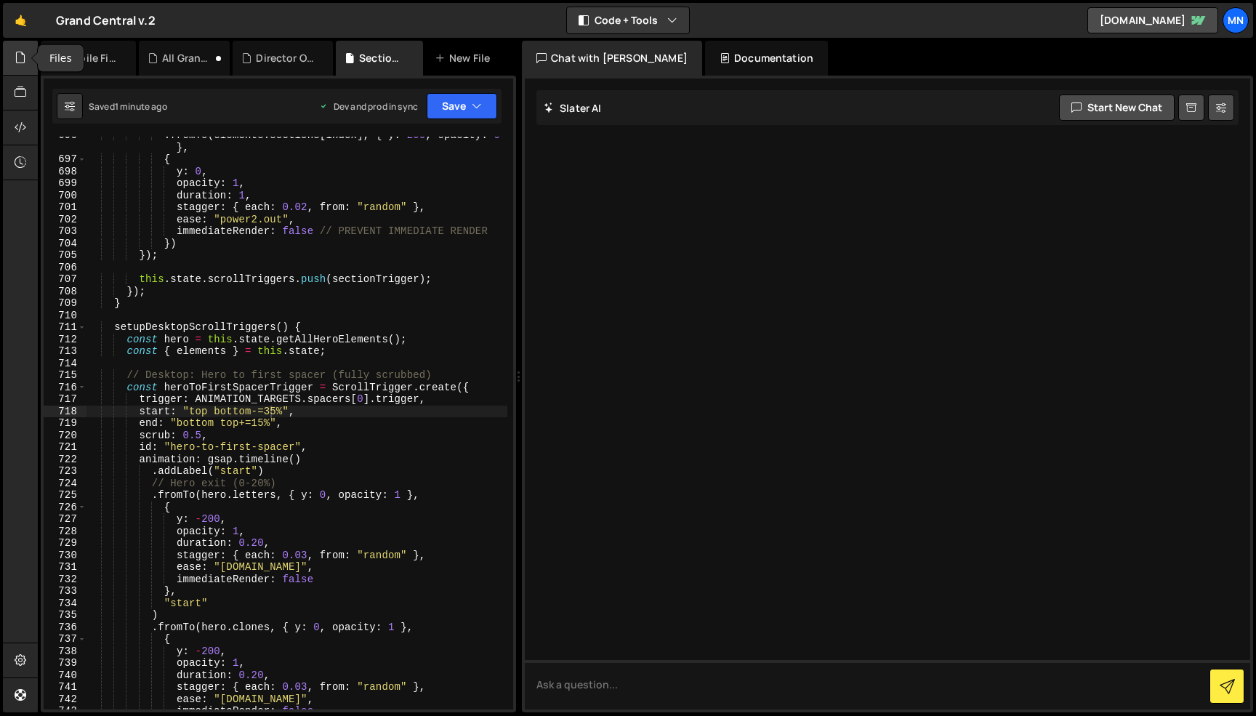
click at [17, 55] on icon at bounding box center [21, 57] width 12 height 16
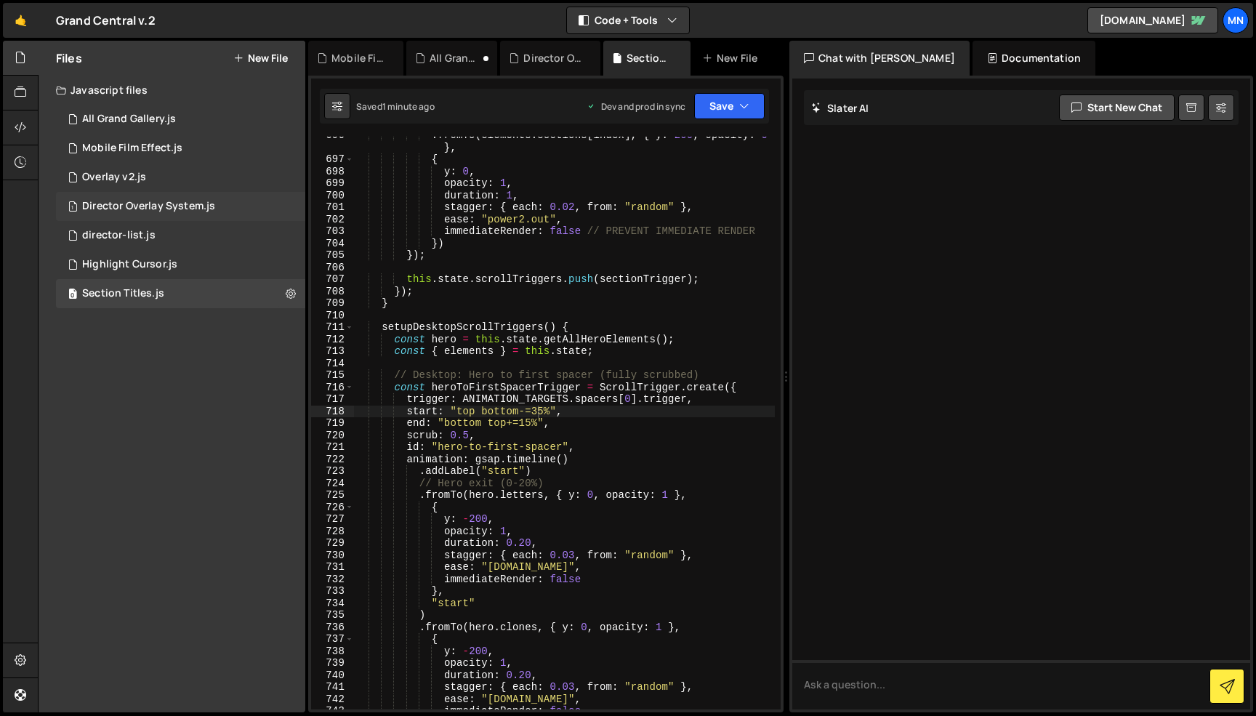
click at [158, 203] on div "Director Overlay System.js" at bounding box center [148, 206] width 133 height 13
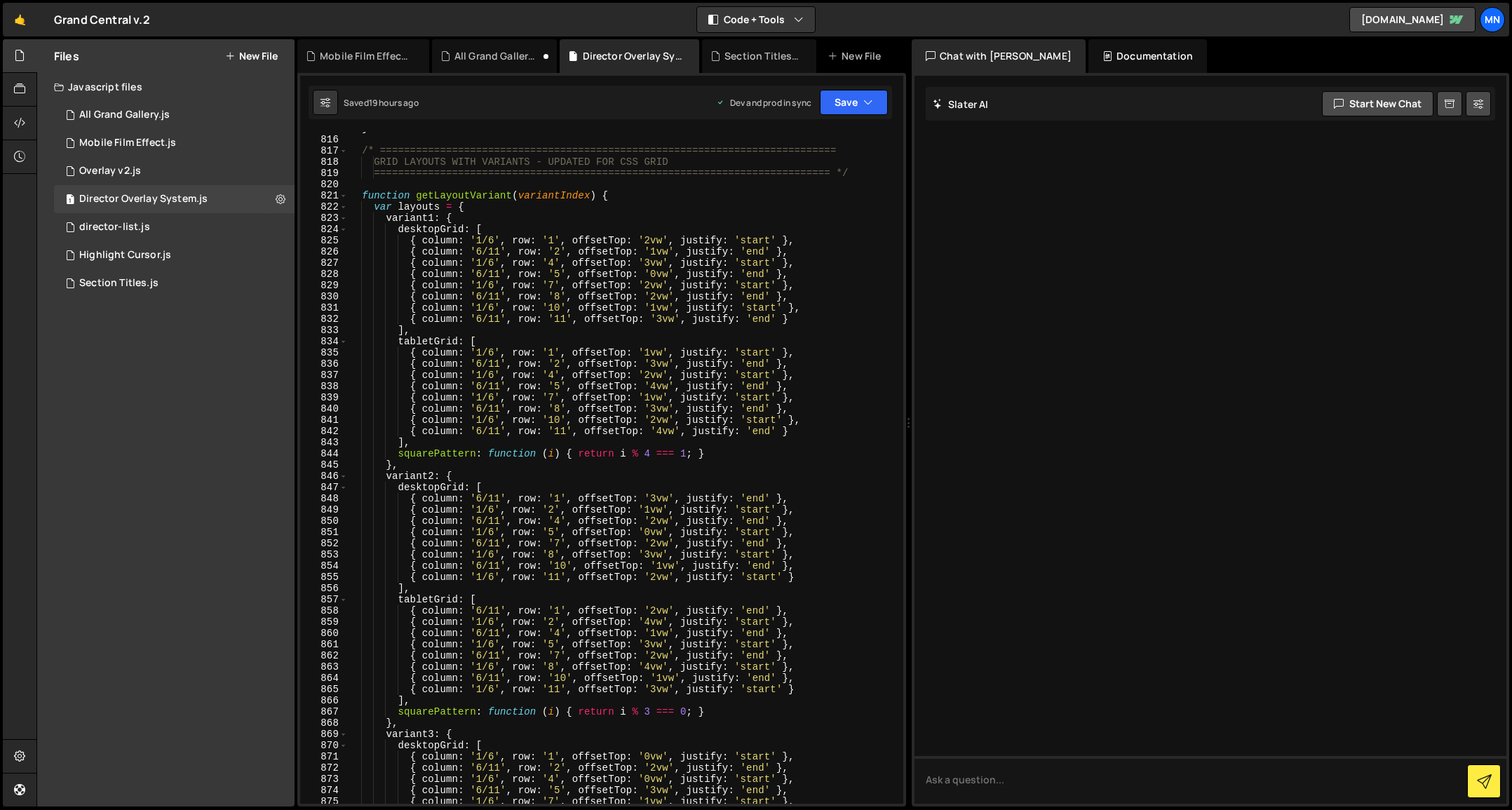
scroll to position [6893, 0]
click at [481, 250] on div "} /* ==========================================================================…" at bounding box center [622, 468] width 550 height 694
click at [499, 249] on div "} /* ==========================================================================…" at bounding box center [622, 468] width 550 height 694
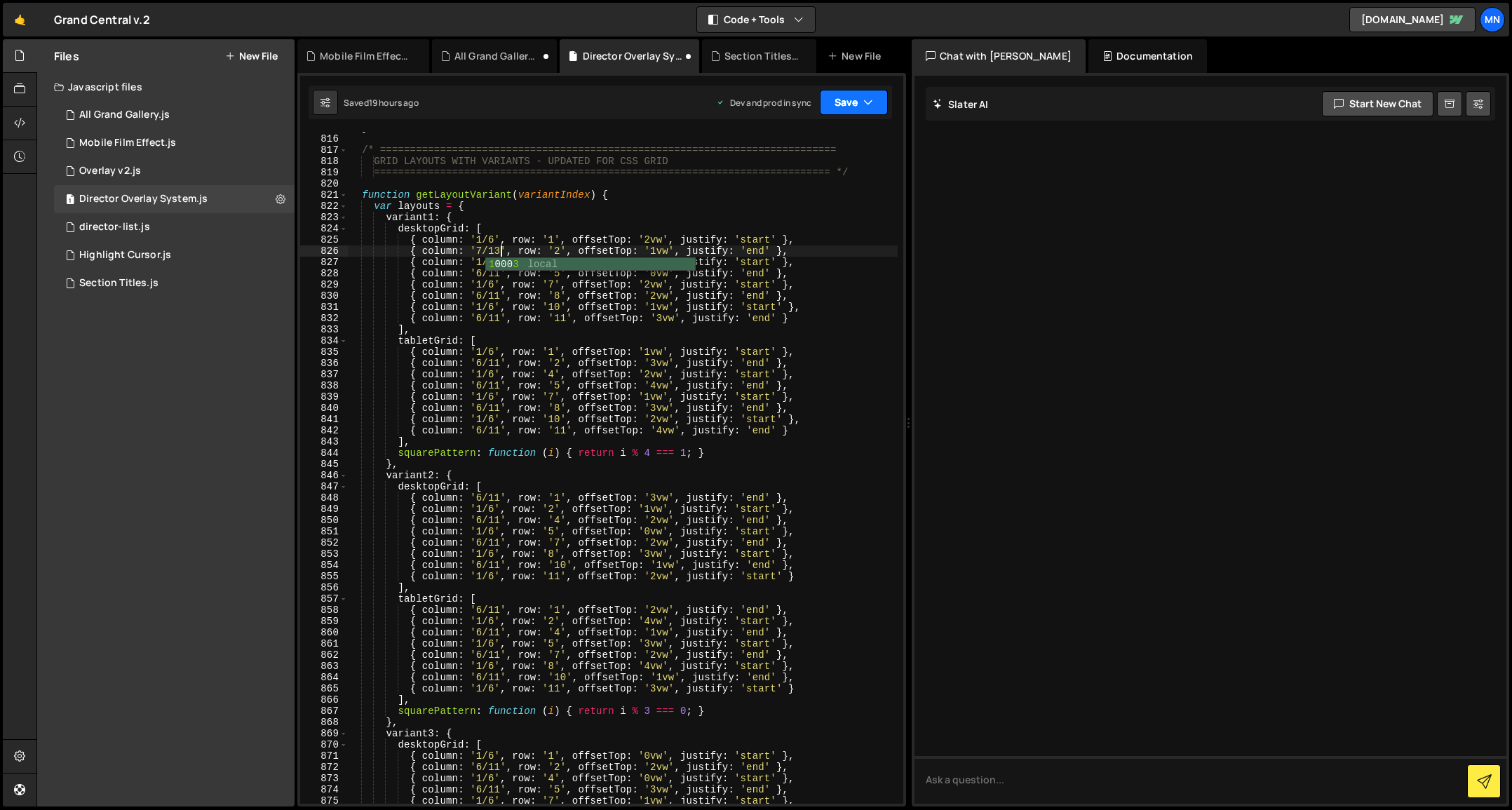
click at [846, 106] on button "Save" at bounding box center [853, 102] width 68 height 25
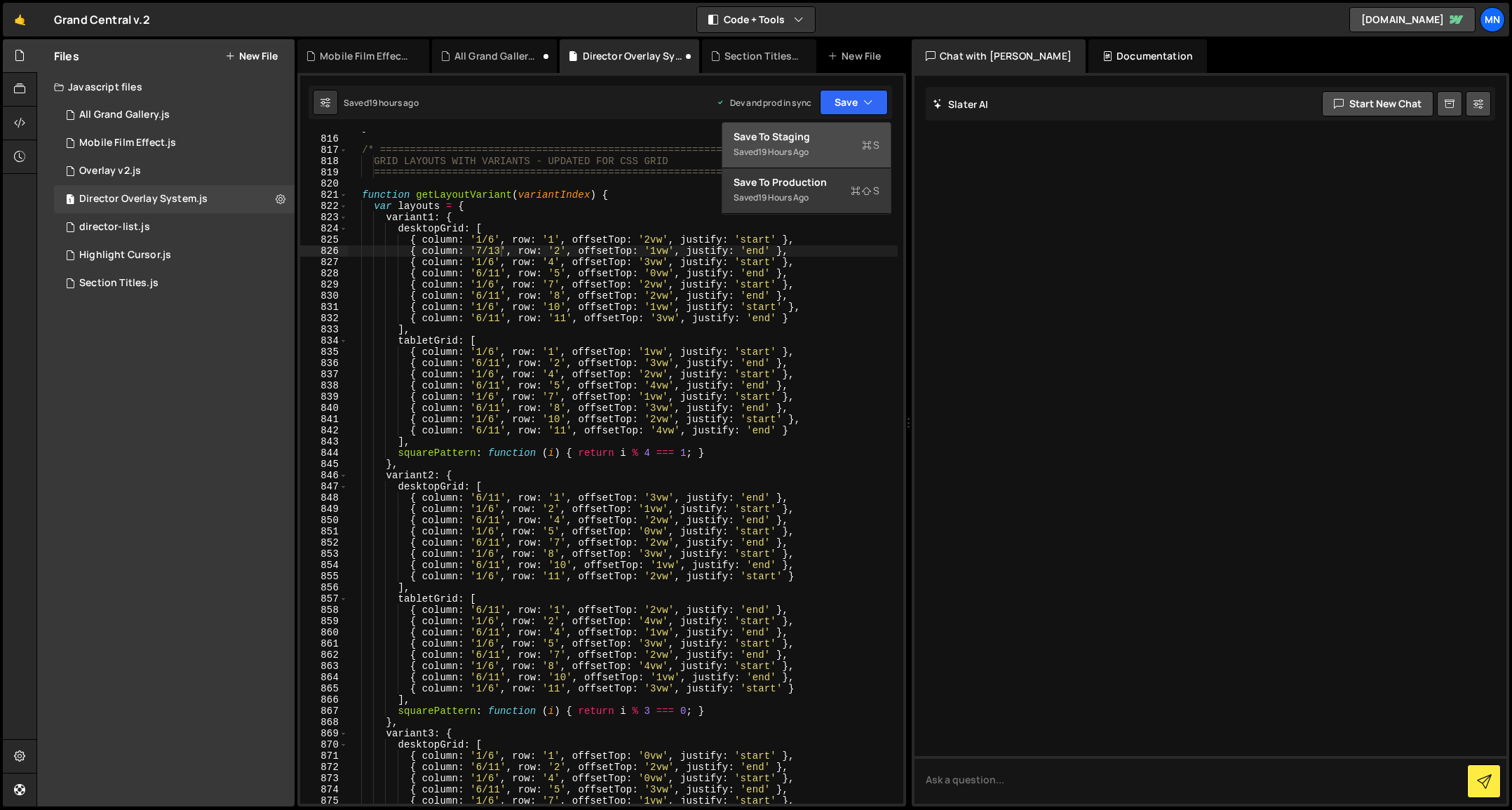
click at [842, 133] on div "Save to Staging S" at bounding box center [806, 136] width 146 height 14
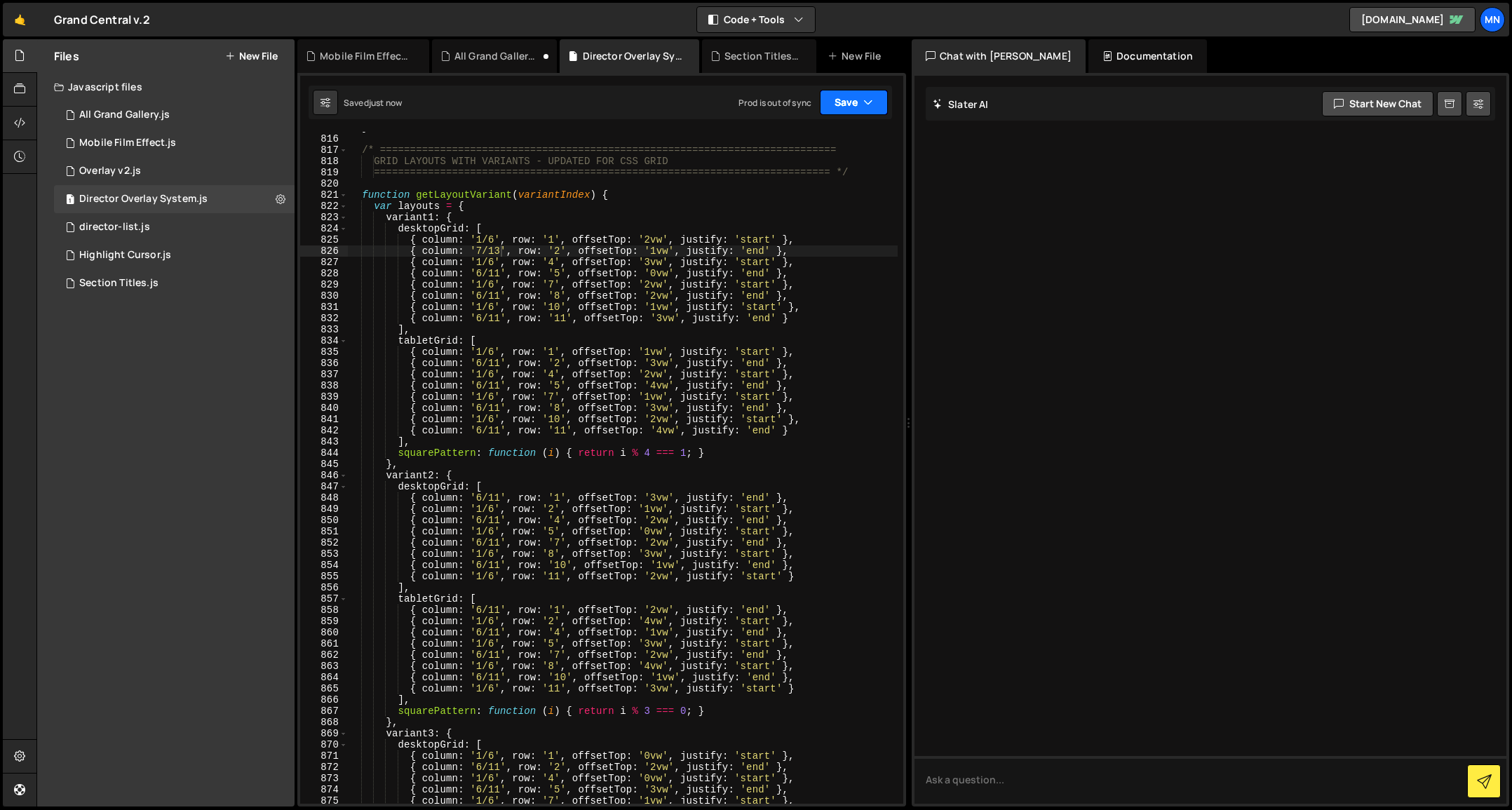
click at [869, 102] on icon "button" at bounding box center [868, 102] width 10 height 14
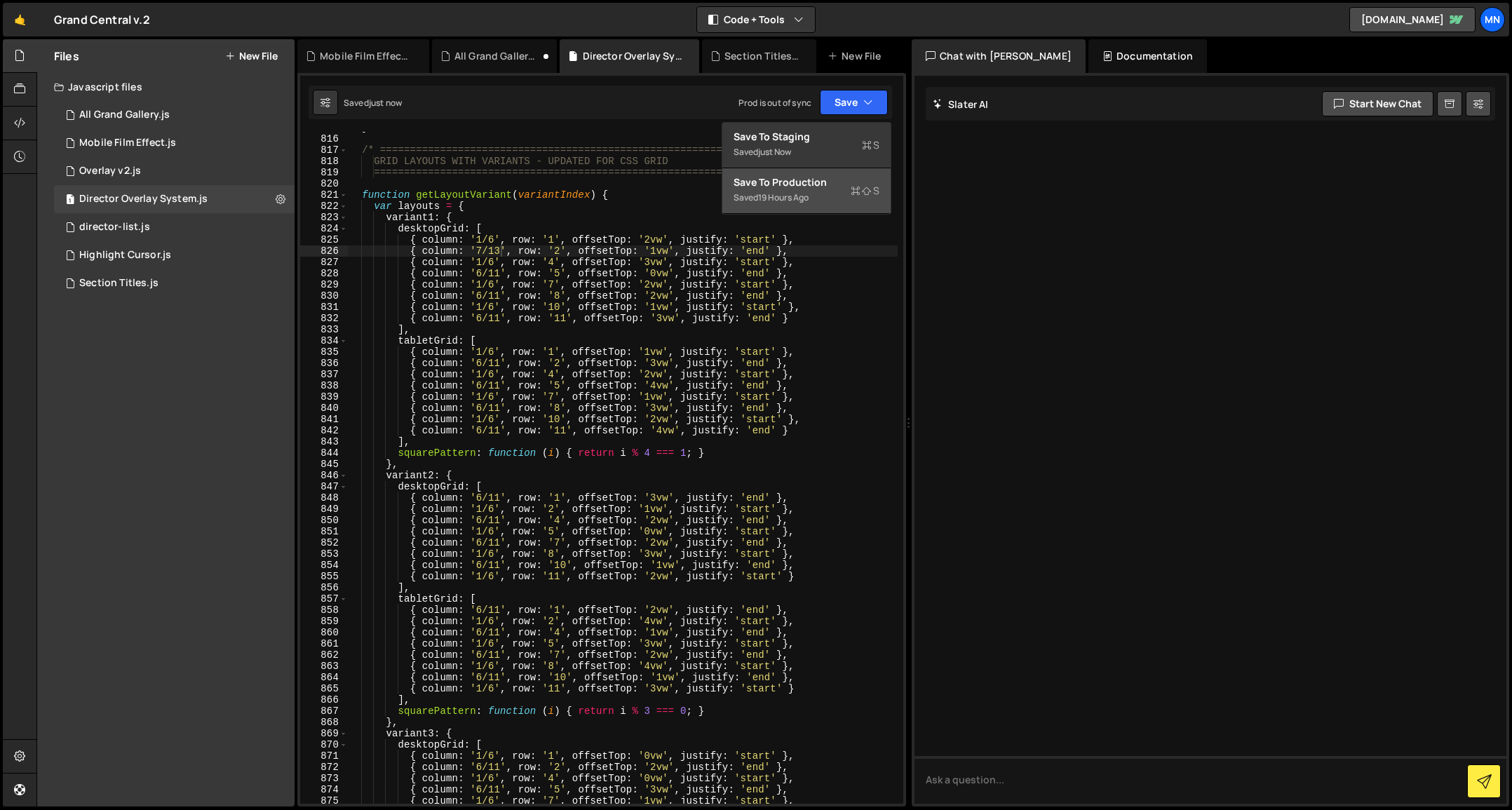
click at [819, 204] on div "Saved 19 hours ago" at bounding box center [806, 197] width 146 height 16
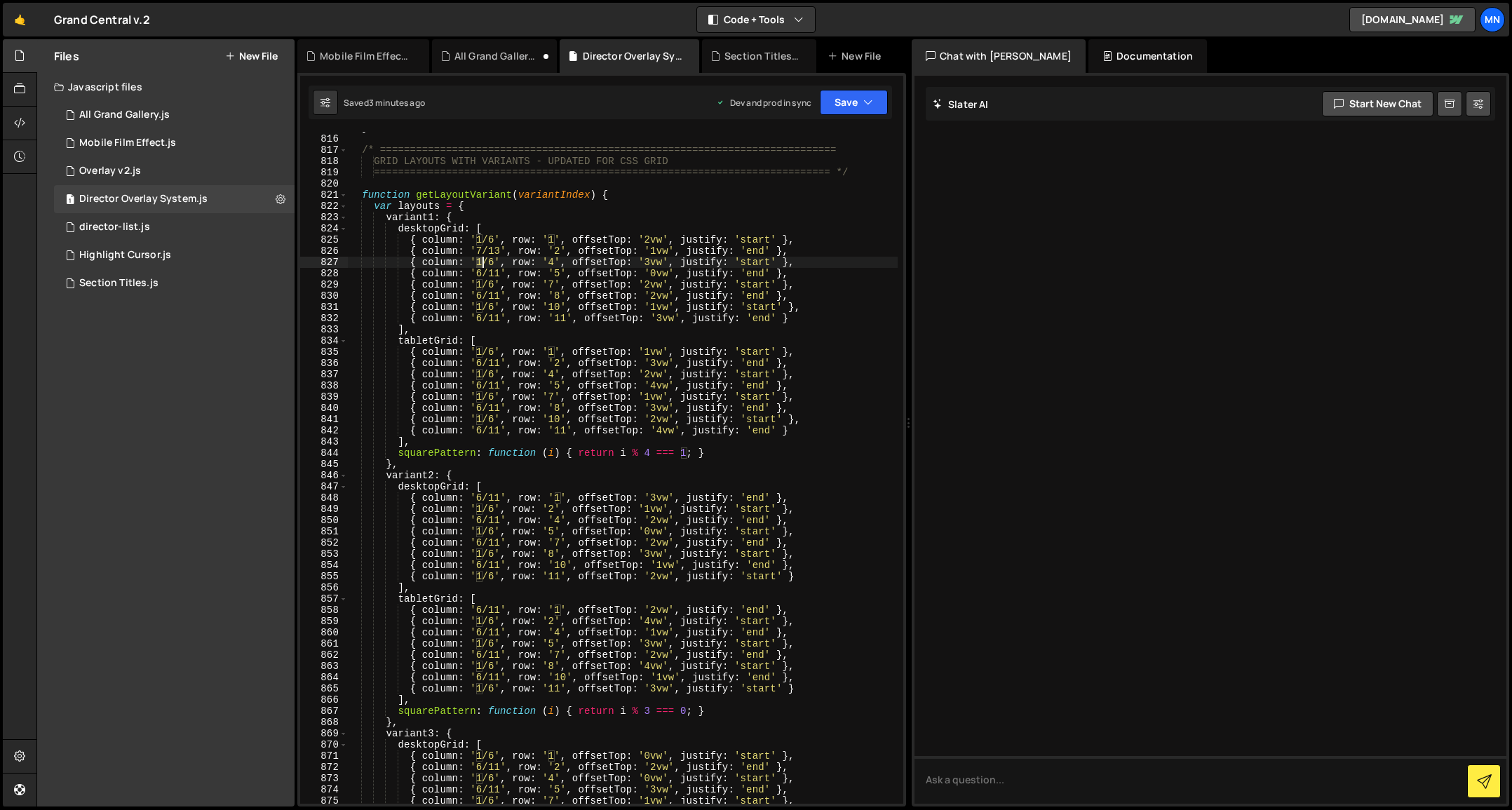
drag, startPoint x: 476, startPoint y: 263, endPoint x: 483, endPoint y: 263, distance: 7.0
click at [483, 263] on div "} /* ==========================================================================…" at bounding box center [622, 468] width 550 height 694
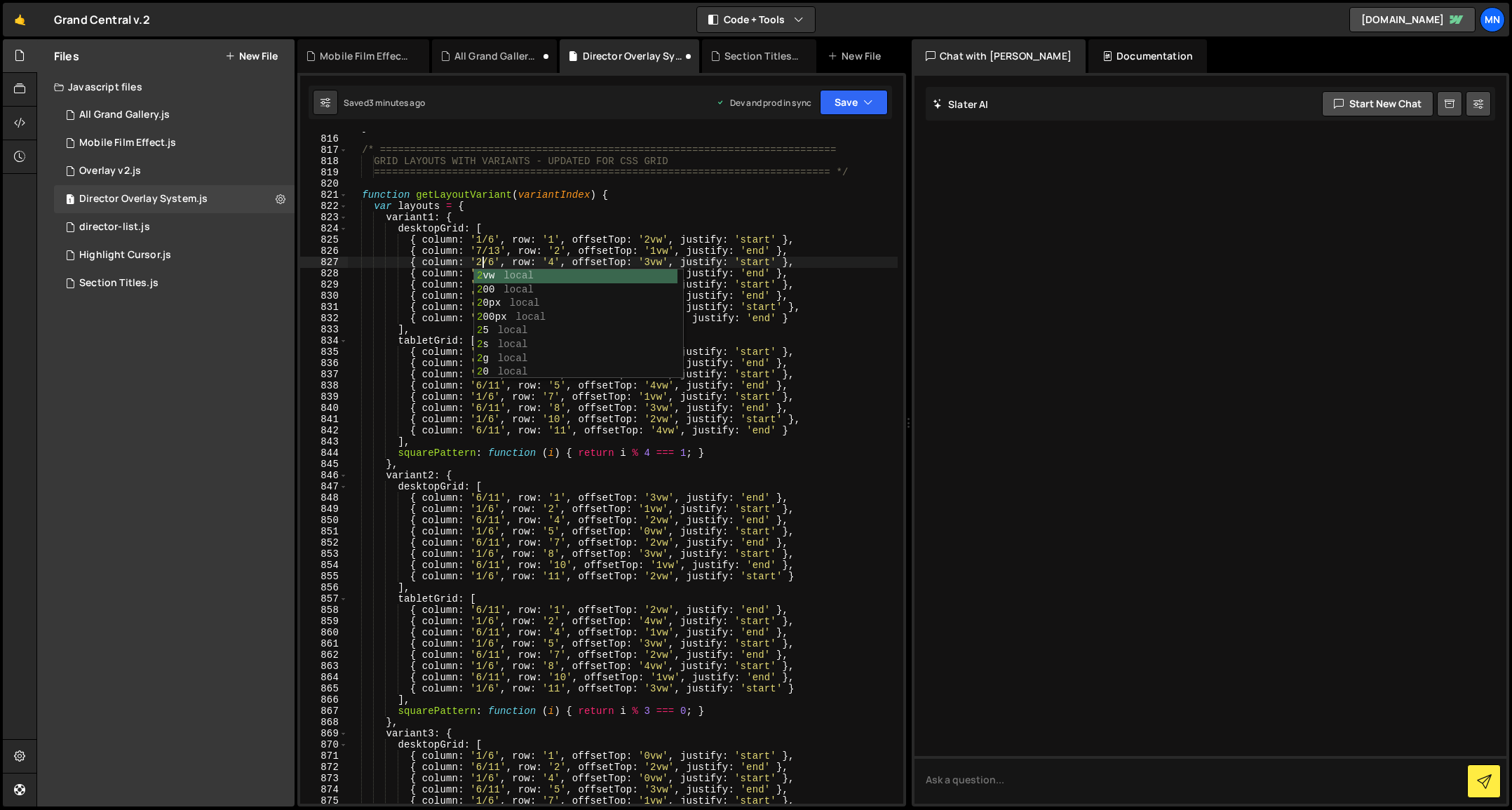
scroll to position [0, 10]
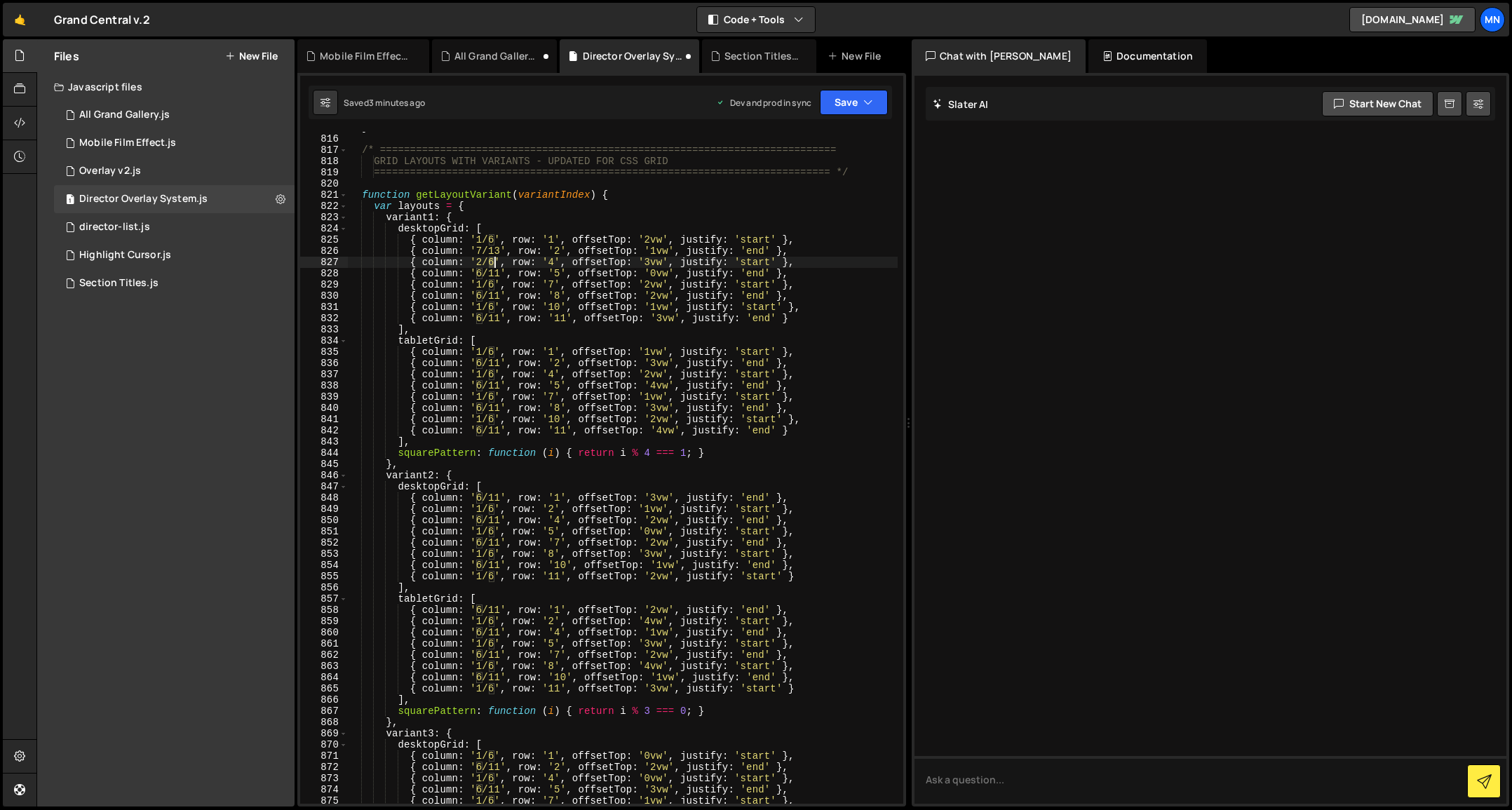
click at [493, 259] on div "} /* ==========================================================================…" at bounding box center [622, 468] width 550 height 694
click at [562, 259] on div "} /* ==========================================================================…" at bounding box center [622, 468] width 550 height 694
click at [655, 270] on div "} /* ==========================================================================…" at bounding box center [622, 468] width 550 height 694
click at [481, 273] on div "} /* ==========================================================================…" at bounding box center [622, 468] width 550 height 694
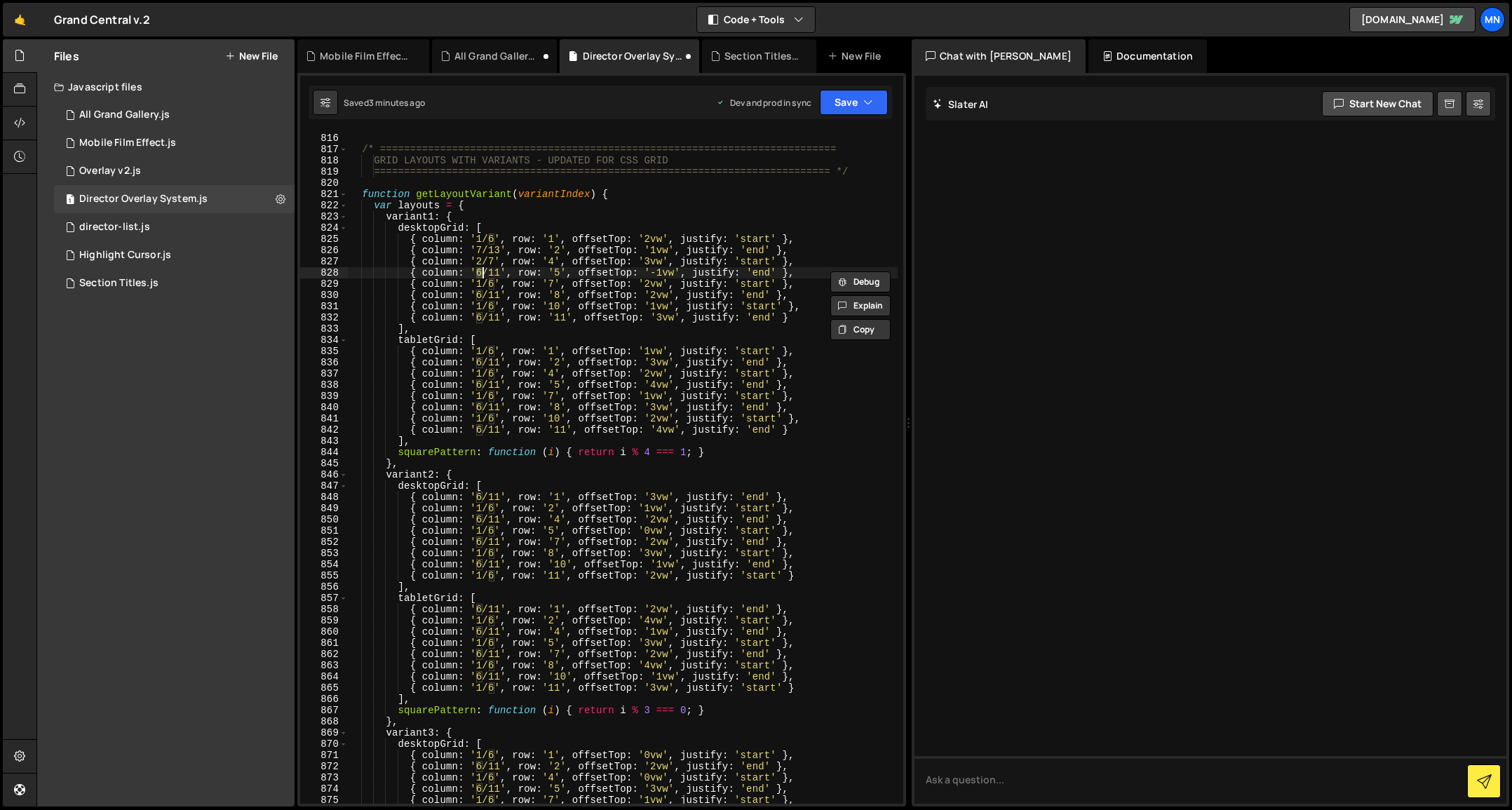
scroll to position [0, 10]
click at [499, 270] on div "} /* ==========================================================================…" at bounding box center [622, 468] width 550 height 694
click at [445, 292] on div "} /* ==========================================================================…" at bounding box center [622, 468] width 550 height 694
click at [481, 284] on div "} /* ==========================================================================…" at bounding box center [622, 468] width 550 height 694
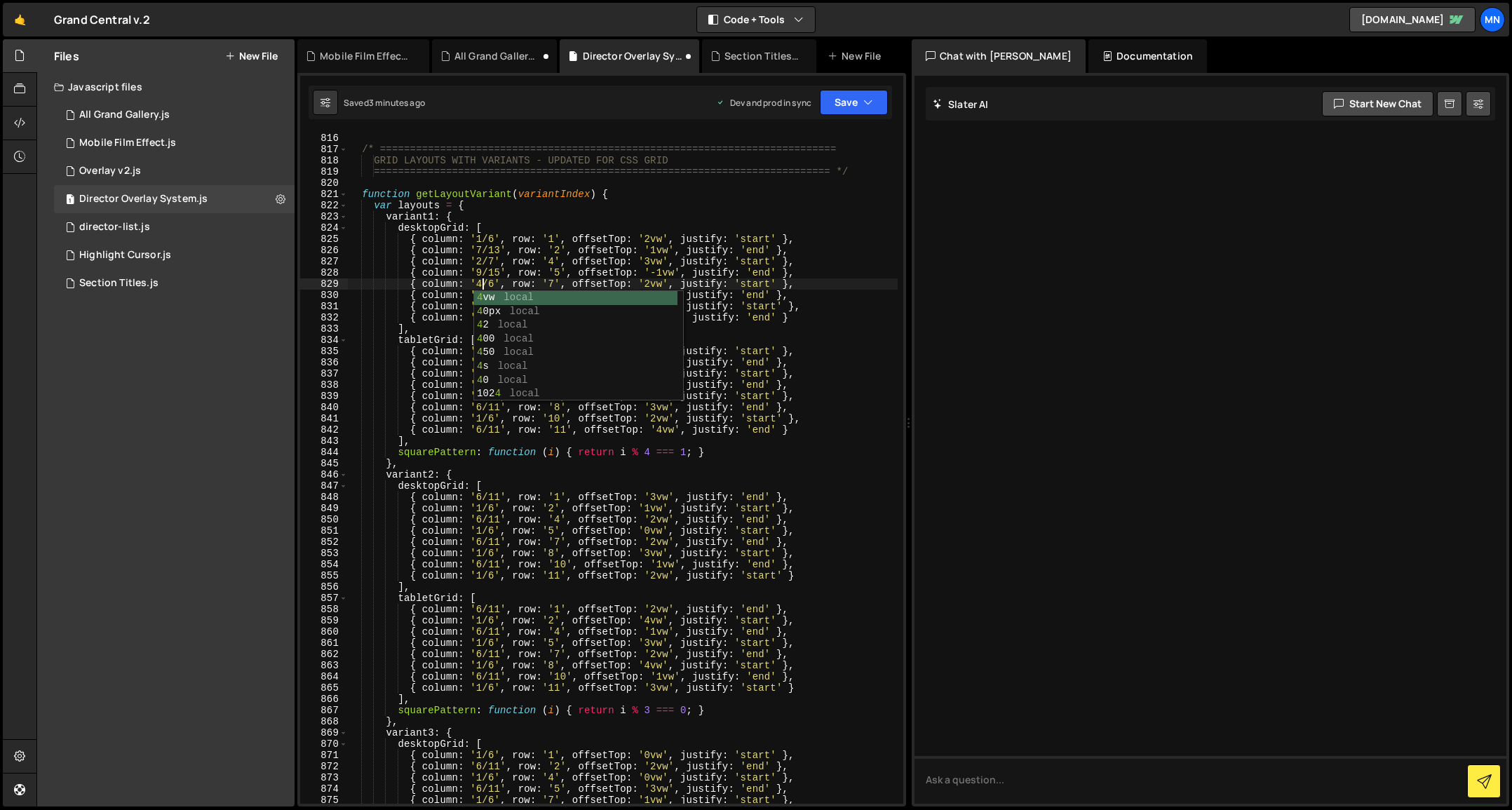
scroll to position [0, 10]
click at [494, 282] on div "} /* ==========================================================================…" at bounding box center [622, 468] width 550 height 694
click at [648, 284] on div "} /* ==========================================================================…" at bounding box center [622, 468] width 550 height 694
click at [657, 284] on div "} /* ==========================================================================…" at bounding box center [622, 468] width 550 height 694
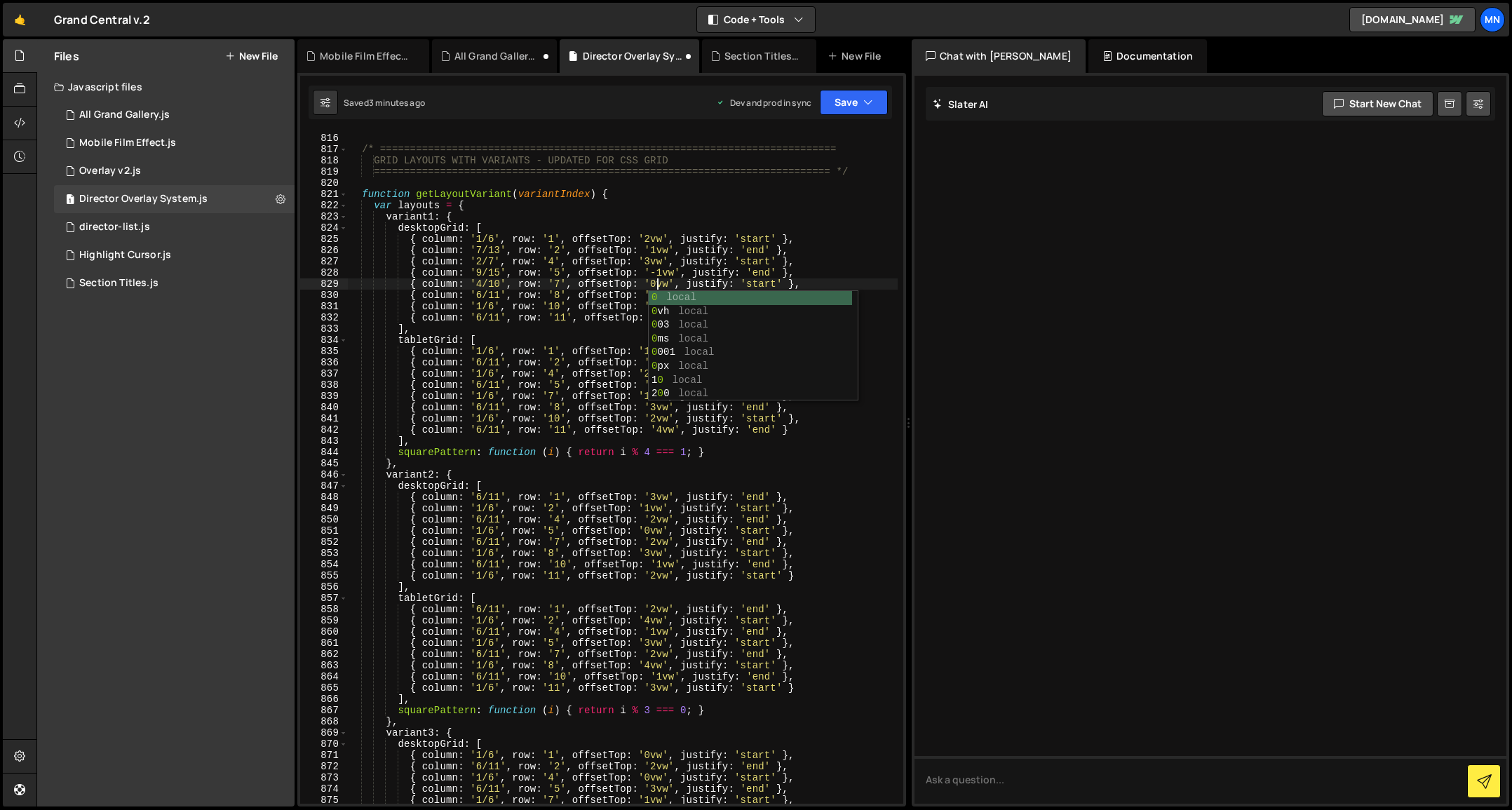
scroll to position [0, 21]
click at [479, 293] on div "} /* ==========================================================================…" at bounding box center [622, 468] width 550 height 694
click at [481, 295] on div "} /* ==========================================================================…" at bounding box center [622, 468] width 550 height 694
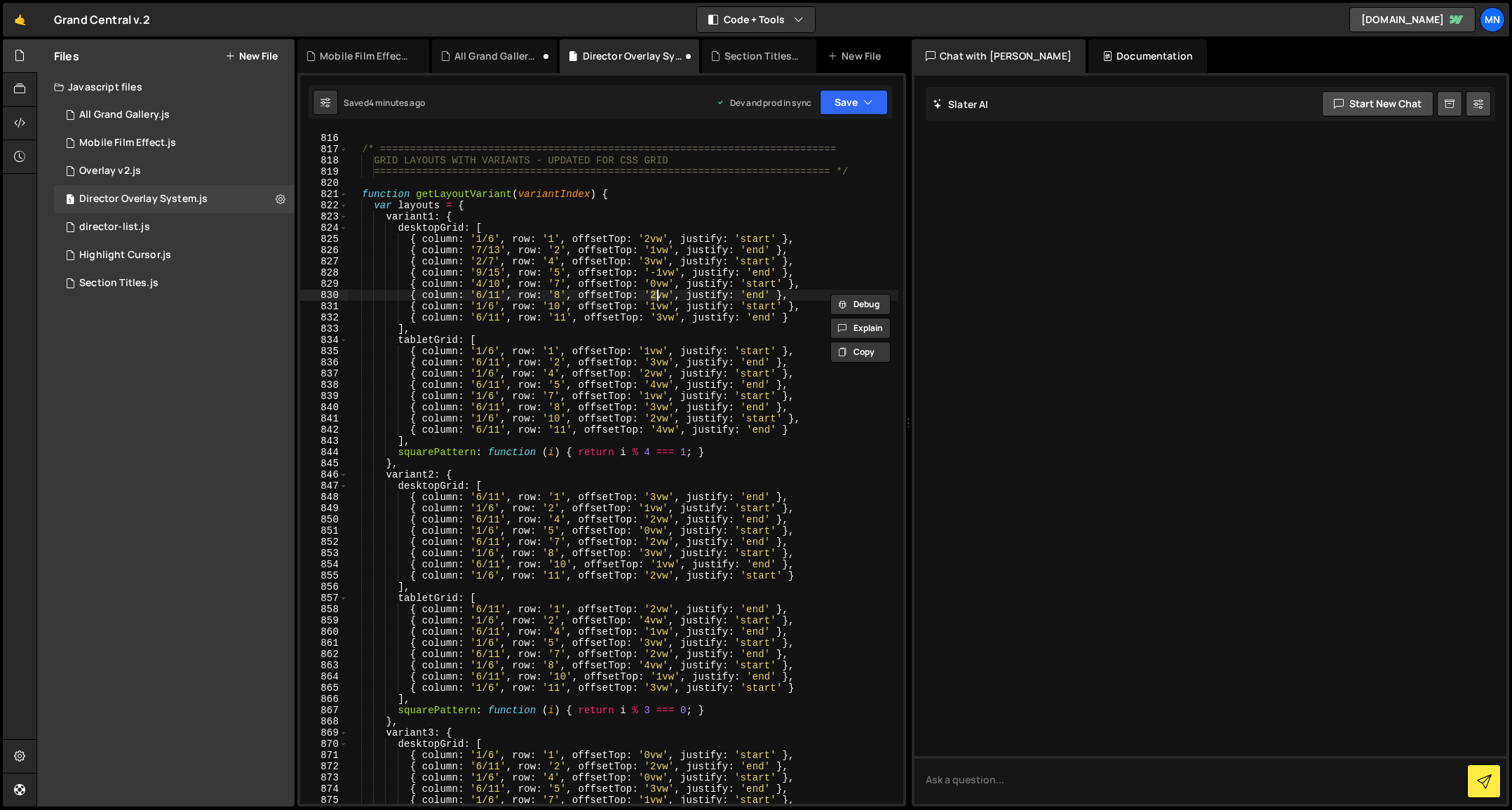
click at [657, 295] on div "} /* ==========================================================================…" at bounding box center [622, 468] width 550 height 694
click at [682, 293] on div "} /* ==========================================================================…" at bounding box center [622, 468] width 550 height 694
click at [883, 98] on button "Save" at bounding box center [853, 102] width 68 height 25
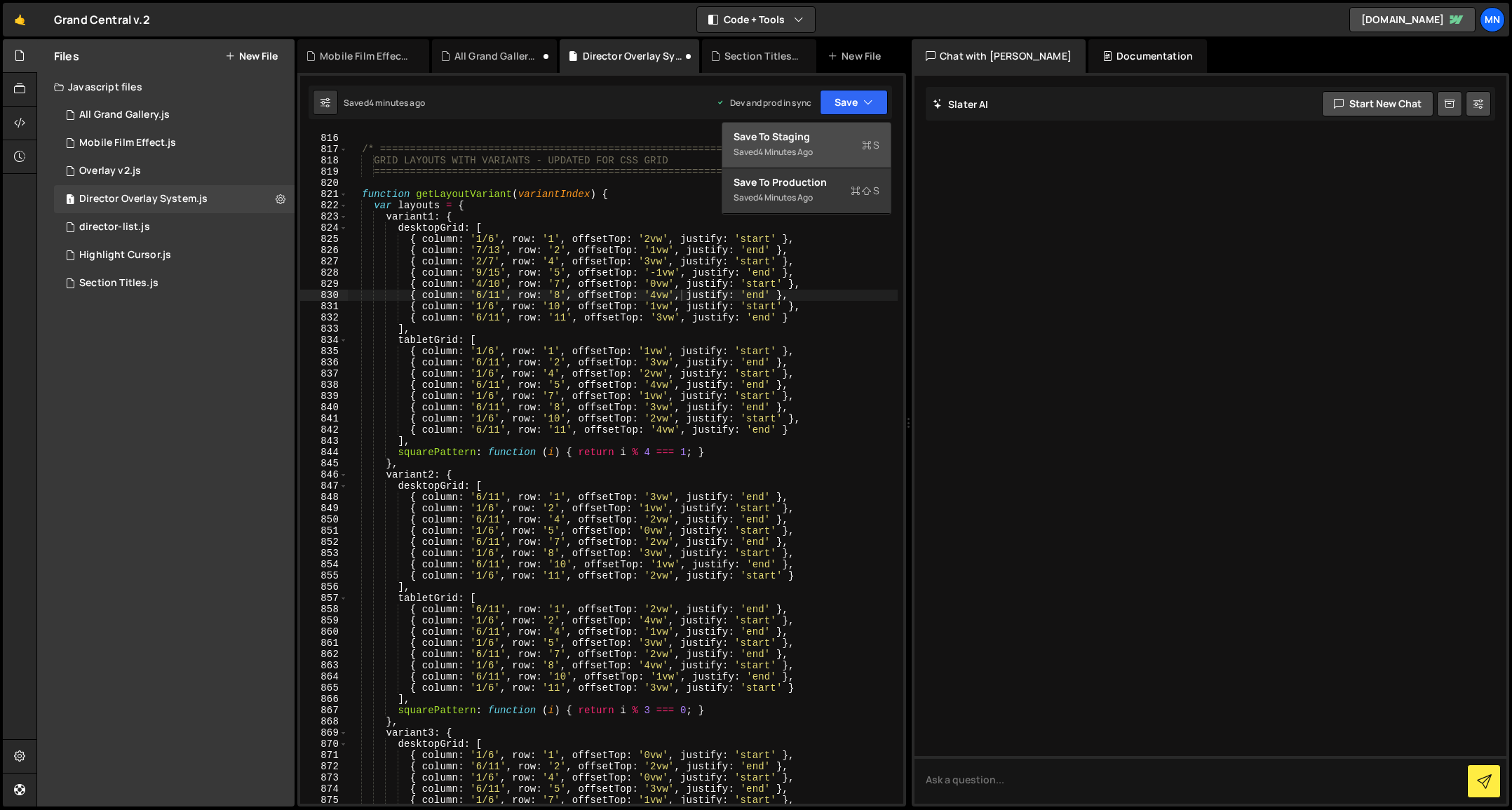
click at [871, 141] on span "S" at bounding box center [870, 145] width 17 height 14
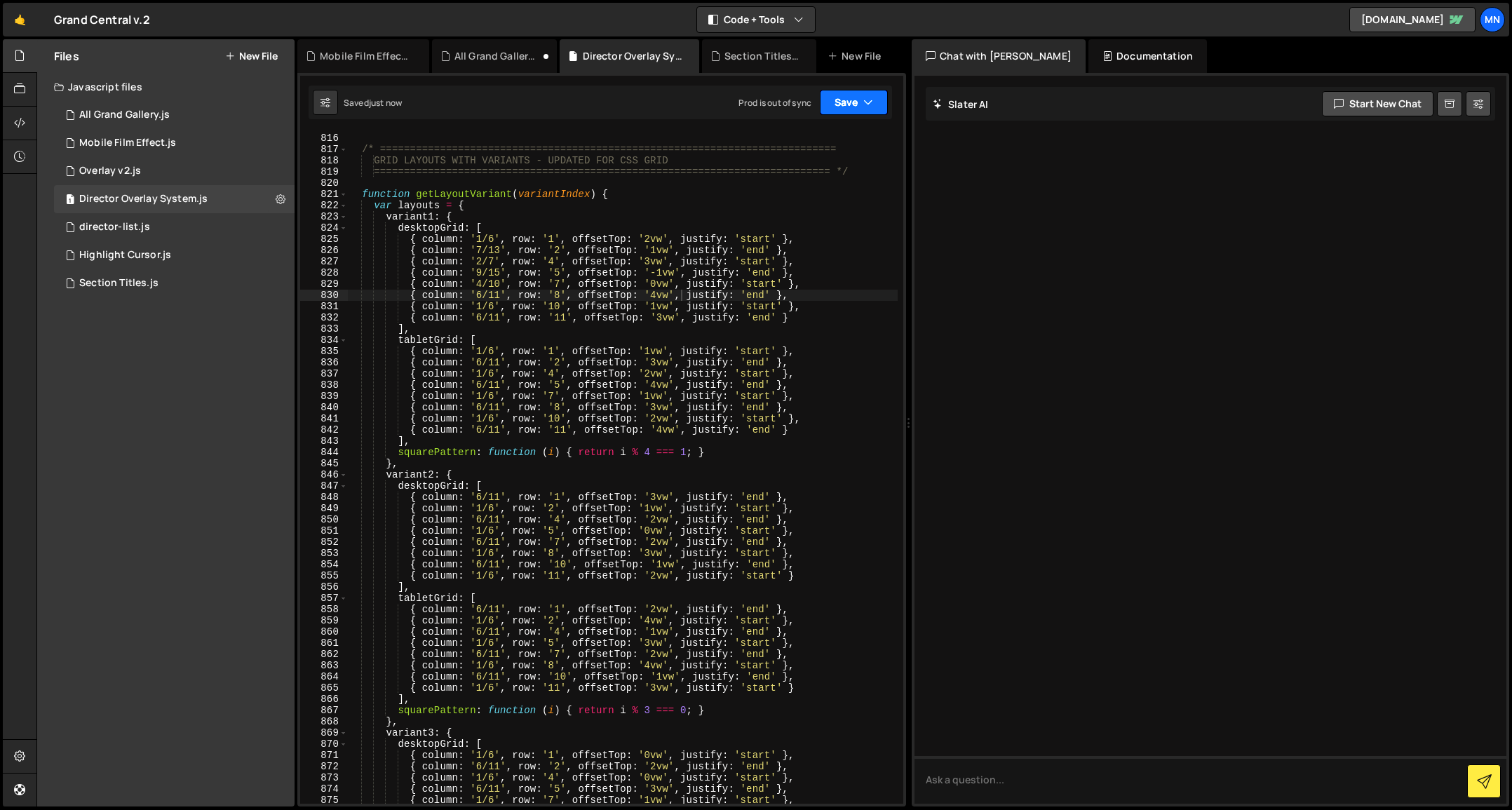
click at [869, 100] on icon "button" at bounding box center [868, 102] width 10 height 14
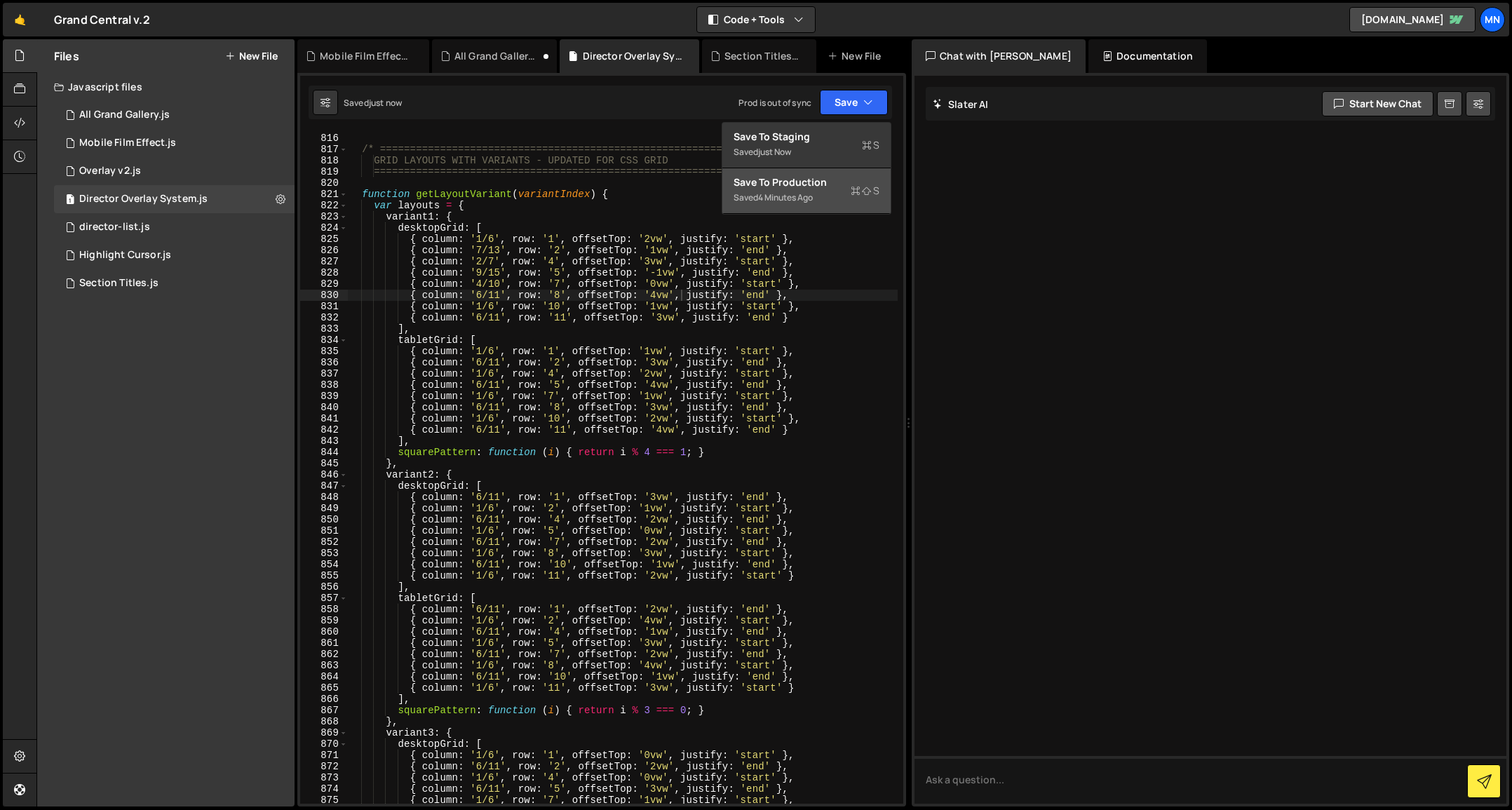
click at [845, 197] on div "Saved 4 minutes ago" at bounding box center [806, 197] width 146 height 16
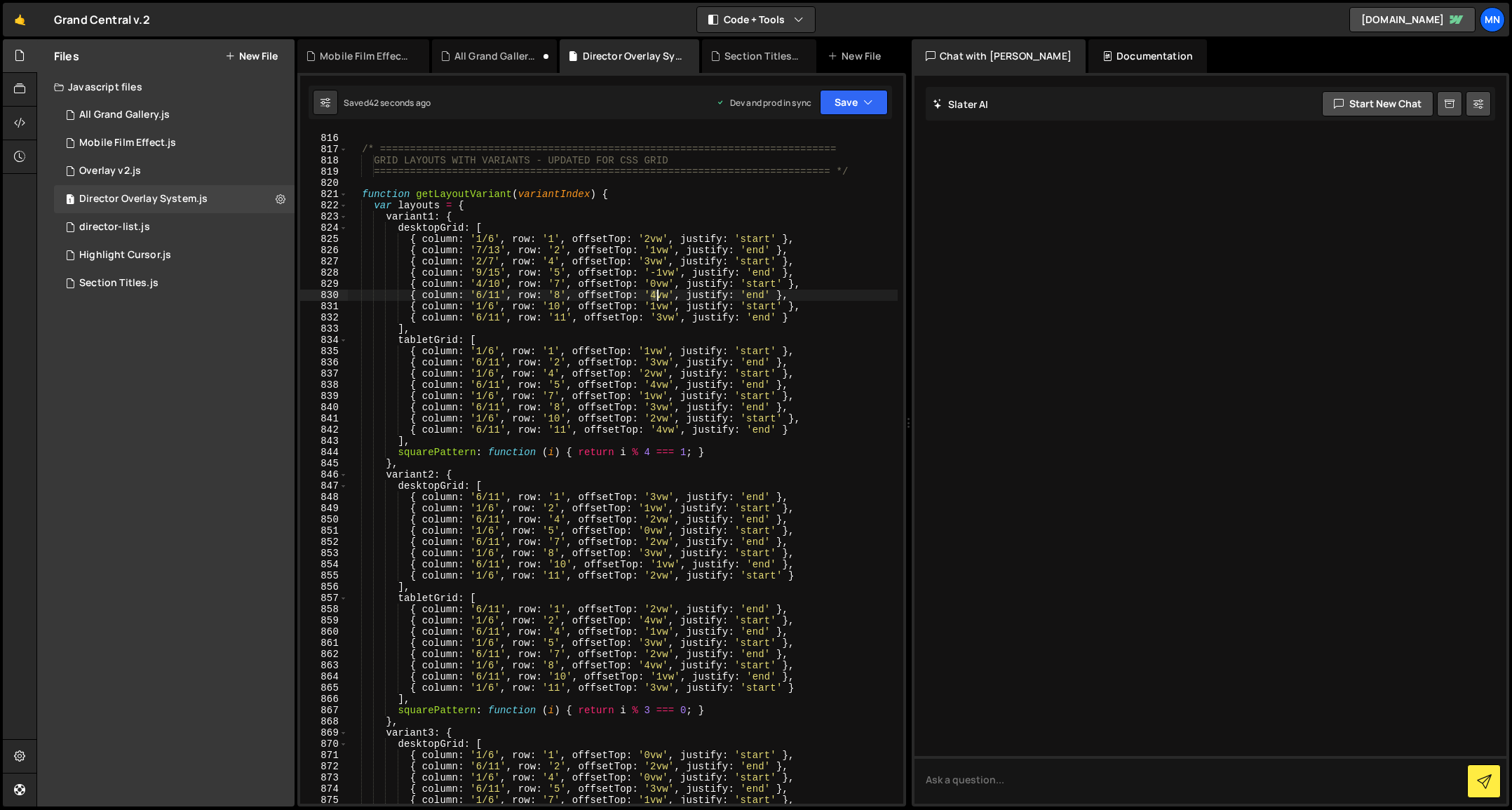
drag, startPoint x: 653, startPoint y: 293, endPoint x: 701, endPoint y: 272, distance: 52.4
click at [656, 293] on div "} /* ==========================================================================…" at bounding box center [622, 468] width 550 height 694
type textarea "{ column: '6/11', row: '8', offsetTop: '6vw', justify: 'end' },"
click at [858, 107] on button "Save" at bounding box center [853, 102] width 68 height 25
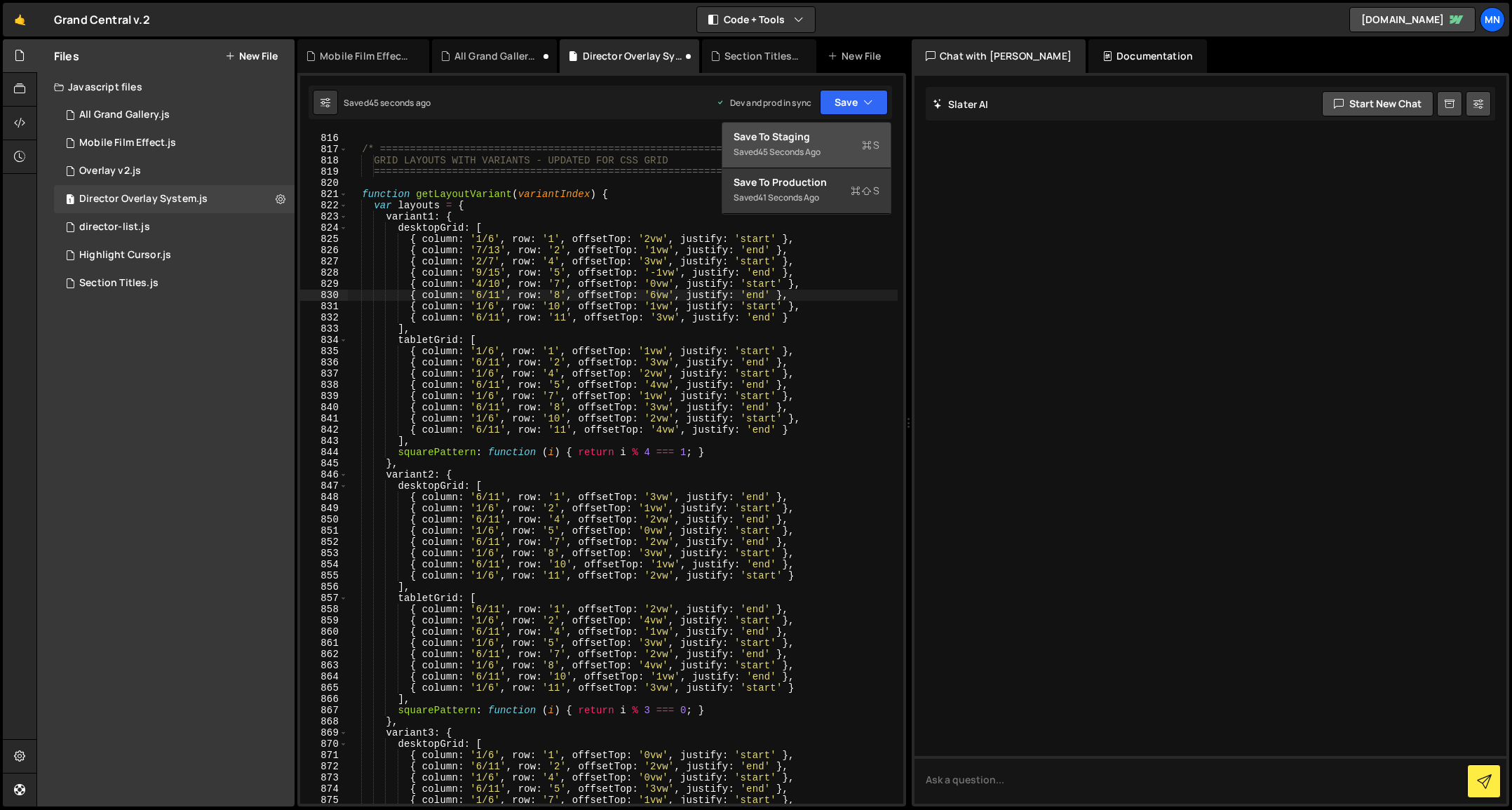
click at [855, 138] on div "Save to Staging S" at bounding box center [806, 136] width 146 height 14
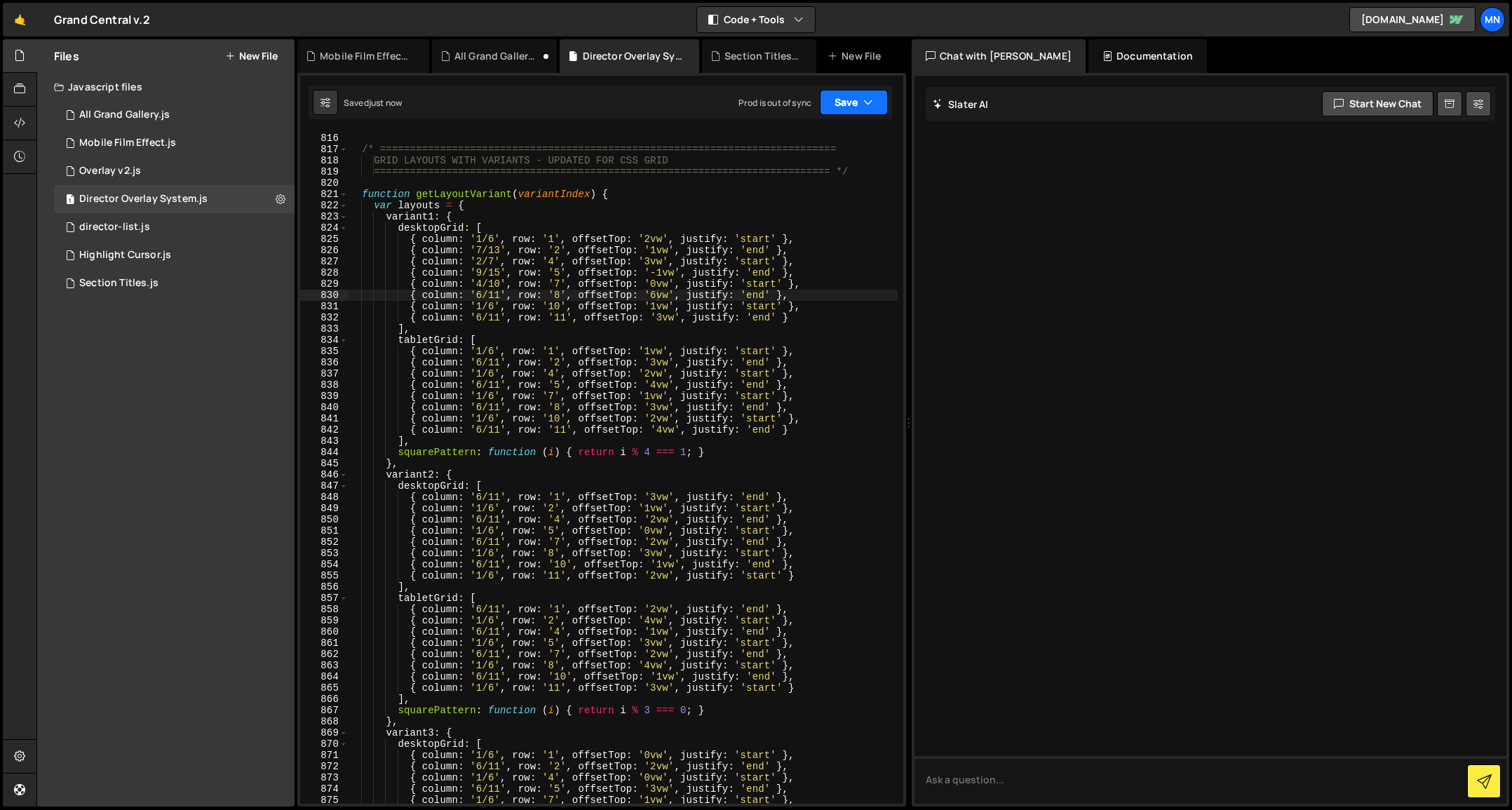
click at [861, 107] on button "Save" at bounding box center [853, 102] width 68 height 25
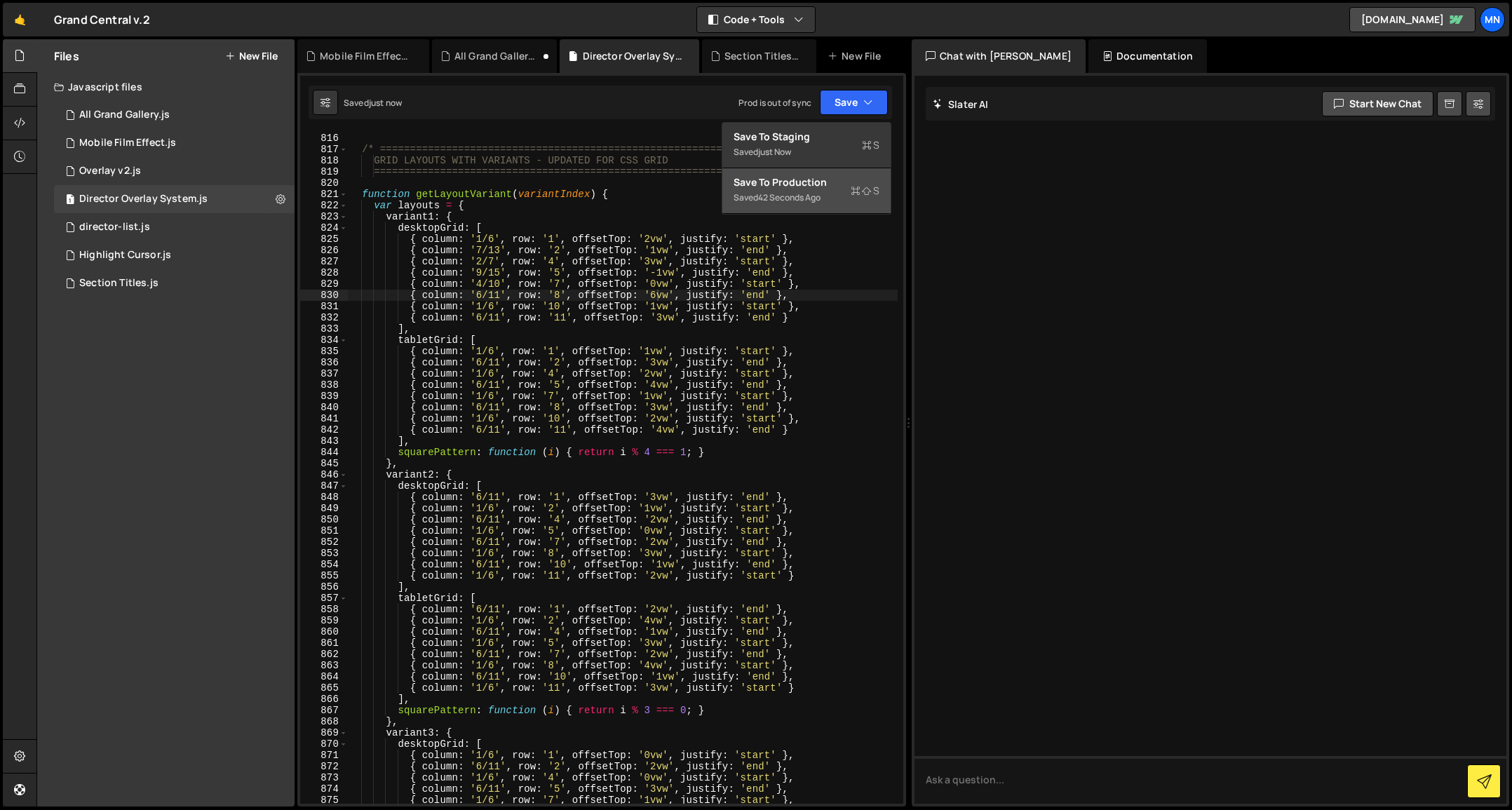
click at [840, 191] on div "Saved 42 seconds ago" at bounding box center [806, 197] width 146 height 16
